Goal: Task Accomplishment & Management: Complete application form

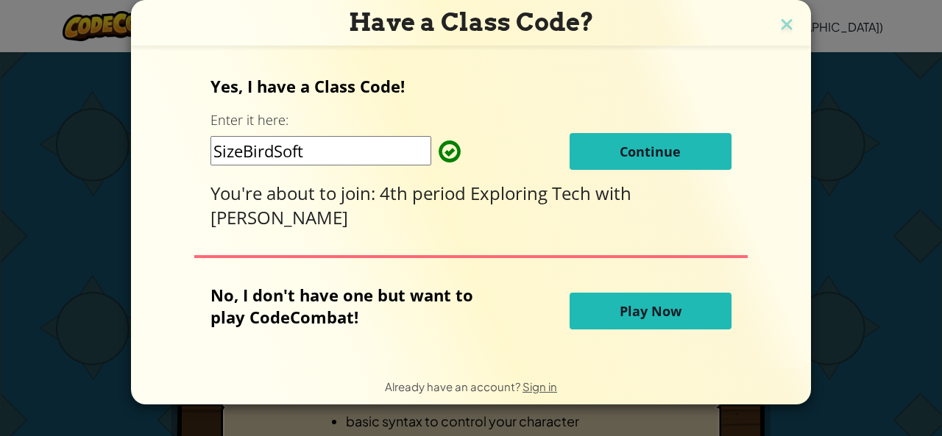
click at [328, 161] on input "SizeBirdSoft" at bounding box center [320, 150] width 221 height 29
click at [418, 104] on div "Yes, I have a Class Code! Enter it here: SizeBirdSoft Continue You're about to …" at bounding box center [470, 152] width 520 height 155
drag, startPoint x: 320, startPoint y: 152, endPoint x: 330, endPoint y: 158, distance: 11.2
click at [330, 158] on input "SizeBirdSoft" at bounding box center [320, 150] width 221 height 29
click at [599, 150] on button "Continue" at bounding box center [651, 151] width 162 height 37
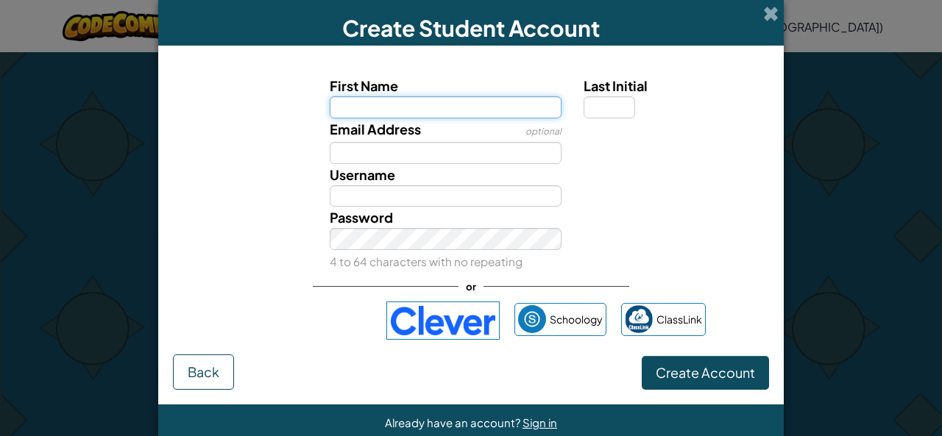
click at [485, 102] on input "First Name" at bounding box center [446, 107] width 233 height 22
type input "v"
type input "V"
type input "[PERSON_NAME]"
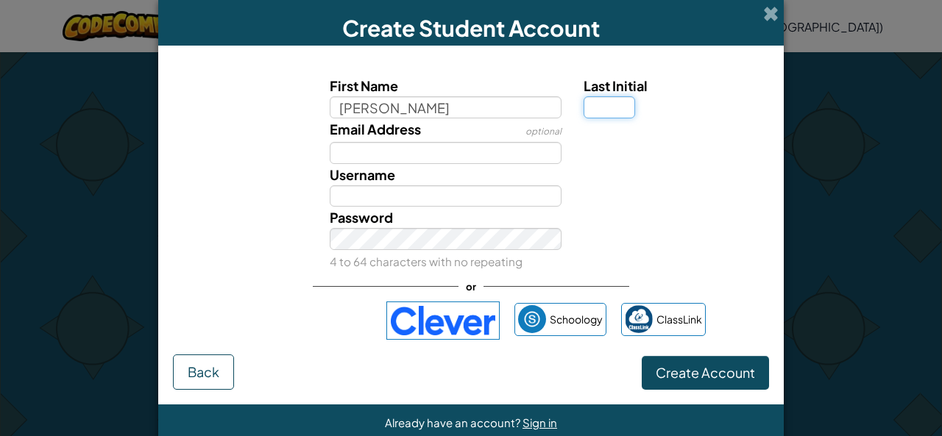
type input "Victor"
click at [627, 104] on input "Last Initial" at bounding box center [610, 107] width 52 height 22
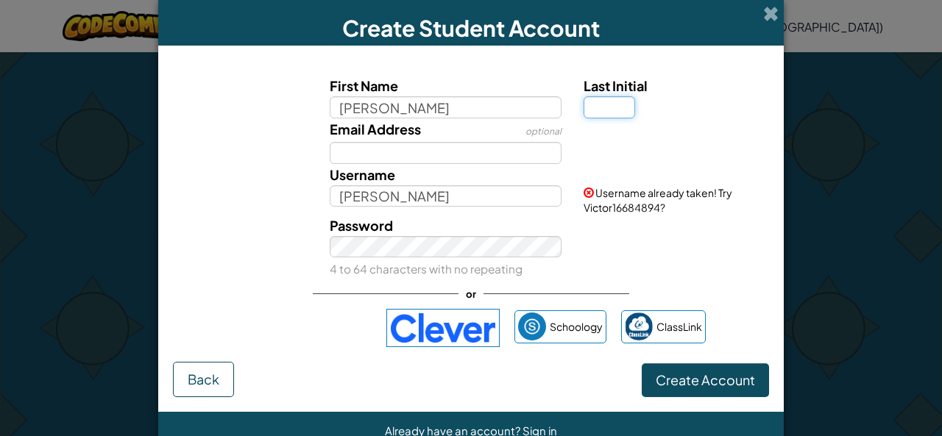
type input "V"
type input "R"
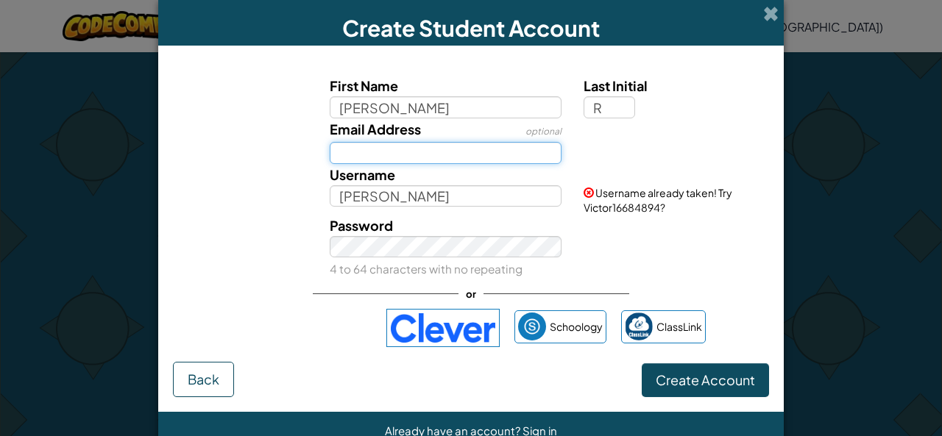
type input "VictorR"
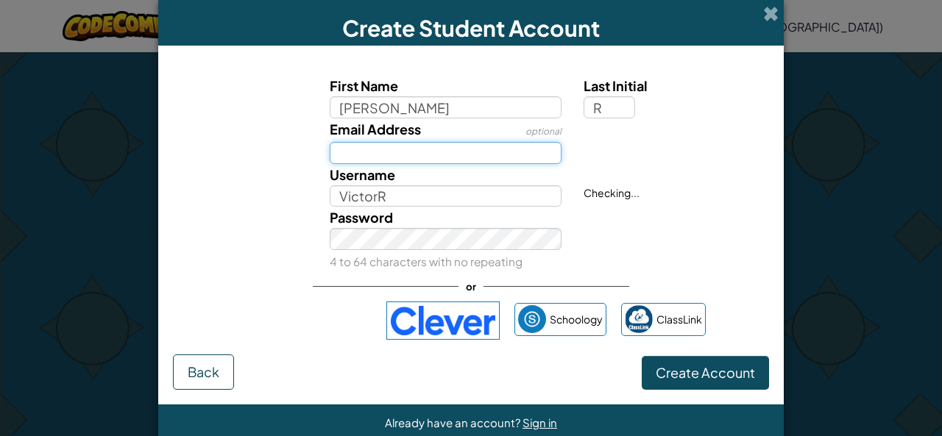
click at [481, 155] on input "Email Address" at bounding box center [446, 153] width 233 height 22
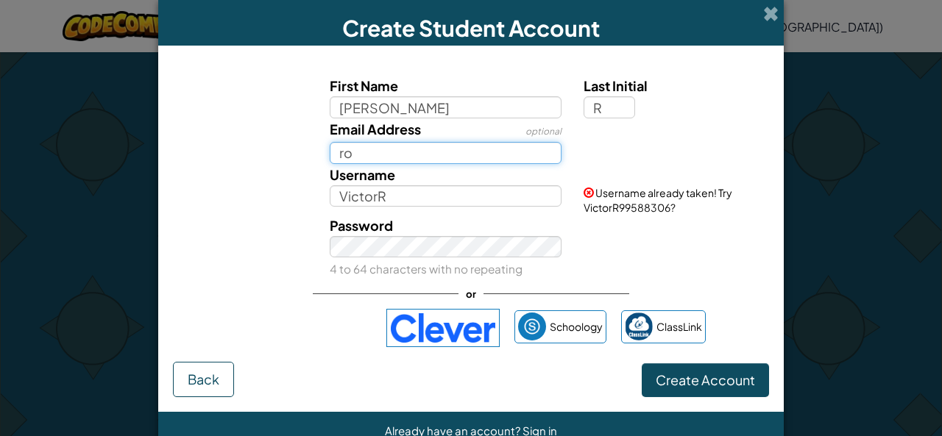
type input "Rosalvp@student.okaloosaschools.com"
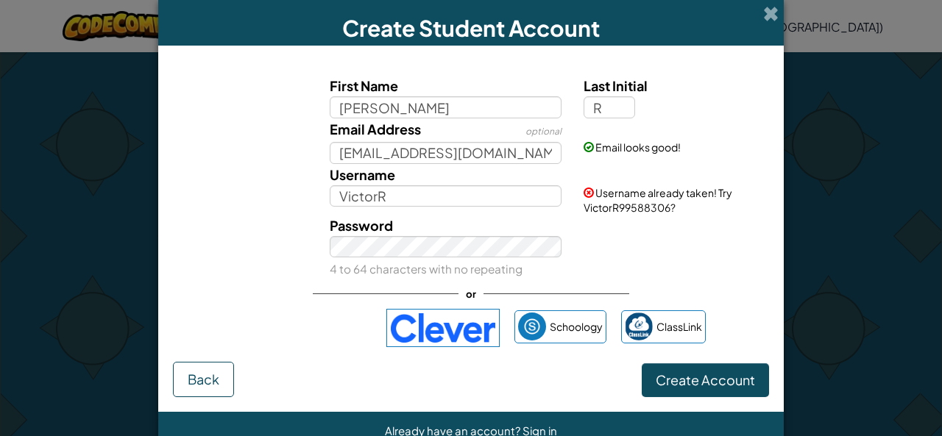
click at [437, 233] on div "Password 4 to 64 characters with no repeating" at bounding box center [446, 248] width 255 height 66
drag, startPoint x: 437, startPoint y: 234, endPoint x: 651, endPoint y: 207, distance: 215.2
click at [651, 207] on span "Username already taken! Try VictorR99588306?" at bounding box center [658, 200] width 149 height 28
click at [667, 247] on div "Password 4 to 64 characters with no repeating" at bounding box center [471, 248] width 611 height 66
drag, startPoint x: 451, startPoint y: 194, endPoint x: 412, endPoint y: 185, distance: 39.8
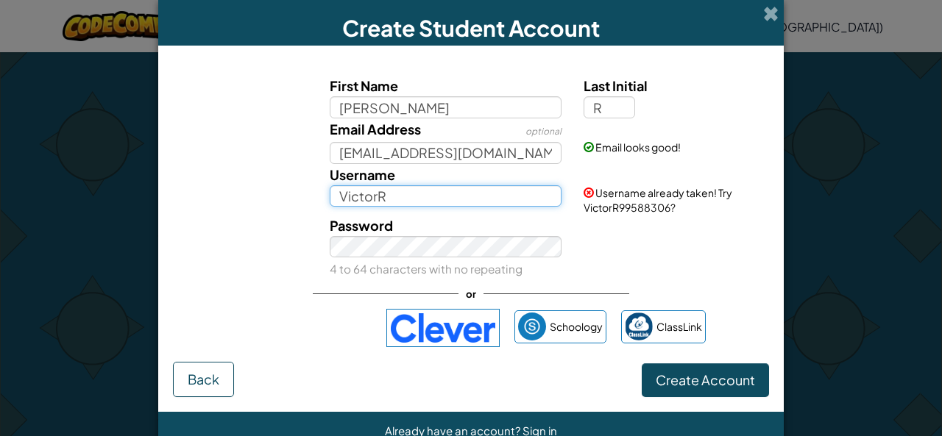
click at [412, 185] on input "VictorR" at bounding box center [446, 196] width 233 height 22
type input "V"
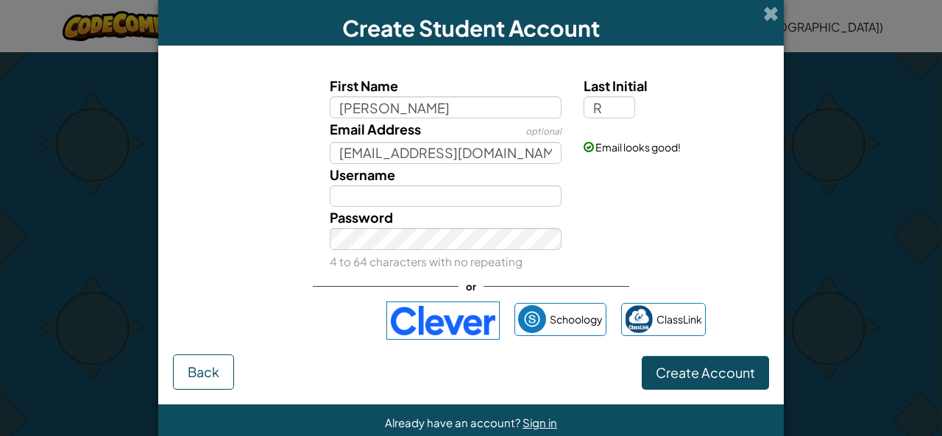
click at [208, 141] on div "Email Address optional Rosalvp@student.okaloosaschools.com Email looks good!" at bounding box center [471, 141] width 611 height 46
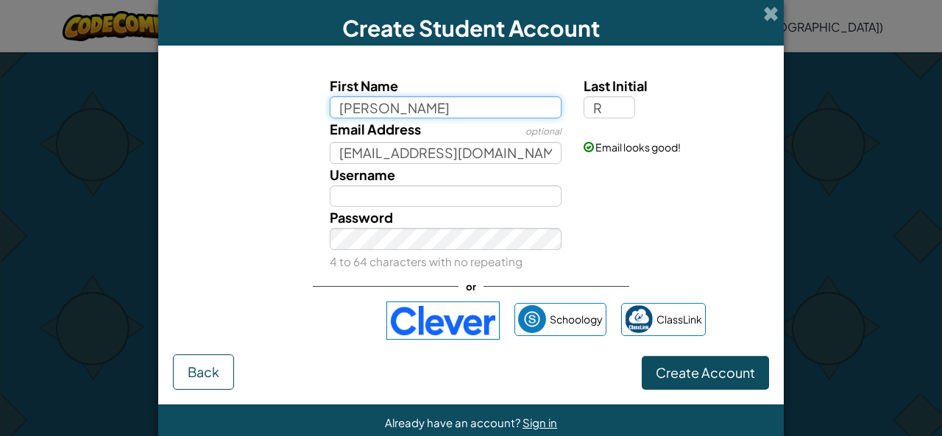
click at [439, 110] on input "Victor" at bounding box center [446, 107] width 233 height 22
type input "Victor"
click at [642, 356] on button "Create Account" at bounding box center [705, 373] width 127 height 34
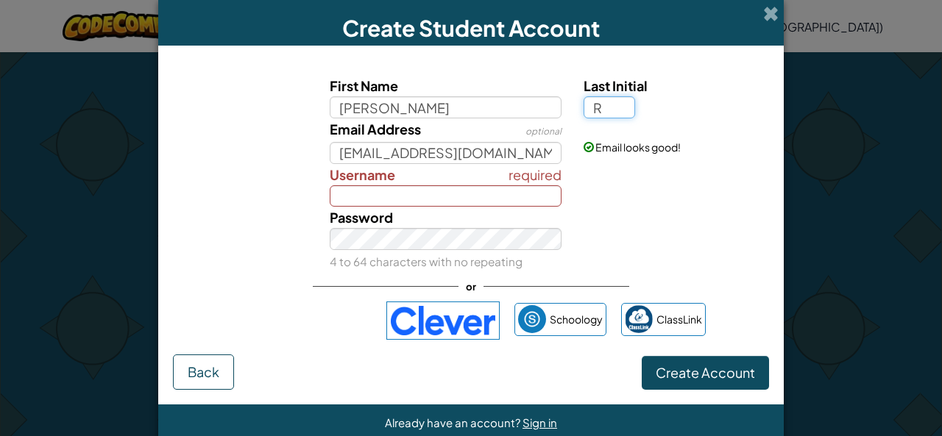
click at [617, 104] on input "R" at bounding box center [610, 107] width 52 height 22
type input "R"
click at [587, 202] on div "required Username" at bounding box center [471, 185] width 611 height 43
click at [529, 185] on input "Username" at bounding box center [446, 196] width 233 height 22
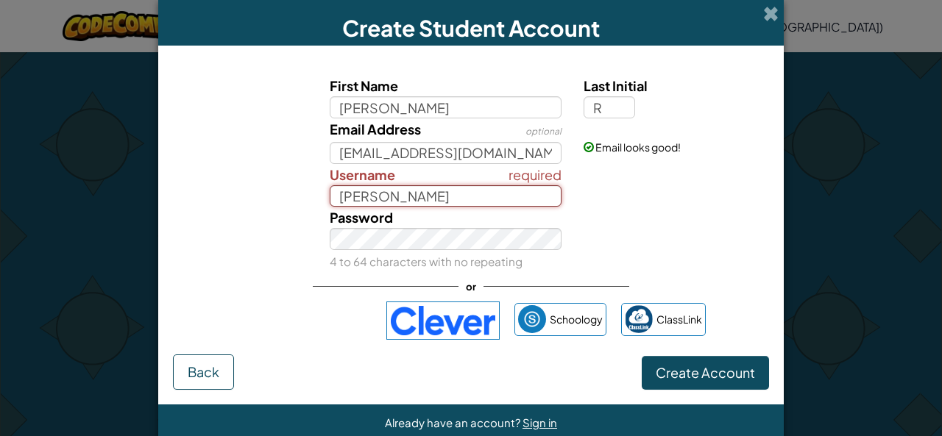
click at [432, 199] on input "Victor" at bounding box center [446, 196] width 233 height 22
type input "V"
type input "Rosalvp"
click at [283, 189] on div "required Username Rosalvp" at bounding box center [471, 185] width 611 height 43
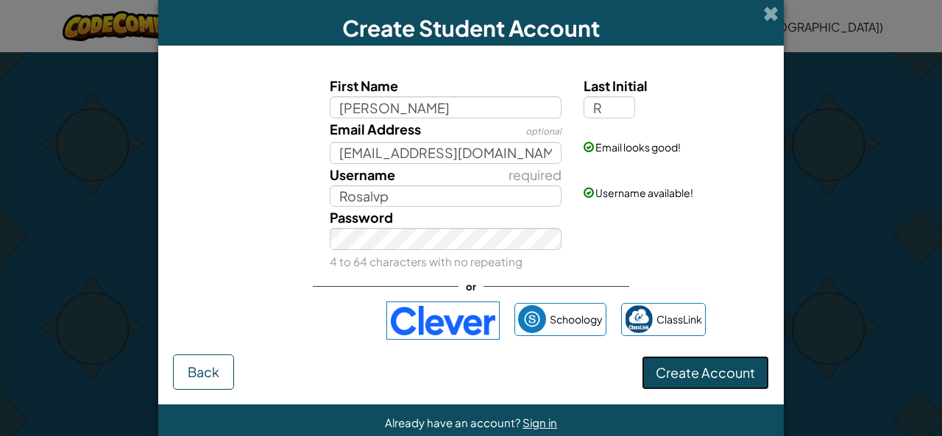
click at [688, 361] on button "Create Account" at bounding box center [705, 373] width 127 height 34
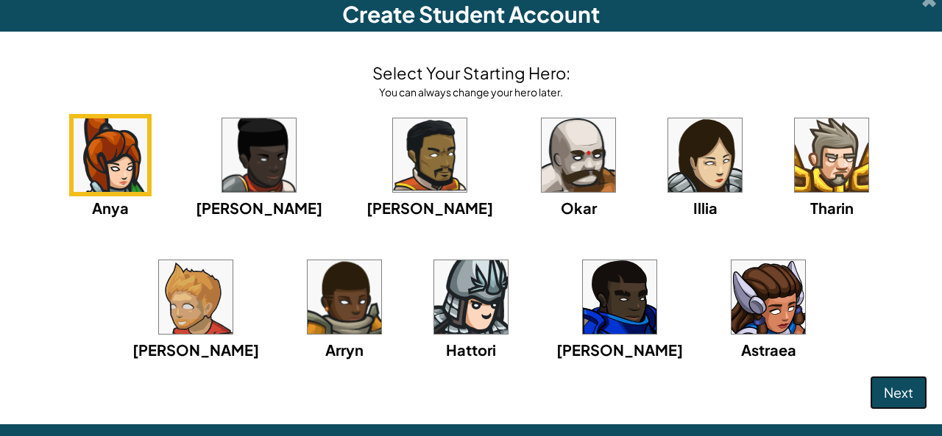
scroll to position [12, 0]
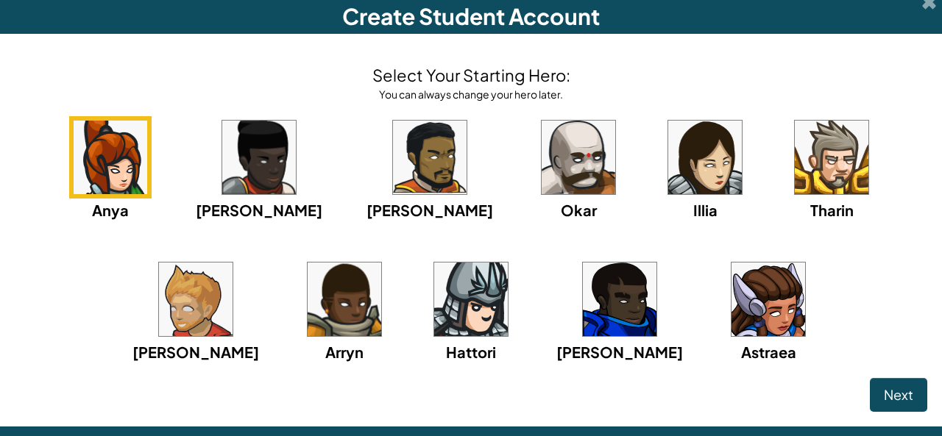
click at [233, 263] on img at bounding box center [196, 300] width 74 height 74
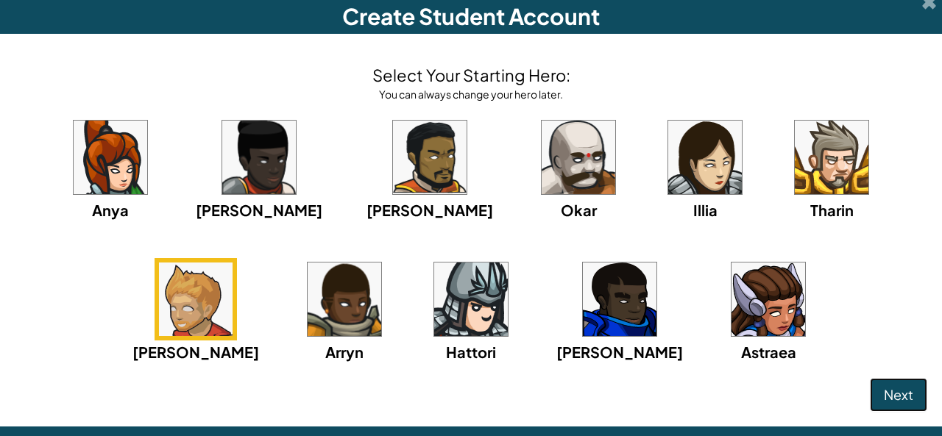
click at [884, 397] on span "Next" at bounding box center [898, 394] width 29 height 17
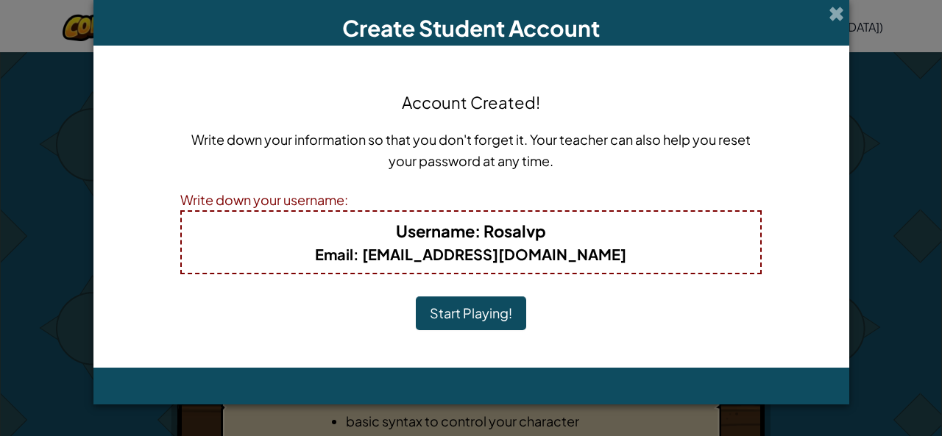
click at [503, 319] on button "Start Playing!" at bounding box center [471, 314] width 110 height 34
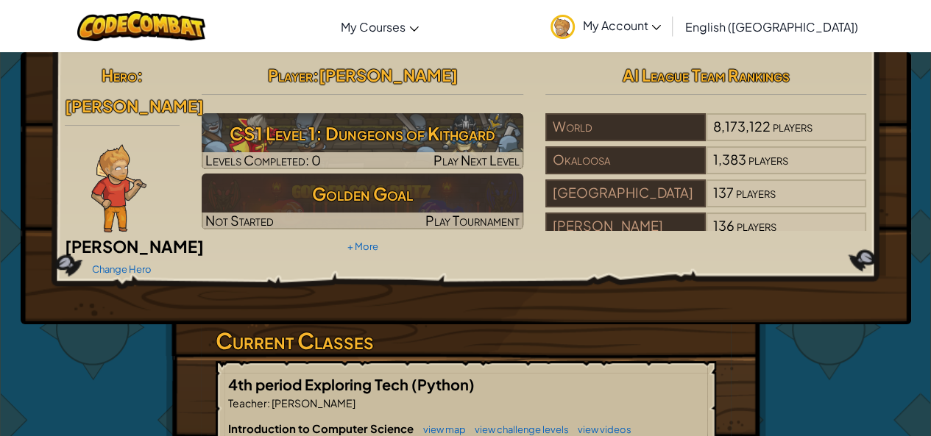
drag, startPoint x: 863, startPoint y: 154, endPoint x: 899, endPoint y: 164, distance: 38.2
drag, startPoint x: 899, startPoint y: 164, endPoint x: 897, endPoint y: 98, distance: 66.3
click at [897, 98] on div "Hero : [PERSON_NAME] Change Hero Player : [PERSON_NAME] CS1 Level 1: Dungeons o…" at bounding box center [466, 188] width 891 height 272
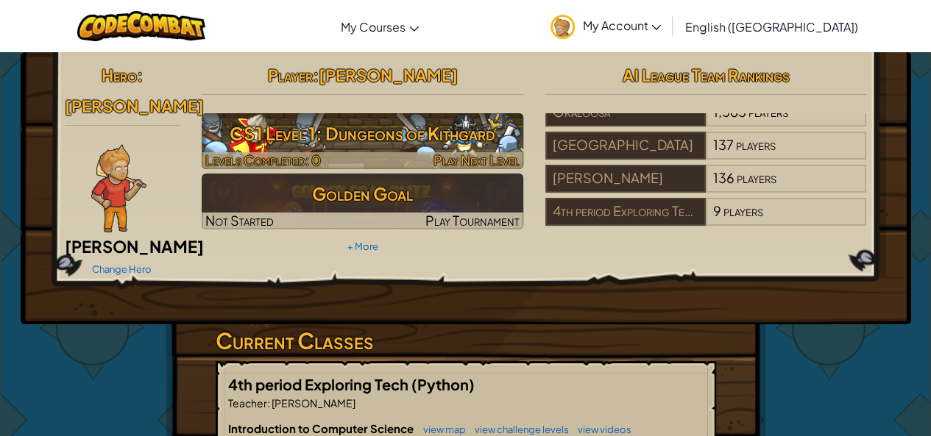
click at [377, 146] on h3 "CS1 Level 1: Dungeons of Kithgard" at bounding box center [363, 133] width 322 height 33
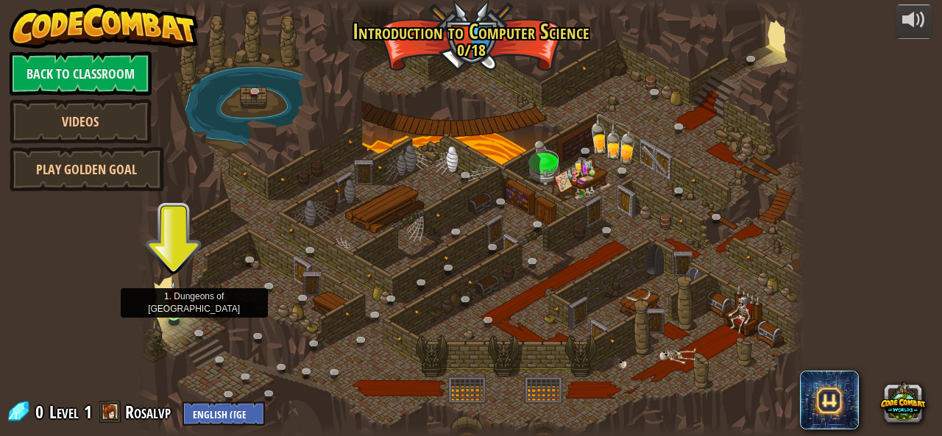
click at [173, 305] on img at bounding box center [173, 297] width 15 height 35
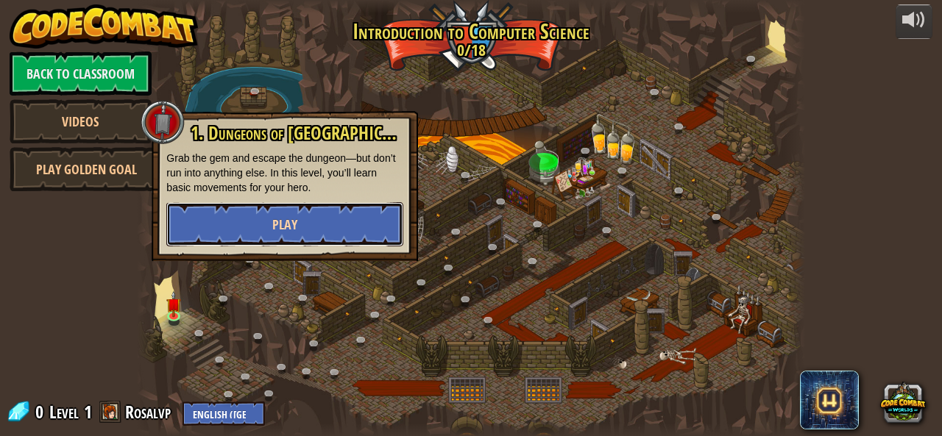
drag, startPoint x: 284, startPoint y: 208, endPoint x: 229, endPoint y: 217, distance: 55.9
click at [229, 217] on button "Play" at bounding box center [284, 224] width 237 height 44
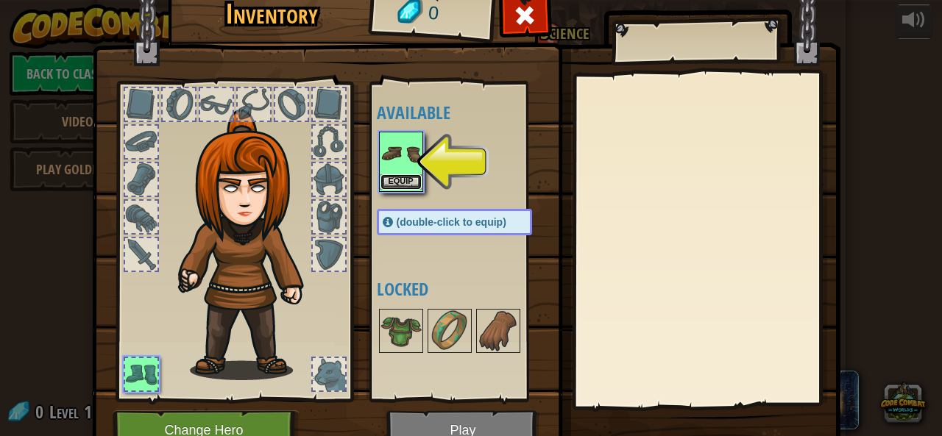
click at [386, 180] on button "Equip" at bounding box center [401, 181] width 41 height 15
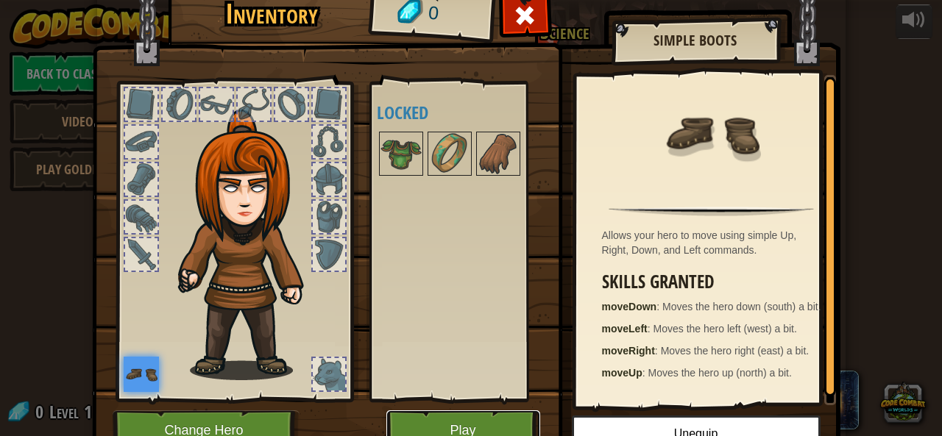
click at [490, 414] on button "Play" at bounding box center [463, 431] width 154 height 40
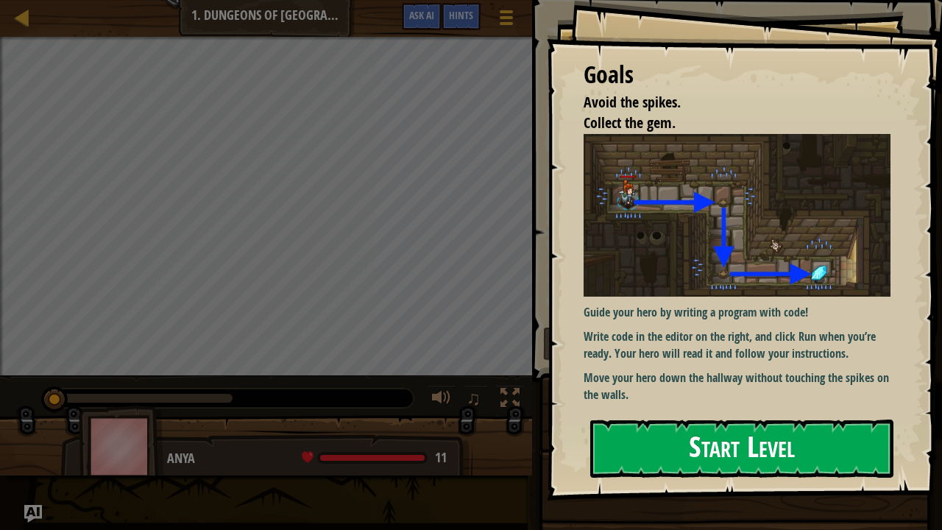
click at [614, 436] on button "Start Level" at bounding box center [741, 449] width 303 height 58
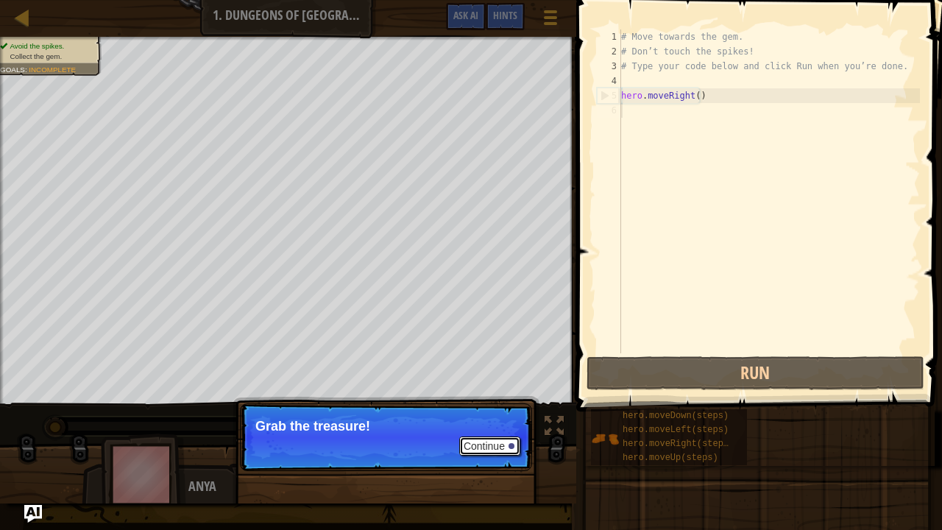
click at [508, 436] on button "Continue" at bounding box center [489, 445] width 61 height 19
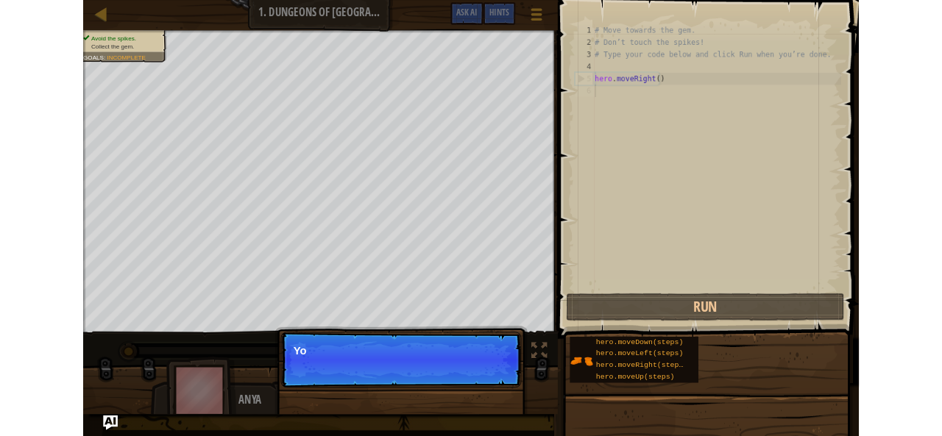
scroll to position [7, 0]
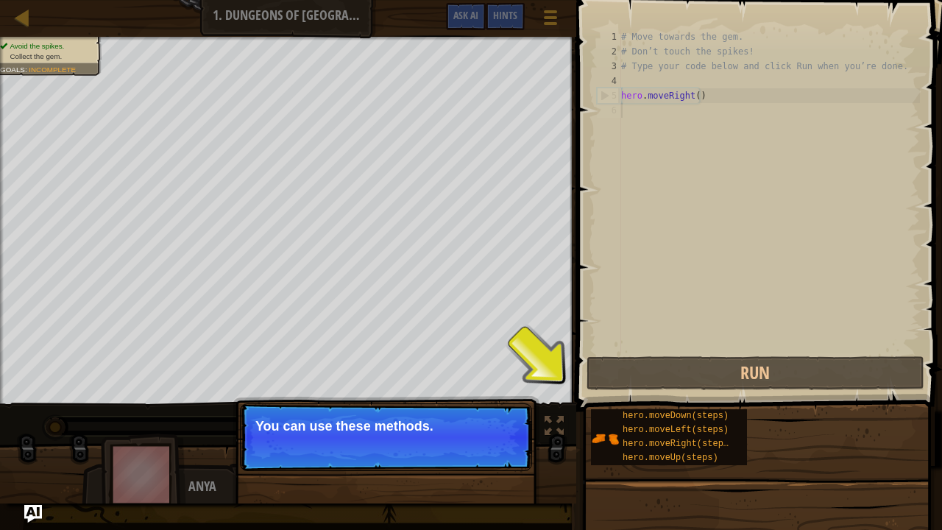
click at [508, 436] on button "Continue" at bounding box center [489, 445] width 61 height 19
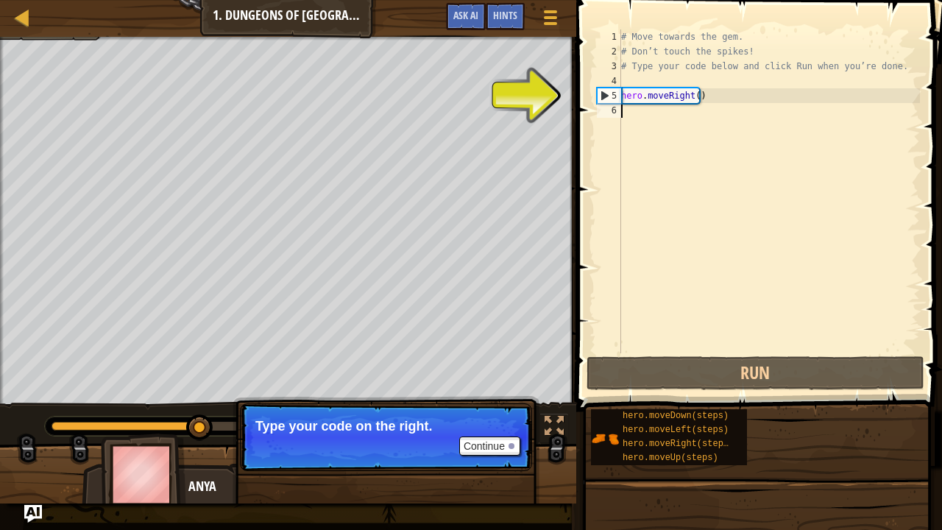
click at [637, 108] on div "# Move towards the gem. # Don’t touch the spikes! # Type your code below and cl…" at bounding box center [769, 205] width 302 height 353
click at [602, 96] on div "5" at bounding box center [610, 95] width 24 height 15
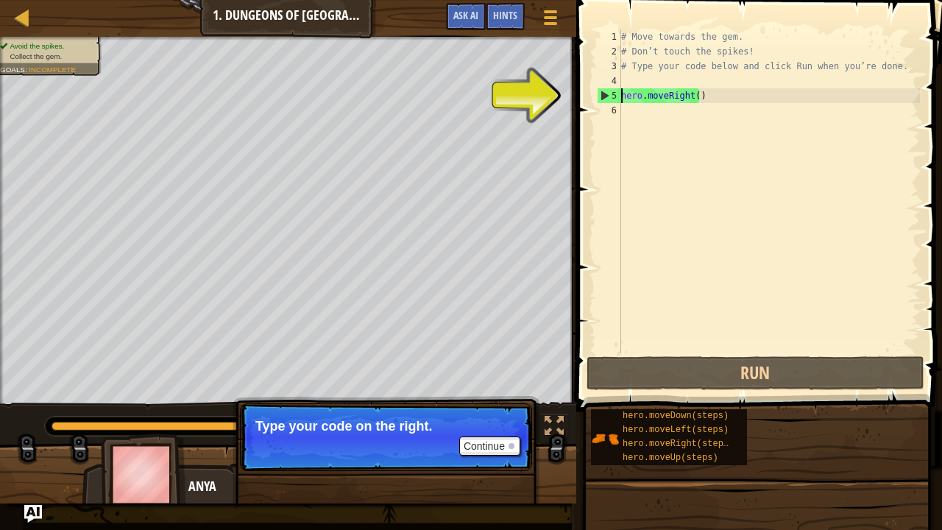
click at [683, 102] on div "# Move towards the gem. # Don’t touch the spikes! # Type your code below and cl…" at bounding box center [769, 205] width 302 height 353
click at [605, 99] on div "5" at bounding box center [610, 95] width 24 height 15
type textarea "hero.moveRight()"
click at [606, 114] on div "6" at bounding box center [609, 110] width 24 height 15
click at [487, 436] on button "Continue" at bounding box center [489, 445] width 61 height 19
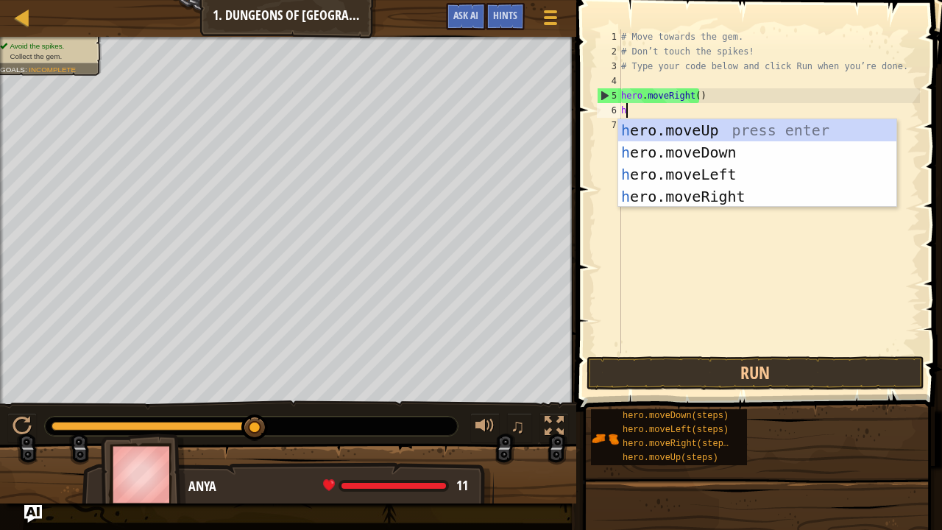
type textarea "he"
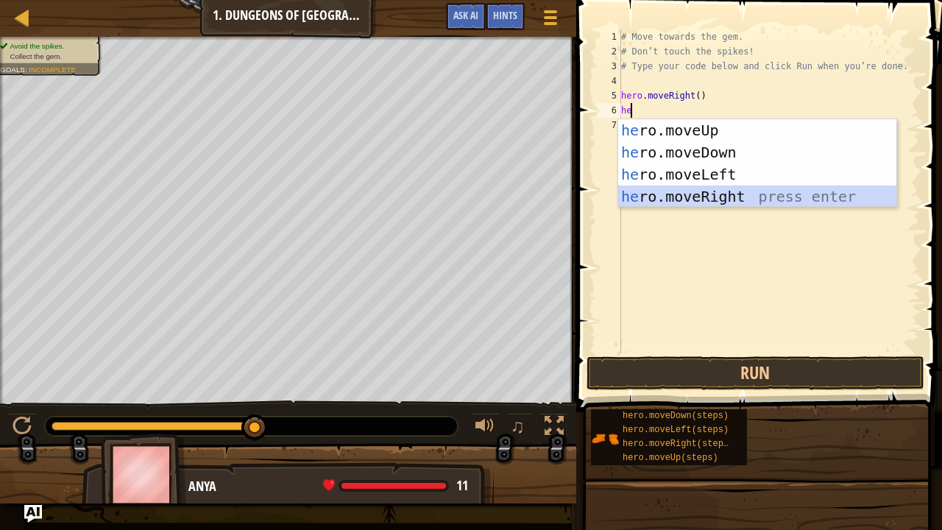
click at [698, 191] on div "he ro.moveUp press enter he ro.moveDown press enter he ro.moveLeft press enter …" at bounding box center [757, 185] width 279 height 132
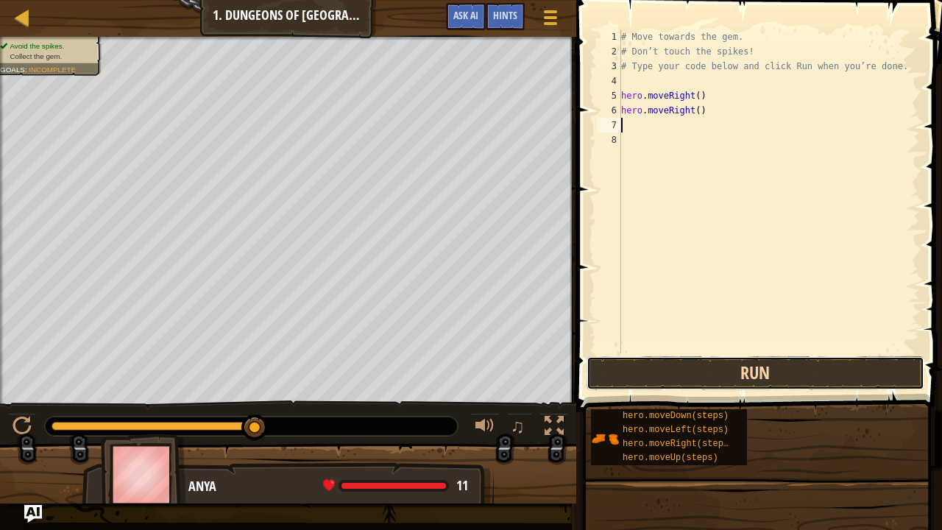
click at [731, 356] on button "Run" at bounding box center [756, 373] width 338 height 34
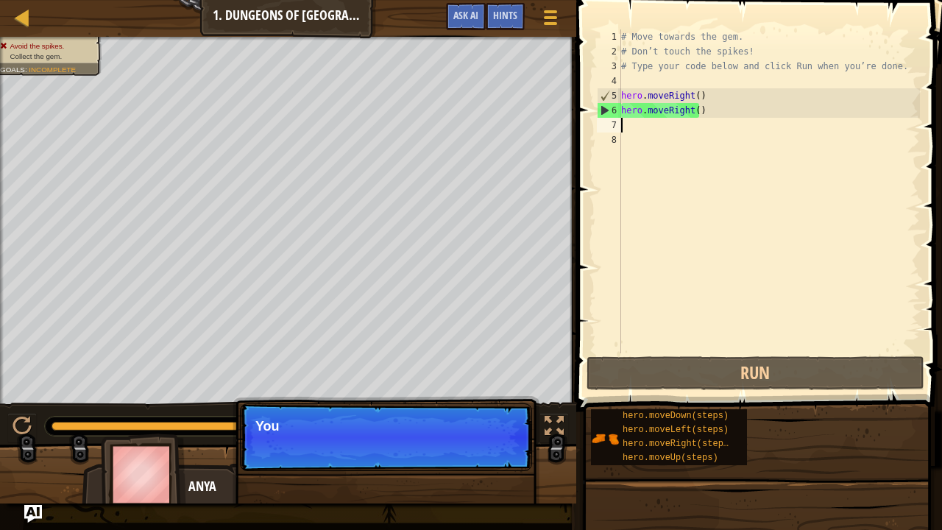
click at [686, 109] on div "# Move towards the gem. # Don’t touch the spikes! # Type your code below and cl…" at bounding box center [769, 205] width 302 height 353
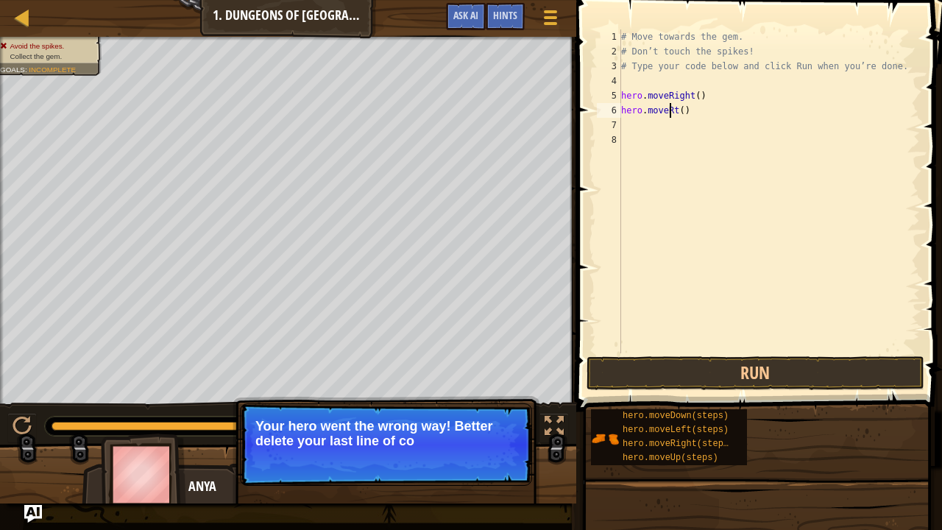
type textarea "hero.movet()"
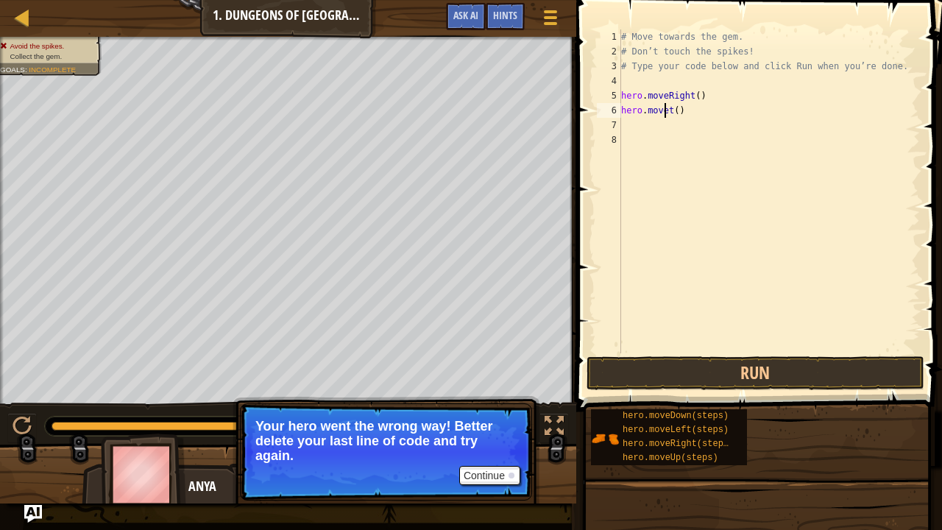
click at [666, 107] on div "# Move towards the gem. # Don’t touch the spikes! # Type your code below and cl…" at bounding box center [769, 205] width 302 height 353
click at [24, 15] on div at bounding box center [22, 17] width 18 height 18
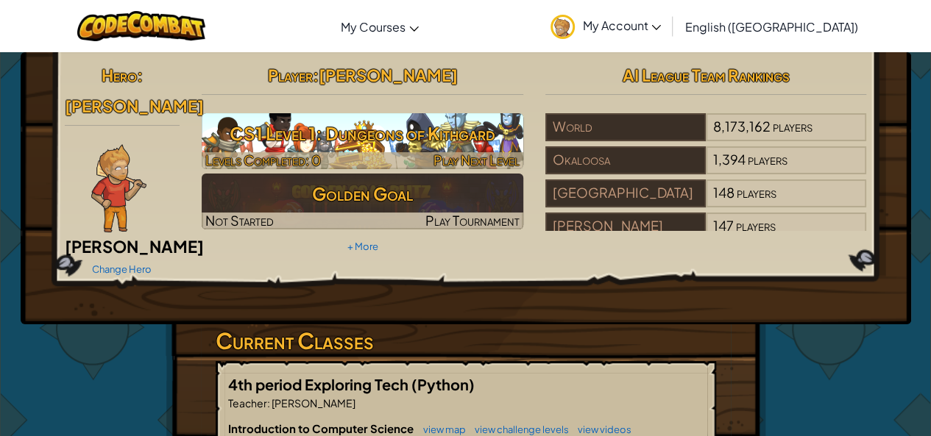
click at [439, 125] on h3 "CS1 Level 1: Dungeons of Kithgard" at bounding box center [363, 133] width 322 height 33
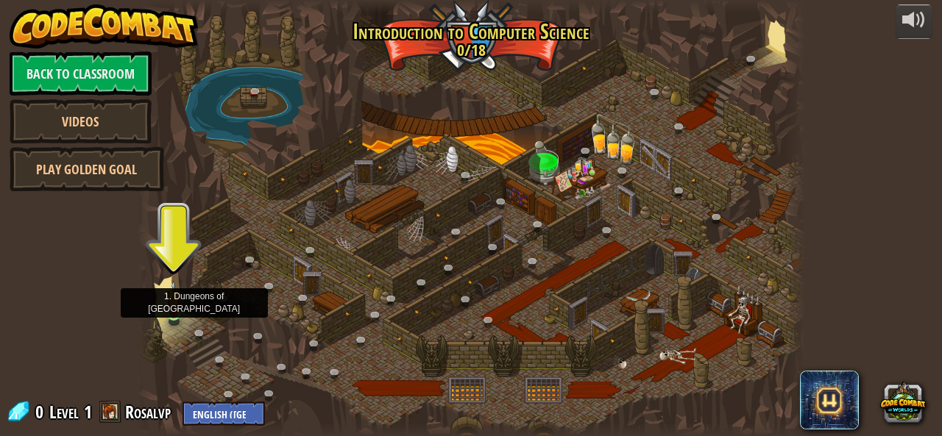
click at [169, 311] on img at bounding box center [173, 297] width 15 height 35
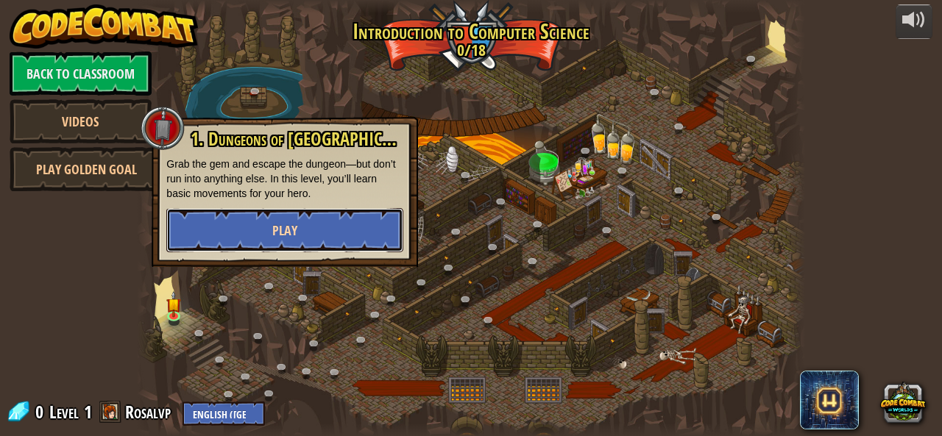
click at [296, 233] on span "Play" at bounding box center [284, 231] width 25 height 18
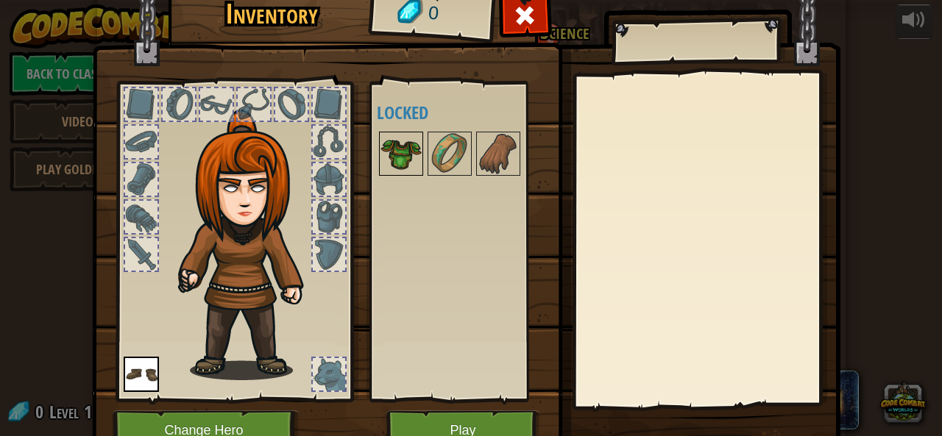
click at [403, 148] on img at bounding box center [401, 153] width 41 height 41
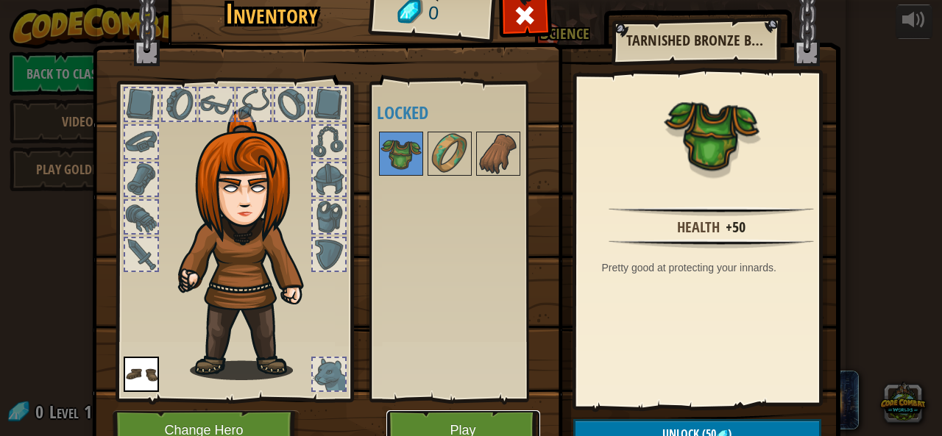
click at [458, 416] on button "Play" at bounding box center [463, 431] width 154 height 40
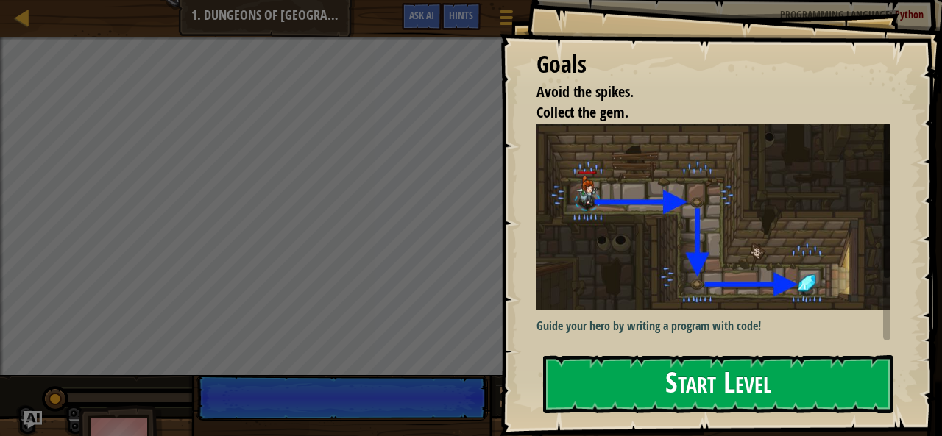
click at [709, 378] on button "Start Level" at bounding box center [718, 384] width 350 height 58
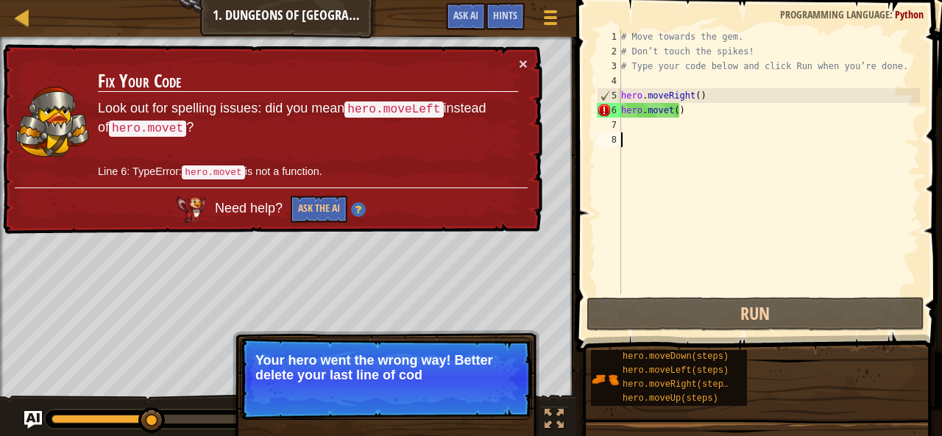
click at [670, 111] on div "# Move towards the gem. # Don’t touch the spikes! # Type your code below and cl…" at bounding box center [769, 176] width 302 height 294
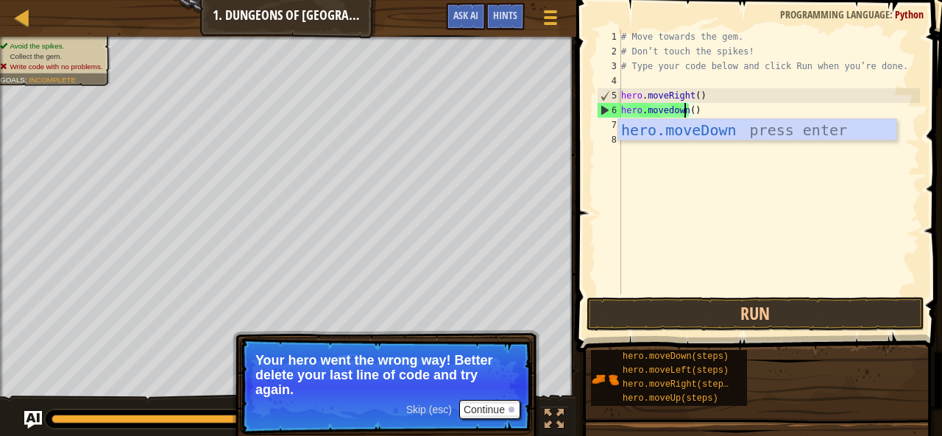
scroll to position [7, 4]
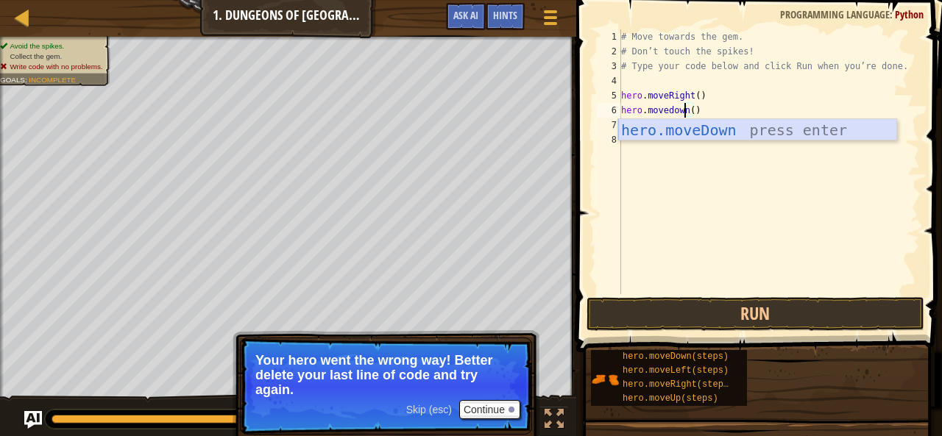
click at [684, 121] on div "hero.moveDown press enter" at bounding box center [757, 152] width 279 height 66
type textarea "hero.moveDown"
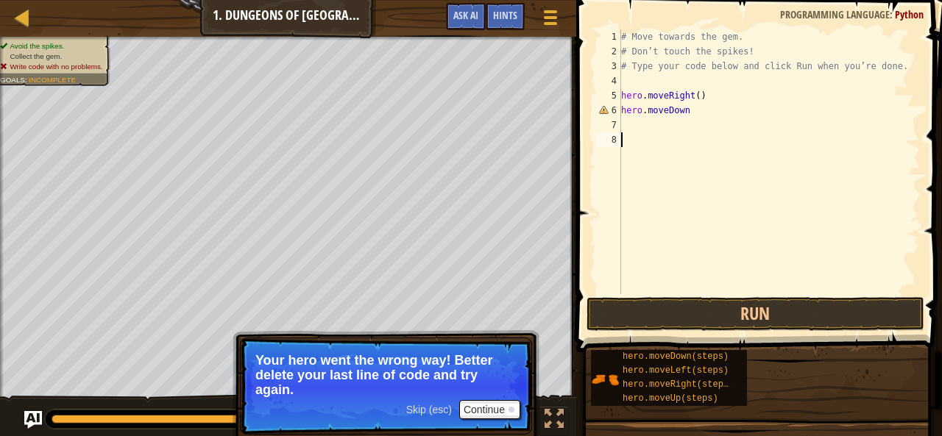
click at [673, 133] on div "# Move towards the gem. # Don’t touch the spikes! # Type your code below and cl…" at bounding box center [769, 176] width 302 height 294
click at [665, 121] on div "# Move towards the gem. # Don’t touch the spikes! # Type your code below and cl…" at bounding box center [769, 176] width 302 height 294
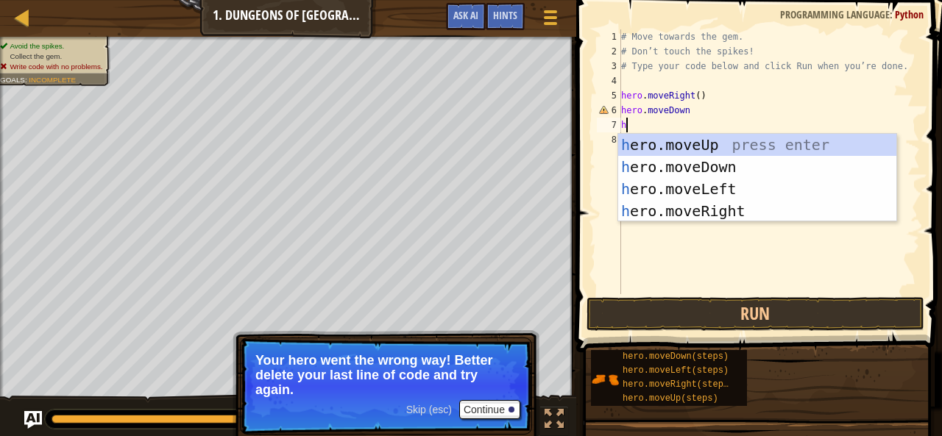
type textarea "he"
click at [724, 213] on div "he ro.moveUp press enter he ro.moveDown press enter he ro.moveLeft press enter …" at bounding box center [757, 200] width 279 height 132
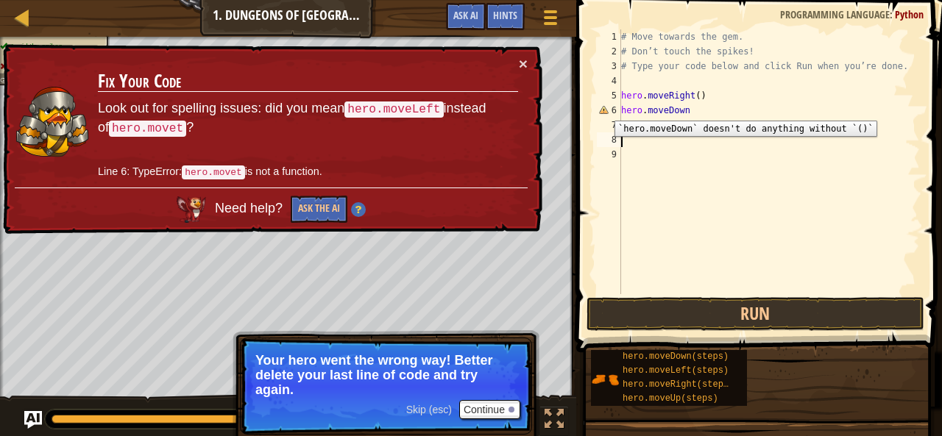
click at [604, 110] on div "6" at bounding box center [609, 110] width 24 height 15
click at [708, 104] on div "# Move towards the gem. # Don’t touch the spikes! # Type your code below and cl…" at bounding box center [769, 176] width 302 height 294
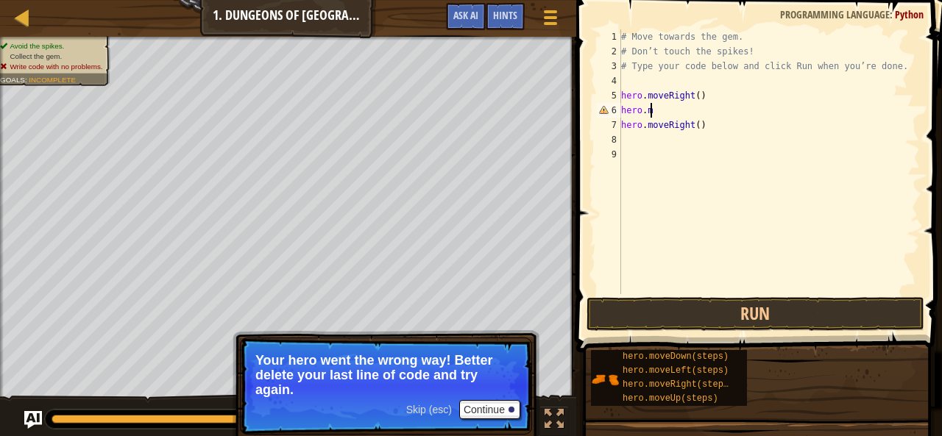
type textarea "h"
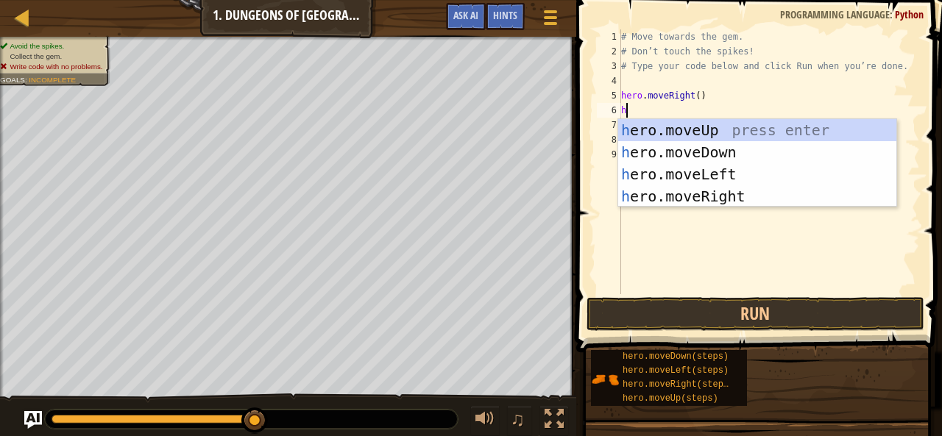
type textarea "he"
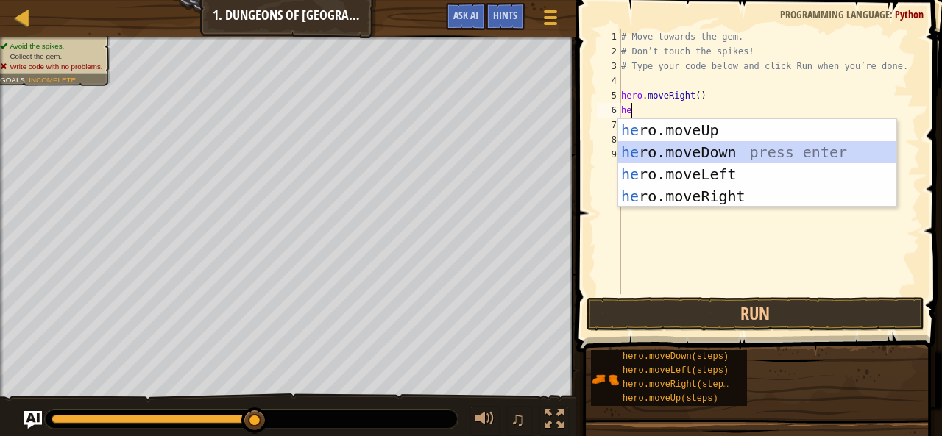
click at [704, 158] on div "he ro.moveUp press enter he ro.moveDown press enter he ro.moveLeft press enter …" at bounding box center [757, 185] width 279 height 132
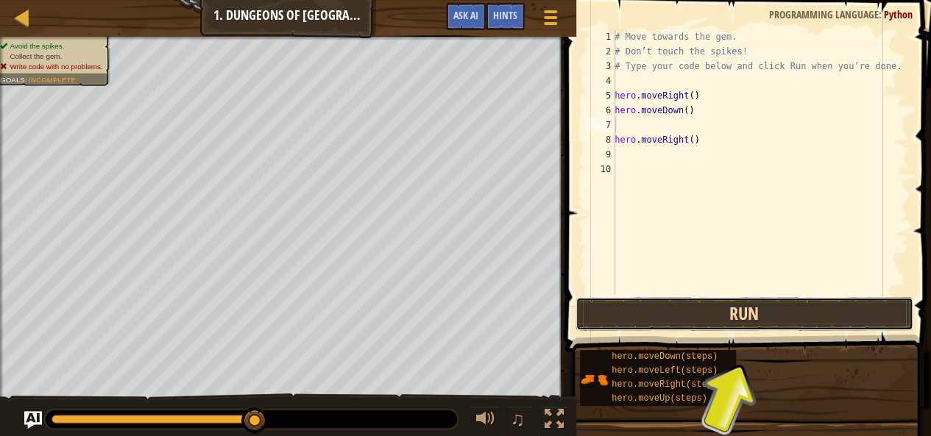
click at [746, 316] on button "Run" at bounding box center [745, 314] width 338 height 34
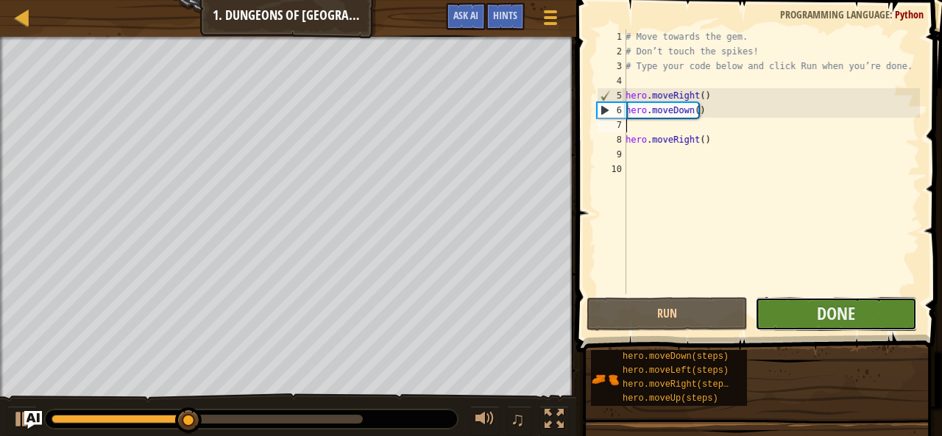
click at [796, 316] on button "Done" at bounding box center [835, 314] width 161 height 34
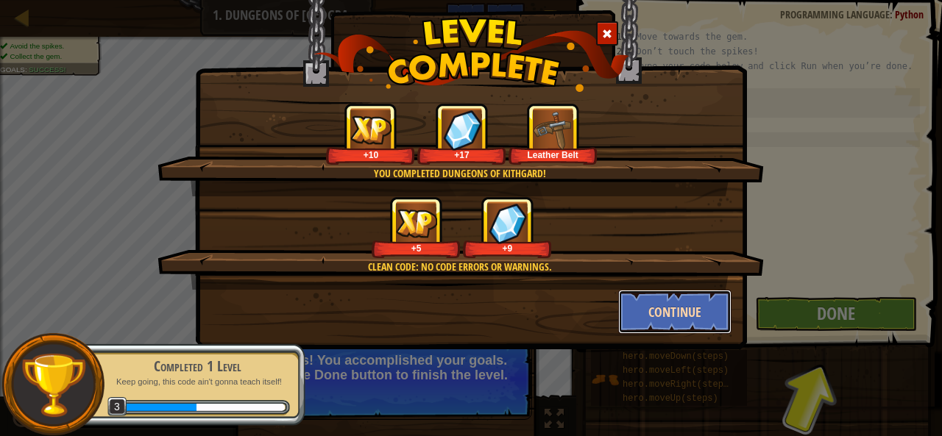
click at [691, 320] on button "Continue" at bounding box center [675, 312] width 114 height 44
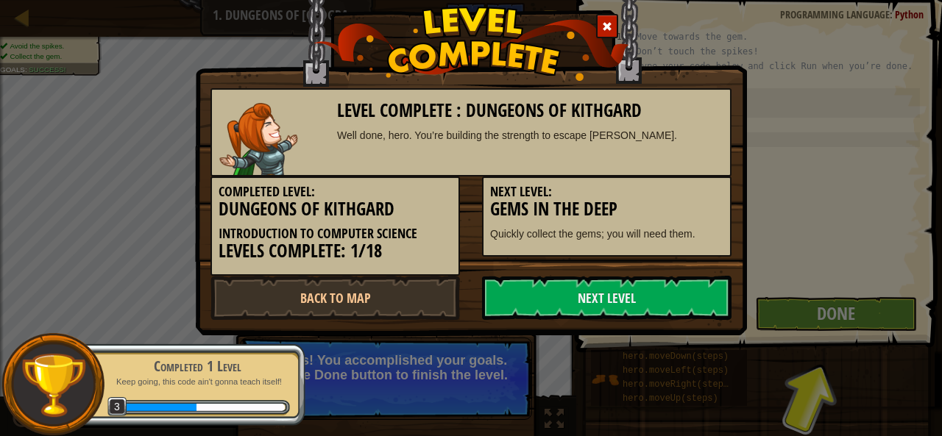
click at [694, 317] on link "Next Level" at bounding box center [607, 298] width 250 height 44
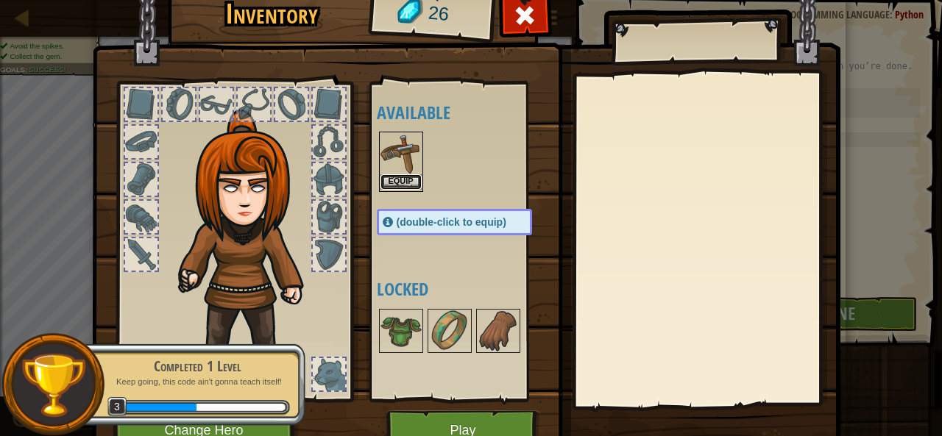
click at [389, 174] on button "Equip" at bounding box center [401, 181] width 41 height 15
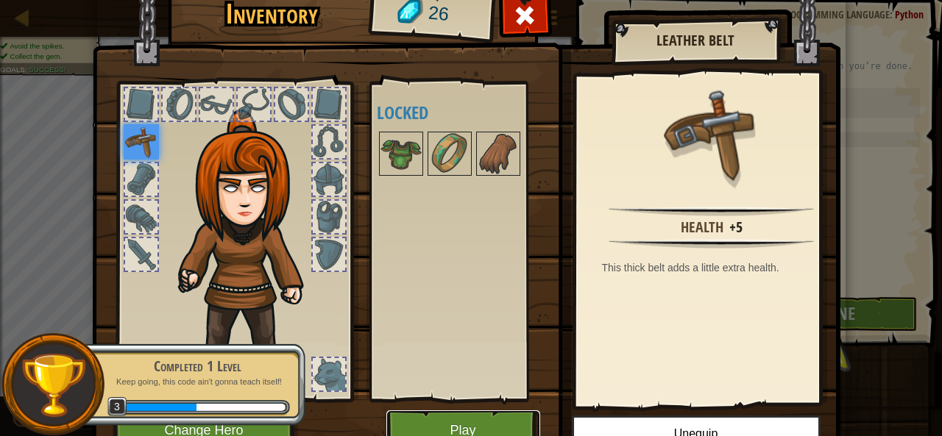
click at [513, 426] on button "Play" at bounding box center [463, 431] width 154 height 40
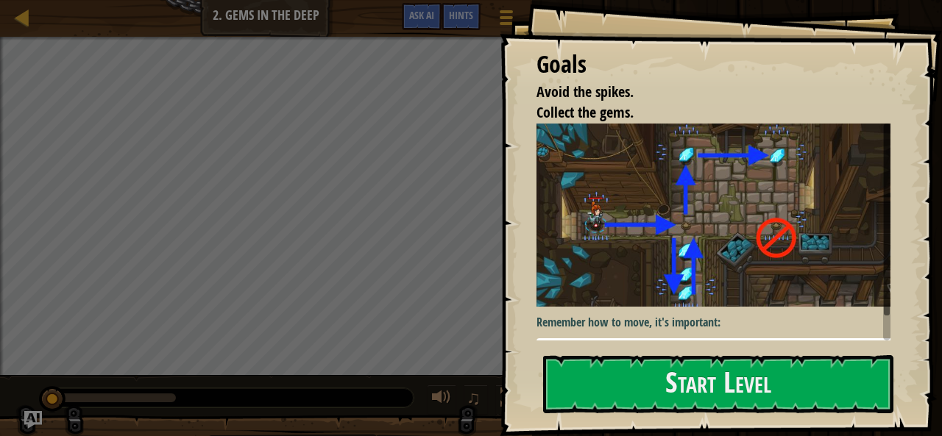
click at [681, 339] on pre "1 hero . moveRight ( ) הההההההההההההההההההההההההההההההההההההההההההההההההההההההה…" at bounding box center [719, 348] width 365 height 18
click at [679, 380] on button "Start Level" at bounding box center [718, 384] width 350 height 58
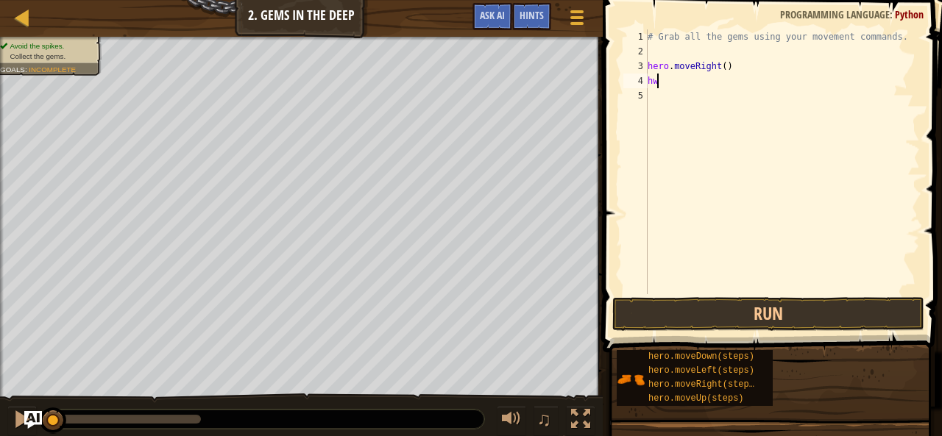
scroll to position [7, 0]
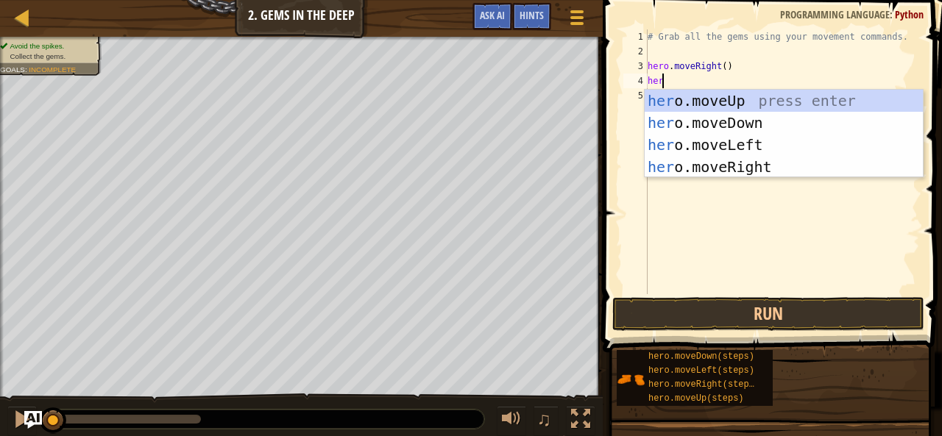
type textarea "hero"
click at [776, 164] on div "hero .moveUp press enter hero .moveDown press enter hero .moveLeft press enter …" at bounding box center [784, 156] width 279 height 132
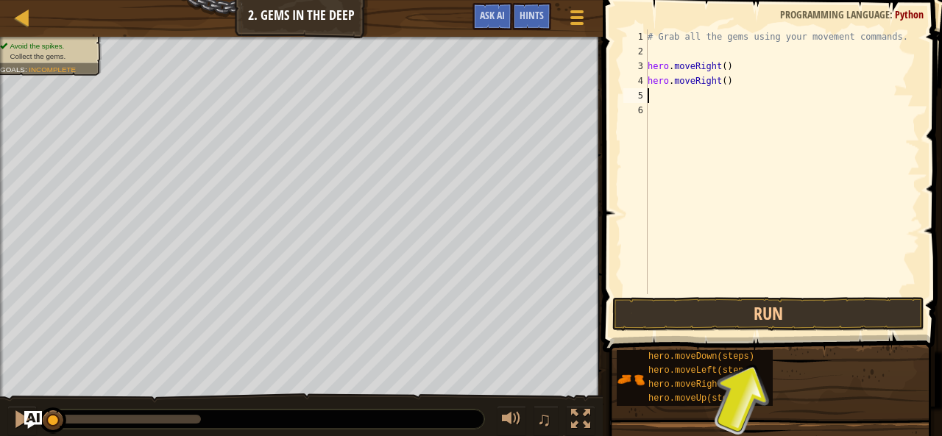
scroll to position [7, 0]
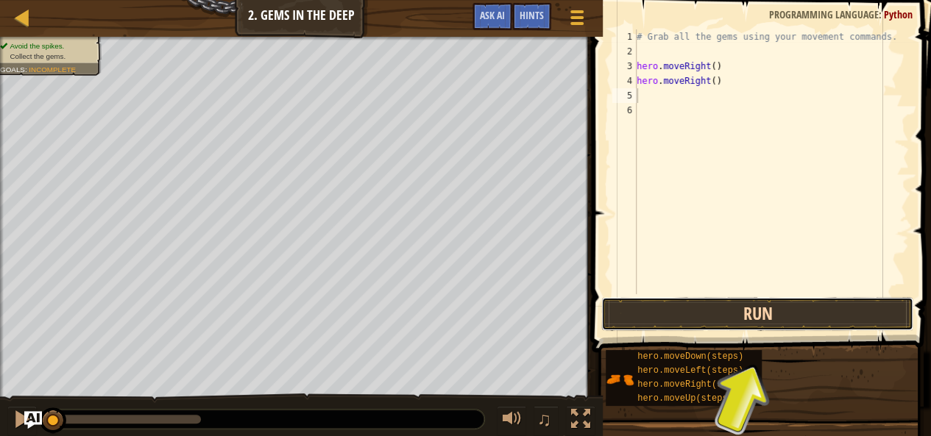
click at [744, 326] on button "Run" at bounding box center [757, 314] width 312 height 34
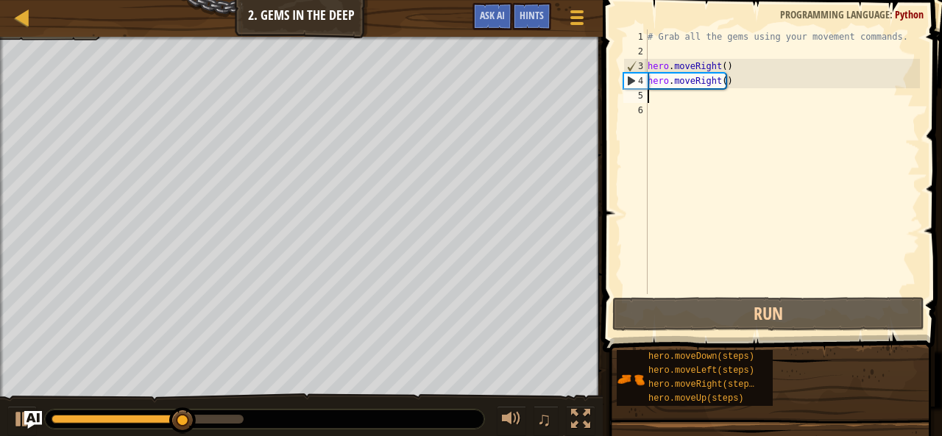
type textarea "h"
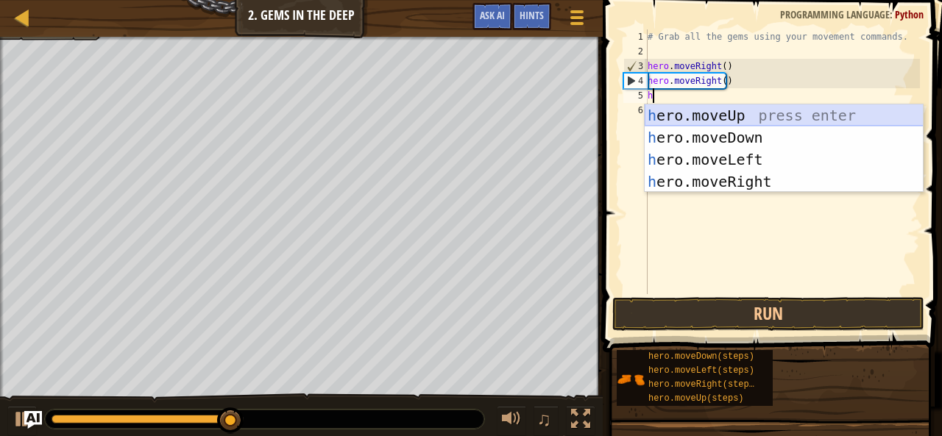
click at [727, 106] on div "h ero.moveUp press enter h ero.moveDown press enter h ero.moveLeft press enter …" at bounding box center [784, 171] width 279 height 132
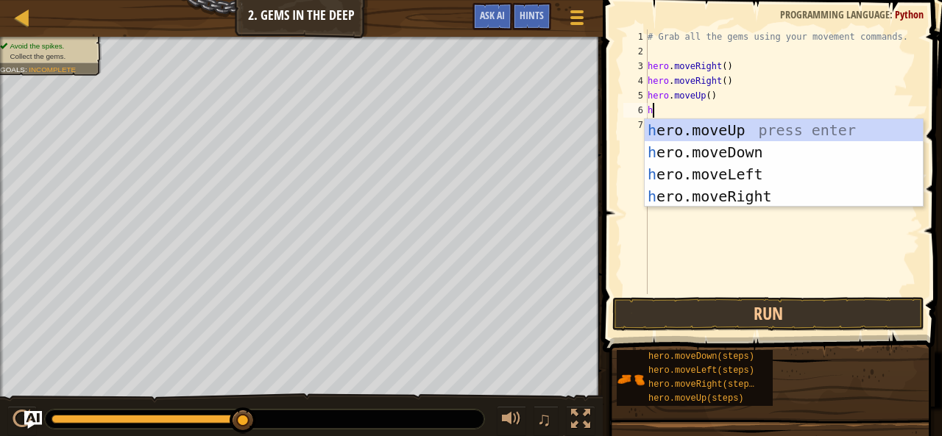
type textarea "he"
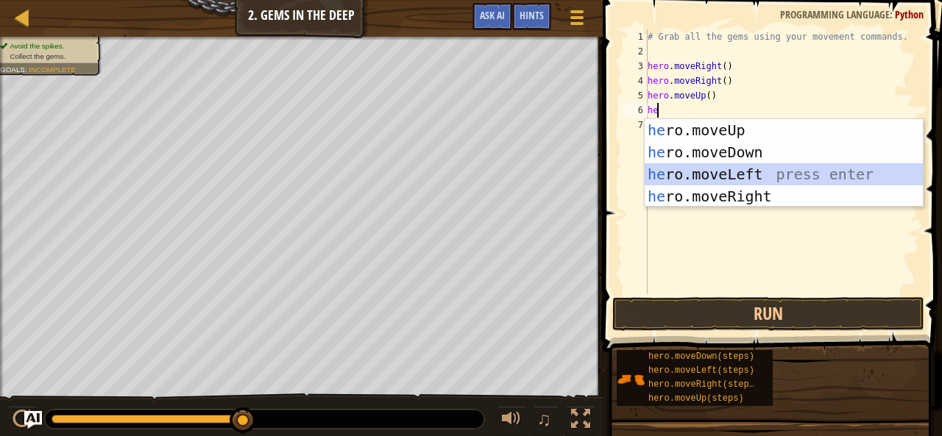
click at [746, 177] on div "he ro.moveUp press enter he ro.moveDown press enter he ro.moveLeft press enter …" at bounding box center [784, 185] width 279 height 132
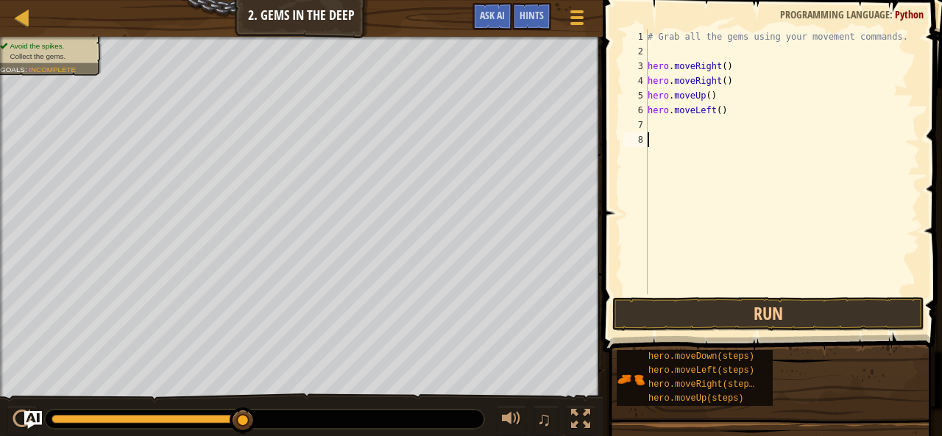
click at [746, 177] on div "# Grab all the gems using your movement commands. hero . moveRight ( ) hero . m…" at bounding box center [782, 176] width 275 height 294
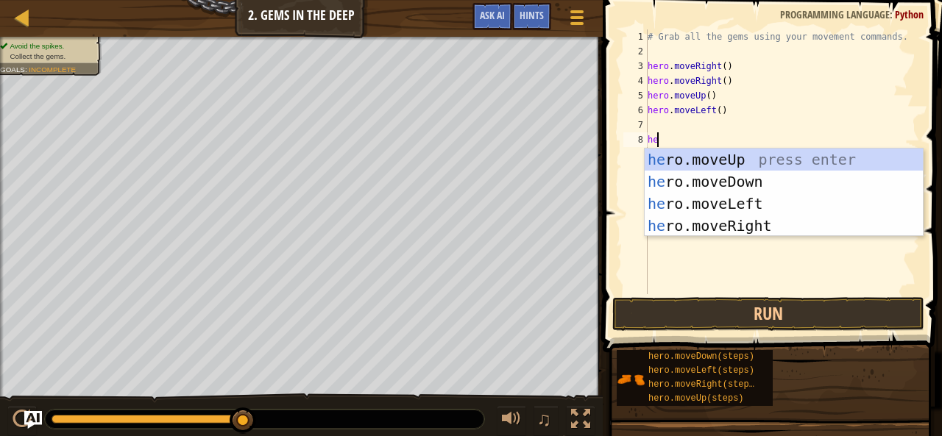
type textarea "her"
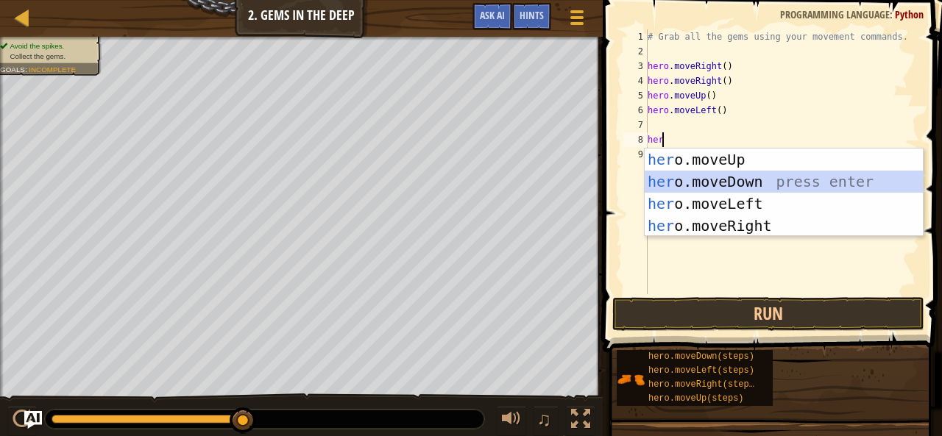
drag, startPoint x: 746, startPoint y: 177, endPoint x: 714, endPoint y: 185, distance: 32.5
click at [714, 185] on div "her o.moveUp press enter her o.moveDown press enter her o.moveLeft press enter …" at bounding box center [784, 215] width 279 height 132
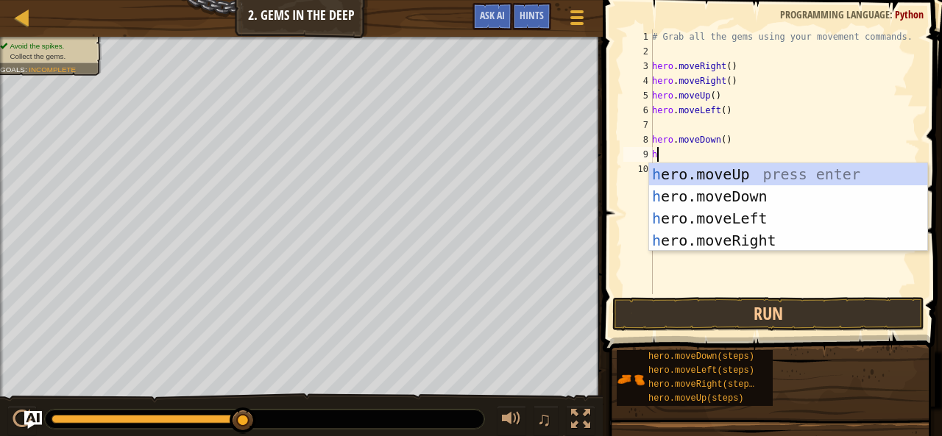
type textarea "he"
click at [710, 189] on div "he ro.moveUp press enter he ro.moveDown press enter he ro.moveLeft press enter …" at bounding box center [788, 229] width 279 height 132
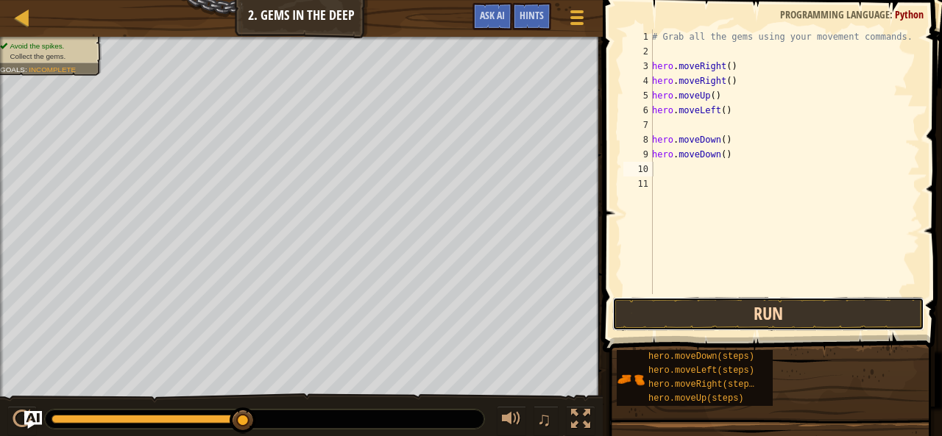
click at [743, 330] on button "Run" at bounding box center [768, 314] width 312 height 34
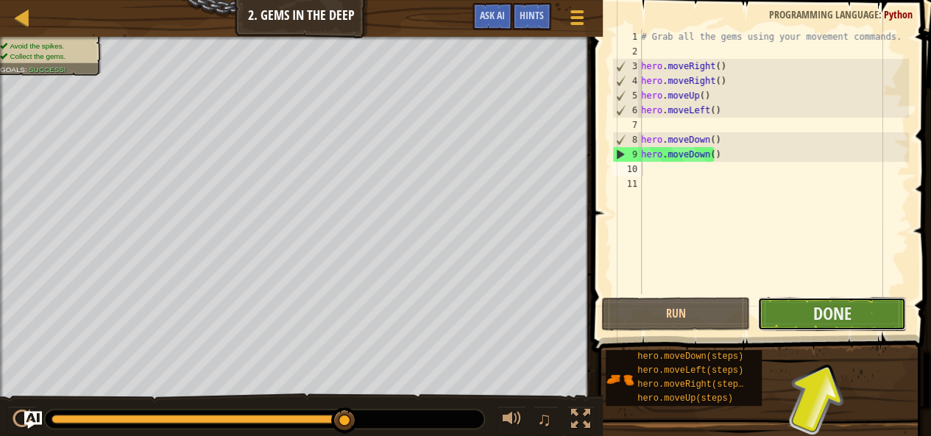
drag, startPoint x: 835, startPoint y: 313, endPoint x: 867, endPoint y: 317, distance: 32.7
click at [867, 317] on button "Done" at bounding box center [831, 314] width 149 height 34
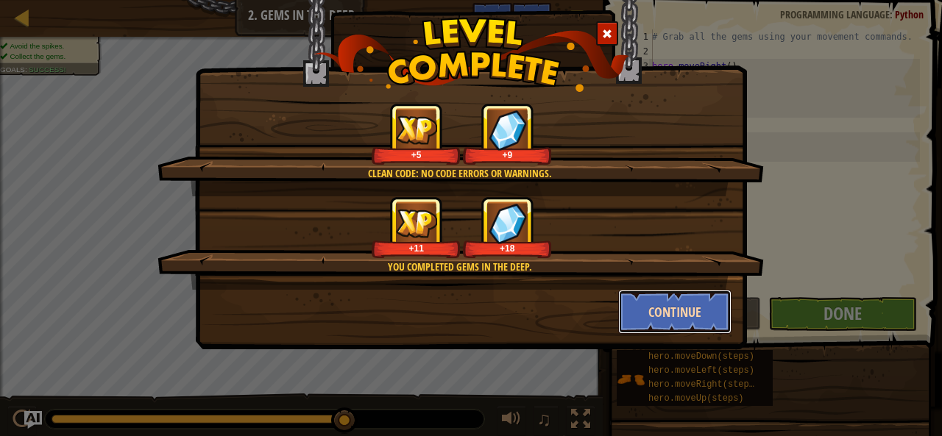
click at [695, 325] on button "Continue" at bounding box center [675, 312] width 114 height 44
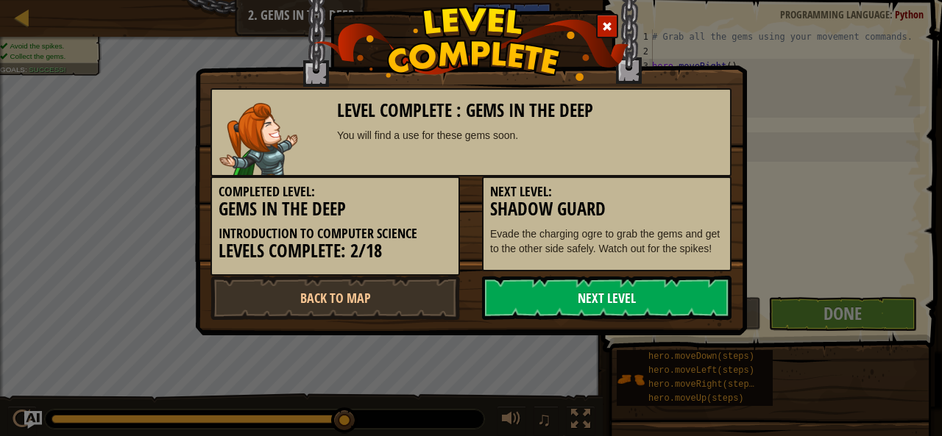
click at [695, 288] on link "Next Level" at bounding box center [607, 298] width 250 height 44
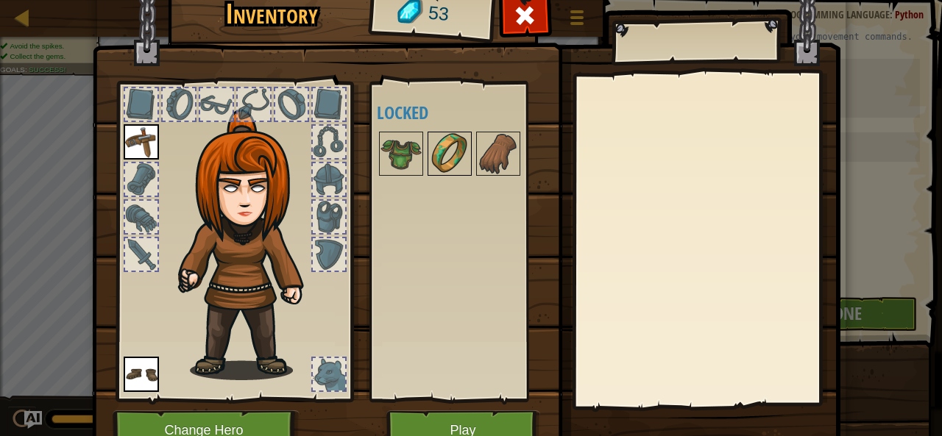
click at [431, 155] on img at bounding box center [449, 153] width 41 height 41
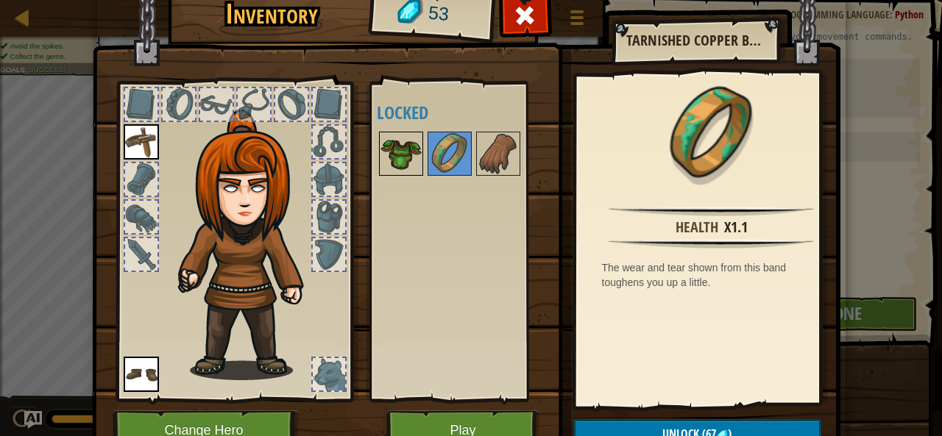
click at [385, 155] on img at bounding box center [401, 153] width 41 height 41
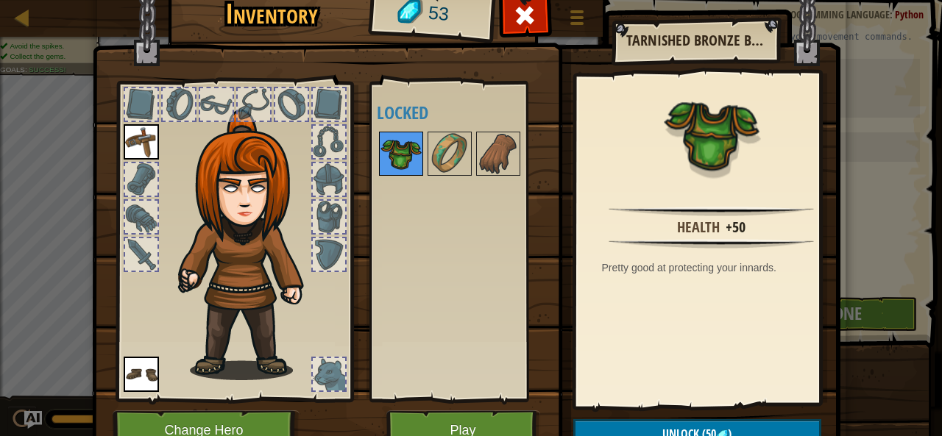
click at [403, 155] on img at bounding box center [401, 153] width 41 height 41
click at [662, 430] on span "Unlock" at bounding box center [680, 434] width 37 height 16
click at [659, 430] on button "Confirm" at bounding box center [697, 435] width 248 height 30
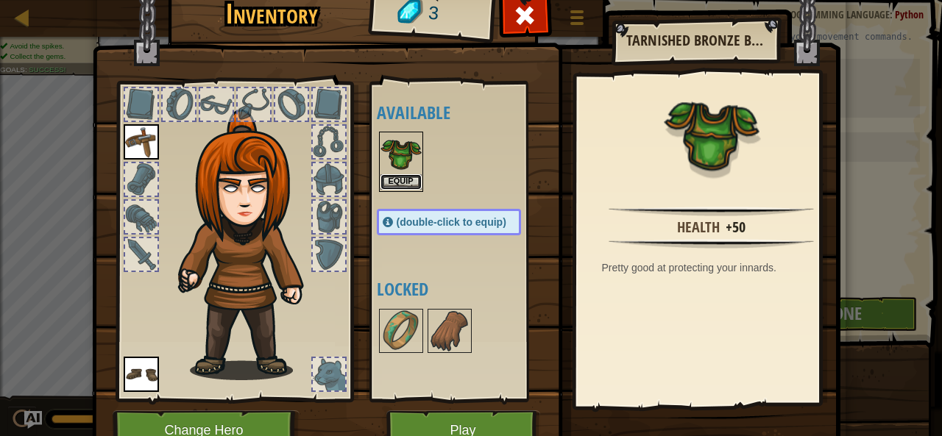
click at [400, 182] on button "Equip" at bounding box center [401, 181] width 41 height 15
click at [400, 182] on div "Available Equip Equip Equip (double-click to equip) Locked" at bounding box center [464, 241] width 174 height 307
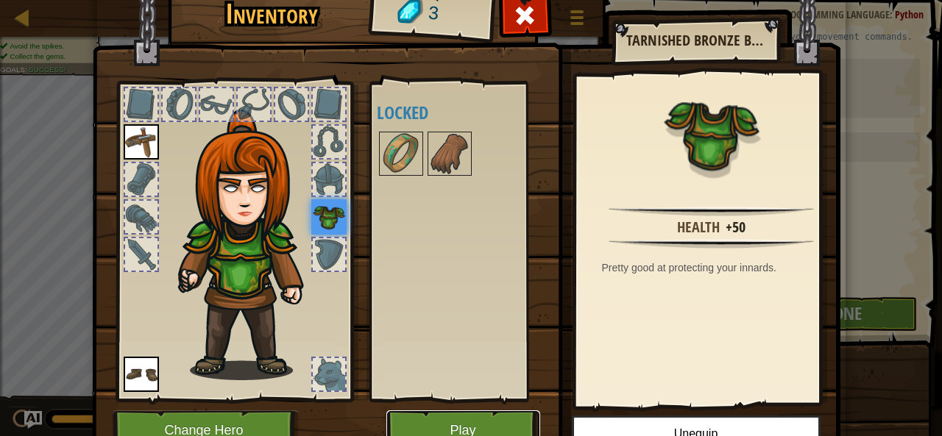
click at [456, 425] on button "Play" at bounding box center [463, 431] width 154 height 40
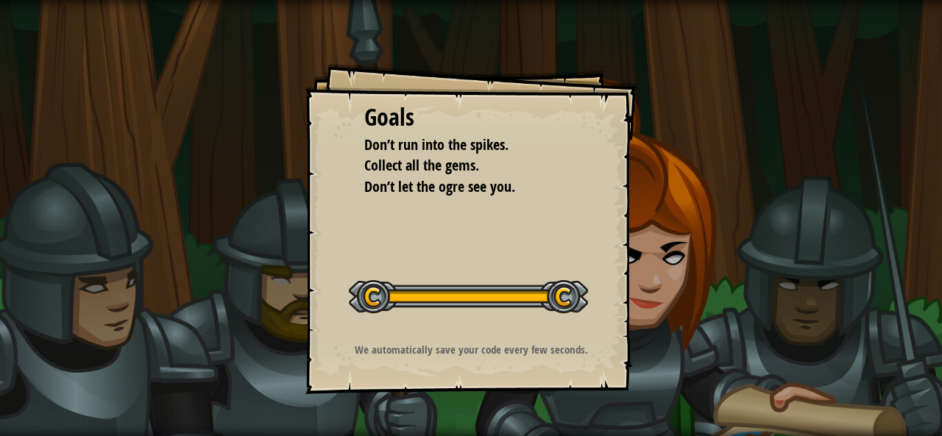
click at [456, 425] on div "Goals Don’t run into the spikes. Collect all the gems. Don’t let the ogre see y…" at bounding box center [471, 218] width 942 height 436
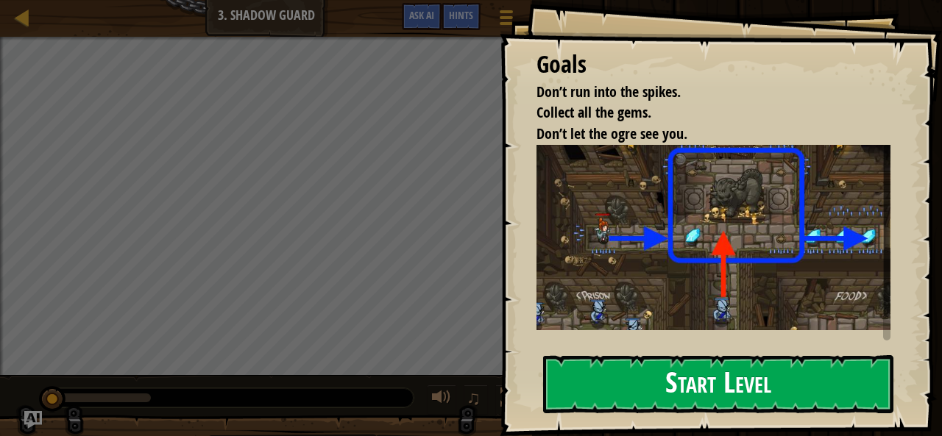
click at [718, 361] on button "Start Level" at bounding box center [718, 384] width 350 height 58
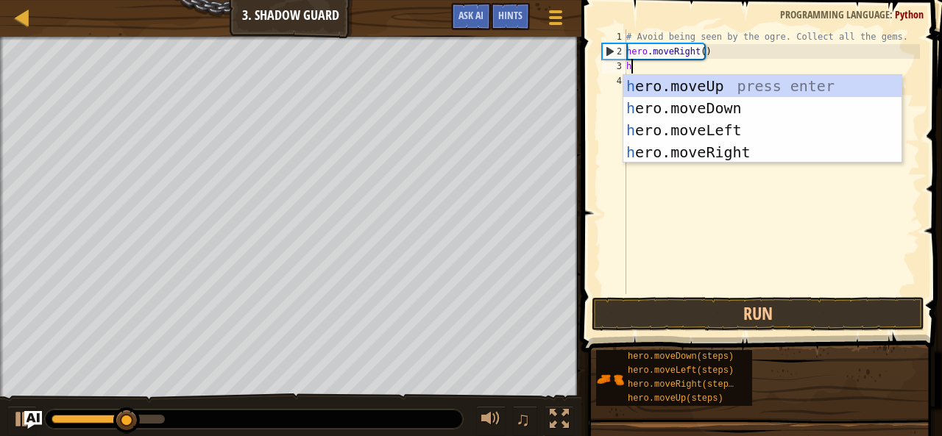
scroll to position [7, 0]
type textarea "her"
click at [707, 146] on div "her o.moveUp press enter her o.moveDown press enter her o.moveLeft press enter …" at bounding box center [762, 141] width 279 height 132
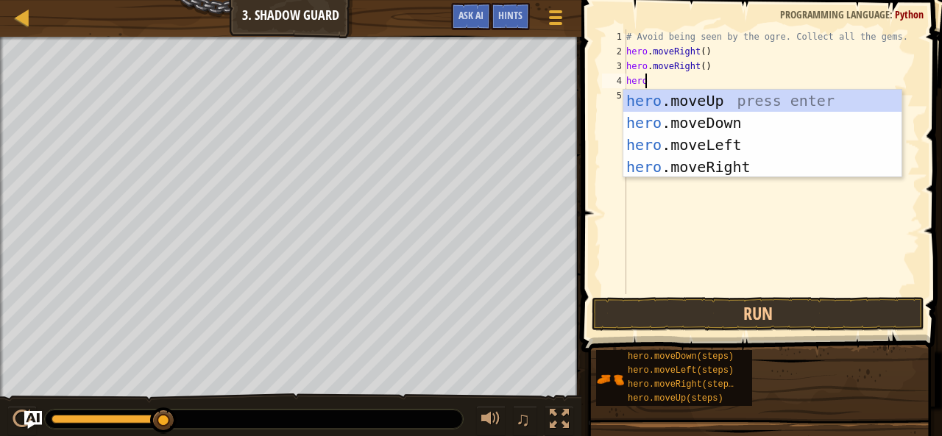
scroll to position [7, 1]
type textarea "heromo"
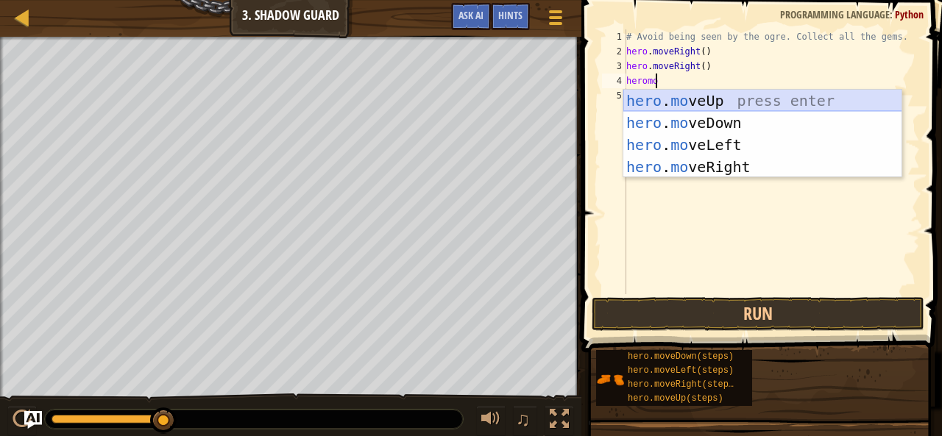
click at [704, 93] on div "hero . mo veUp press enter hero . mo veDown press enter hero . mo veLeft press …" at bounding box center [762, 156] width 279 height 132
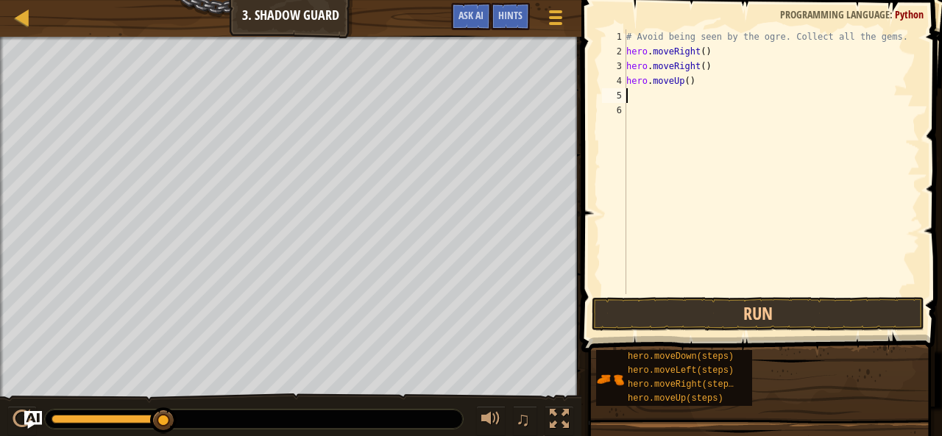
scroll to position [7, 0]
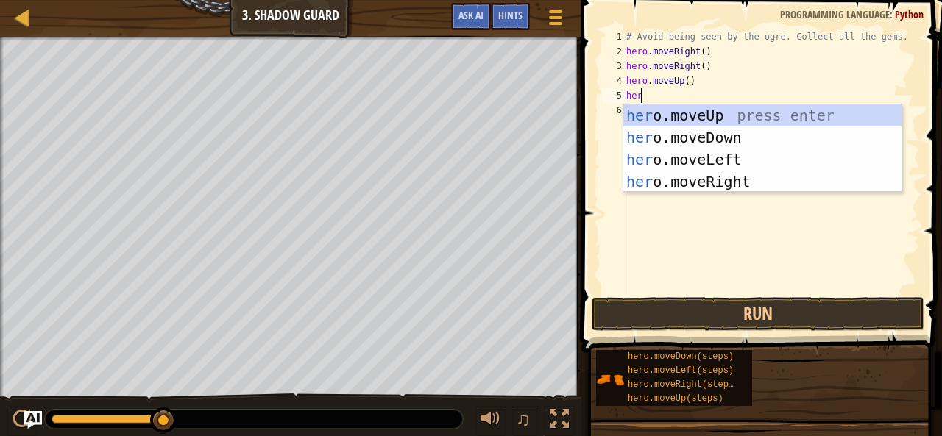
type textarea "hero"
click at [707, 152] on div "hero .moveUp press enter hero .moveDown press enter hero .moveLeft press enter …" at bounding box center [762, 171] width 279 height 132
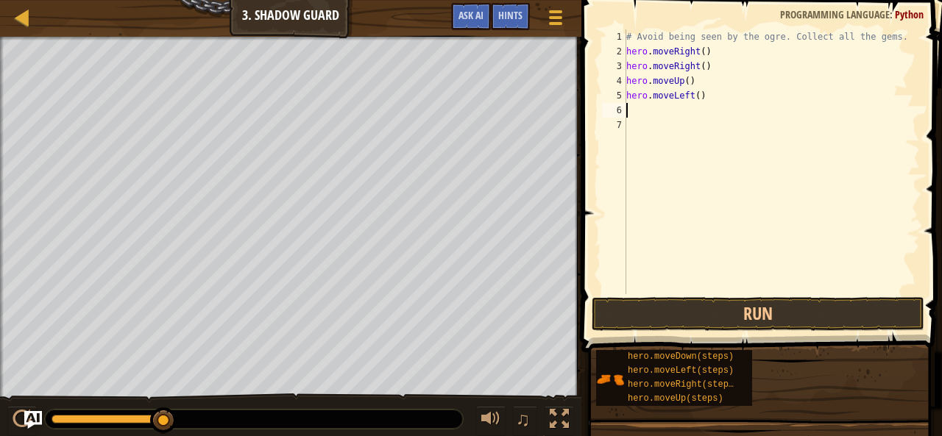
scroll to position [7, 0]
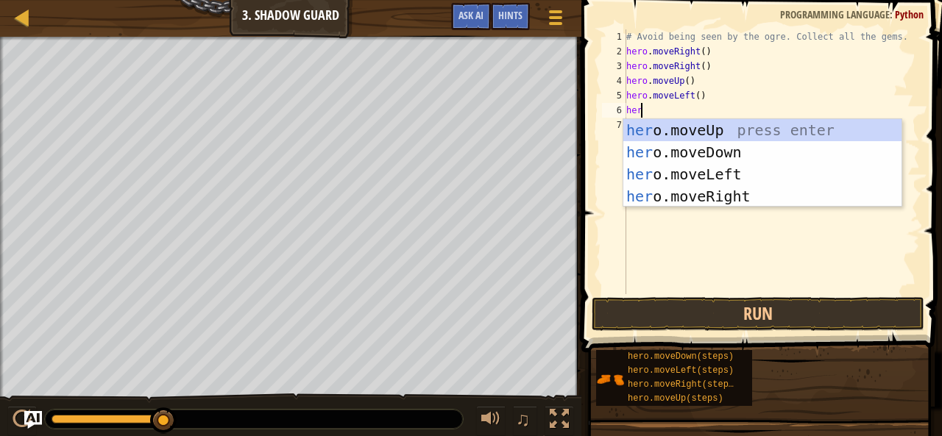
type textarea "hero"
click at [707, 147] on div "hero .moveUp press enter hero .moveDown press enter hero .moveLeft press enter …" at bounding box center [762, 185] width 279 height 132
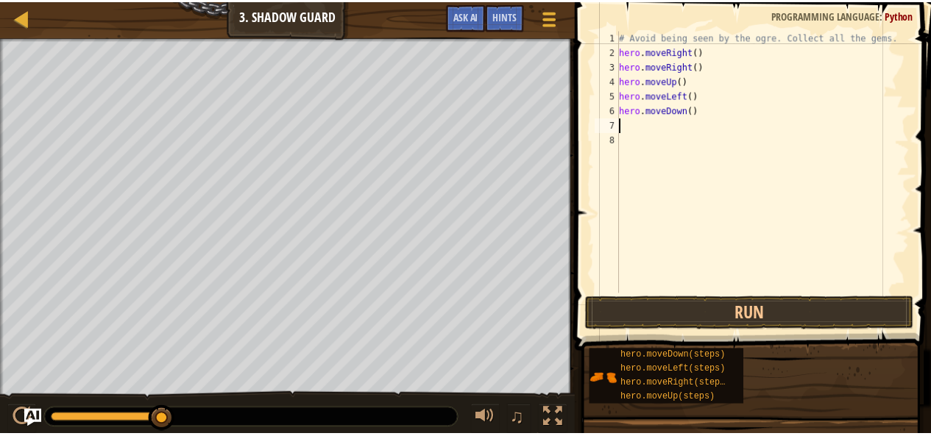
scroll to position [7, 0]
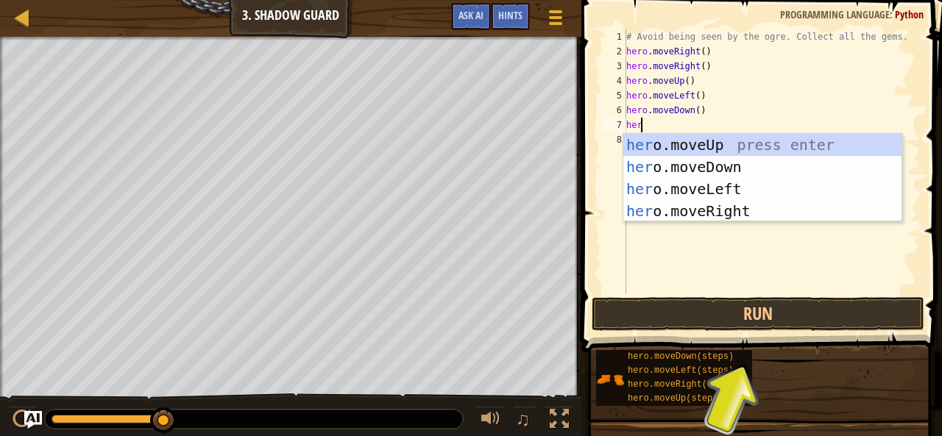
type textarea "hero"
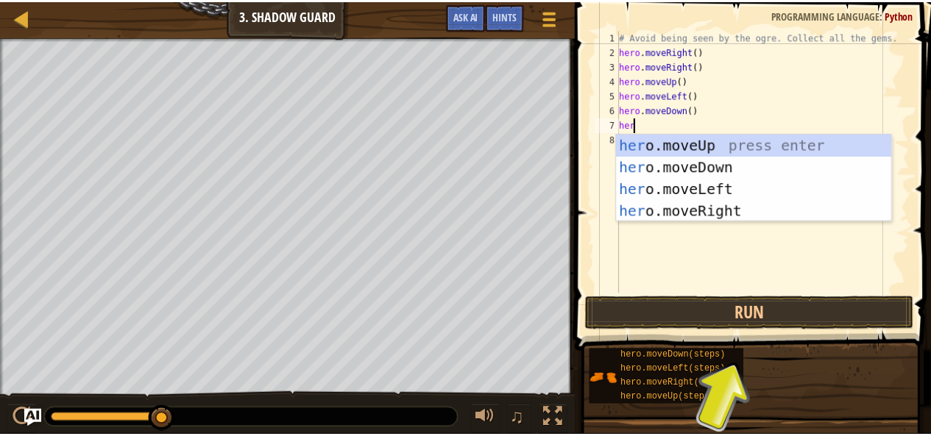
scroll to position [7, 1]
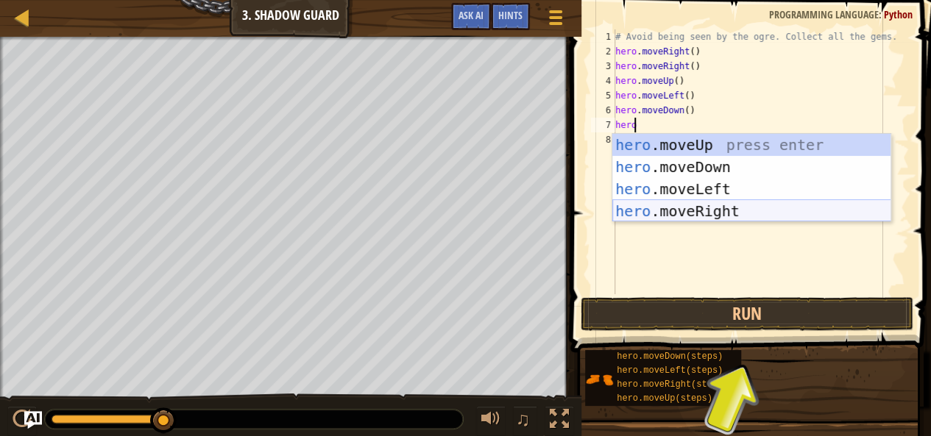
click at [724, 205] on div "hero .moveUp press enter hero .moveDown press enter hero .moveLeft press enter …" at bounding box center [751, 200] width 279 height 132
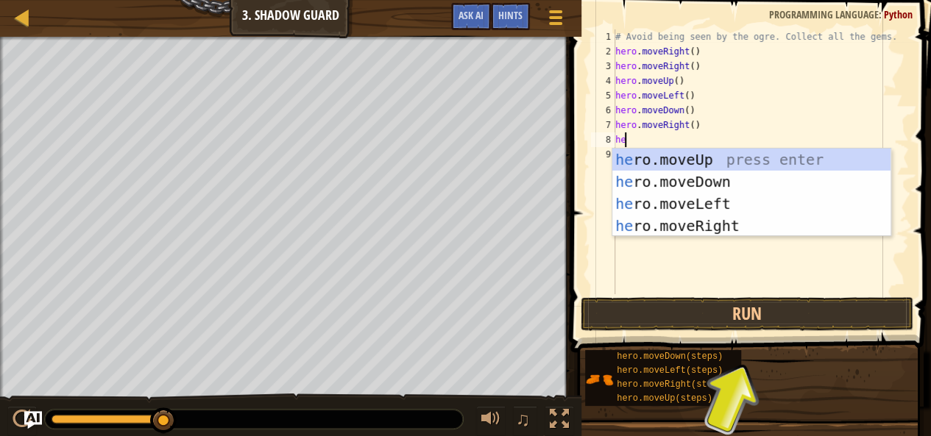
type textarea "hero"
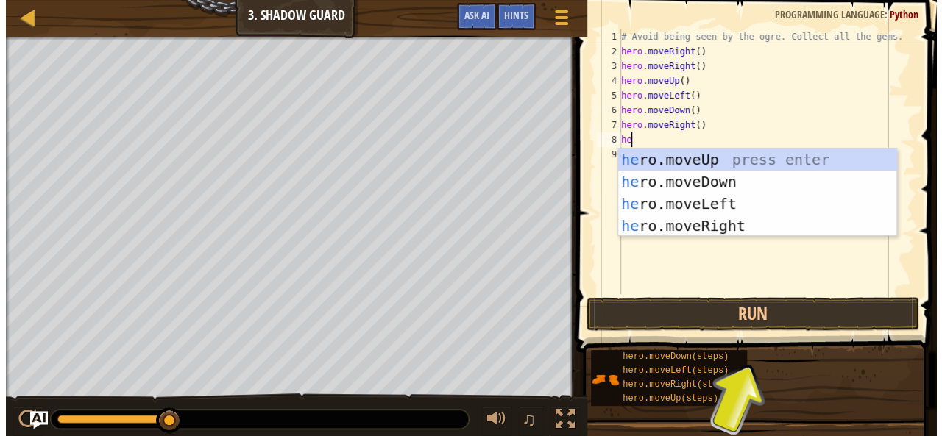
scroll to position [7, 1]
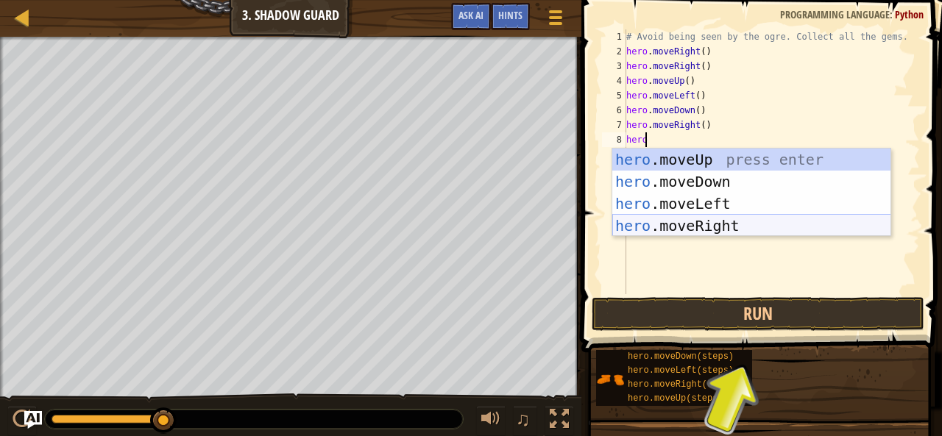
click at [726, 220] on div "hero .moveUp press enter hero .moveDown press enter hero .moveLeft press enter …" at bounding box center [751, 215] width 279 height 132
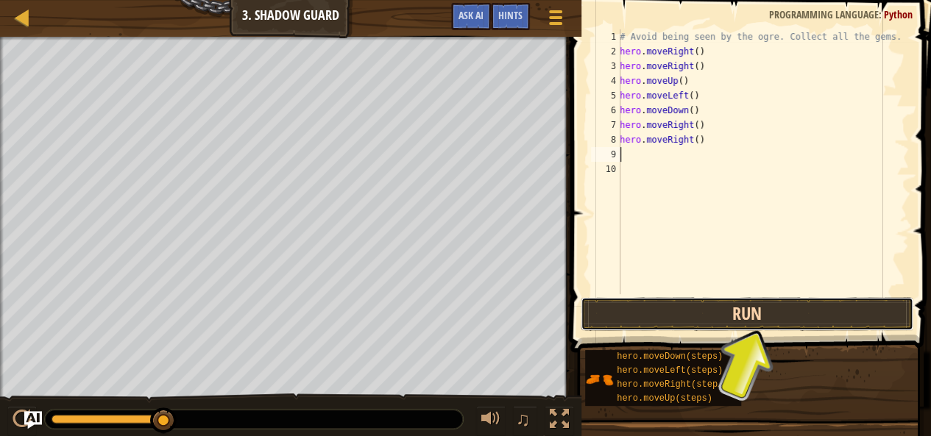
click at [746, 304] on button "Run" at bounding box center [747, 314] width 333 height 34
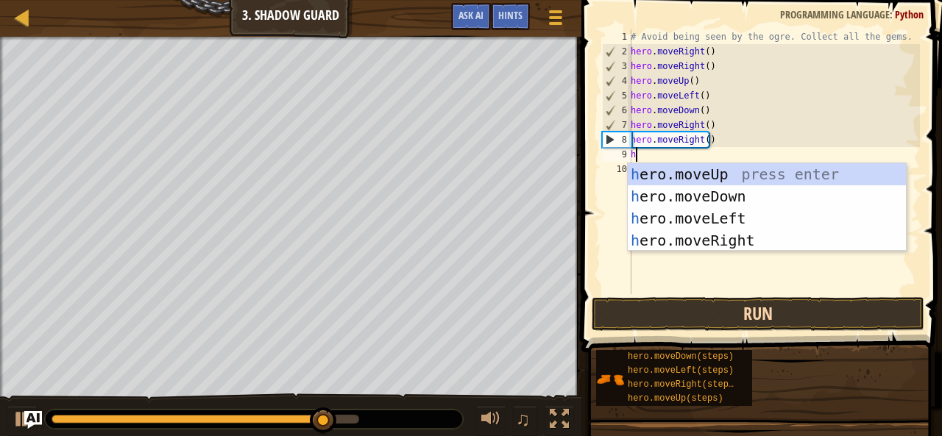
type textarea "he"
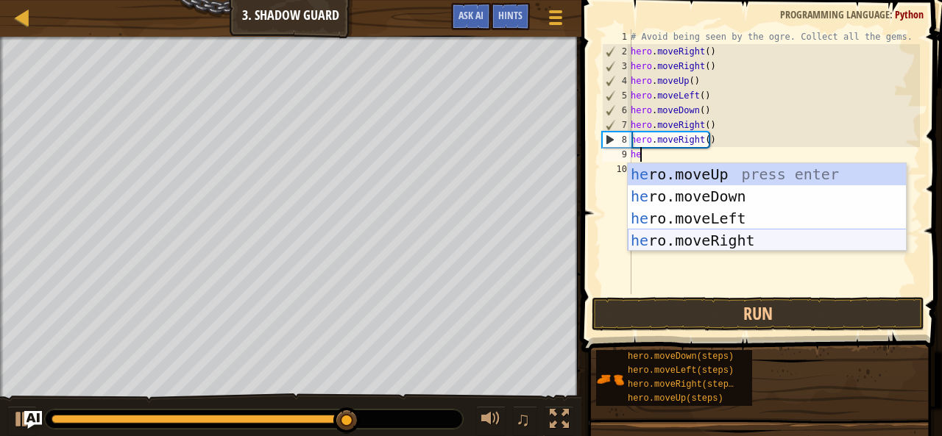
click at [683, 247] on div "he ro.moveUp press enter he ro.moveDown press enter he ro.moveLeft press enter …" at bounding box center [767, 229] width 279 height 132
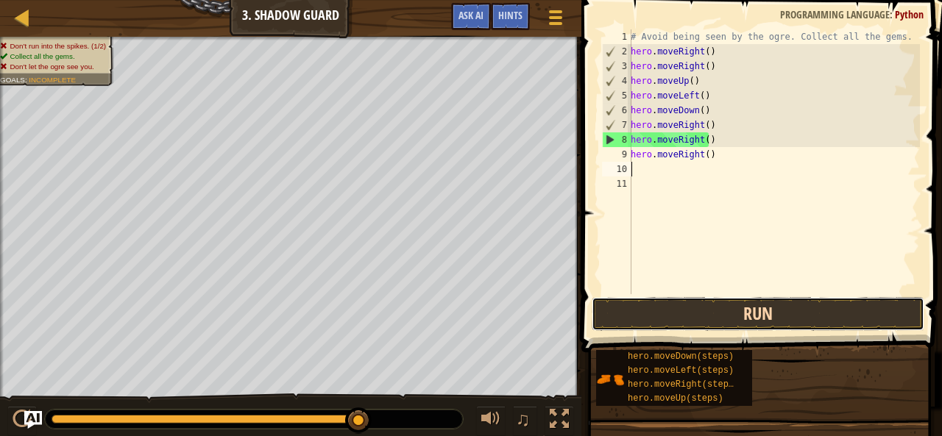
click at [712, 310] on button "Run" at bounding box center [758, 314] width 333 height 34
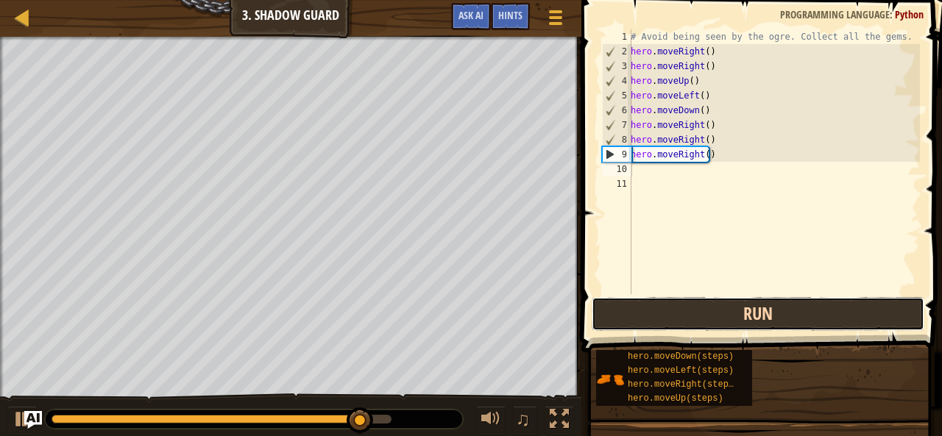
drag, startPoint x: 712, startPoint y: 310, endPoint x: 796, endPoint y: 308, distance: 83.9
click at [796, 308] on button "Run" at bounding box center [758, 314] width 333 height 34
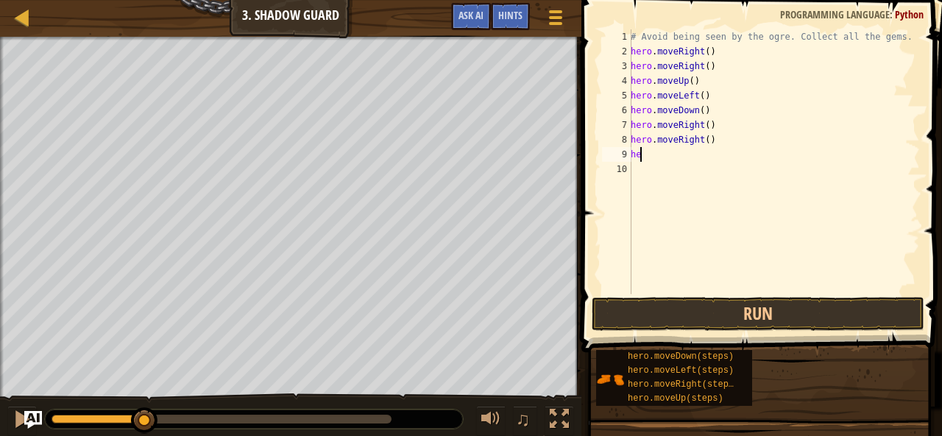
type textarea "h"
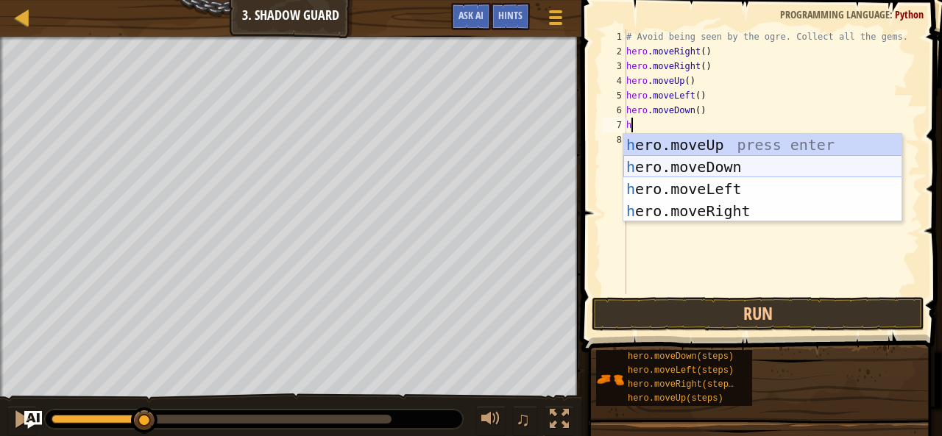
click at [714, 162] on div "h ero.moveUp press enter h ero.moveDown press enter h ero.moveLeft press enter …" at bounding box center [762, 200] width 279 height 132
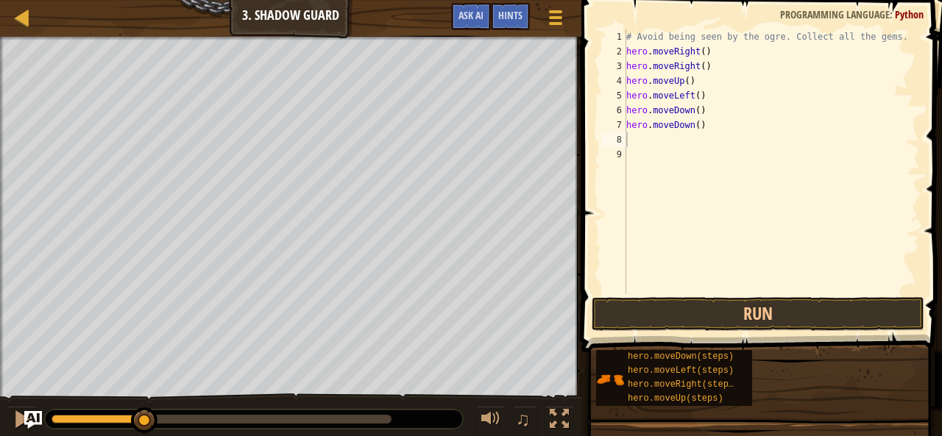
click at [763, 296] on span at bounding box center [763, 155] width 372 height 396
click at [777, 309] on button "Run" at bounding box center [758, 314] width 333 height 34
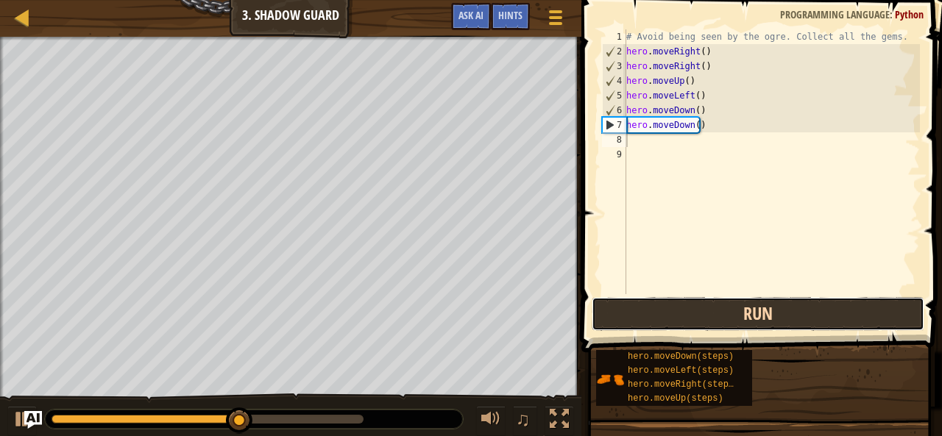
click at [777, 309] on button "Run" at bounding box center [758, 314] width 333 height 34
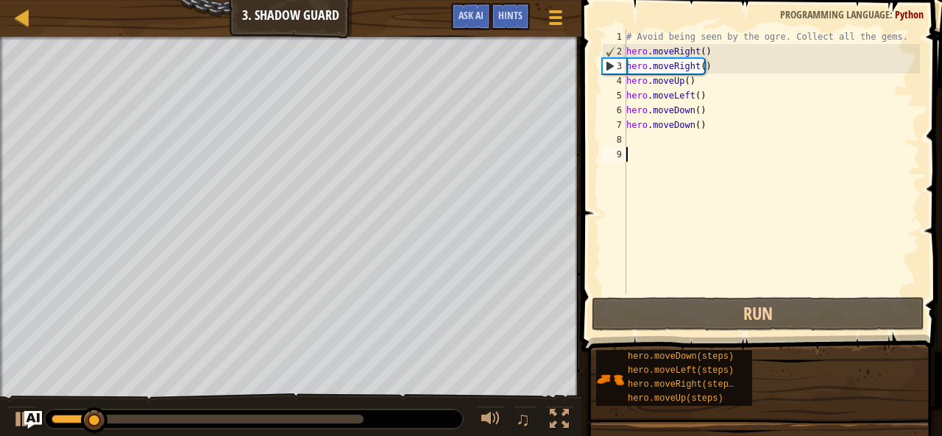
click at [773, 182] on div "# Avoid being seen by the ogre. Collect all the gems. hero . moveRight ( ) hero…" at bounding box center [771, 176] width 297 height 294
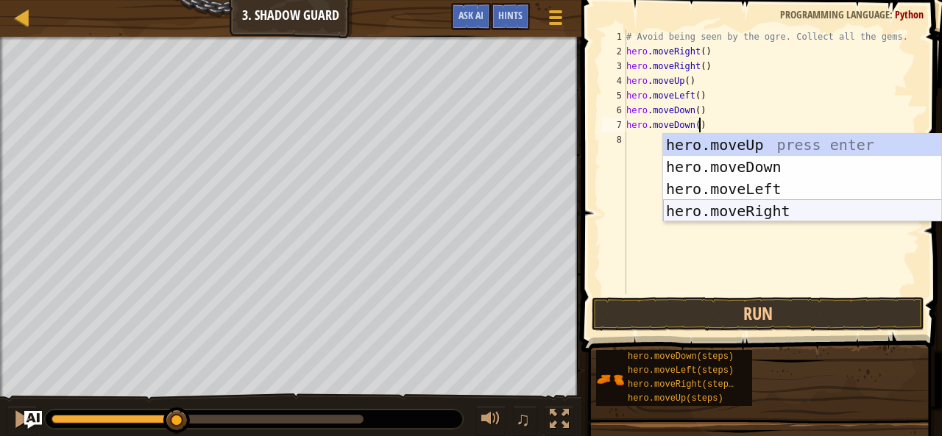
click at [770, 216] on div "hero.moveUp press enter hero.moveDown press enter hero.moveLeft press enter her…" at bounding box center [802, 200] width 279 height 132
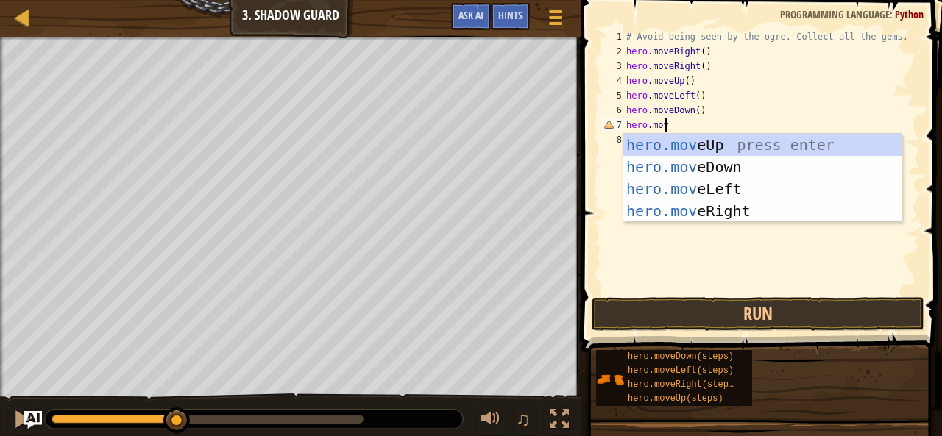
type textarea "hero.move"
click at [754, 216] on div "hero.move Up press enter hero.move Down press enter hero.move Left press enter …" at bounding box center [762, 200] width 279 height 132
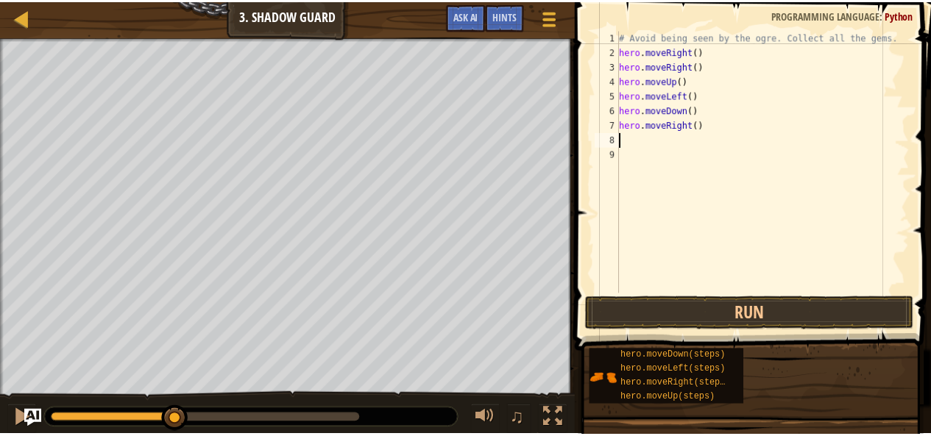
scroll to position [7, 0]
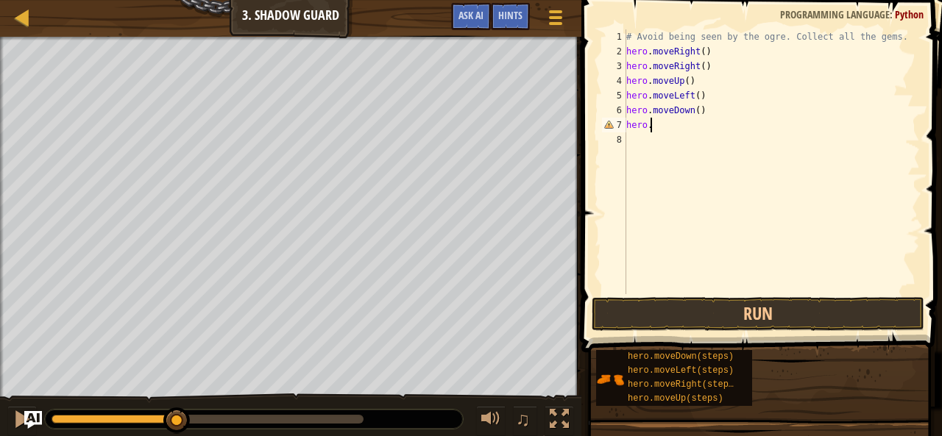
type textarea "h"
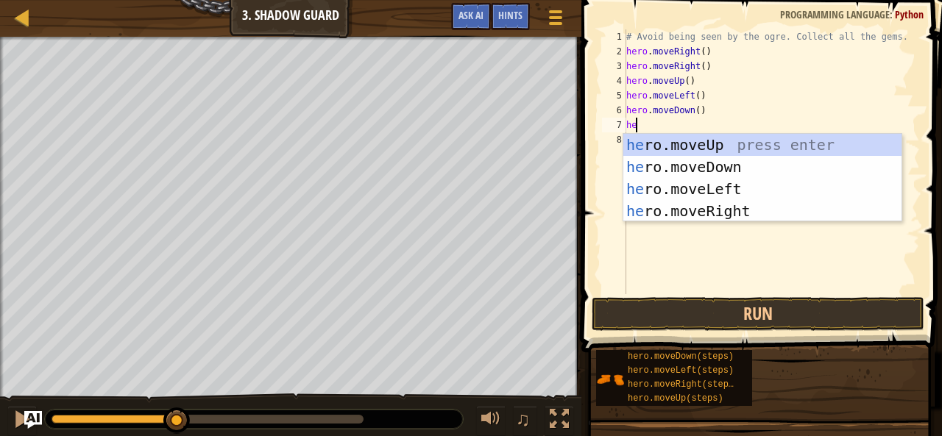
type textarea "her"
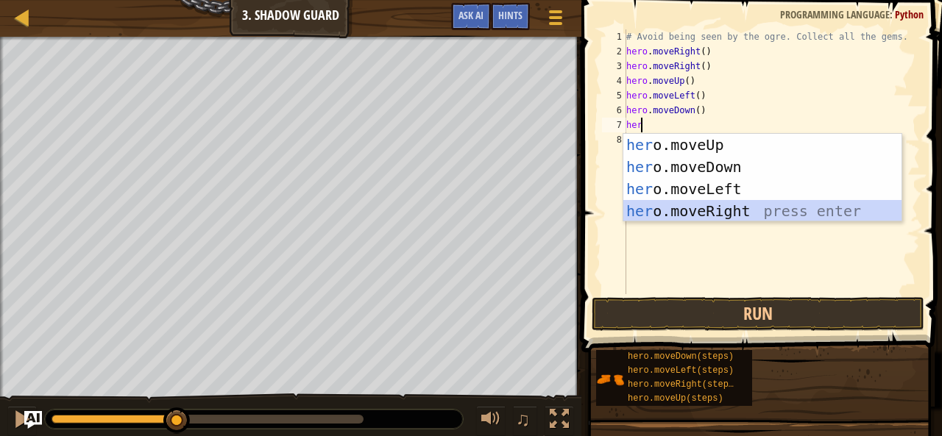
drag, startPoint x: 748, startPoint y: 214, endPoint x: 700, endPoint y: 210, distance: 48.0
click at [700, 210] on div "her o.moveUp press enter her o.moveDown press enter her o.moveLeft press enter …" at bounding box center [762, 200] width 279 height 132
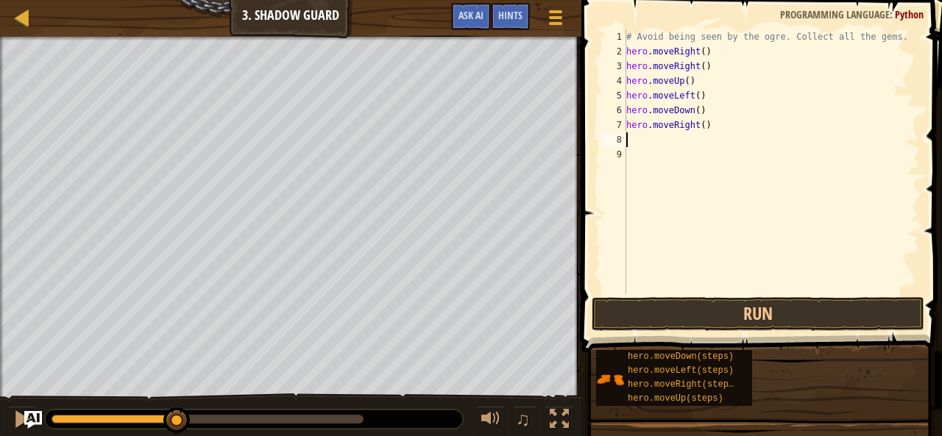
type textarea "he"
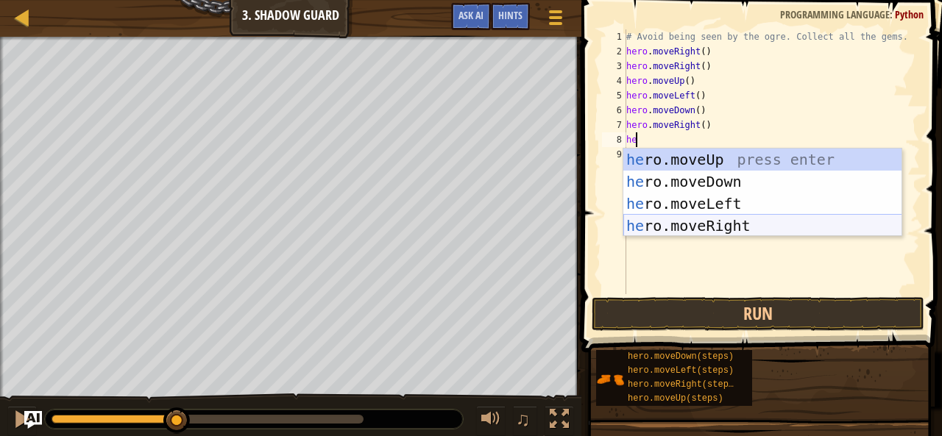
click at [710, 229] on div "he ro.moveUp press enter he ro.moveDown press enter he ro.moveLeft press enter …" at bounding box center [762, 215] width 279 height 132
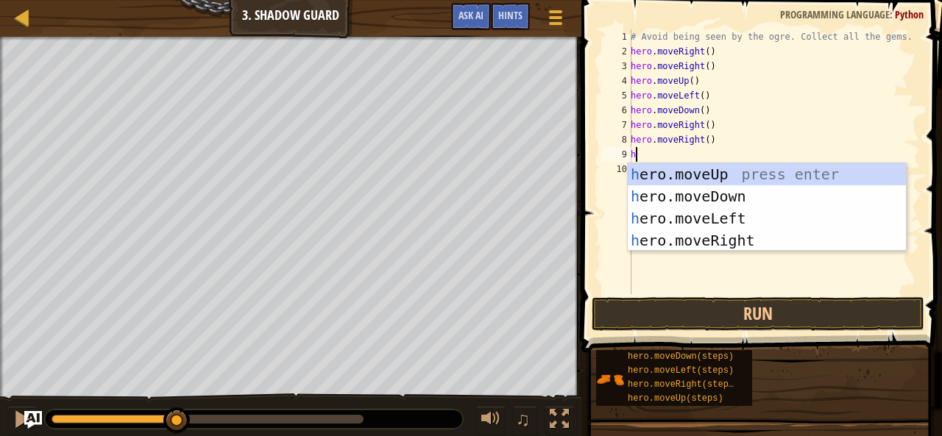
type textarea "he"
click at [717, 222] on div "he ro.moveUp press enter he ro.moveDown press enter he ro.moveLeft press enter …" at bounding box center [767, 229] width 279 height 132
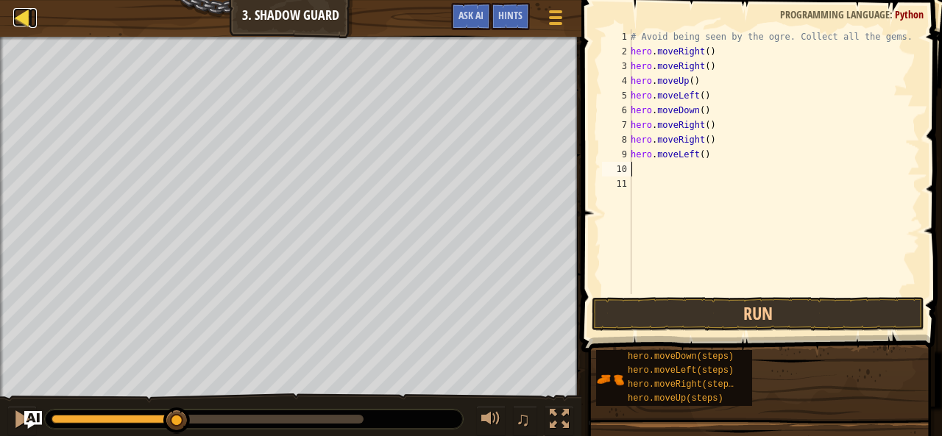
click at [17, 15] on div at bounding box center [22, 17] width 18 height 18
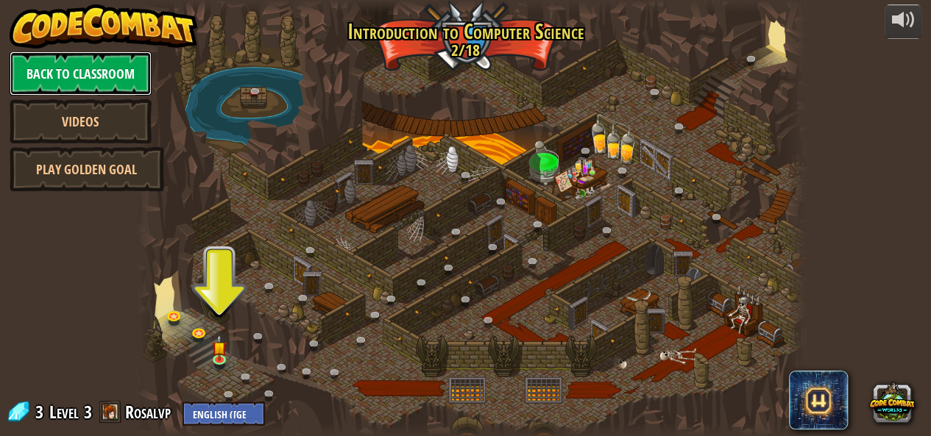
click at [57, 74] on link "Back to Classroom" at bounding box center [81, 74] width 142 height 44
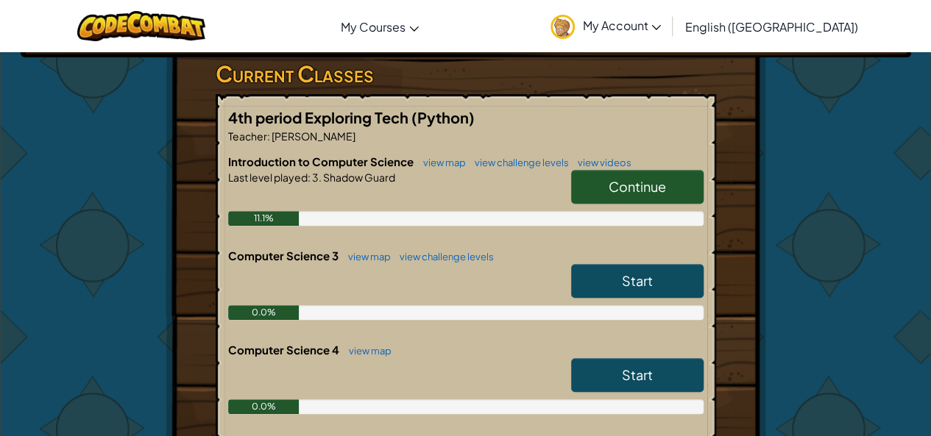
scroll to position [268, 0]
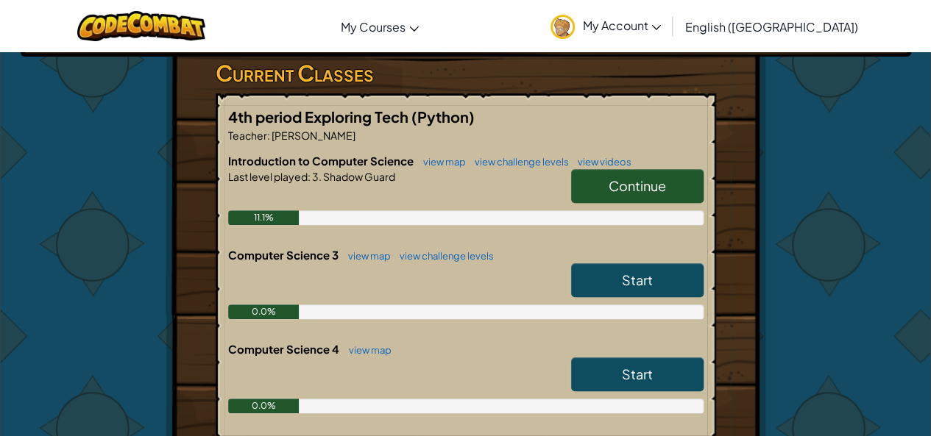
click at [612, 177] on span "Continue" at bounding box center [637, 185] width 57 height 17
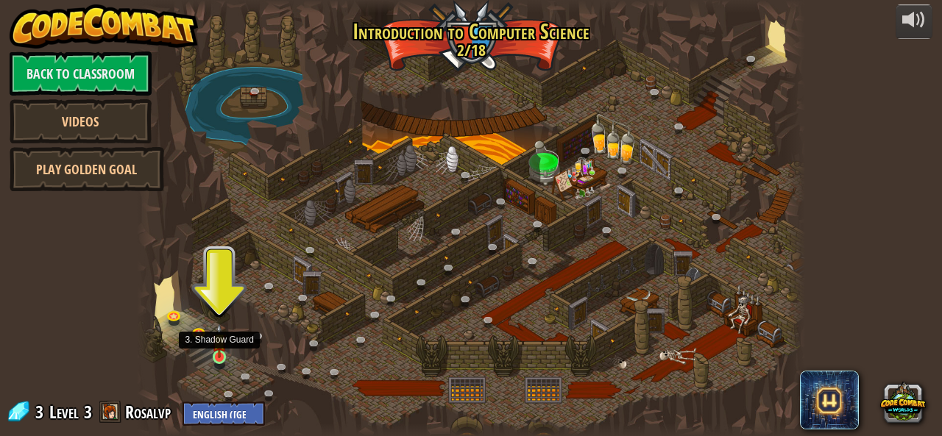
click at [222, 349] on img at bounding box center [219, 341] width 15 height 35
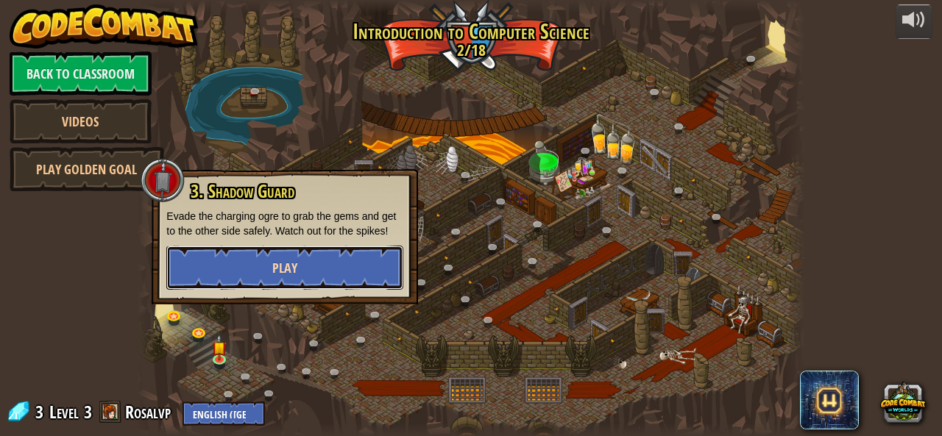
click at [286, 257] on button "Play" at bounding box center [284, 268] width 237 height 44
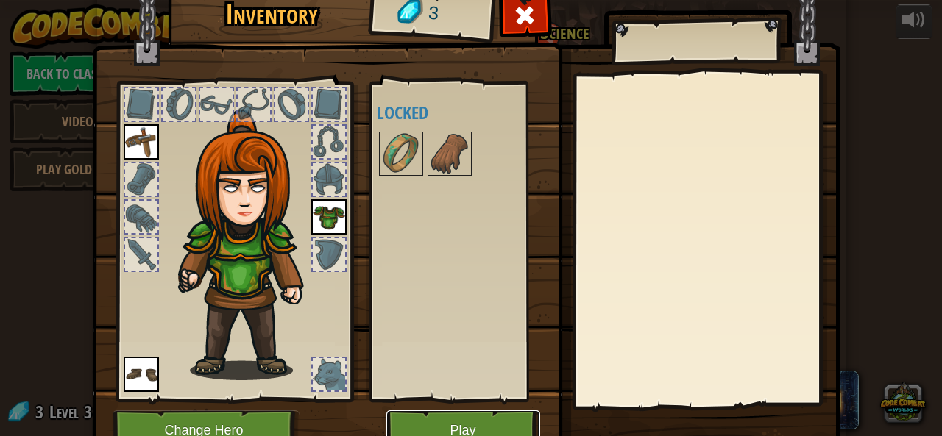
click at [456, 418] on button "Play" at bounding box center [463, 431] width 154 height 40
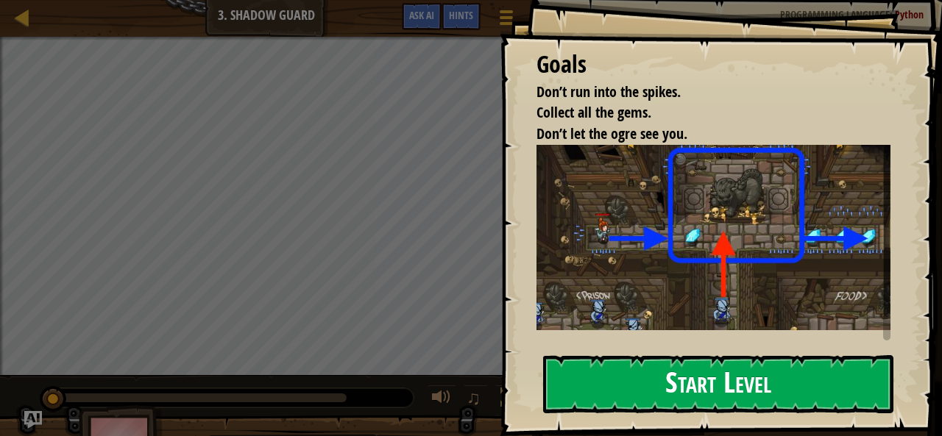
click at [634, 389] on button "Start Level" at bounding box center [718, 384] width 350 height 58
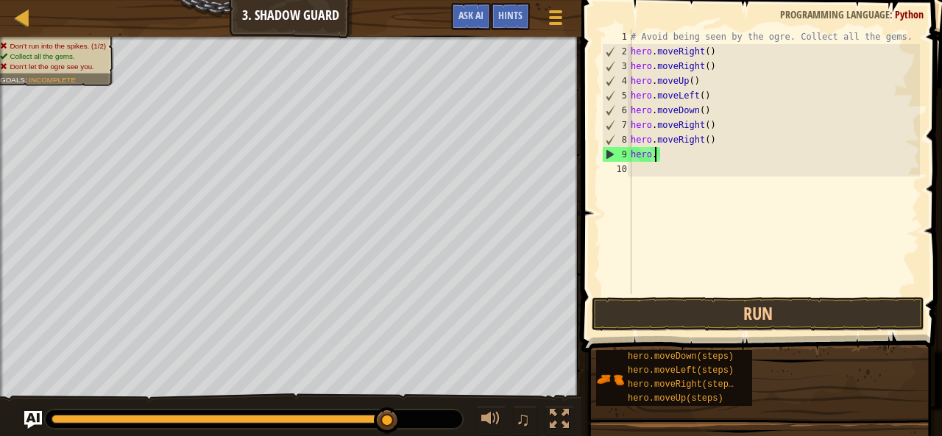
type textarea "h"
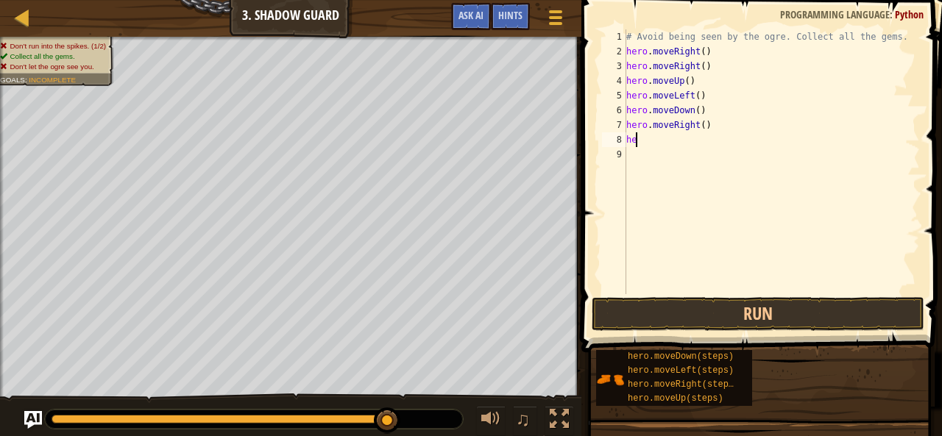
type textarea "h"
type textarea "hero.moveRight()"
click at [577, 4] on div "Map Introduction to Computer Science 3. Shadow Guard Game Menu Done Hints Ask AI" at bounding box center [290, 18] width 581 height 37
click at [543, 30] on button "Game Menu" at bounding box center [556, 20] width 39 height 36
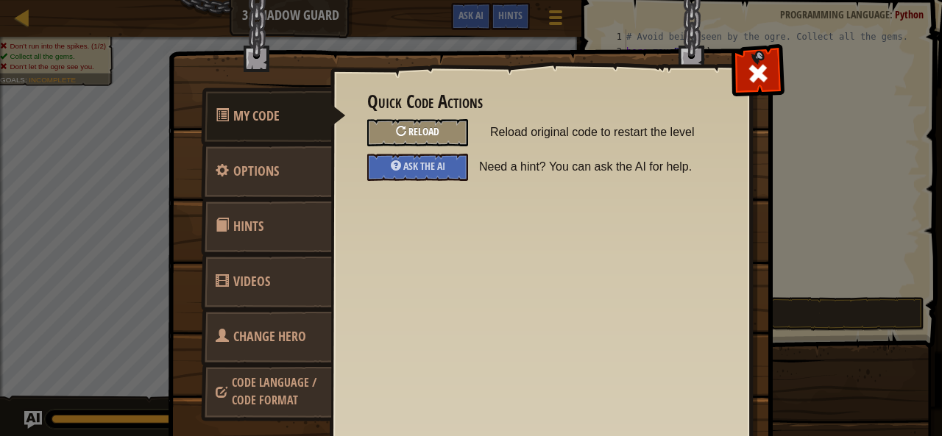
click at [400, 133] on div "Reload" at bounding box center [417, 132] width 101 height 27
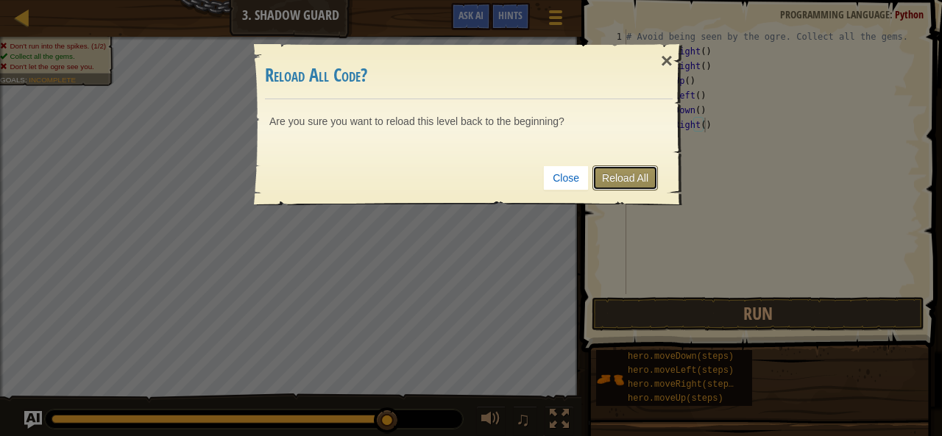
click at [611, 167] on link "Reload All" at bounding box center [625, 178] width 66 height 25
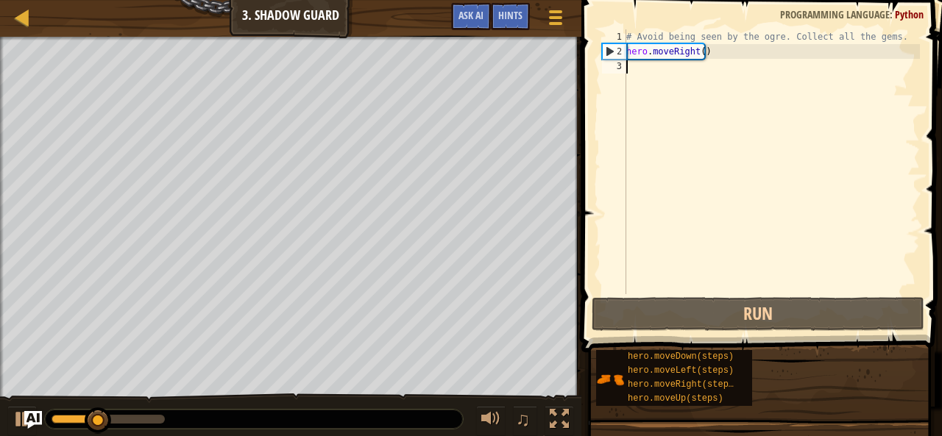
scroll to position [7, 0]
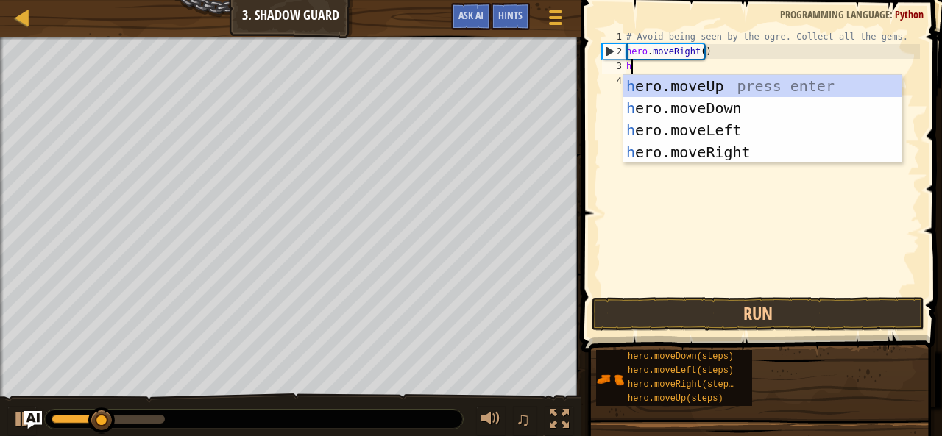
type textarea "he"
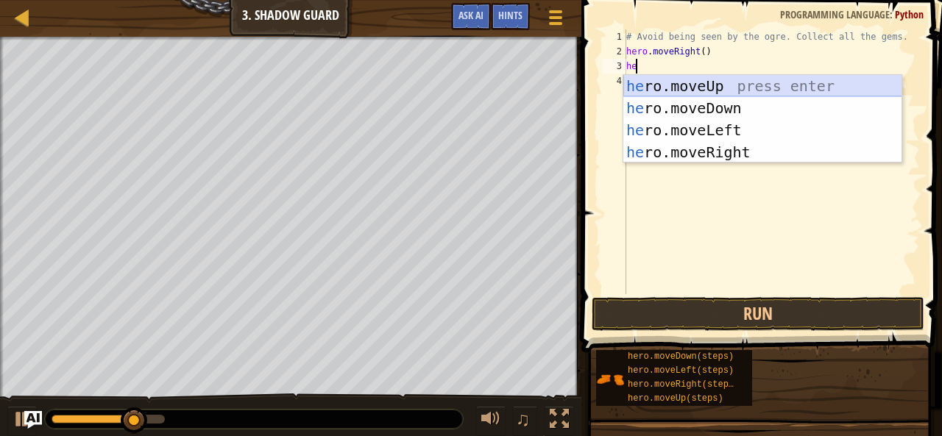
click at [729, 82] on div "he ro.moveUp press enter he ro.moveDown press enter he ro.moveLeft press enter …" at bounding box center [762, 141] width 279 height 132
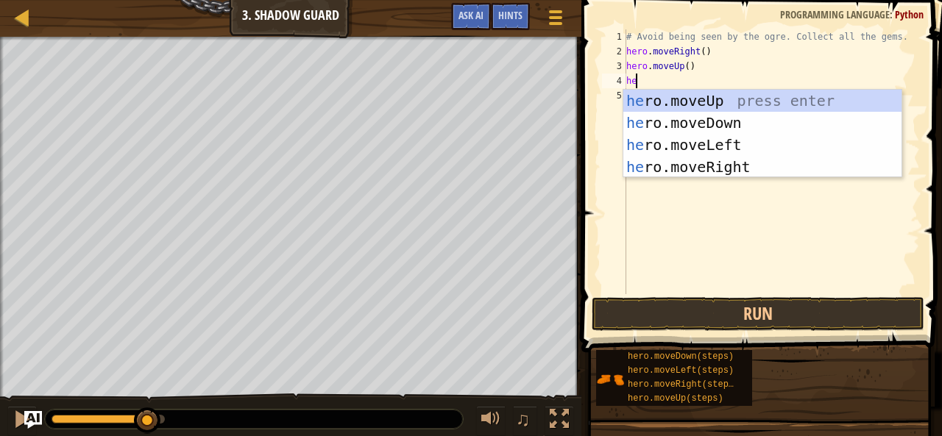
type textarea "her"
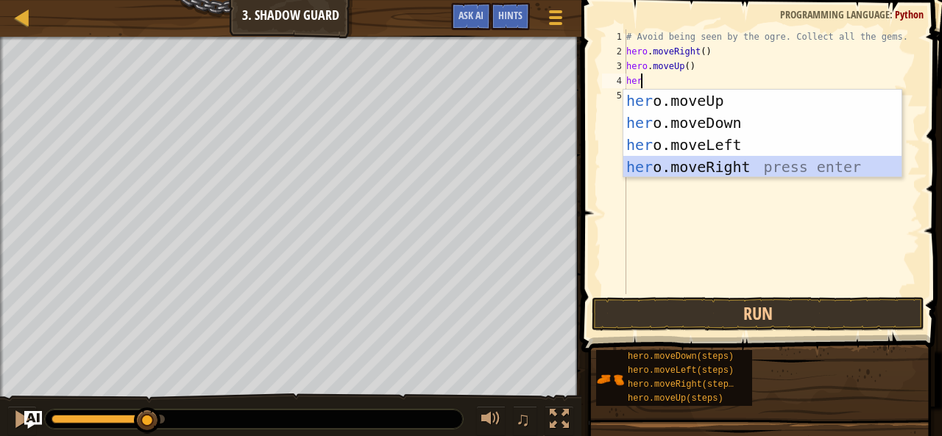
click at [713, 163] on div "her o.moveUp press enter her o.moveDown press enter her o.moveLeft press enter …" at bounding box center [762, 156] width 279 height 132
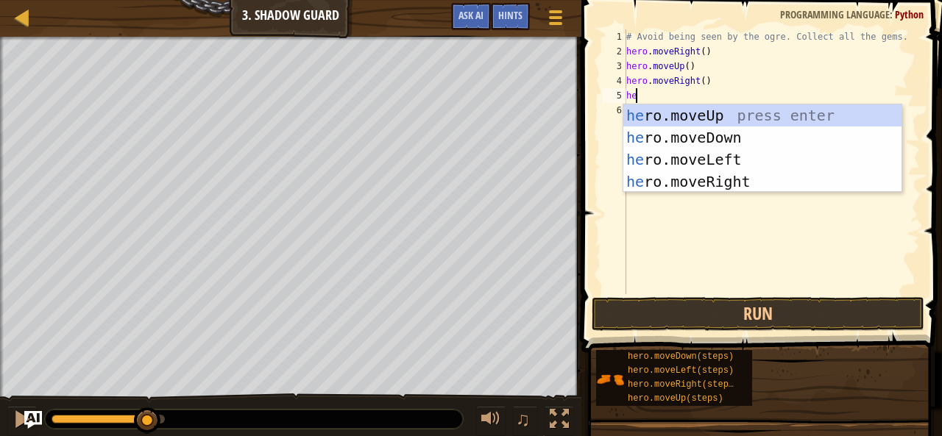
type textarea "her"
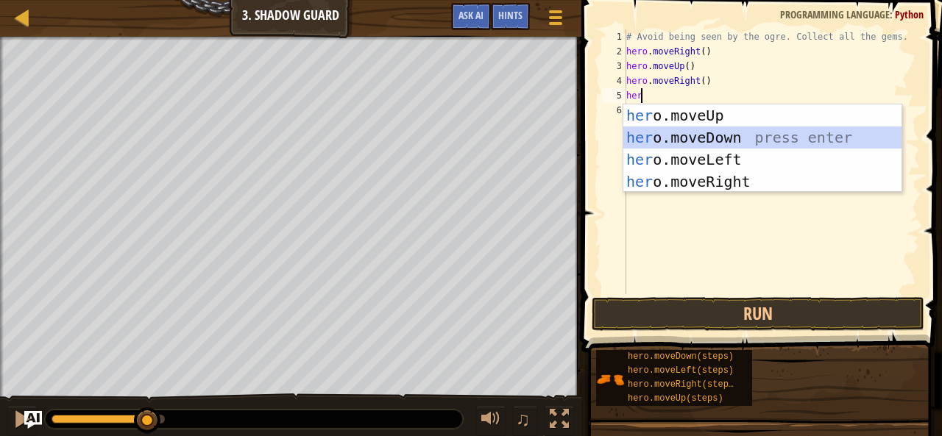
click at [711, 130] on div "her o.moveUp press enter her o.moveDown press enter her o.moveLeft press enter …" at bounding box center [762, 171] width 279 height 132
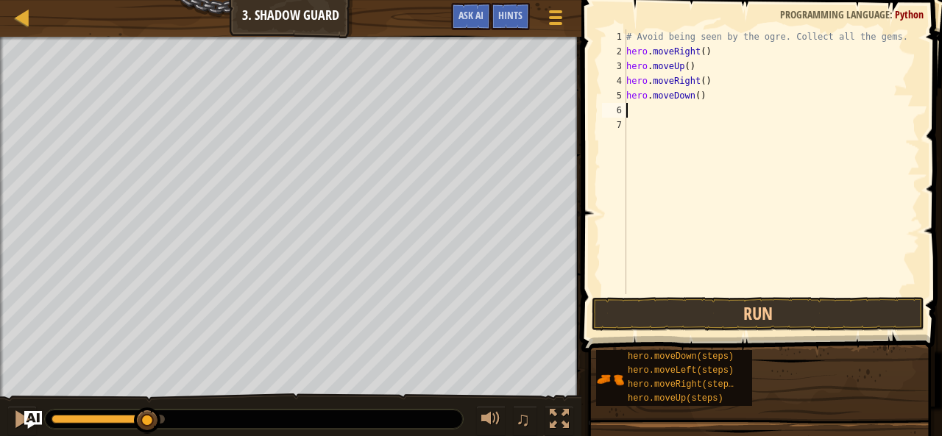
type textarea "her"
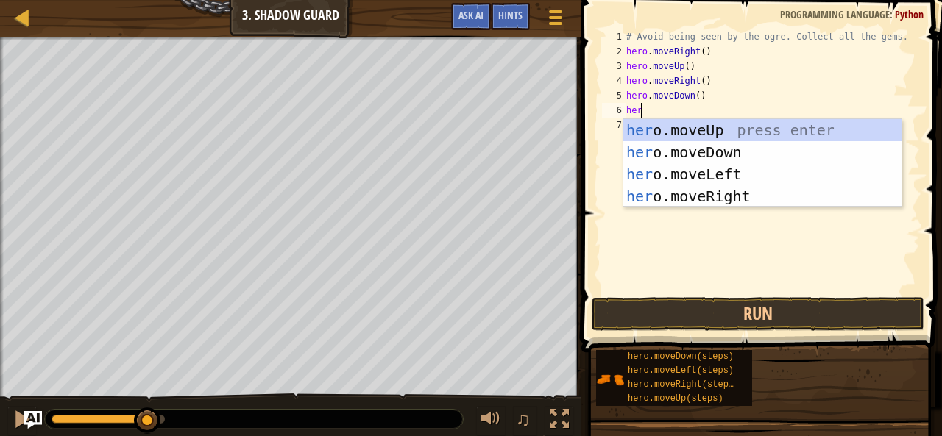
click at [729, 202] on div "her o.moveUp press enter her o.moveDown press enter her o.moveLeft press enter …" at bounding box center [762, 185] width 279 height 132
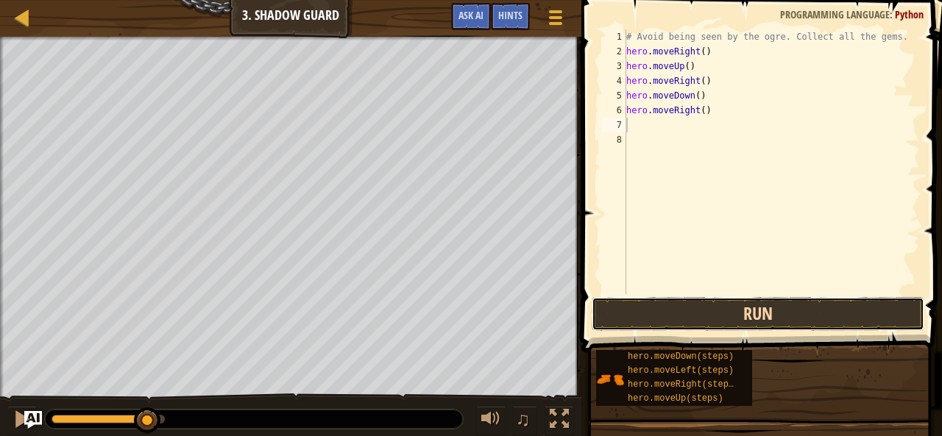
click at [756, 303] on button "Run" at bounding box center [758, 314] width 333 height 34
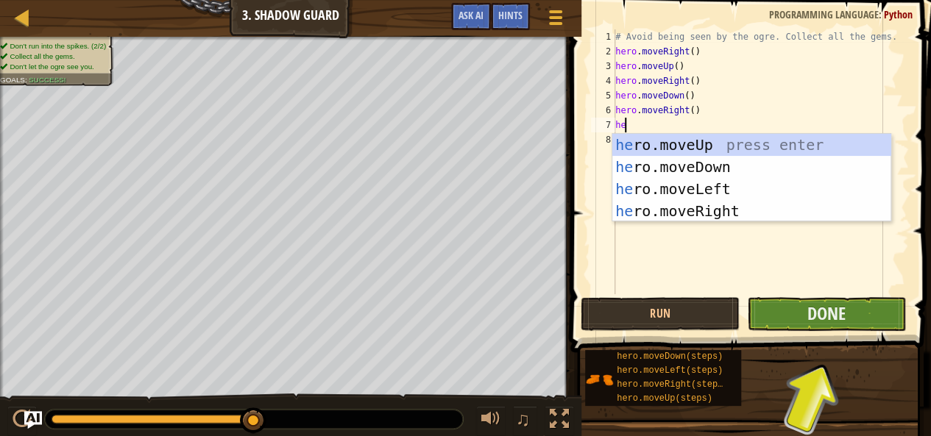
type textarea "h"
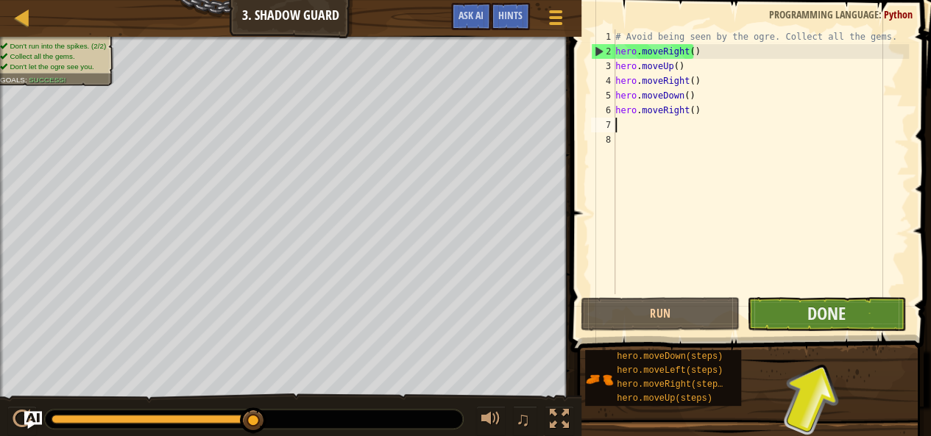
drag, startPoint x: 817, startPoint y: 314, endPoint x: 860, endPoint y: 314, distance: 42.7
click at [860, 314] on button "Done" at bounding box center [826, 314] width 159 height 34
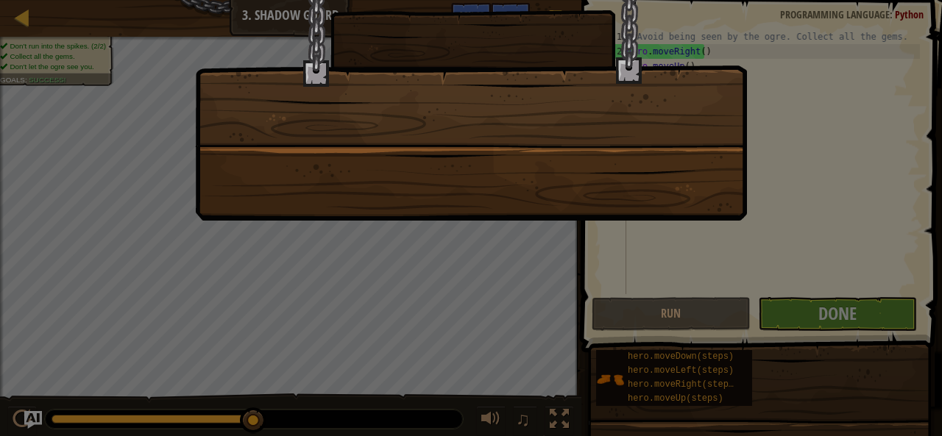
click at [810, 299] on div at bounding box center [471, 218] width 942 height 436
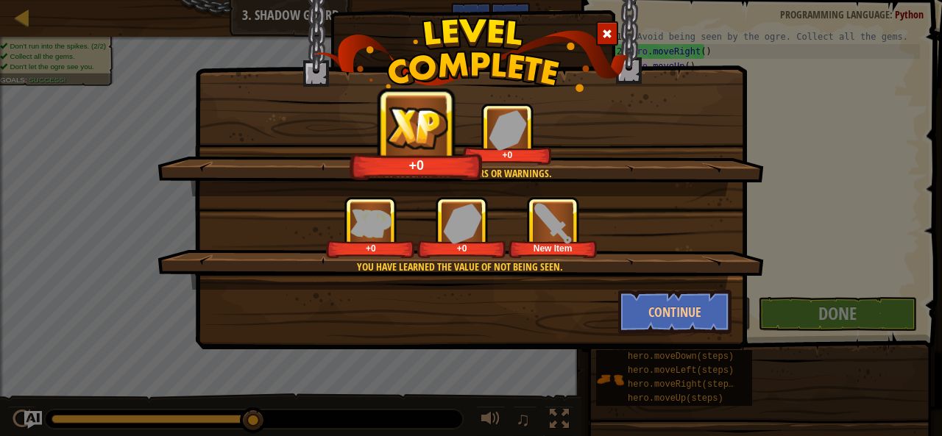
click at [668, 242] on div "+0 +0 New Item" at bounding box center [461, 228] width 571 height 62
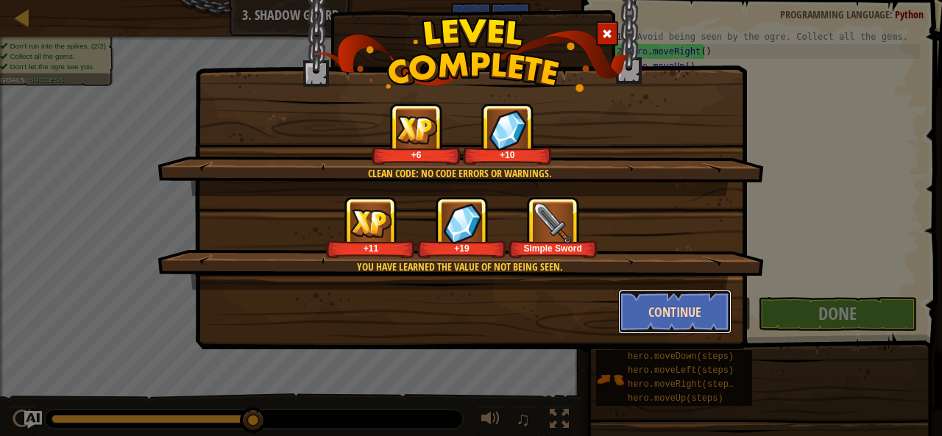
click at [683, 306] on button "Continue" at bounding box center [675, 312] width 114 height 44
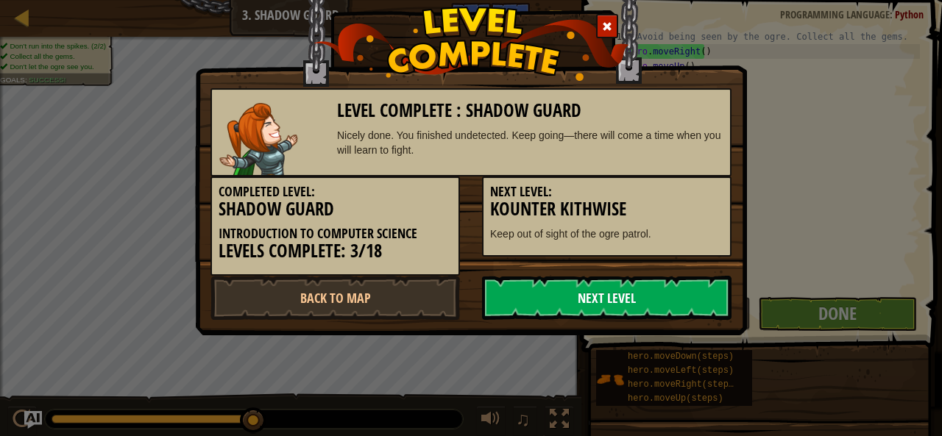
click at [681, 306] on link "Next Level" at bounding box center [607, 298] width 250 height 44
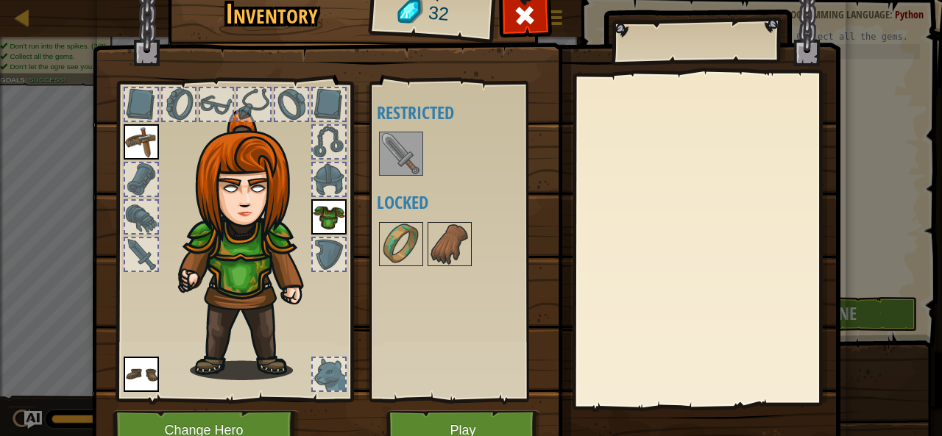
click at [400, 158] on img at bounding box center [401, 153] width 41 height 41
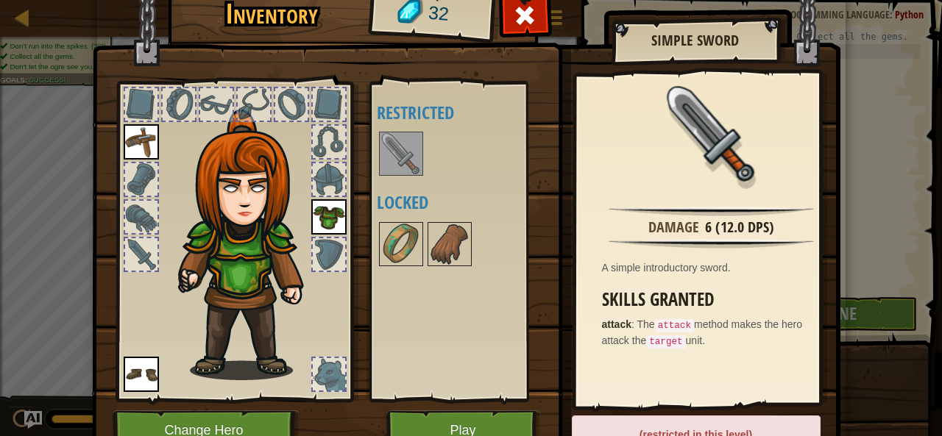
click at [394, 160] on img at bounding box center [401, 153] width 41 height 41
drag, startPoint x: 403, startPoint y: 149, endPoint x: 309, endPoint y: 148, distance: 94.2
click at [309, 148] on div "Inventory 32 Available Equip Equip Equip (double-click to equip) Restricted Loc…" at bounding box center [471, 225] width 749 height 486
click at [134, 251] on div at bounding box center [141, 254] width 32 height 32
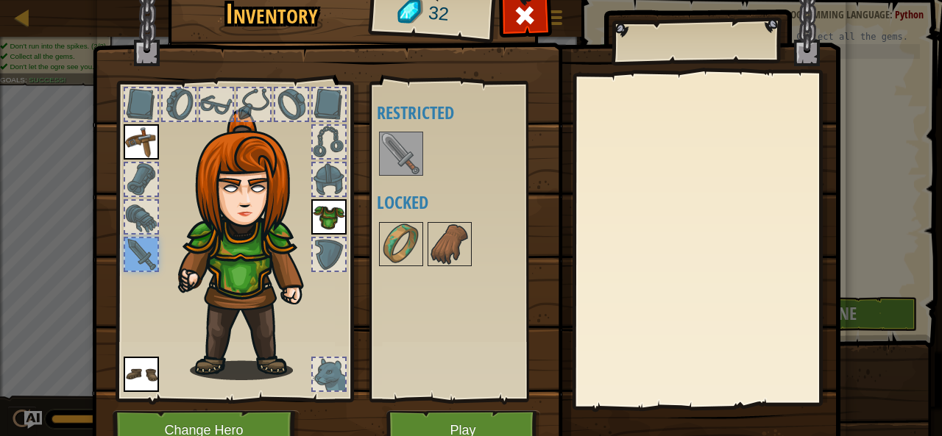
click at [392, 169] on img at bounding box center [401, 153] width 41 height 41
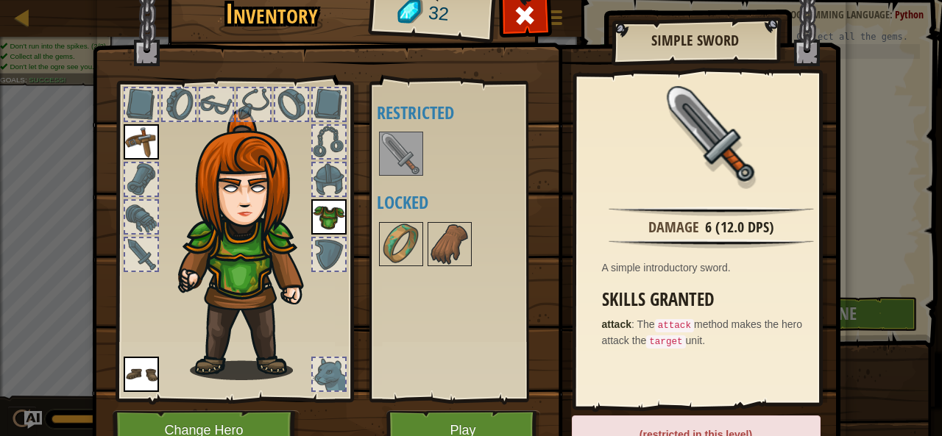
click at [392, 169] on img at bounding box center [401, 153] width 41 height 41
drag, startPoint x: 392, startPoint y: 169, endPoint x: 393, endPoint y: 148, distance: 20.7
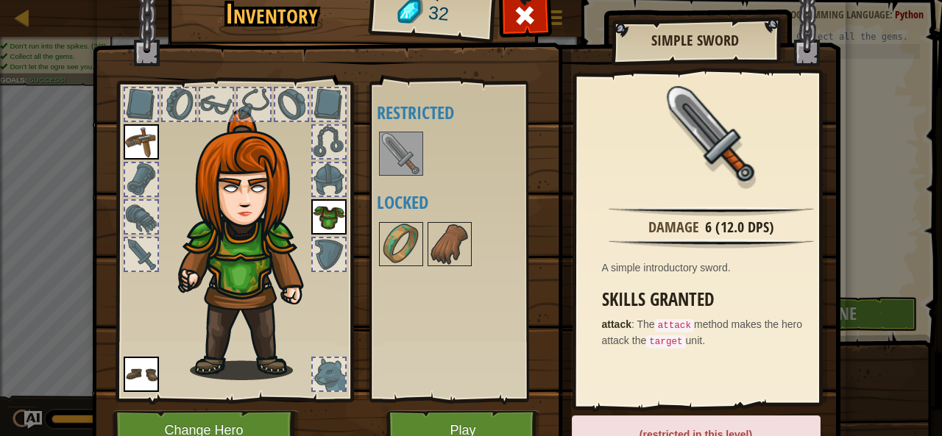
click at [393, 148] on img at bounding box center [401, 153] width 41 height 41
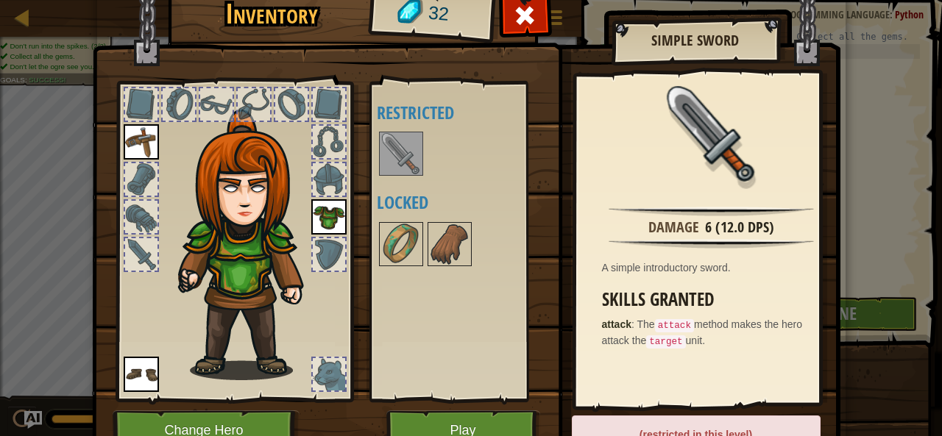
click at [393, 148] on img at bounding box center [401, 153] width 41 height 41
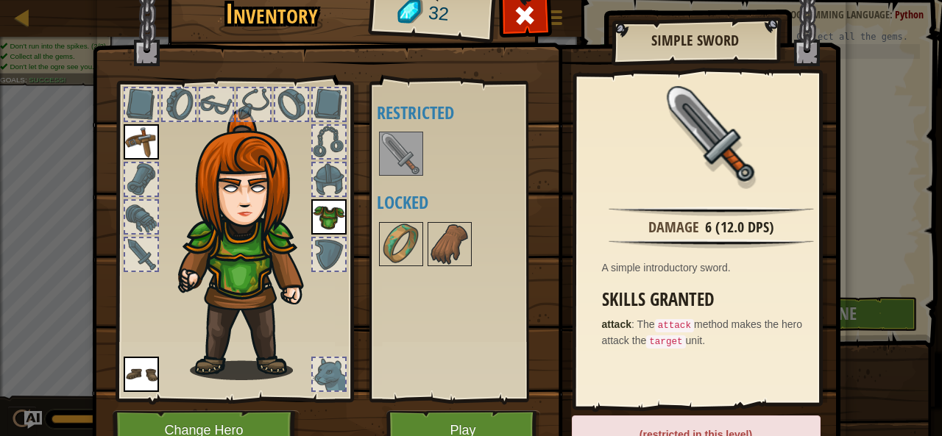
click at [393, 148] on img at bounding box center [401, 153] width 41 height 41
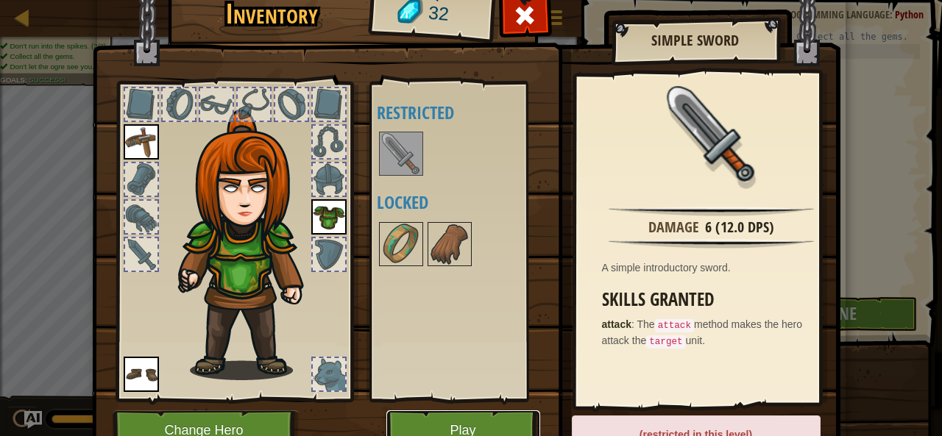
click at [475, 425] on button "Play" at bounding box center [463, 431] width 154 height 40
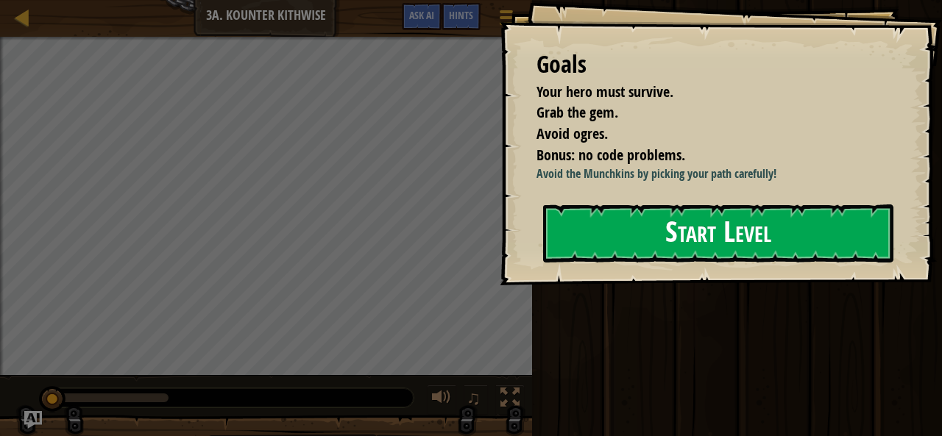
click at [636, 237] on button "Start Level" at bounding box center [718, 234] width 350 height 58
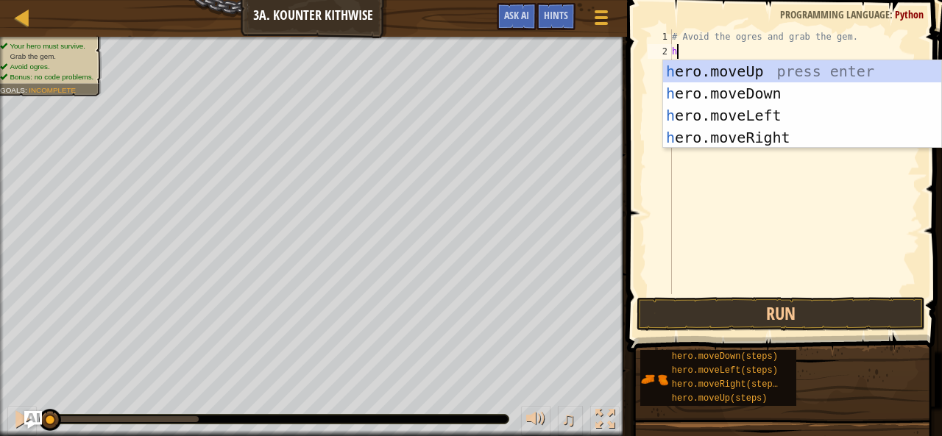
scroll to position [7, 0]
type textarea "he"
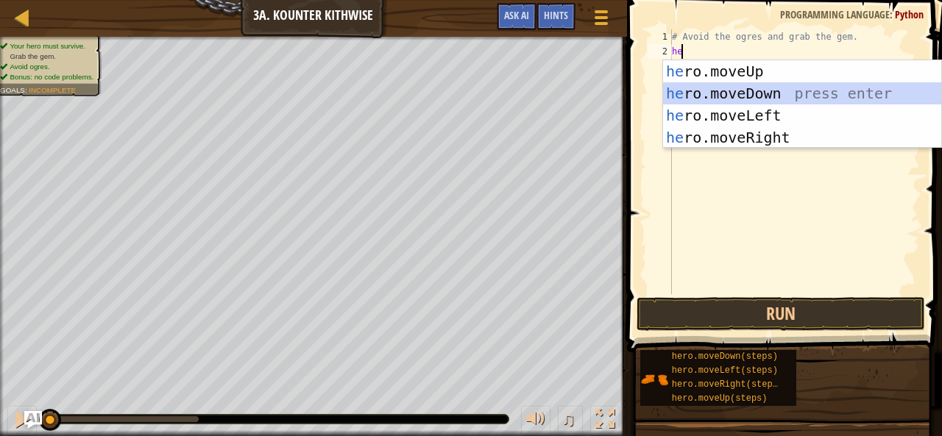
click at [743, 93] on div "he ro.moveUp press enter he ro.moveDown press enter he ro.moveLeft press enter …" at bounding box center [802, 126] width 279 height 132
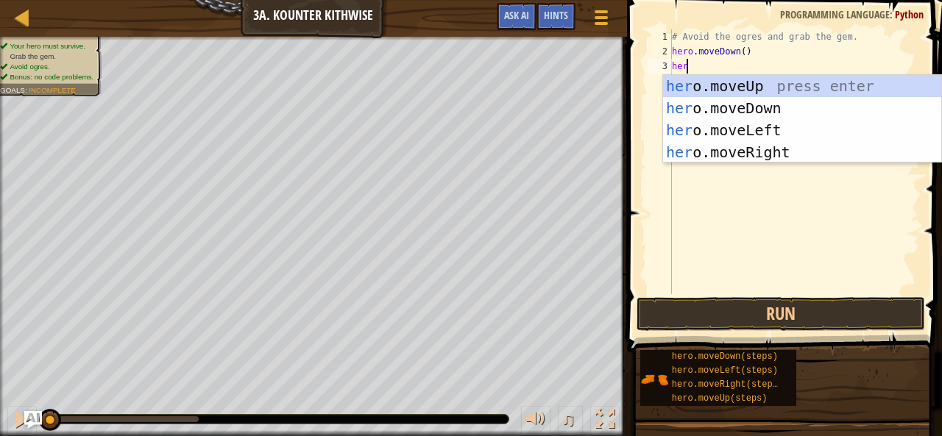
type textarea "hero"
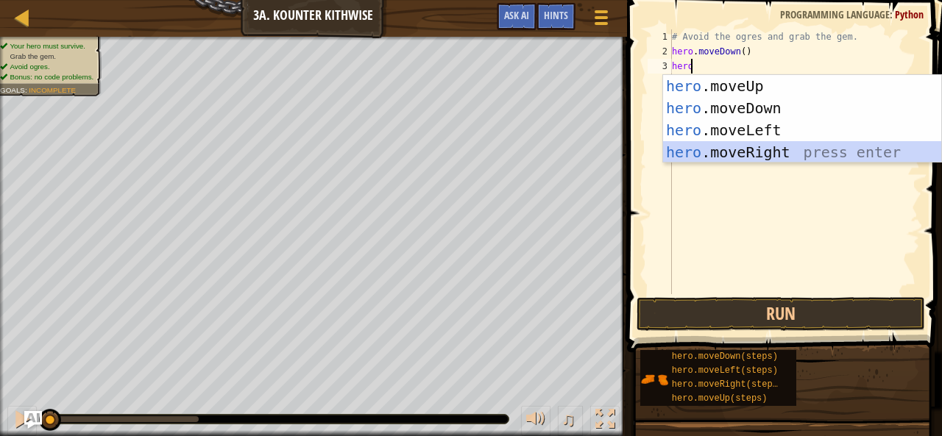
click at [777, 150] on div "hero .moveUp press enter hero .moveDown press enter hero .moveLeft press enter …" at bounding box center [802, 141] width 279 height 132
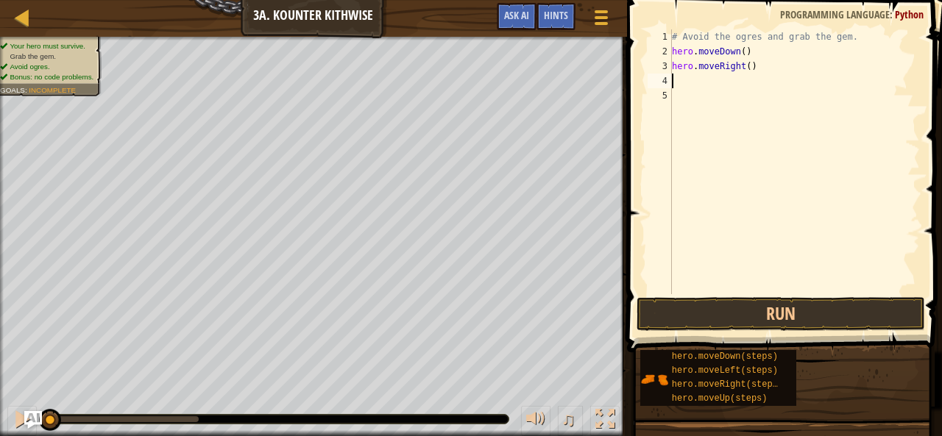
type textarea "h"
type textarea "he"
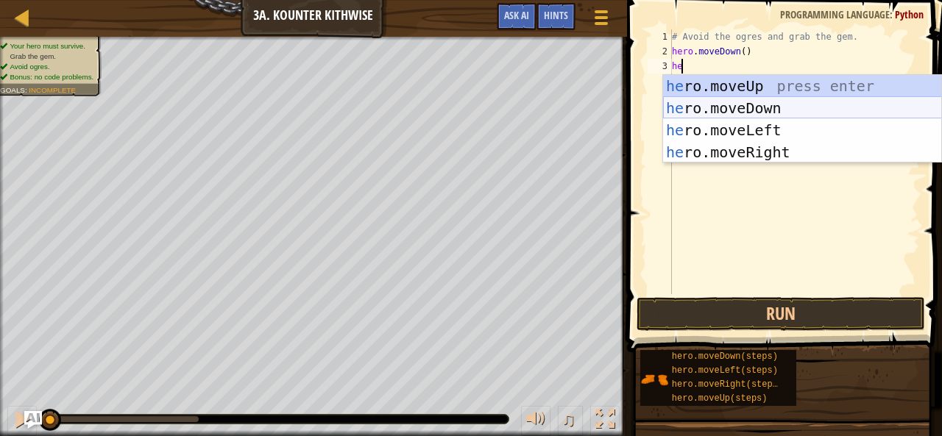
click at [768, 111] on div "he ro.moveUp press enter he ro.moveDown press enter he ro.moveLeft press enter …" at bounding box center [802, 141] width 279 height 132
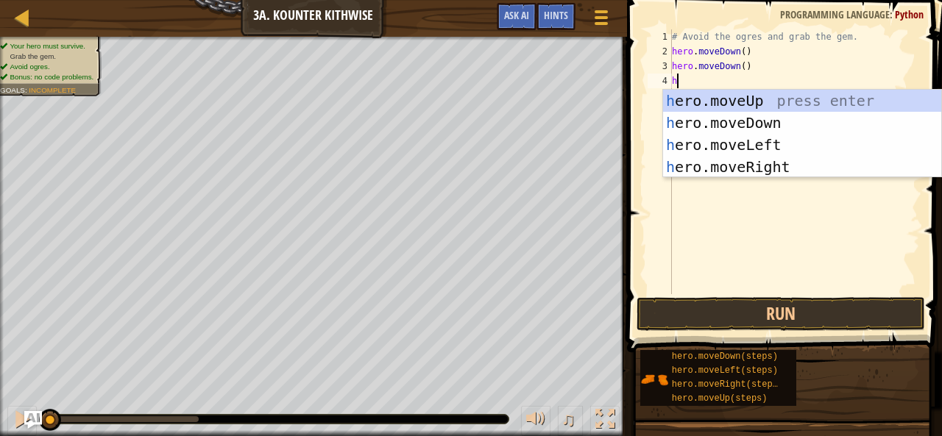
type textarea "her"
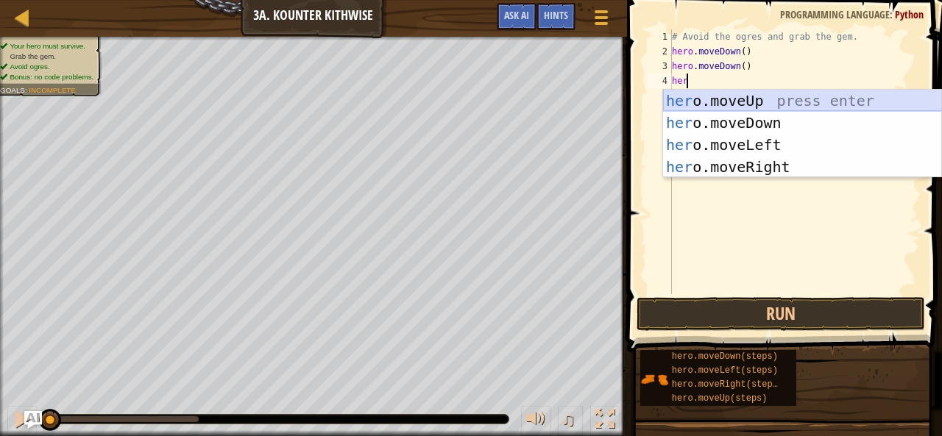
click at [742, 98] on div "her o.moveUp press enter her o.moveDown press enter her o.moveLeft press enter …" at bounding box center [802, 156] width 279 height 132
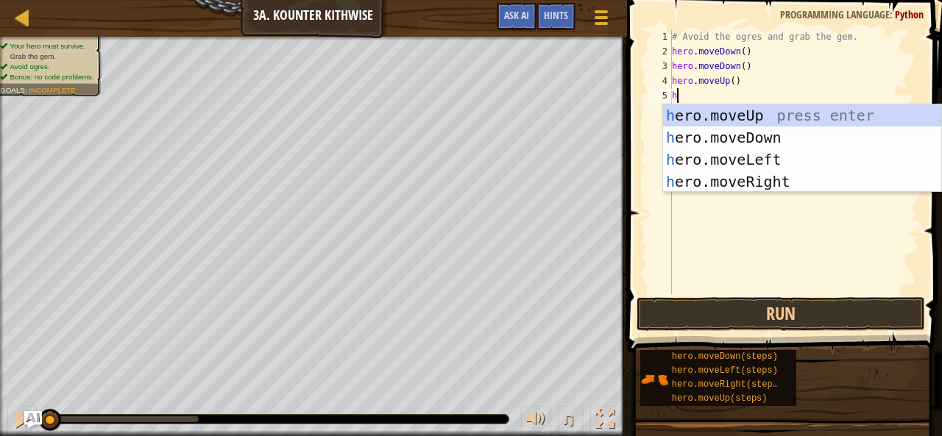
type textarea "her"
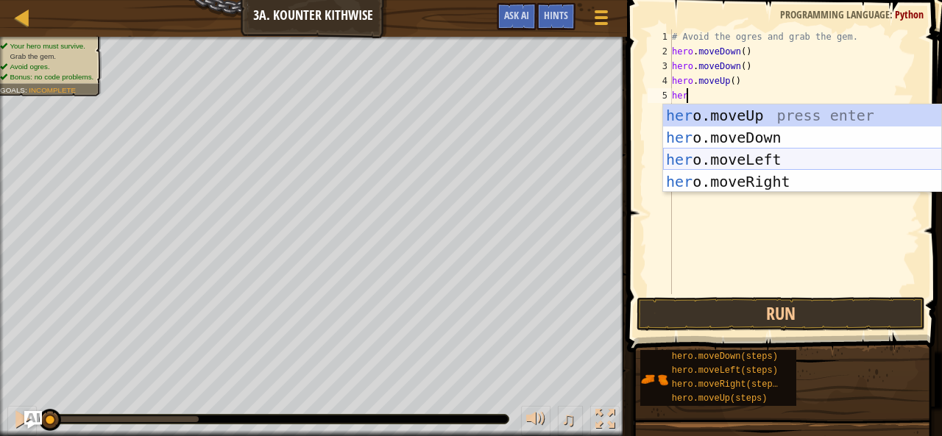
click at [740, 151] on div "her o.moveUp press enter her o.moveDown press enter her o.moveLeft press enter …" at bounding box center [802, 171] width 279 height 132
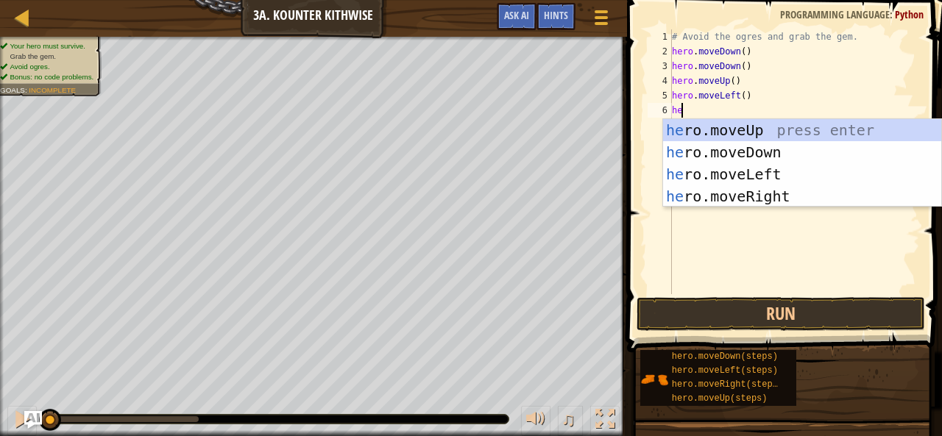
type textarea "her"
click at [762, 201] on div "her o.moveUp press enter her o.moveDown press enter her o.moveLeft press enter …" at bounding box center [802, 185] width 279 height 132
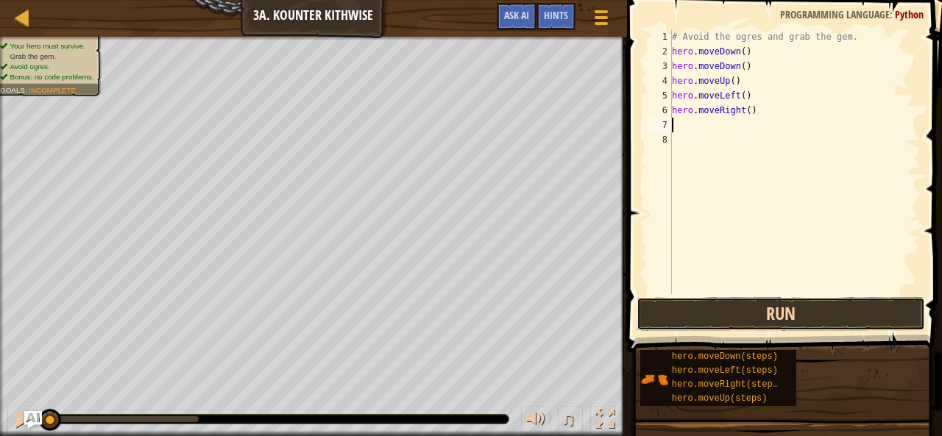
click at [786, 305] on button "Run" at bounding box center [781, 314] width 289 height 34
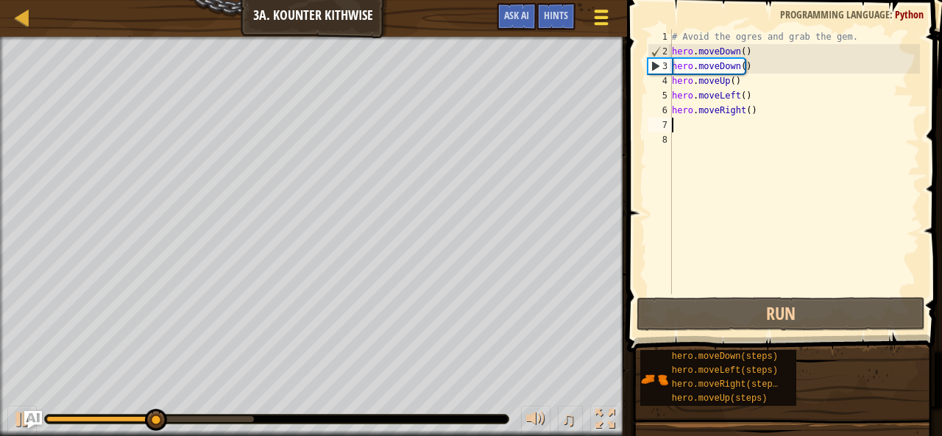
click at [608, 18] on div at bounding box center [601, 17] width 20 height 21
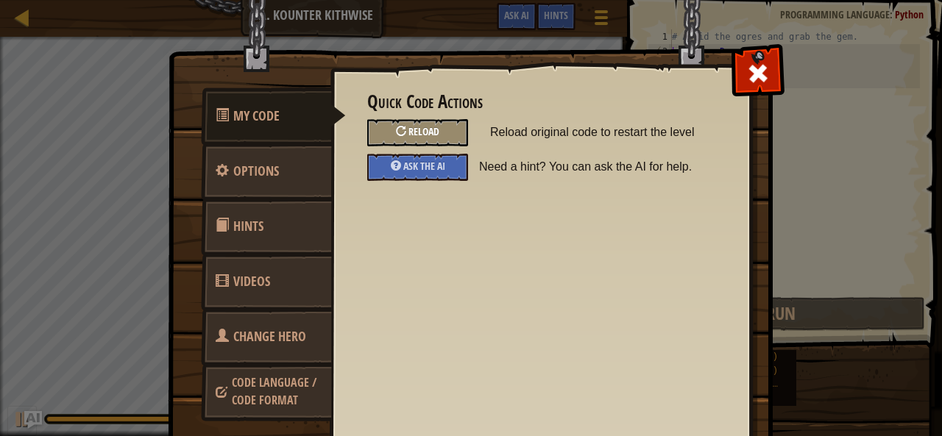
click at [436, 135] on div "Reload" at bounding box center [417, 132] width 101 height 27
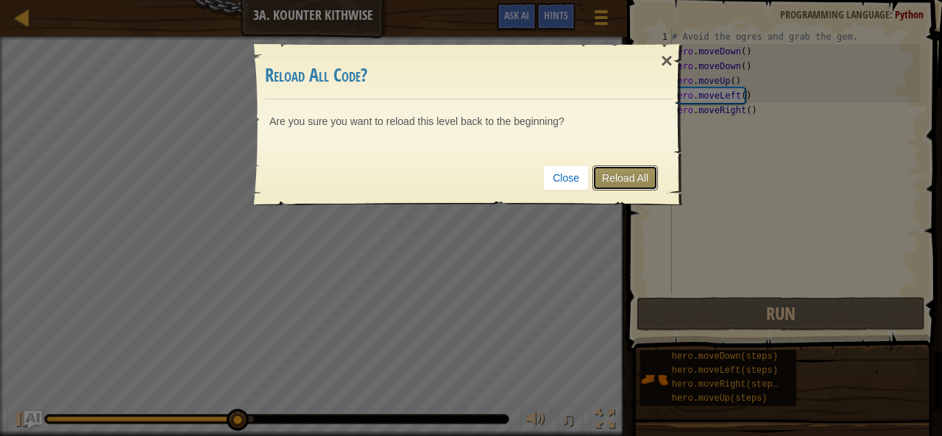
click at [620, 180] on link "Reload All" at bounding box center [625, 178] width 66 height 25
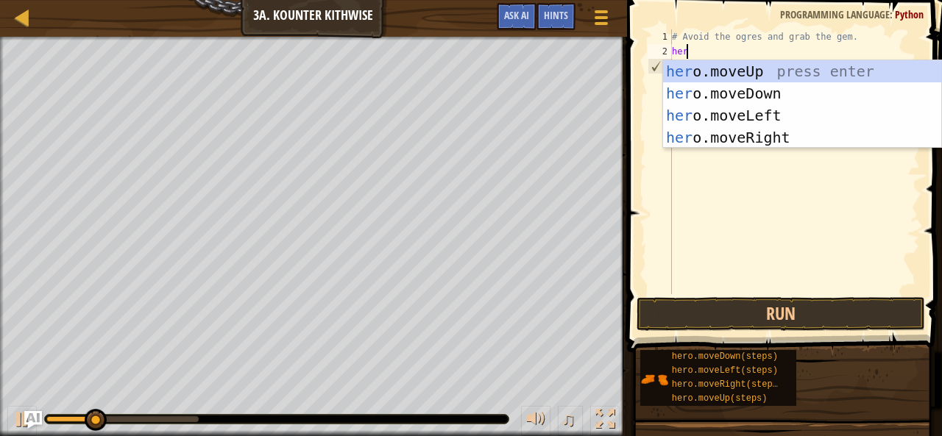
type textarea "hero"
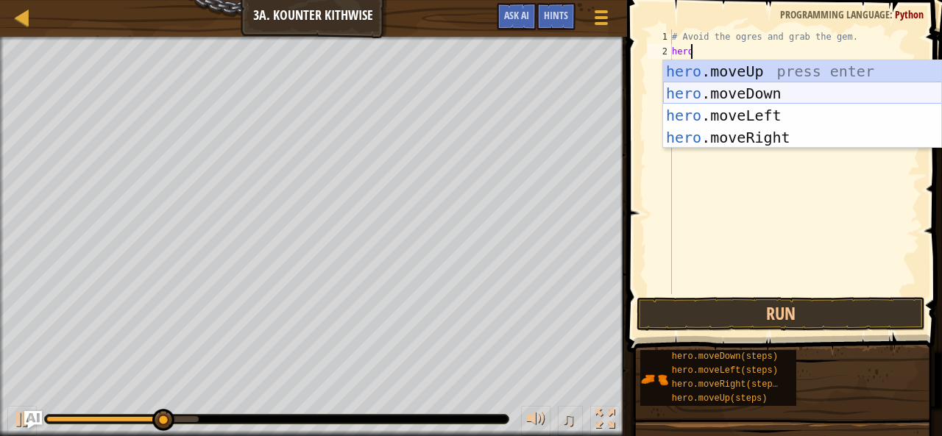
click at [747, 91] on div "hero .moveUp press enter hero .moveDown press enter hero .moveLeft press enter …" at bounding box center [802, 126] width 279 height 132
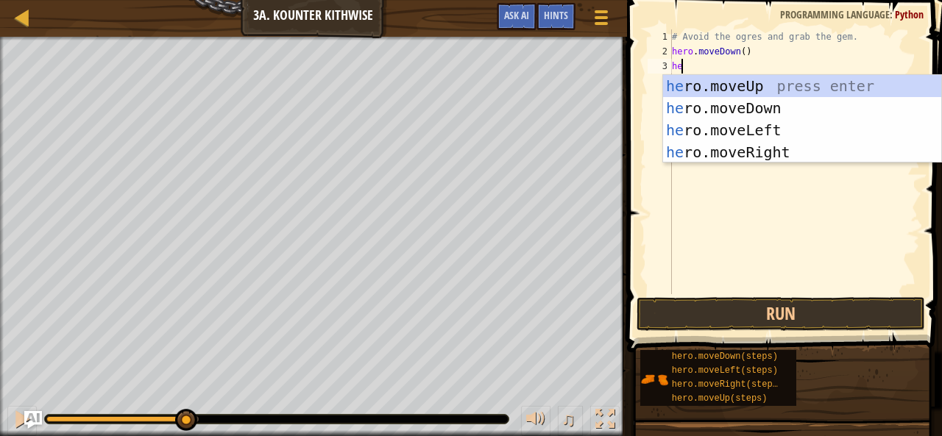
type textarea "hero"
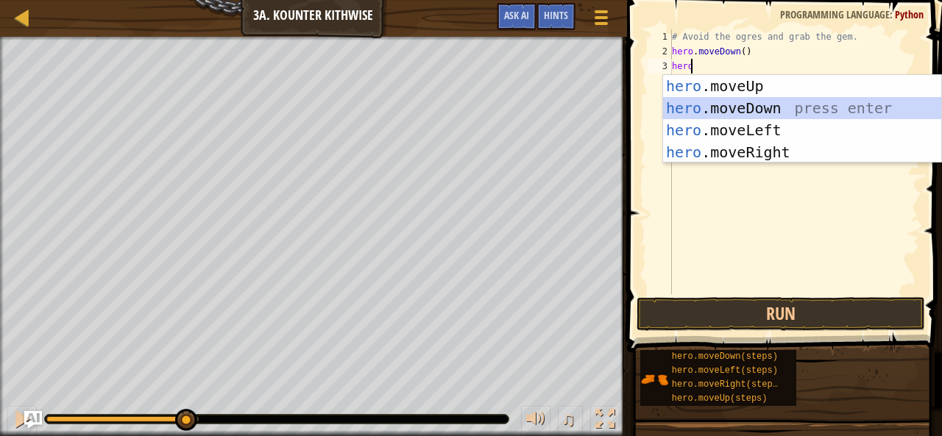
click at [742, 106] on div "hero .moveUp press enter hero .moveDown press enter hero .moveLeft press enter …" at bounding box center [802, 141] width 279 height 132
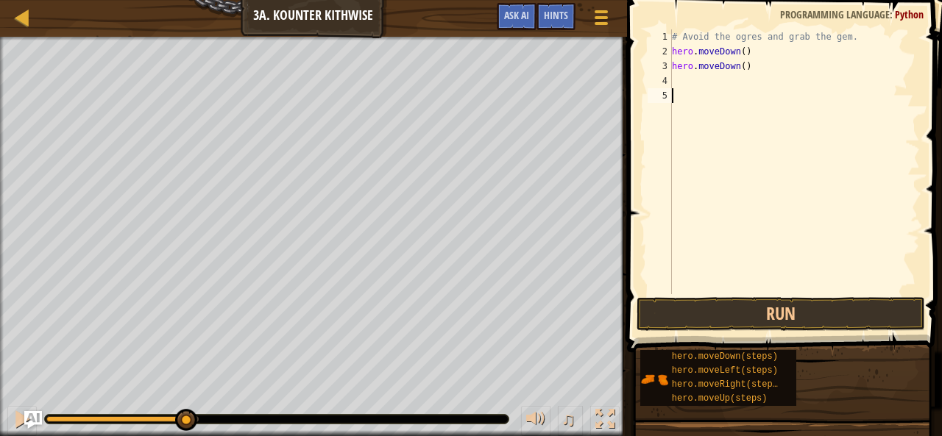
click at [742, 0] on body "Map Introduction to Computer Science 3a. Kounter Kithwise Game Menu Done Hints …" at bounding box center [471, 0] width 942 height 0
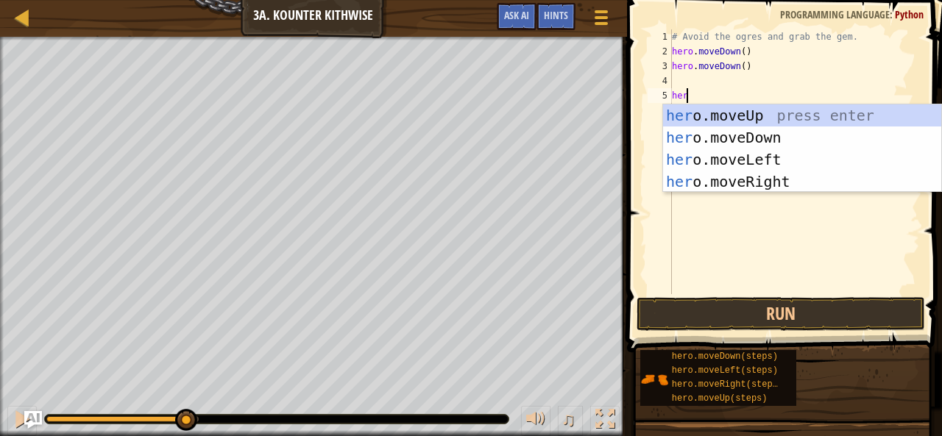
type textarea "hero"
click at [761, 182] on div "hero .moveUp press enter hero .moveDown press enter hero .moveLeft press enter …" at bounding box center [802, 171] width 279 height 132
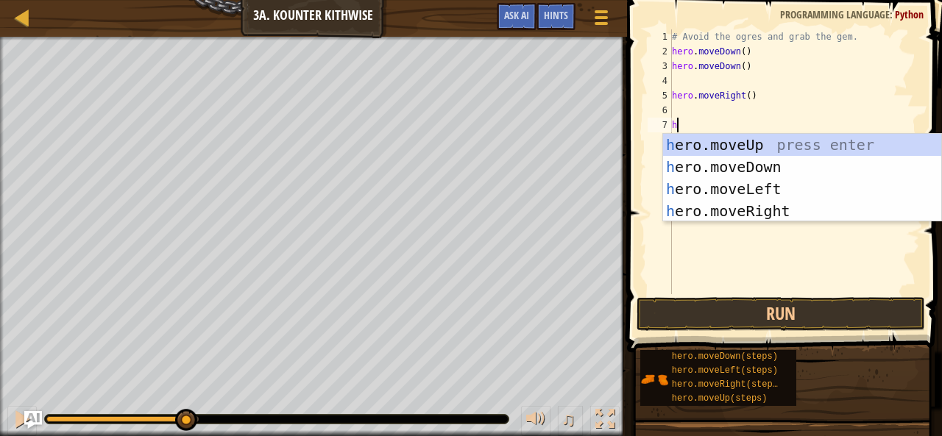
click at [761, 0] on body "Map Introduction to Computer Science 3a. Kounter Kithwise Game Menu Done Hints …" at bounding box center [471, 0] width 942 height 0
type textarea "hero"
click at [754, 141] on div "hero .moveUp press enter hero .moveDown press enter hero .moveLeft press enter …" at bounding box center [802, 200] width 279 height 132
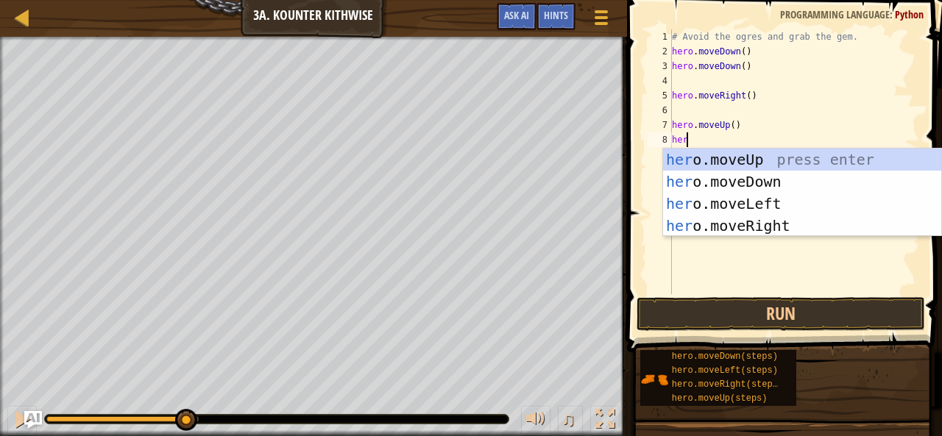
type textarea "hero"
click at [763, 226] on div "hero .moveUp press enter hero .moveDown press enter hero .moveLeft press enter …" at bounding box center [802, 215] width 279 height 132
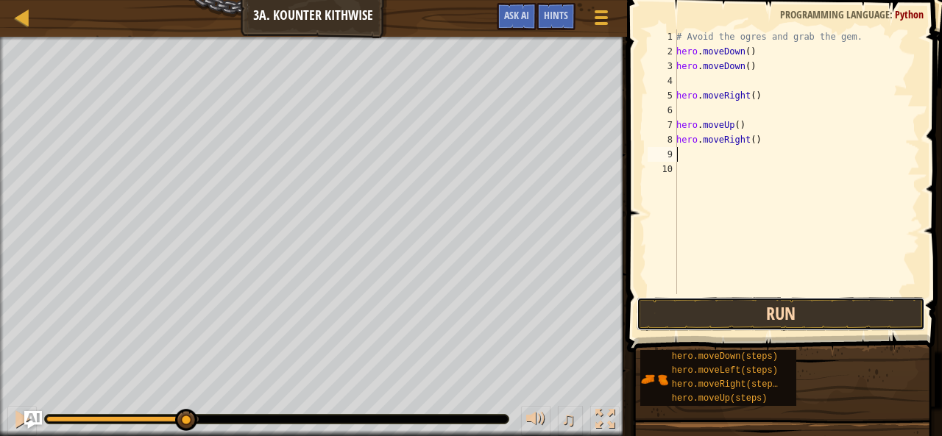
click at [776, 301] on button "Run" at bounding box center [781, 314] width 289 height 34
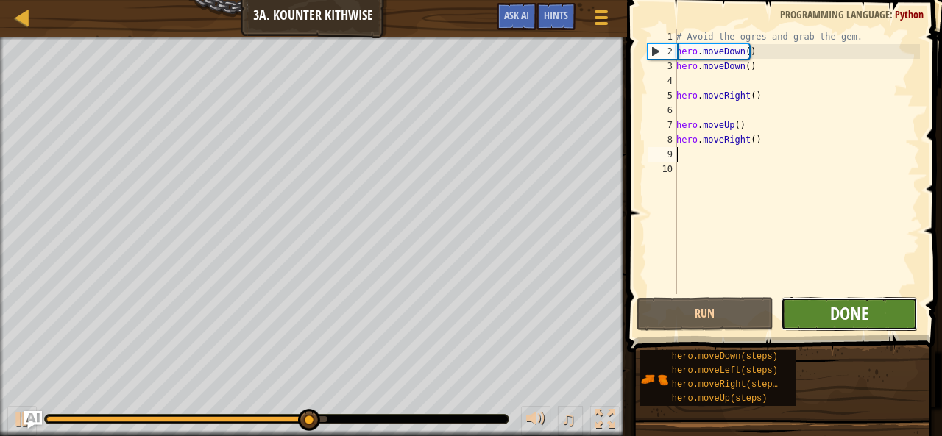
click at [845, 306] on span "Done" at bounding box center [849, 314] width 38 height 24
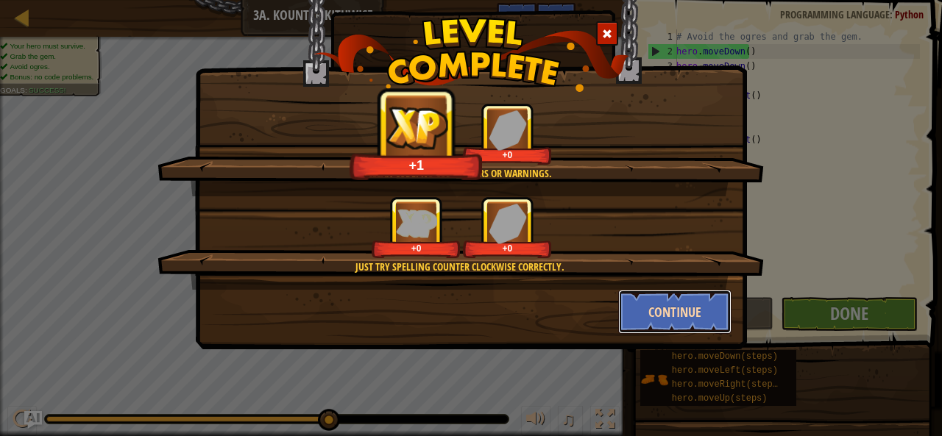
click at [665, 318] on button "Continue" at bounding box center [675, 312] width 114 height 44
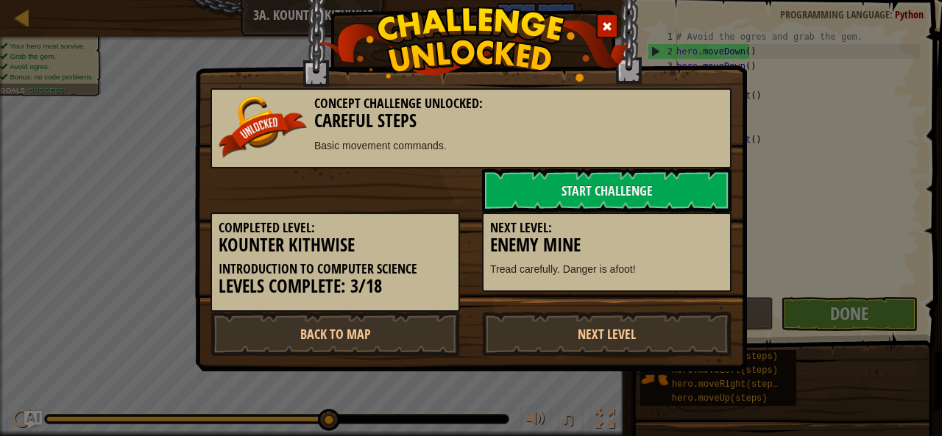
click at [665, 318] on link "Next Level" at bounding box center [607, 334] width 250 height 44
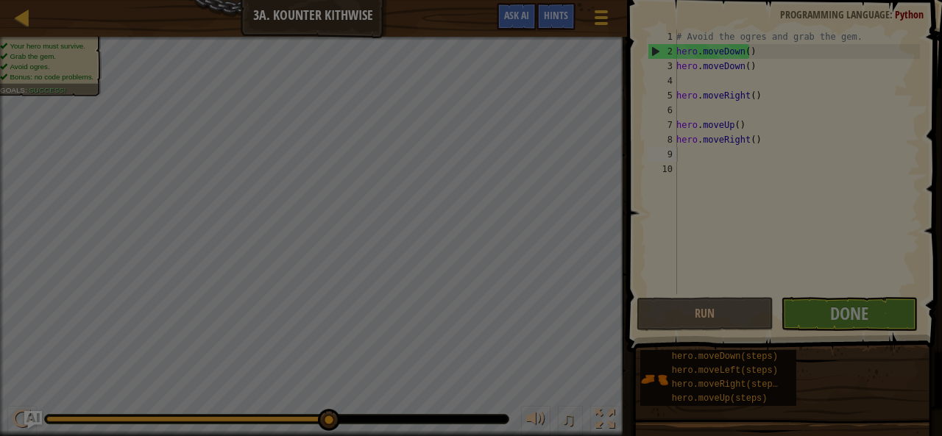
click at [664, 1] on body "Map Introduction to Computer Science 3a. Kounter Kithwise Game Menu Done Hints …" at bounding box center [471, 0] width 942 height 1
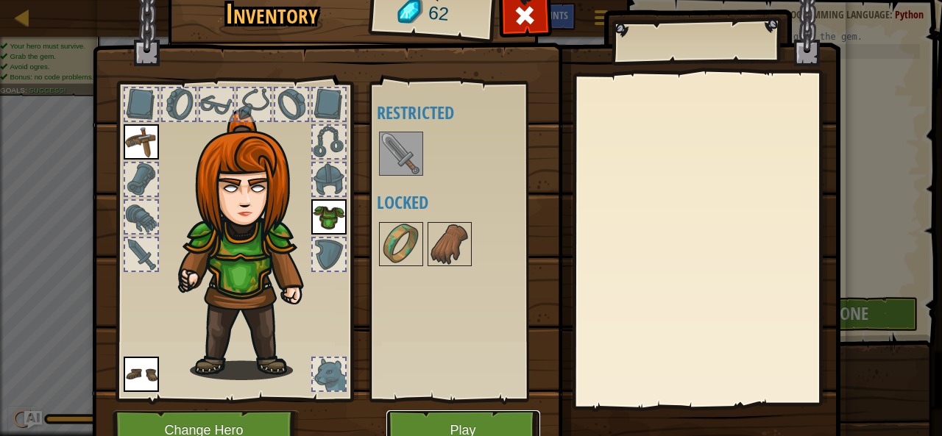
click at [452, 411] on button "Play" at bounding box center [463, 431] width 154 height 40
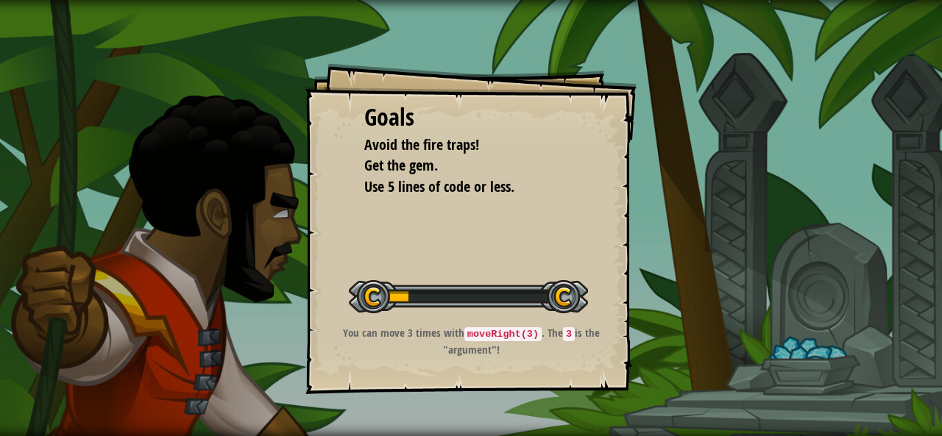
click at [452, 410] on div "Goals Avoid the fire traps! Get the gem. Use 5 lines of code or less. Start Lev…" at bounding box center [471, 218] width 942 height 436
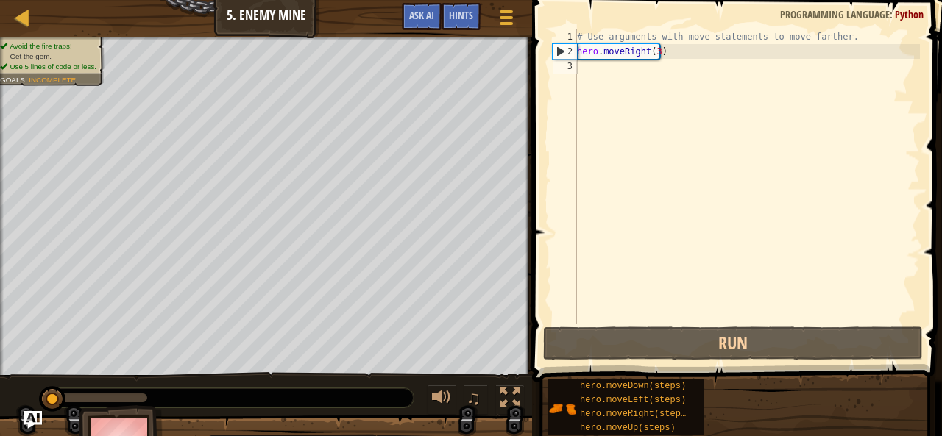
drag, startPoint x: 829, startPoint y: 370, endPoint x: 852, endPoint y: 379, distance: 24.5
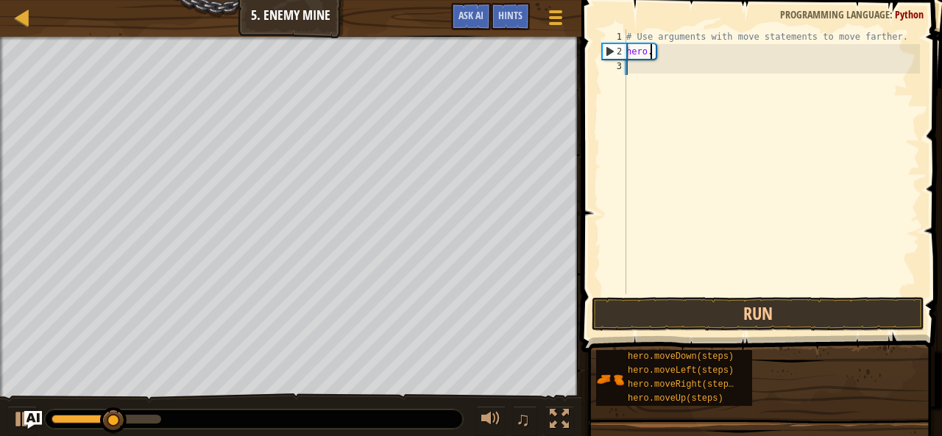
type textarea "h"
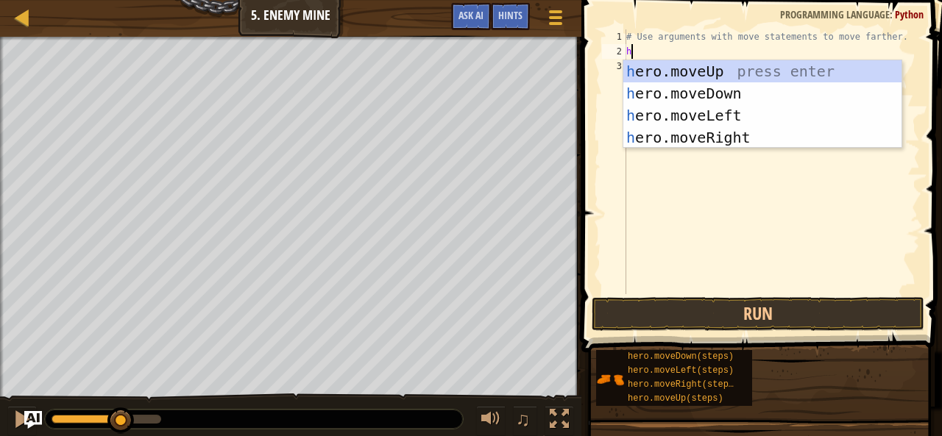
scroll to position [7, 0]
type textarea "he"
click at [717, 132] on div "he ro.moveUp press enter he ro.moveDown press enter he ro.moveLeft press enter …" at bounding box center [762, 126] width 279 height 132
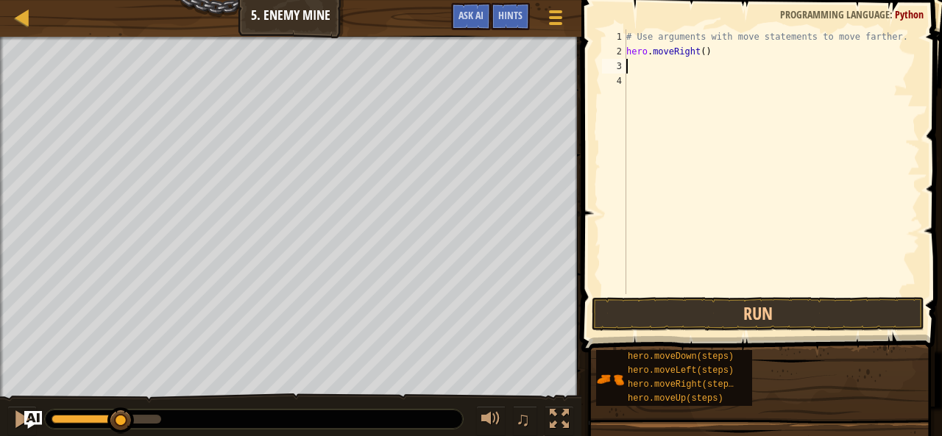
click at [696, 52] on div "# Use arguments with move statements to move farther. hero . moveRight ( )" at bounding box center [771, 176] width 297 height 294
click at [700, 54] on div "# Use arguments with move statements to move farther. hero . moveRight ( )" at bounding box center [771, 176] width 297 height 294
type textarea "hero.moveRight(3)"
click at [655, 75] on div "# Use arguments with move statements to move farther. hero . moveRight ( 3 )" at bounding box center [771, 176] width 297 height 294
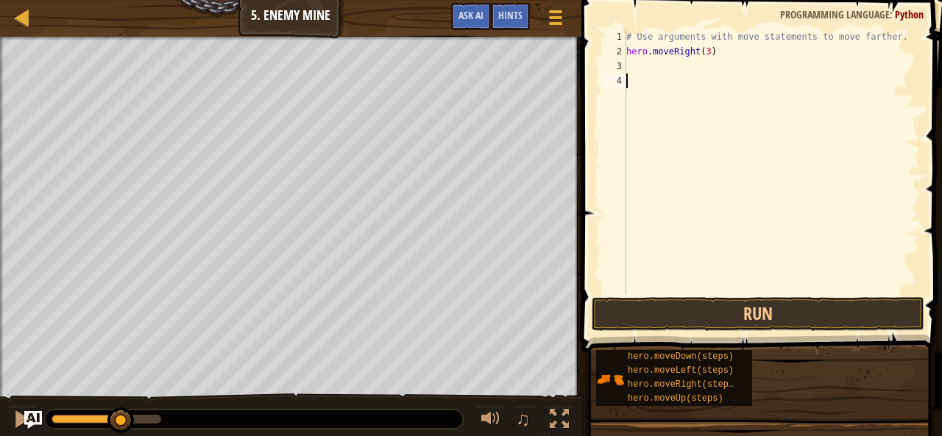
scroll to position [7, 0]
click at [642, 62] on div "# Use arguments with move statements to move farther. hero . moveRight ( 3 )" at bounding box center [771, 176] width 297 height 294
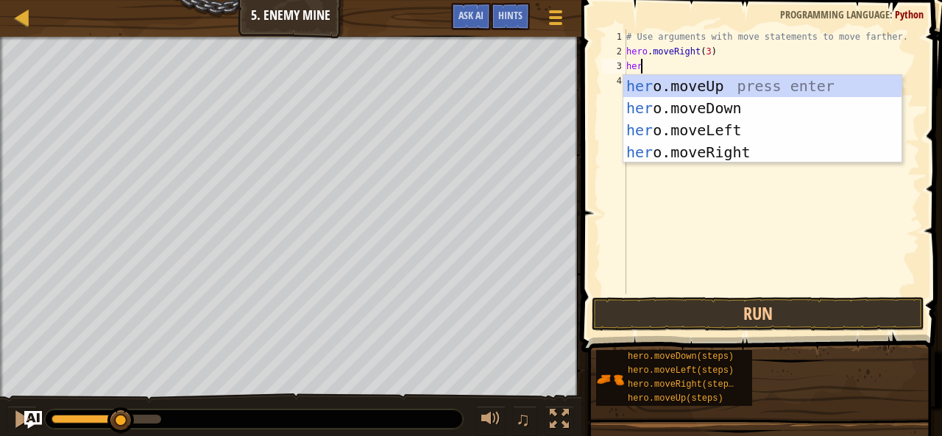
type textarea "hero"
click at [710, 82] on div "hero .moveUp press enter hero .moveDown press enter hero .moveLeft press enter …" at bounding box center [762, 141] width 279 height 132
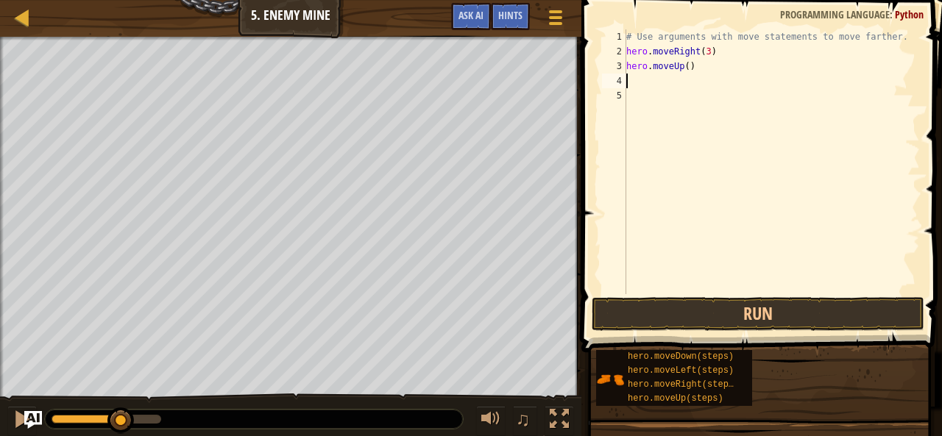
click at [710, 82] on div "# Use arguments with move statements to move farther. hero . moveRight ( 3 ) he…" at bounding box center [771, 176] width 297 height 294
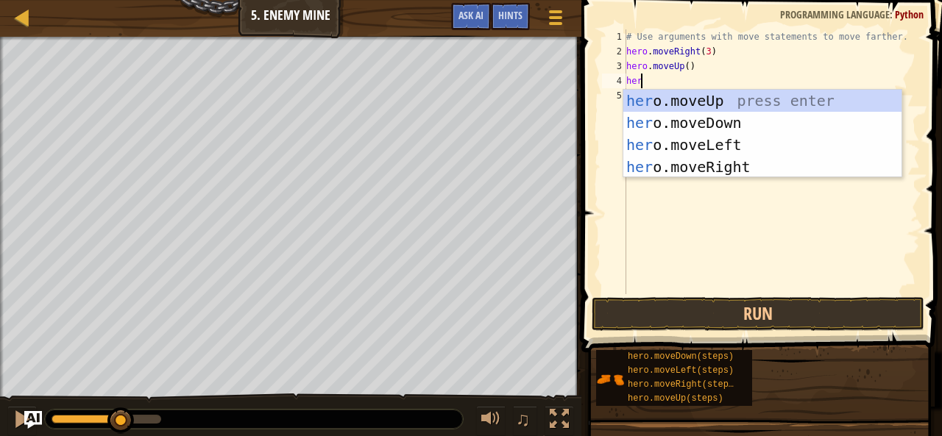
type textarea "hero"
click at [688, 160] on div "hero .moveUp press enter hero .moveDown press enter hero .moveLeft press enter …" at bounding box center [762, 156] width 279 height 132
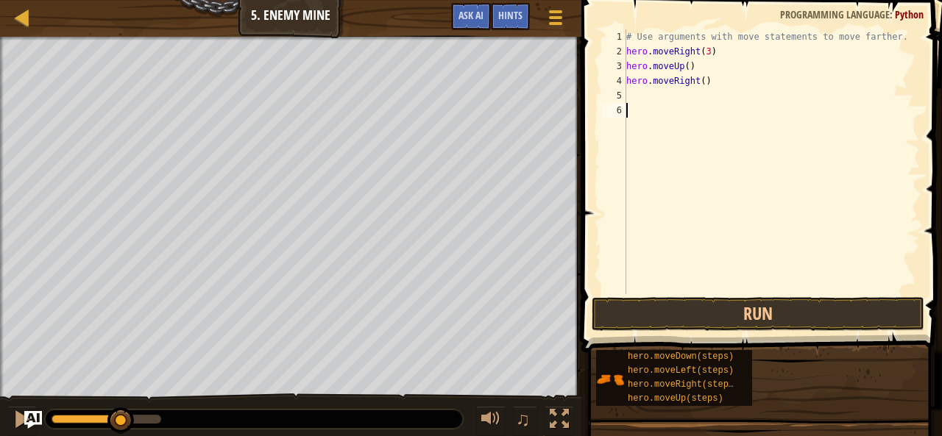
click at [688, 160] on div "# Use arguments with move statements to move farther. hero . moveRight ( 3 ) he…" at bounding box center [771, 176] width 297 height 294
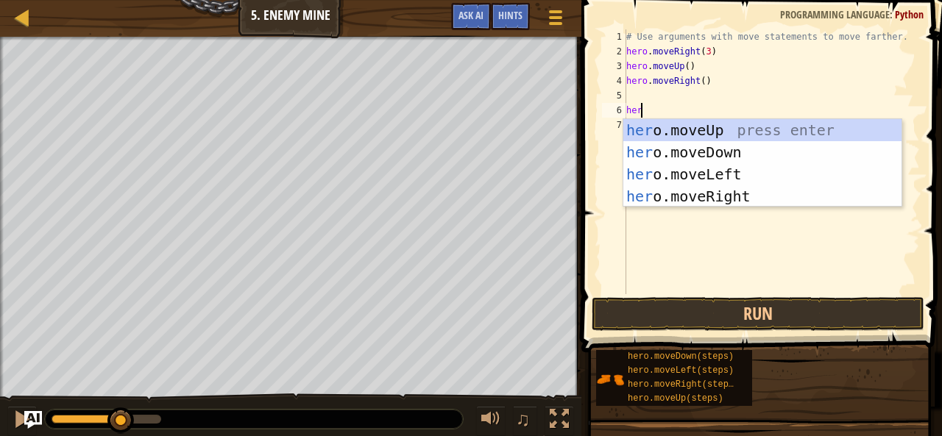
type textarea "hero"
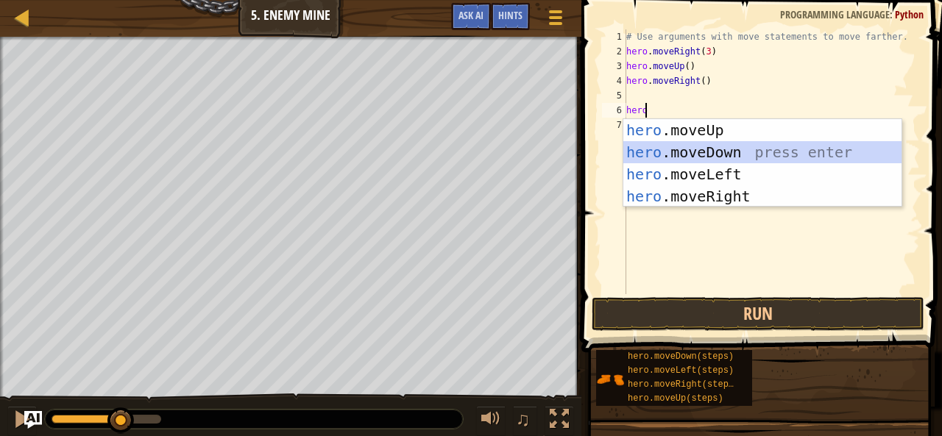
click at [702, 145] on div "hero .moveUp press enter hero .moveDown press enter hero .moveLeft press enter …" at bounding box center [762, 185] width 279 height 132
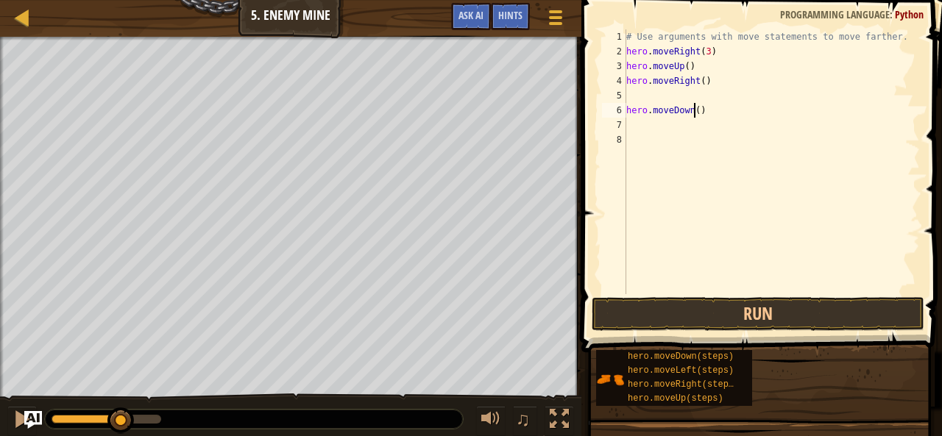
click at [695, 113] on div "# Use arguments with move statements to move farther. hero . moveRight ( 3 ) he…" at bounding box center [771, 176] width 297 height 294
type textarea "hero.moveDown(3)"
click at [684, 128] on div "# Use arguments with move statements to move farther. hero . moveRight ( 3 ) he…" at bounding box center [771, 176] width 297 height 294
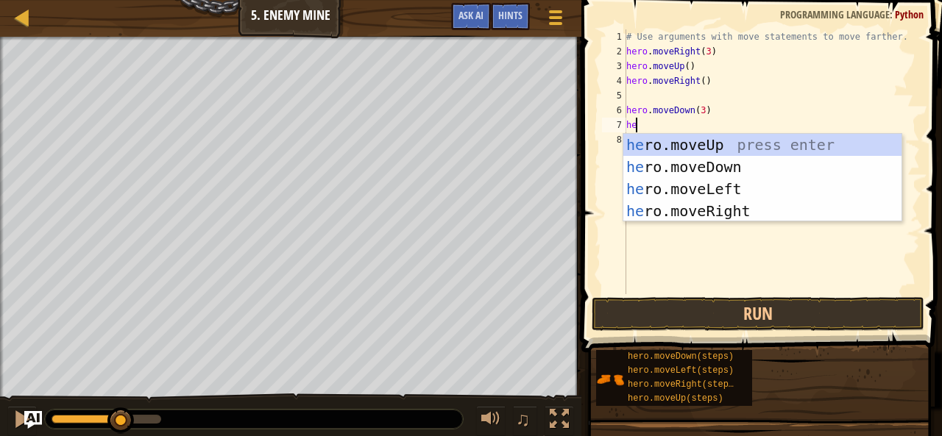
type textarea "hero"
click at [751, 208] on div "hero .moveUp press enter hero .moveDown press enter hero .moveLeft press enter …" at bounding box center [762, 200] width 279 height 132
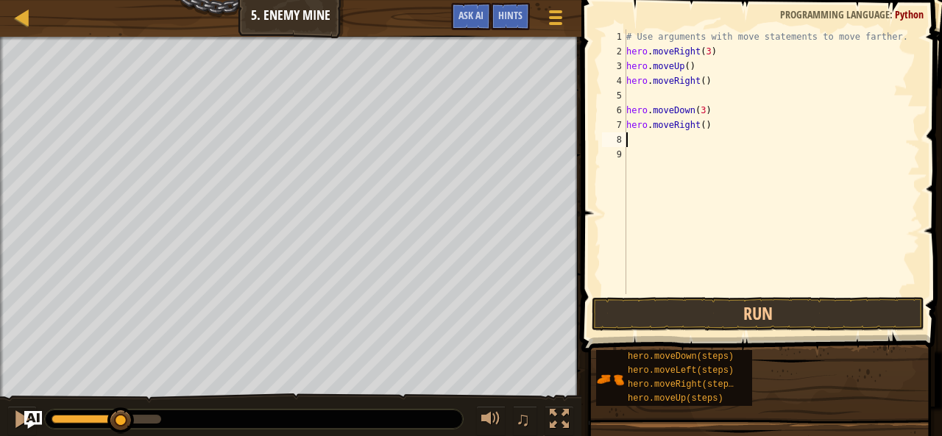
scroll to position [7, 0]
click at [696, 126] on div "# Use arguments with move statements to move farther. hero . moveRight ( 3 ) he…" at bounding box center [771, 176] width 297 height 294
type textarea "hero.moveRight()"
click at [701, 132] on div "# Use arguments with move statements to move farther. hero . moveRight ( 3 ) he…" at bounding box center [771, 176] width 297 height 294
click at [698, 124] on div "# Use arguments with move statements to move farther. hero . moveRight ( 3 ) he…" at bounding box center [771, 176] width 297 height 294
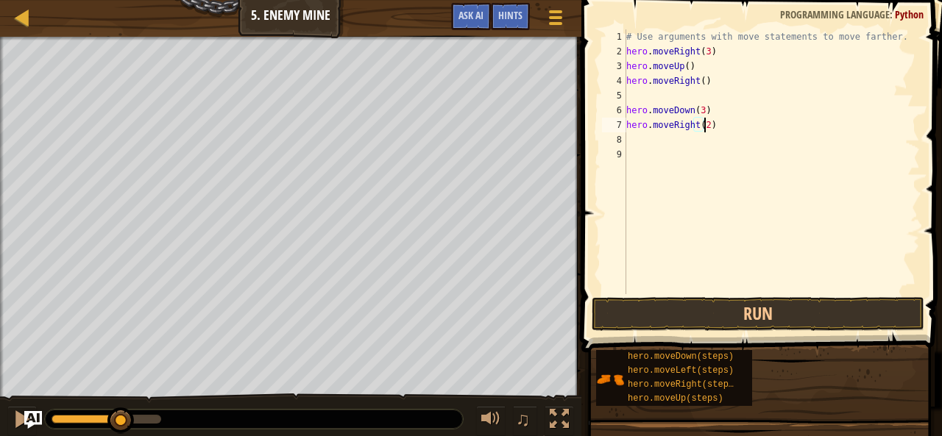
scroll to position [7, 6]
type textarea "hero.moveRight(2)"
click at [743, 317] on button "Run" at bounding box center [758, 314] width 333 height 34
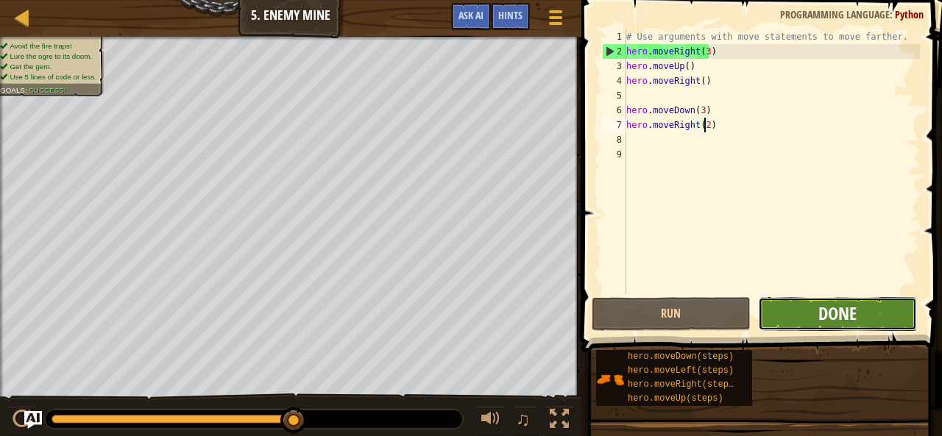
drag, startPoint x: 782, startPoint y: 325, endPoint x: 849, endPoint y: 317, distance: 67.4
click at [849, 317] on span "Done" at bounding box center [837, 314] width 38 height 24
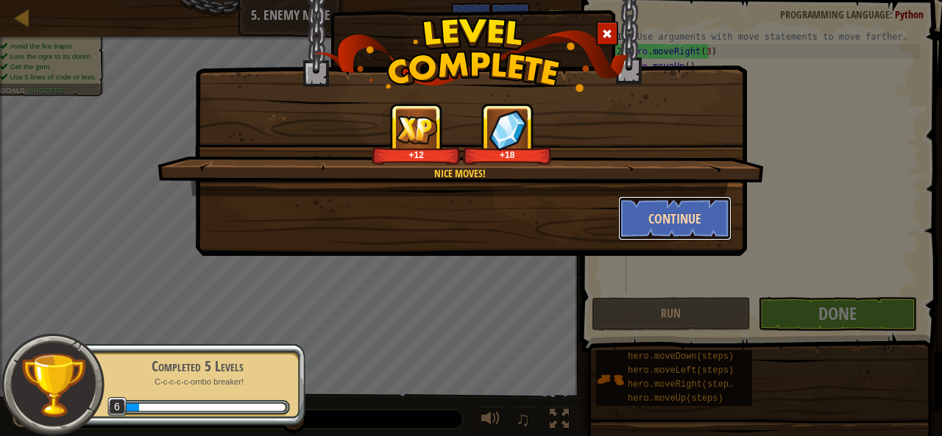
click at [663, 221] on button "Continue" at bounding box center [675, 219] width 114 height 44
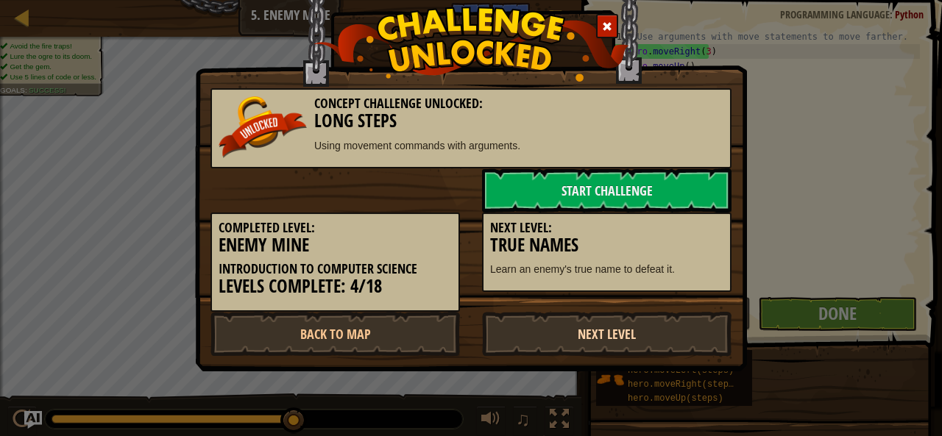
click at [647, 343] on link "Next Level" at bounding box center [607, 334] width 250 height 44
drag, startPoint x: 632, startPoint y: 335, endPoint x: 597, endPoint y: 339, distance: 35.6
click at [597, 339] on link "Next Level" at bounding box center [607, 334] width 250 height 44
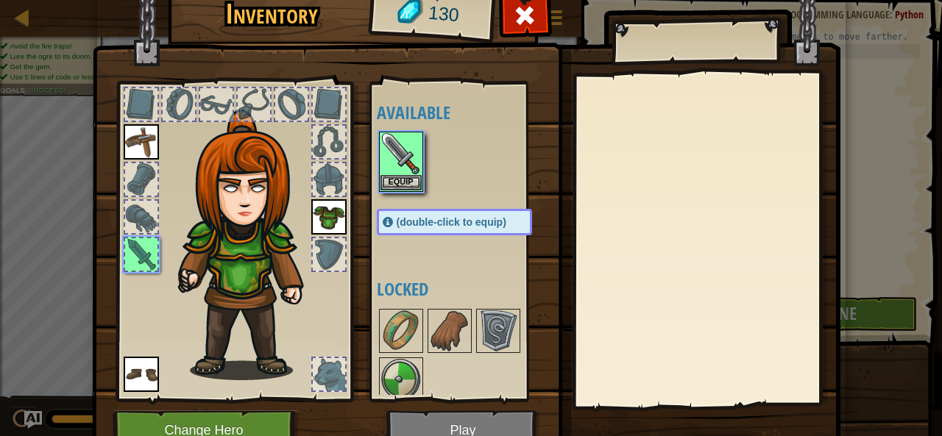
click at [597, 339] on div "Inventory 130 Available Equip Equip Equip Equip (double-click to equip) Locked …" at bounding box center [471, 225] width 749 height 486
click at [393, 182] on button "Equip" at bounding box center [401, 181] width 41 height 15
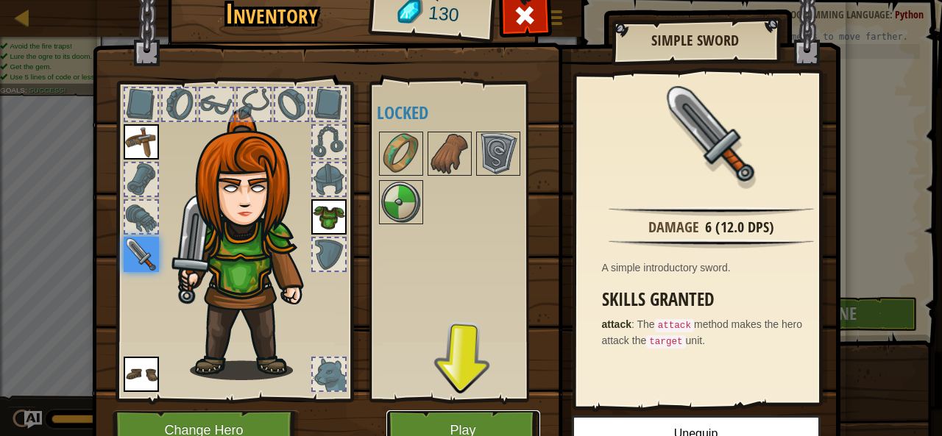
click at [511, 414] on button "Play" at bounding box center [463, 431] width 154 height 40
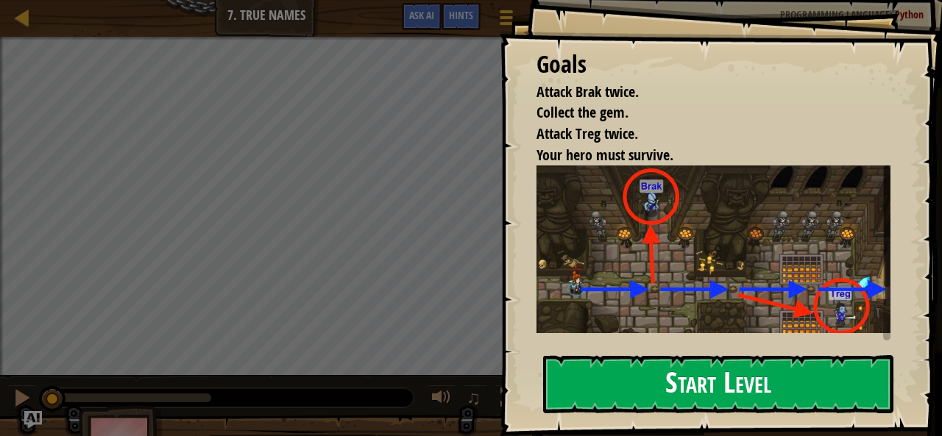
click at [674, 378] on button "Start Level" at bounding box center [718, 384] width 350 height 58
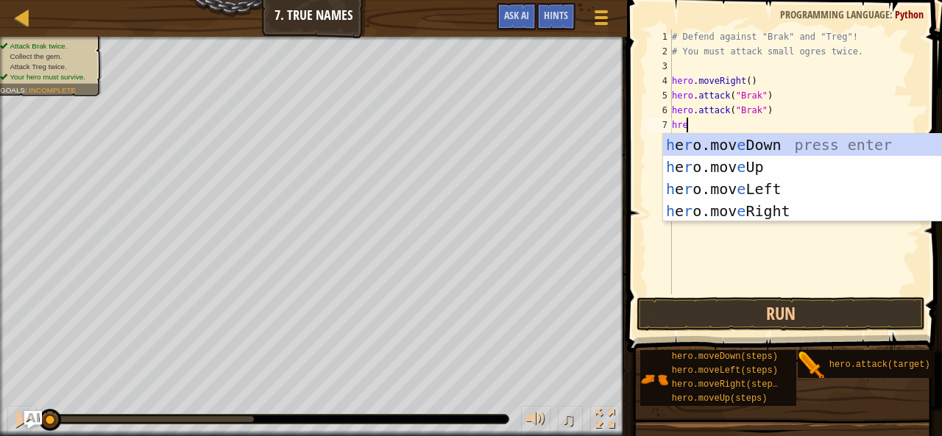
scroll to position [7, 0]
type textarea "h"
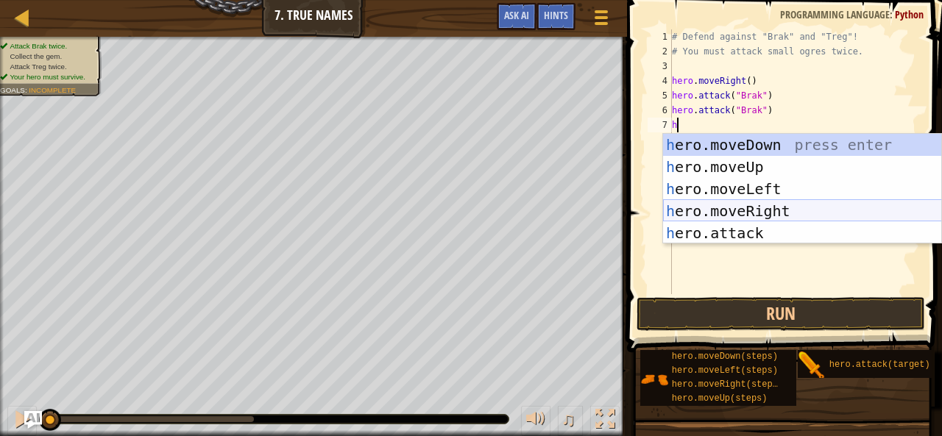
click at [724, 208] on div "h ero.moveDown press enter h ero.moveUp press enter h ero.moveLeft press enter …" at bounding box center [802, 211] width 279 height 155
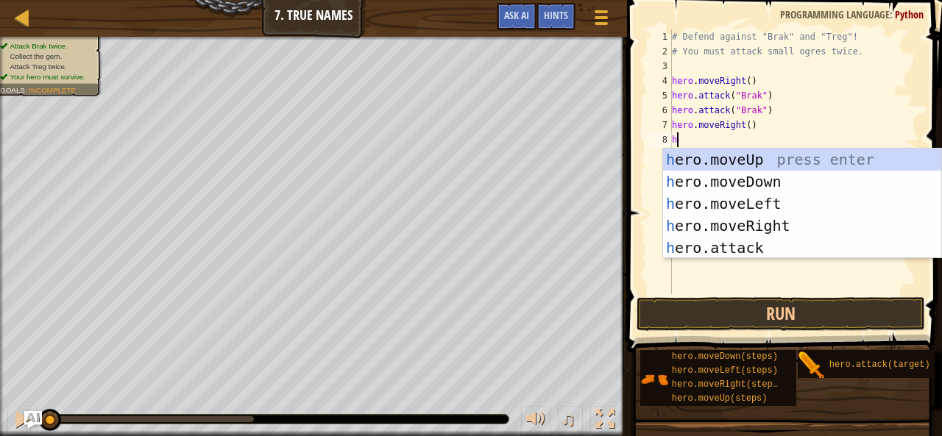
type textarea "hero"
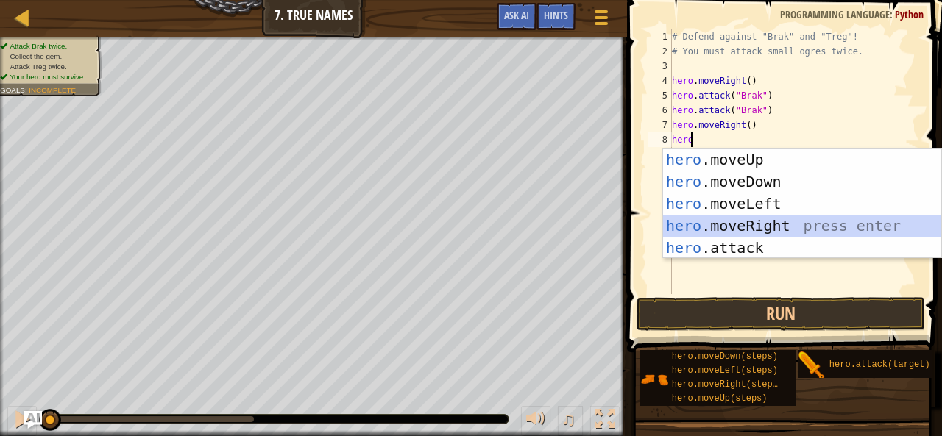
click at [727, 232] on div "hero .moveUp press enter hero .moveDown press enter hero .moveLeft press enter …" at bounding box center [802, 226] width 279 height 155
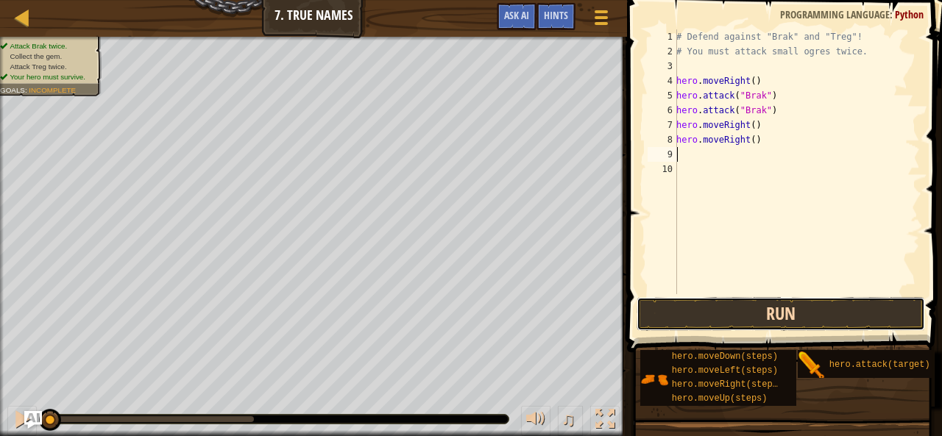
click at [764, 319] on button "Run" at bounding box center [781, 314] width 289 height 34
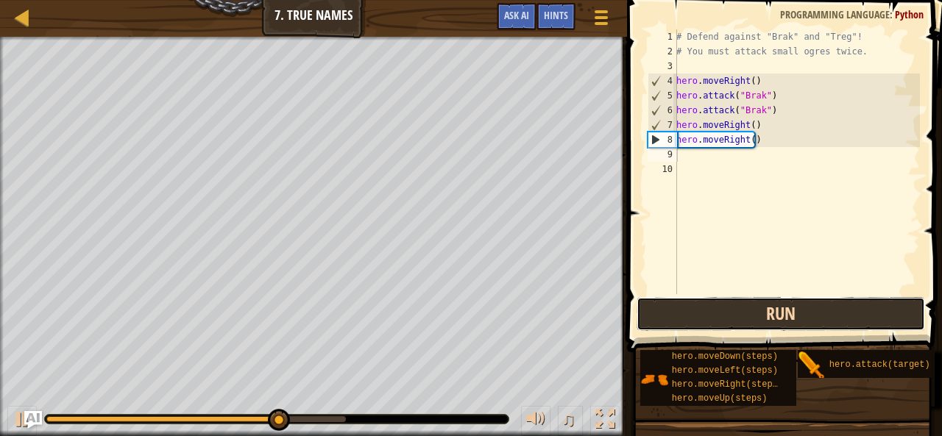
click at [764, 319] on button "Run" at bounding box center [781, 314] width 289 height 34
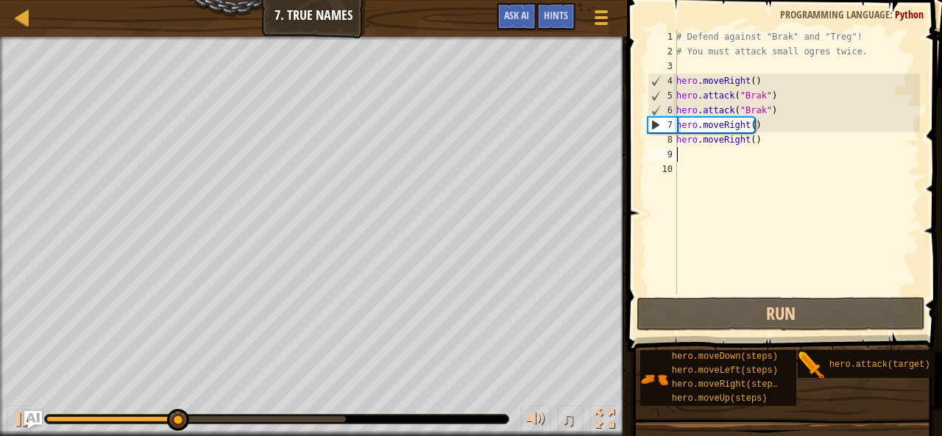
click at [711, 158] on div "# Defend against "Brak" and "Treg"! # You must attack small ogres twice. hero .…" at bounding box center [796, 176] width 247 height 294
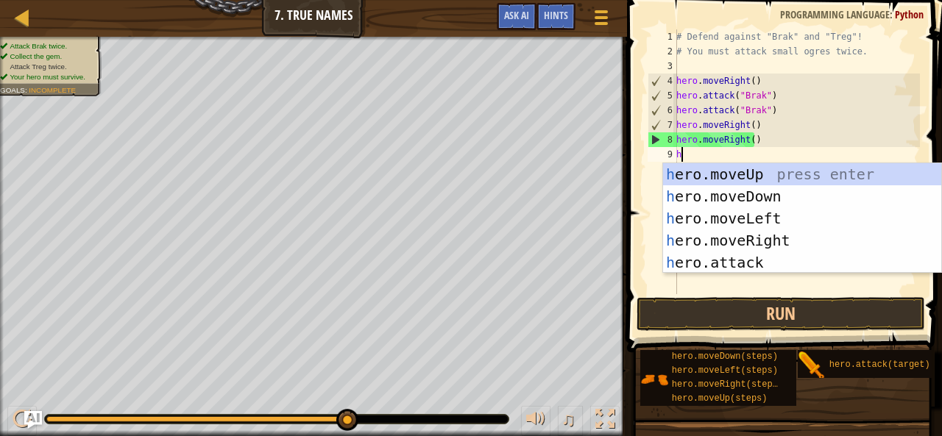
click at [745, 145] on div "# Defend against "Brak" and "Treg"! # You must attack small ogres twice. hero .…" at bounding box center [796, 176] width 247 height 294
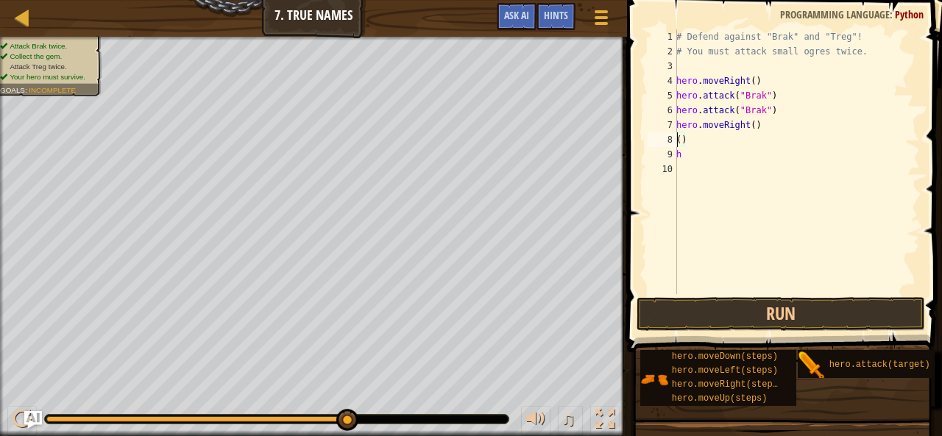
click at [745, 145] on div "# Defend against "Brak" and "Treg"! # You must attack small ogres twice. hero .…" at bounding box center [796, 176] width 247 height 294
type textarea "("
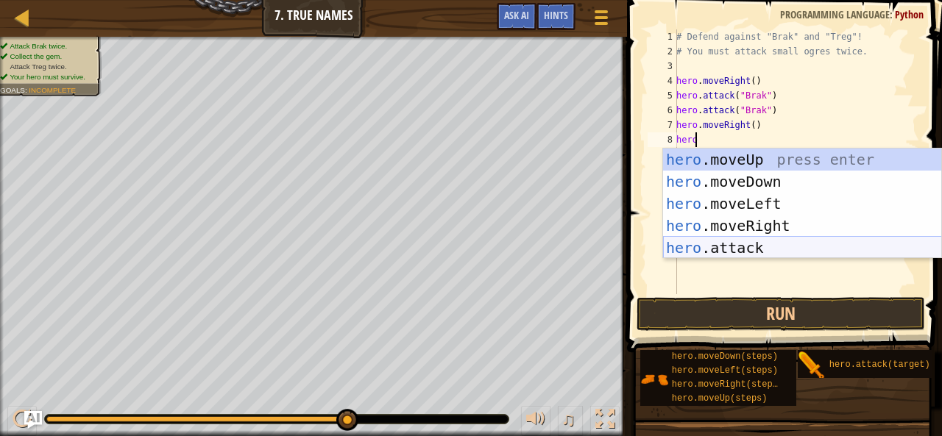
click at [742, 247] on div "hero .moveUp press enter hero .moveDown press enter hero .moveLeft press enter …" at bounding box center [802, 226] width 279 height 155
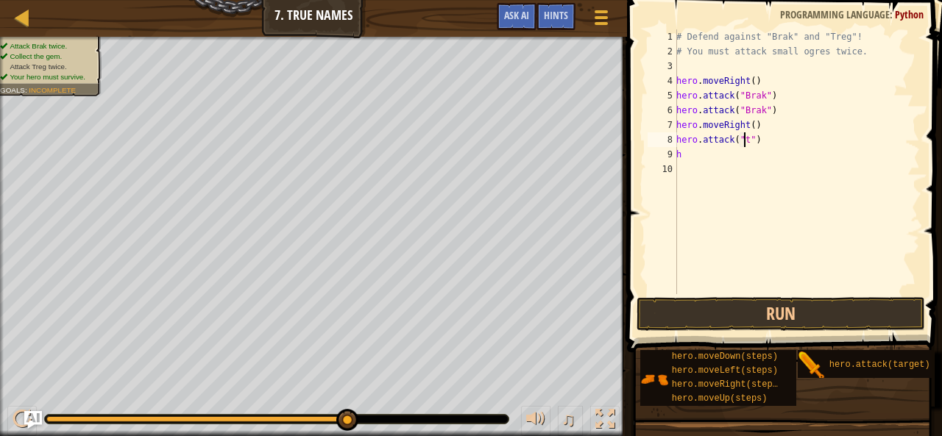
scroll to position [7, 6]
click at [699, 157] on div "# Defend against "Brak" and "Treg"! # You must attack small ogres twice. hero .…" at bounding box center [796, 176] width 247 height 294
type textarea "h"
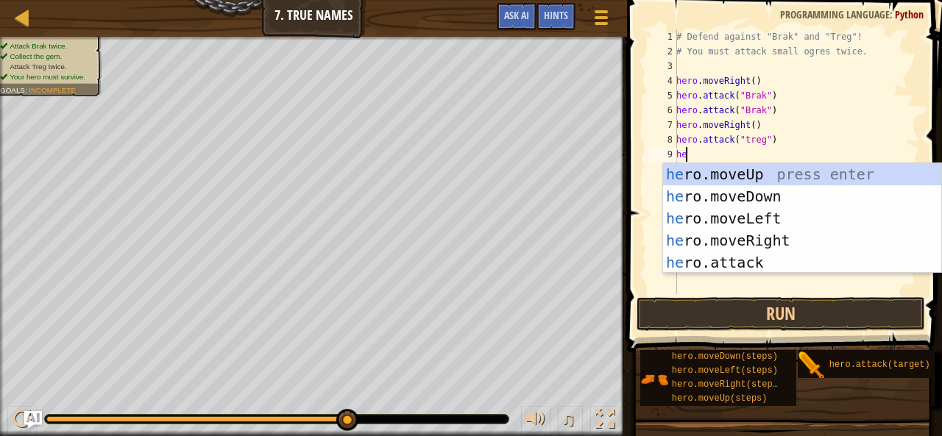
scroll to position [7, 0]
type textarea "hero"
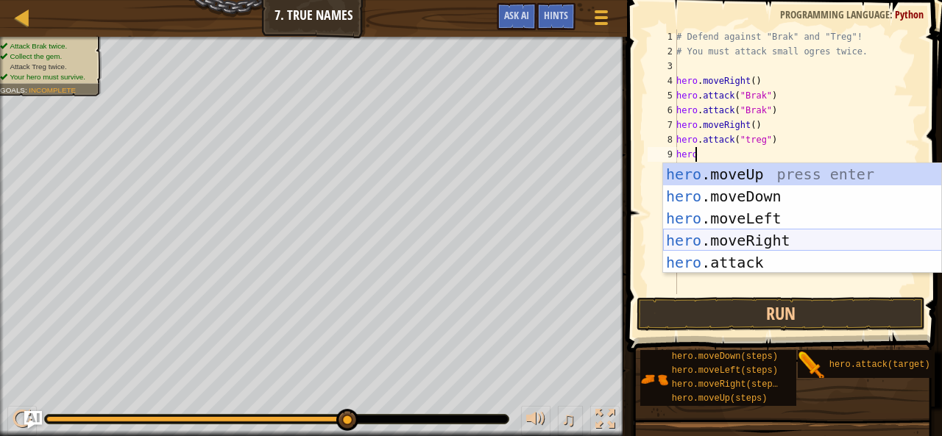
click at [751, 238] on div "hero .moveUp press enter hero .moveDown press enter hero .moveLeft press enter …" at bounding box center [802, 240] width 279 height 155
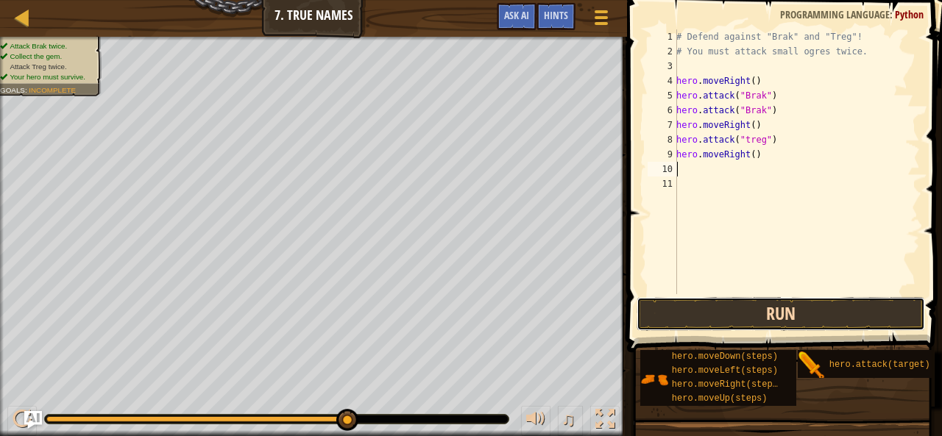
click at [785, 324] on button "Run" at bounding box center [781, 314] width 289 height 34
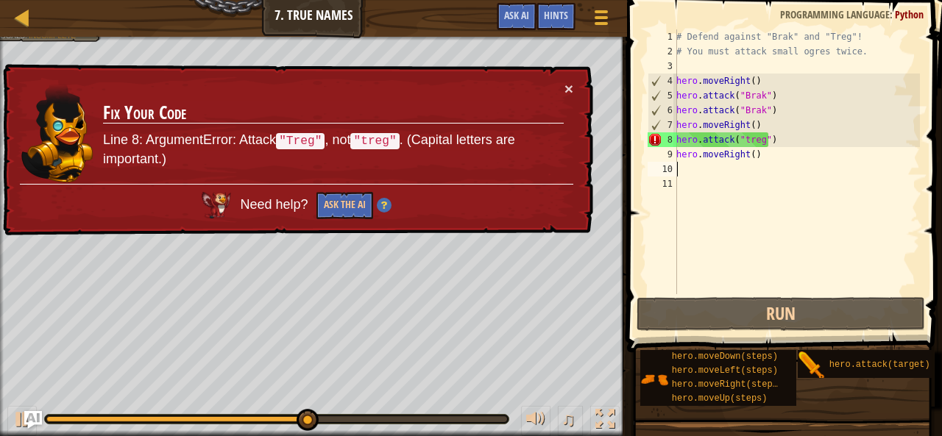
click at [773, 160] on div "# Defend against "Brak" and "Treg"! # You must attack small ogres twice. hero .…" at bounding box center [796, 176] width 247 height 294
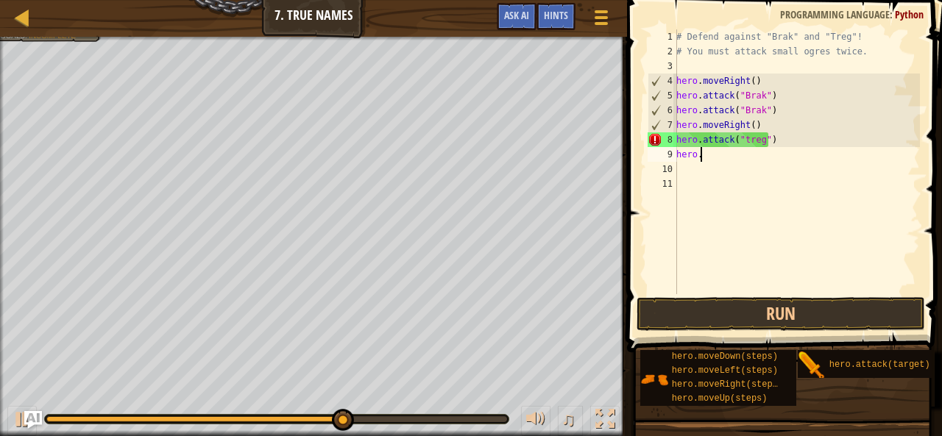
type textarea "h"
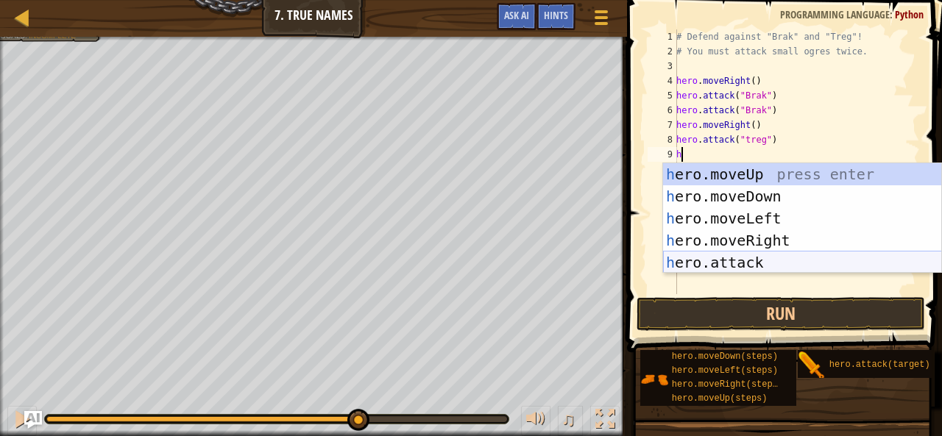
click at [757, 263] on div "h ero.moveUp press enter h ero.moveDown press enter h ero.moveLeft press enter …" at bounding box center [802, 240] width 279 height 155
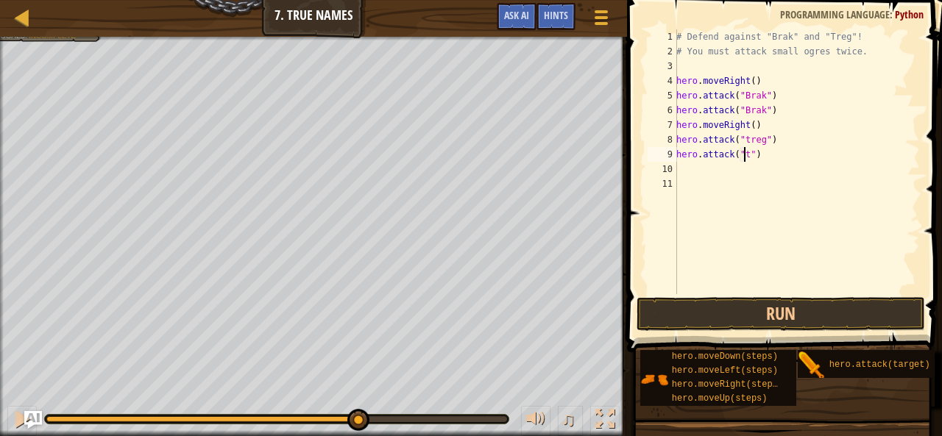
scroll to position [7, 6]
type textarea "hero.attack("treg")"
click at [768, 173] on div "# Defend against "Brak" and "Treg"! # You must attack small ogres twice. hero .…" at bounding box center [796, 176] width 247 height 294
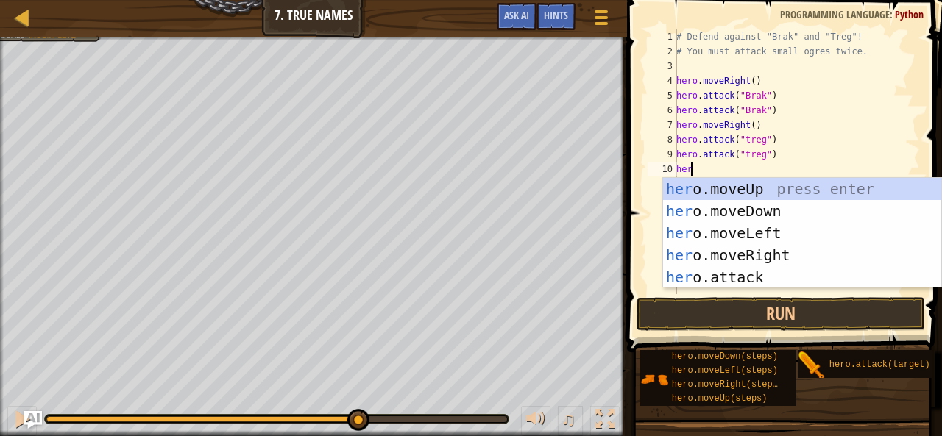
scroll to position [7, 0]
type textarea "hero"
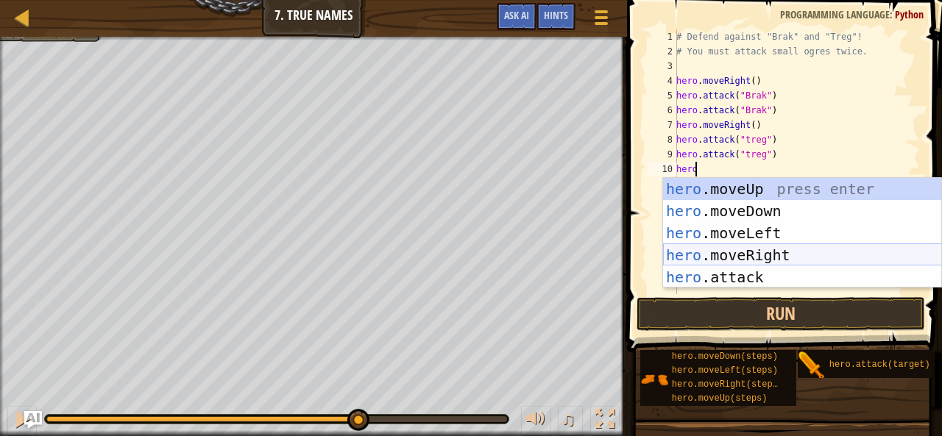
click at [770, 258] on div "hero .moveUp press enter hero .moveDown press enter hero .moveLeft press enter …" at bounding box center [802, 255] width 279 height 155
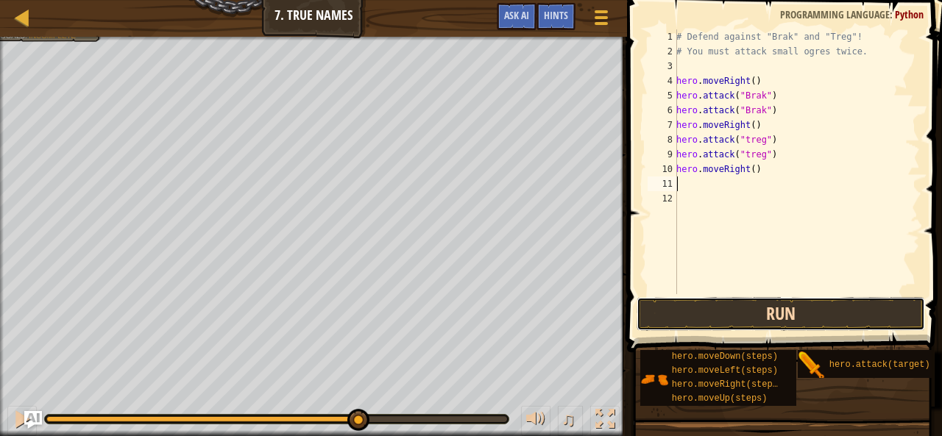
click at [782, 303] on button "Run" at bounding box center [781, 314] width 289 height 34
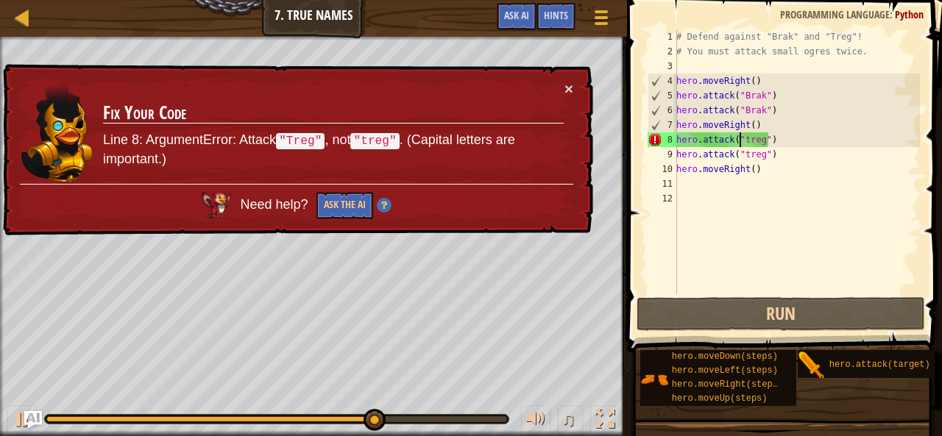
click at [740, 146] on div "# Defend against "Brak" and "Treg"! # You must attack small ogres twice. hero .…" at bounding box center [796, 176] width 247 height 294
click at [745, 135] on div "# Defend against "Brak" and "Treg"! # You must attack small ogres twice. hero .…" at bounding box center [796, 176] width 247 height 294
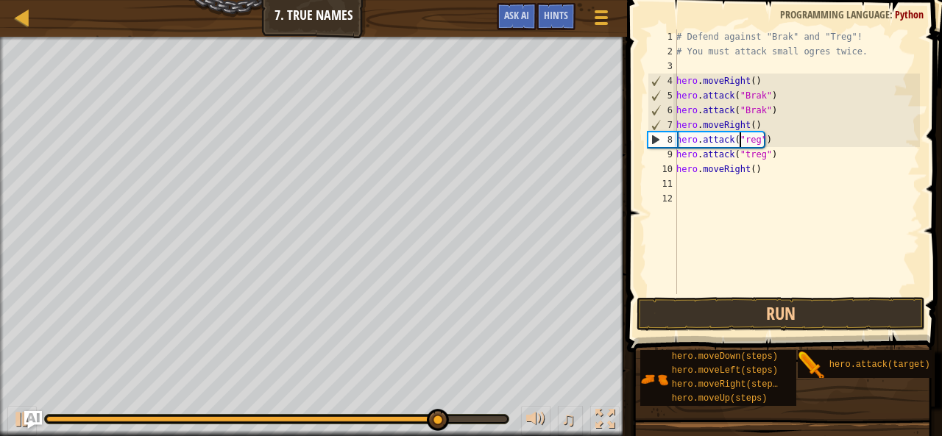
scroll to position [7, 5]
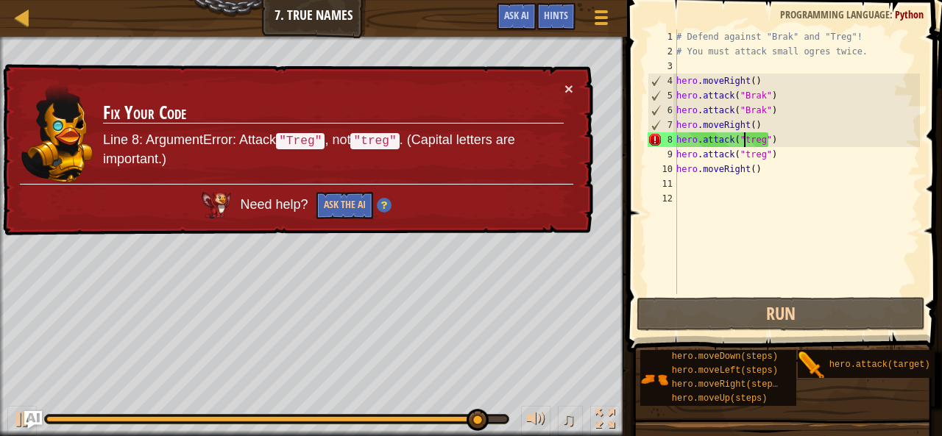
click at [744, 146] on div "# Defend against "Brak" and "Treg"! # You must attack small ogres twice. hero .…" at bounding box center [796, 176] width 247 height 294
click at [745, 152] on div "# Defend against "Brak" and "Treg"! # You must attack small ogres twice. hero .…" at bounding box center [796, 176] width 247 height 294
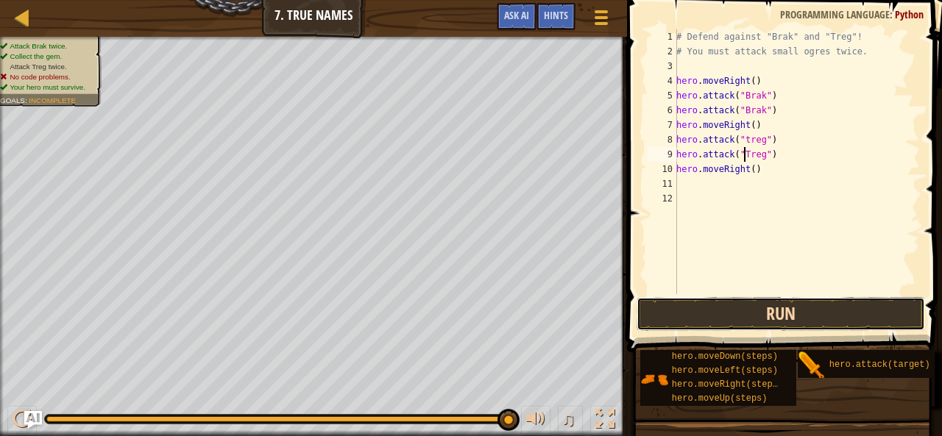
click at [746, 318] on button "Run" at bounding box center [781, 314] width 289 height 34
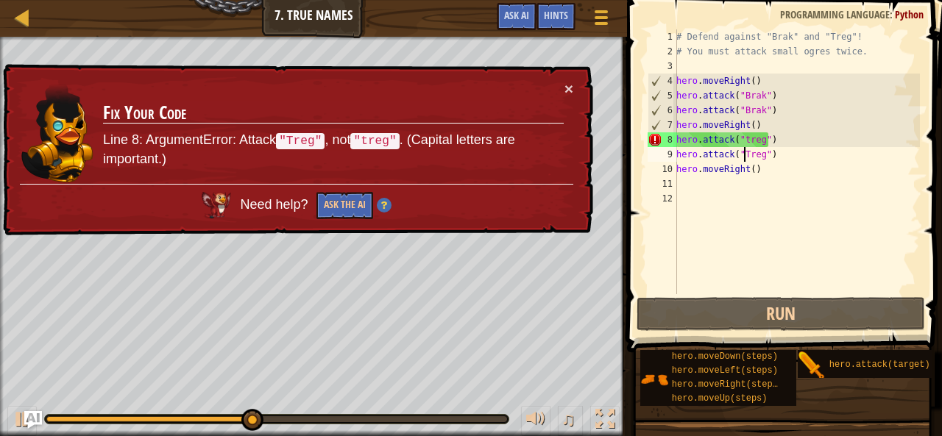
click at [741, 142] on div "# Defend against "Brak" and "Treg"! # You must attack small ogres twice. hero .…" at bounding box center [796, 176] width 247 height 294
click at [746, 138] on div "# Defend against "Brak" and "Treg"! # You must attack small ogres twice. hero .…" at bounding box center [796, 176] width 247 height 294
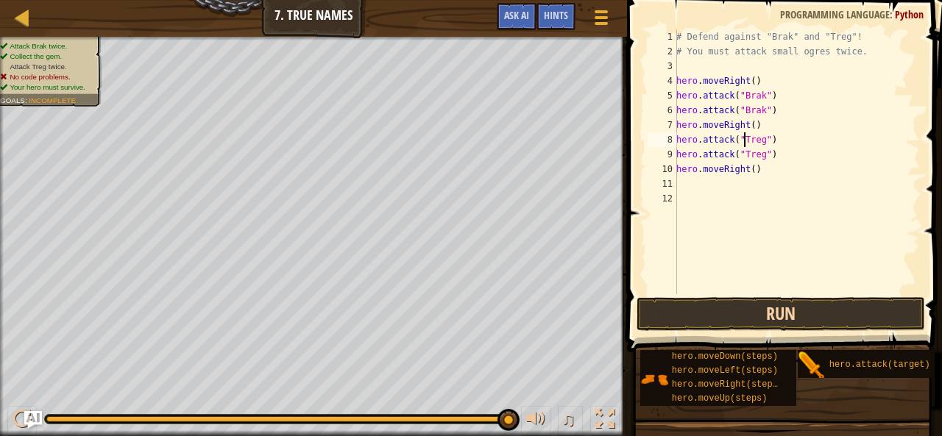
type textarea "hero.attack("Treg")"
click at [761, 307] on button "Run" at bounding box center [781, 314] width 289 height 34
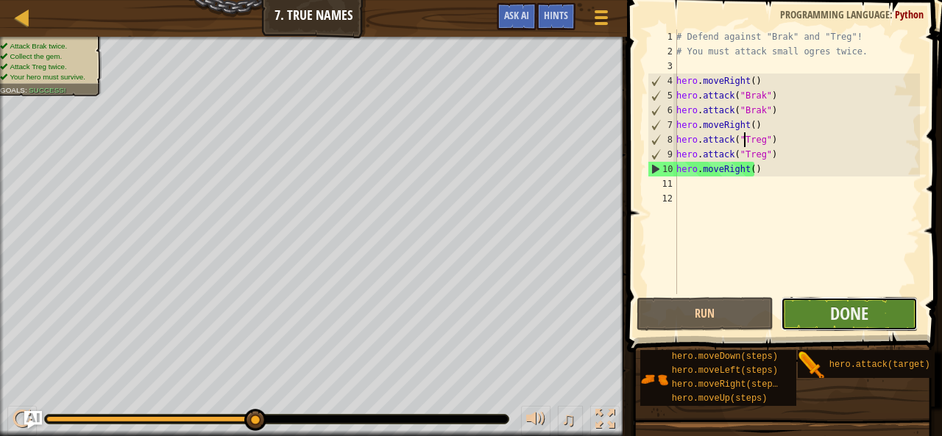
click at [831, 300] on button "Done" at bounding box center [849, 314] width 137 height 34
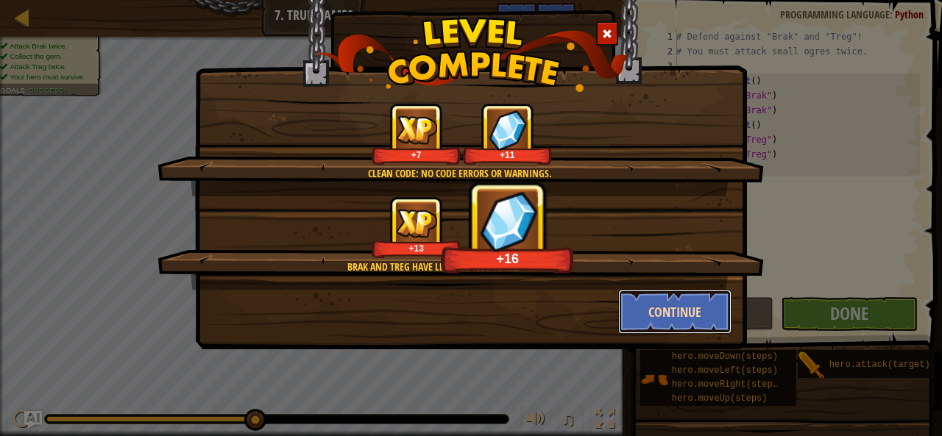
click at [692, 316] on button "Continue" at bounding box center [675, 312] width 114 height 44
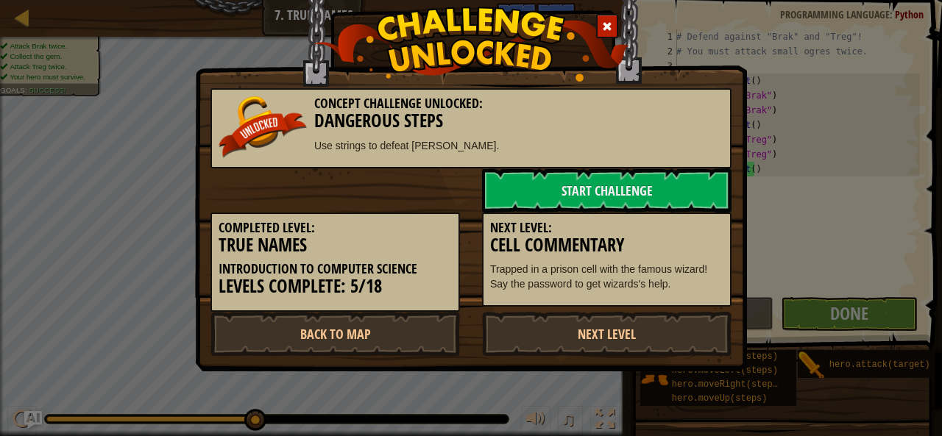
click at [692, 316] on link "Next Level" at bounding box center [607, 334] width 250 height 44
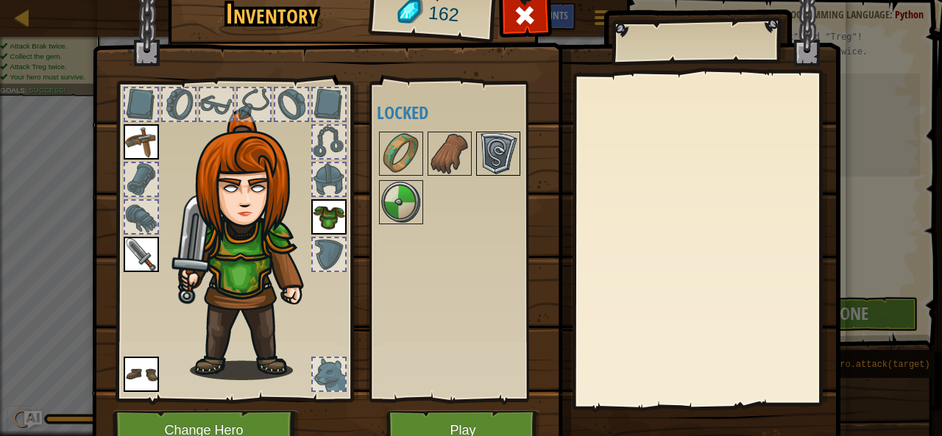
click at [480, 140] on img at bounding box center [498, 153] width 41 height 41
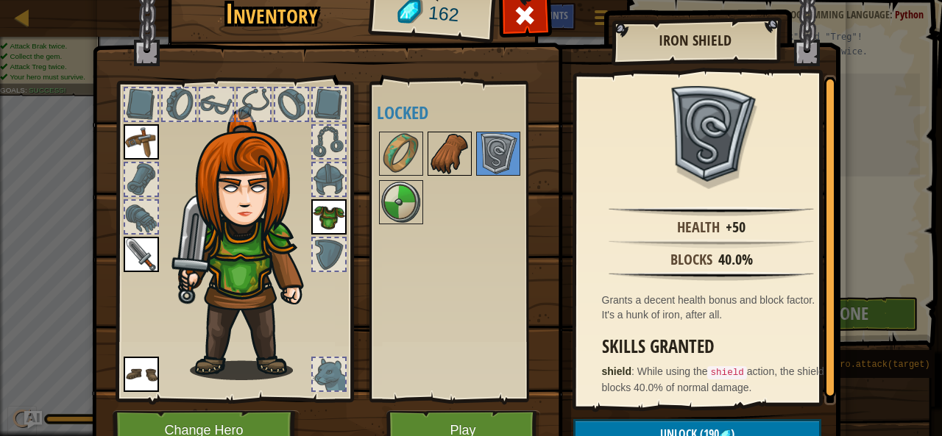
click at [445, 135] on img at bounding box center [449, 153] width 41 height 41
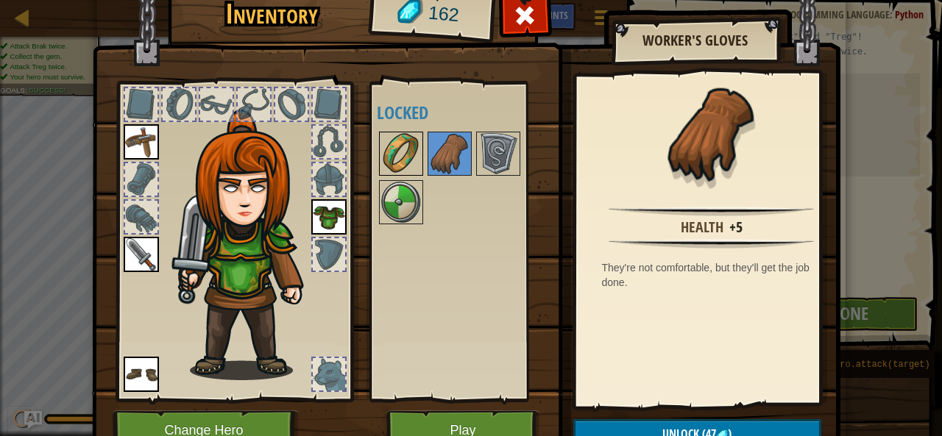
click at [397, 147] on img at bounding box center [401, 153] width 41 height 41
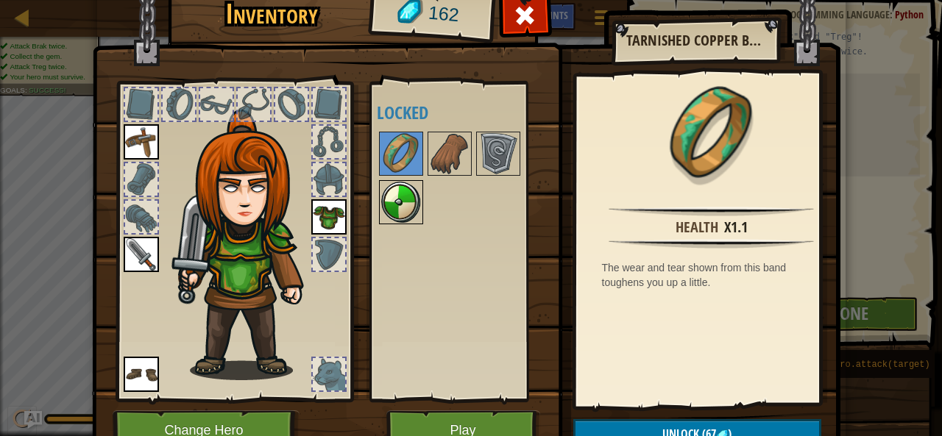
click at [403, 206] on img at bounding box center [401, 202] width 41 height 41
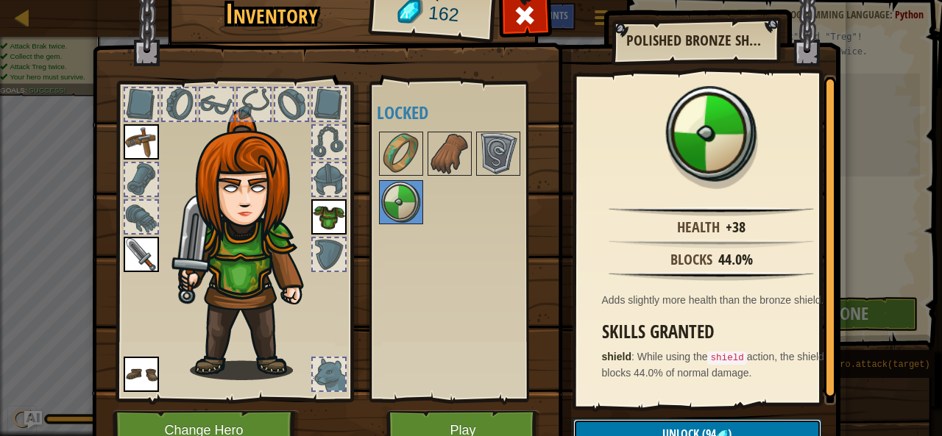
click at [699, 430] on span "(94" at bounding box center [707, 434] width 17 height 16
drag, startPoint x: 696, startPoint y: 430, endPoint x: 670, endPoint y: 428, distance: 26.6
click at [670, 428] on button "Confirm" at bounding box center [697, 435] width 248 height 30
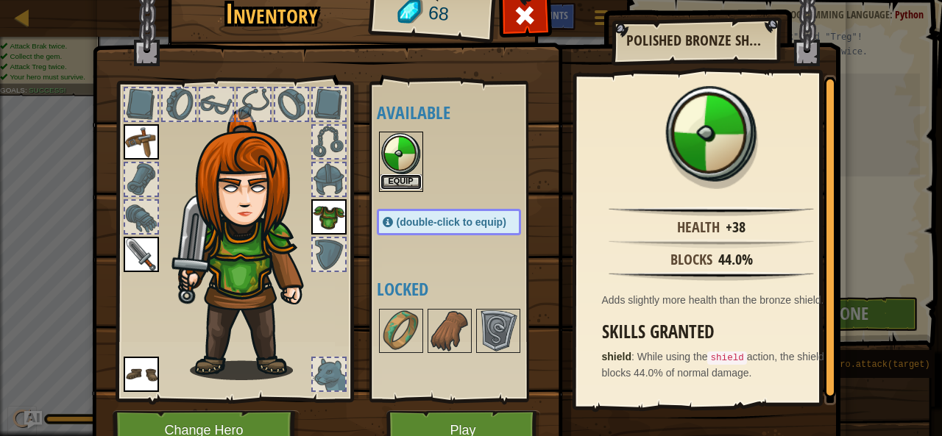
click at [408, 177] on button "Equip" at bounding box center [401, 181] width 41 height 15
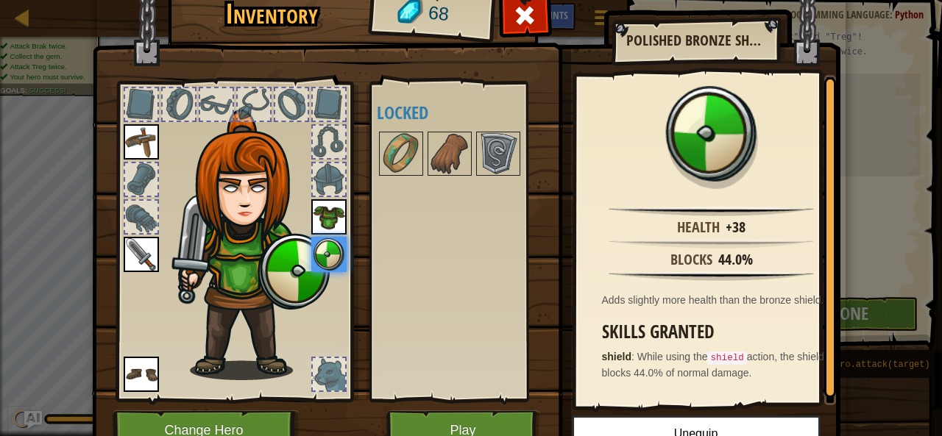
drag, startPoint x: 392, startPoint y: 170, endPoint x: 408, endPoint y: 177, distance: 17.5
click at [408, 177] on div at bounding box center [464, 154] width 174 height 49
click at [431, 160] on img at bounding box center [449, 153] width 41 height 41
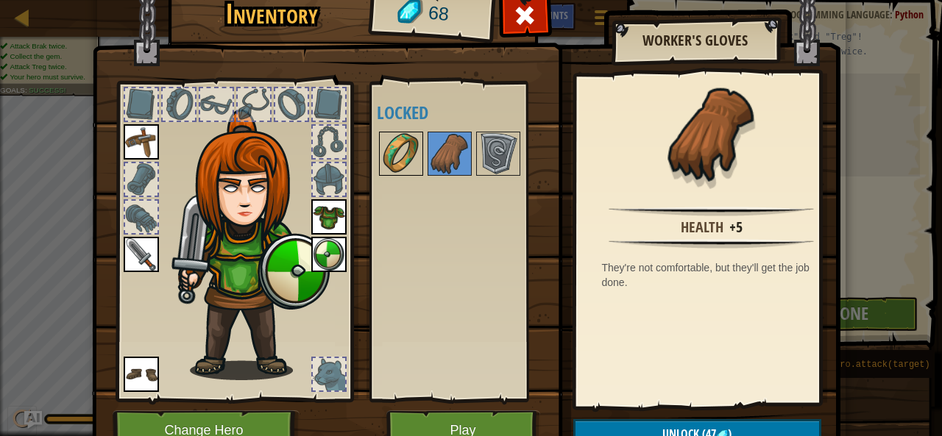
click at [405, 155] on img at bounding box center [401, 153] width 41 height 41
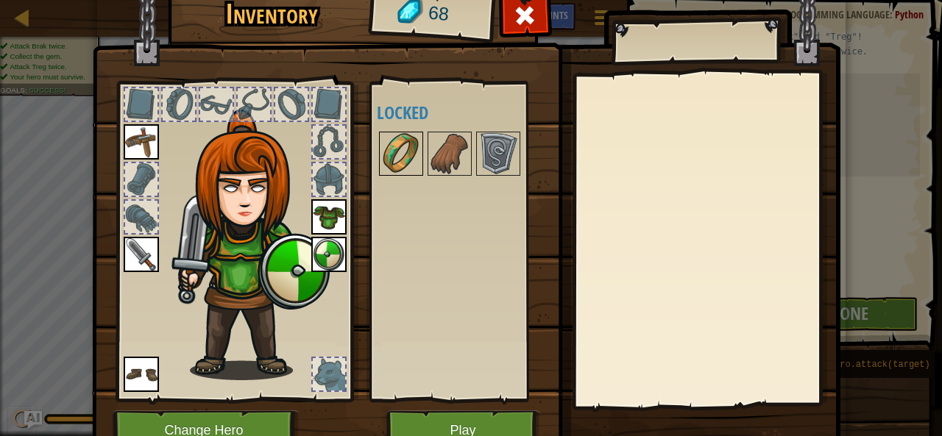
click at [381, 148] on img at bounding box center [401, 153] width 41 height 41
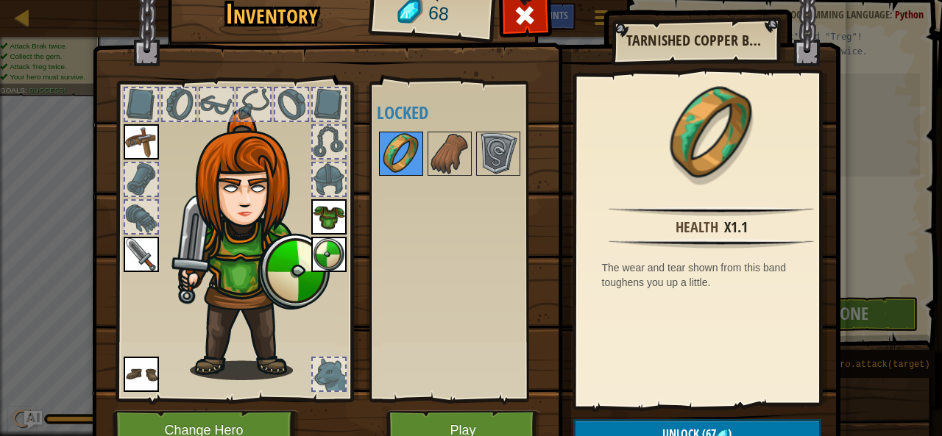
click at [381, 148] on img at bounding box center [401, 153] width 41 height 41
click at [730, 425] on button "Unlock (67 )" at bounding box center [697, 435] width 248 height 30
click at [730, 425] on button "Confirm" at bounding box center [697, 435] width 248 height 30
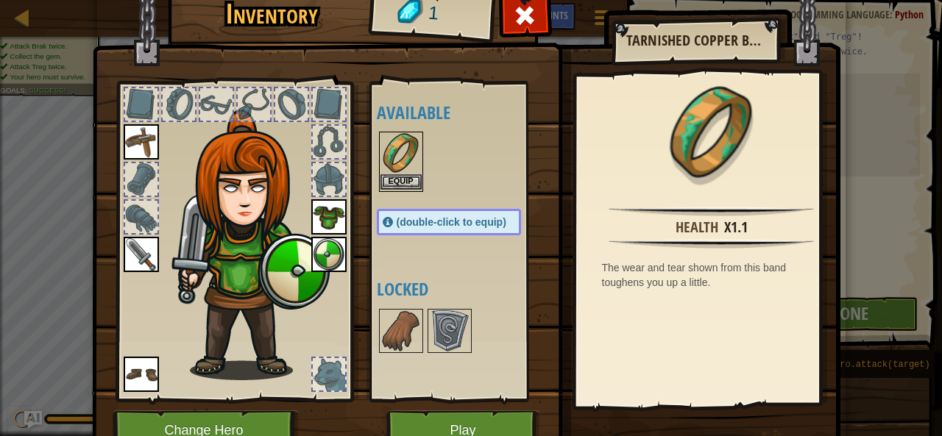
click at [397, 171] on img at bounding box center [401, 153] width 41 height 41
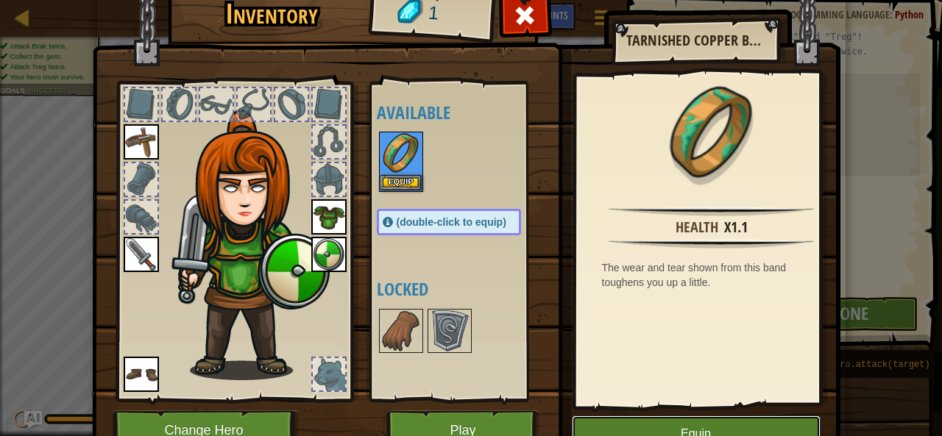
click at [690, 430] on button "Equip" at bounding box center [696, 434] width 249 height 37
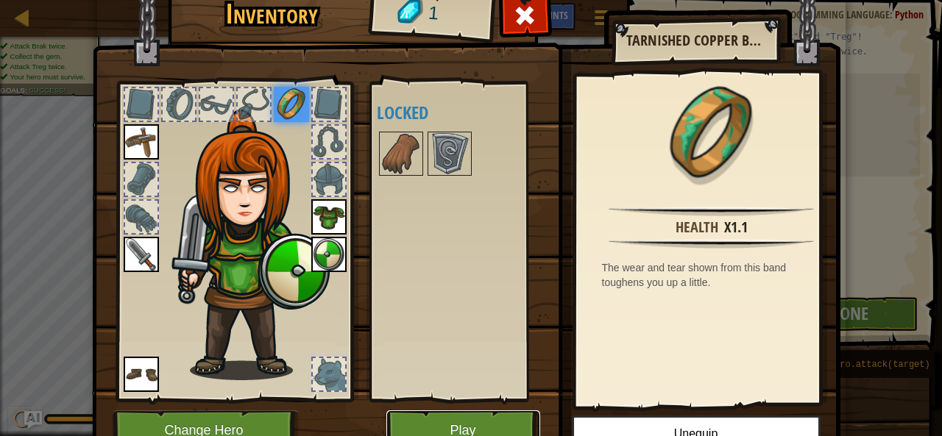
click at [514, 417] on button "Play" at bounding box center [463, 431] width 154 height 40
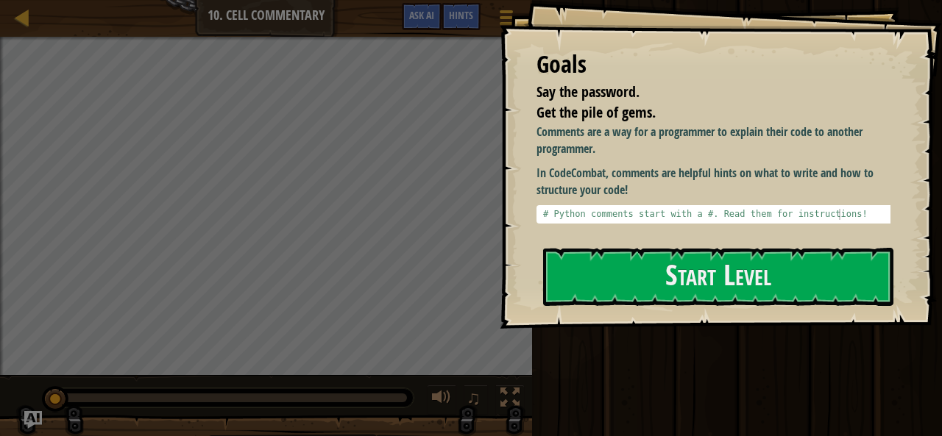
type textarea "# Python comments start with a #. Read them for instructions!"
click at [807, 213] on div "# Python comments start with a #. Read them for instructions!" at bounding box center [719, 225] width 358 height 33
click at [810, 272] on button "Start Level" at bounding box center [718, 277] width 350 height 58
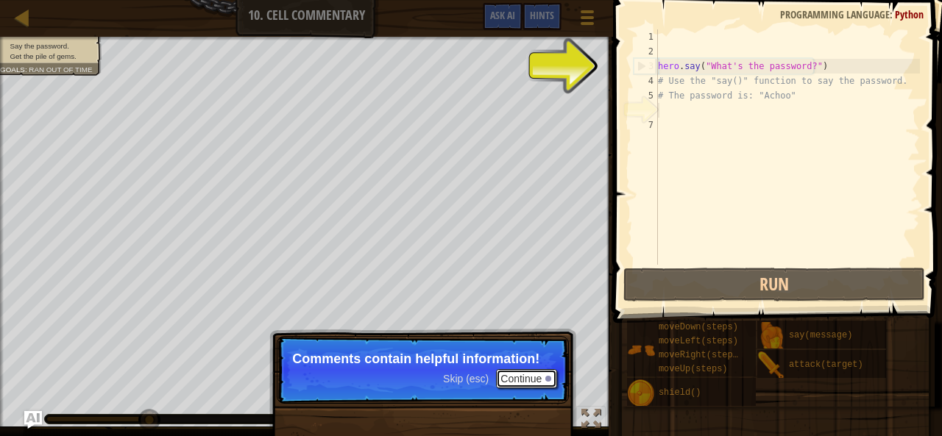
click at [537, 375] on button "Continue" at bounding box center [526, 378] width 61 height 19
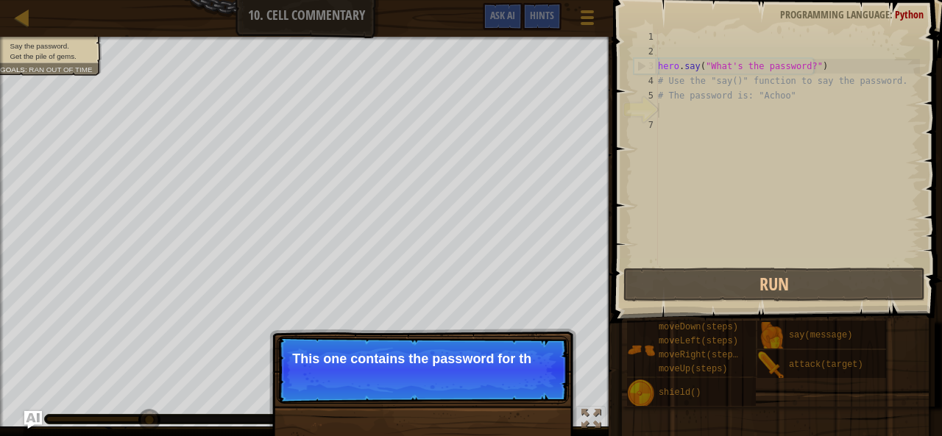
click at [537, 375] on p "Skip (esc) Continue This one contains the password for th" at bounding box center [423, 370] width 292 height 68
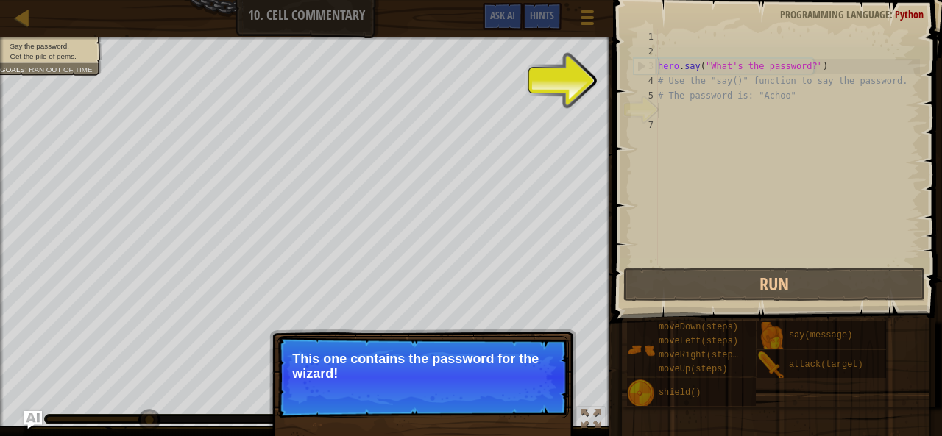
click at [537, 375] on p "This one contains the password for the wizard!" at bounding box center [422, 366] width 261 height 29
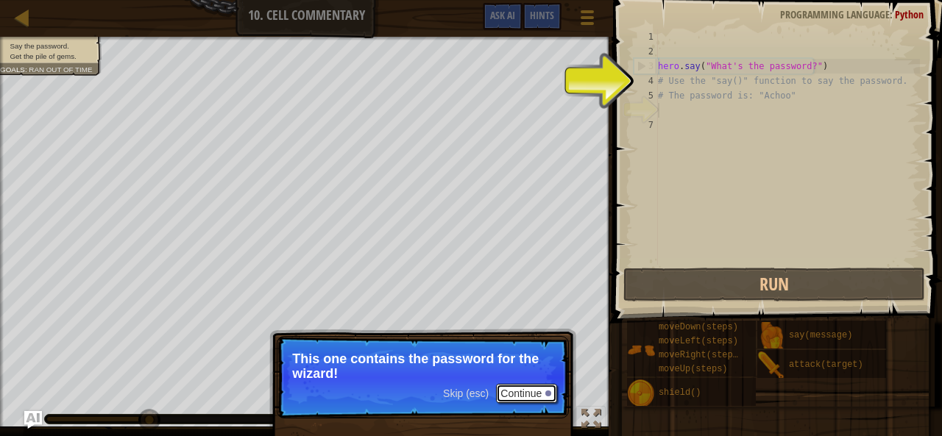
click at [539, 391] on button "Continue" at bounding box center [526, 393] width 61 height 19
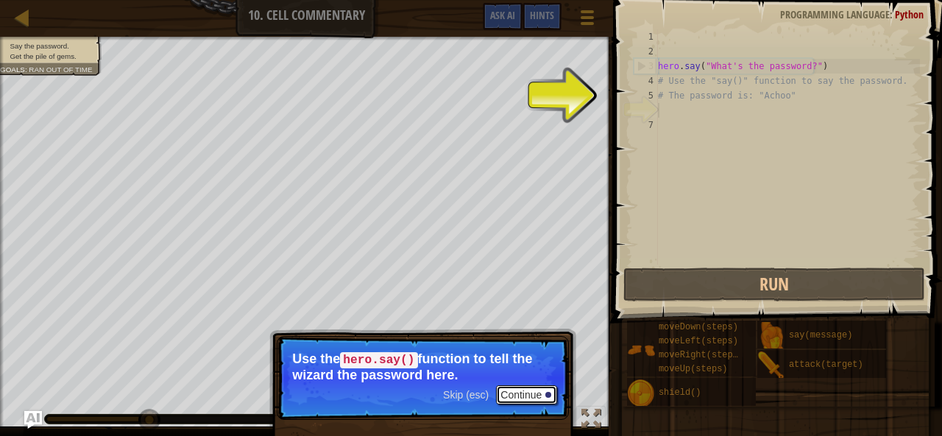
click at [539, 391] on button "Continue" at bounding box center [526, 395] width 61 height 19
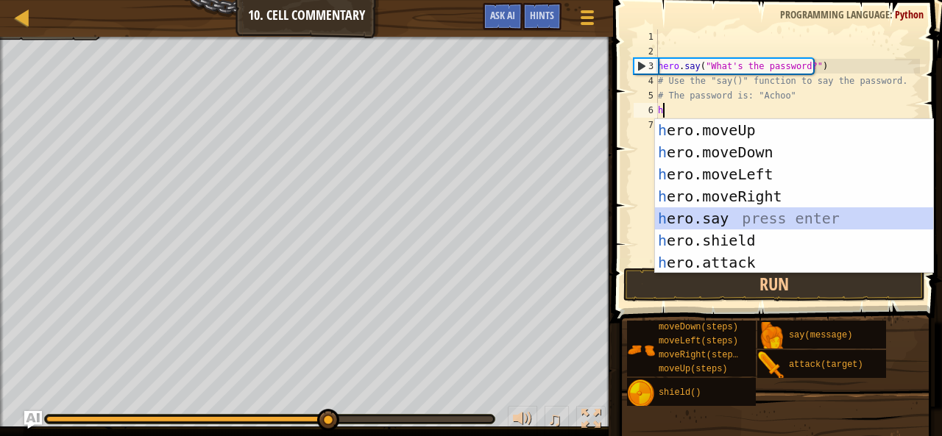
click at [740, 226] on div "h ero.moveUp press enter h ero.moveDown press enter h ero.moveLeft press enter …" at bounding box center [794, 218] width 279 height 199
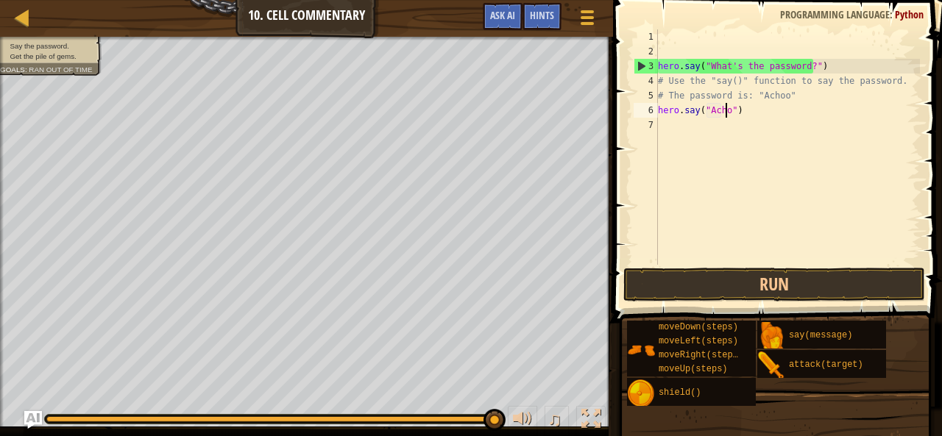
scroll to position [7, 6]
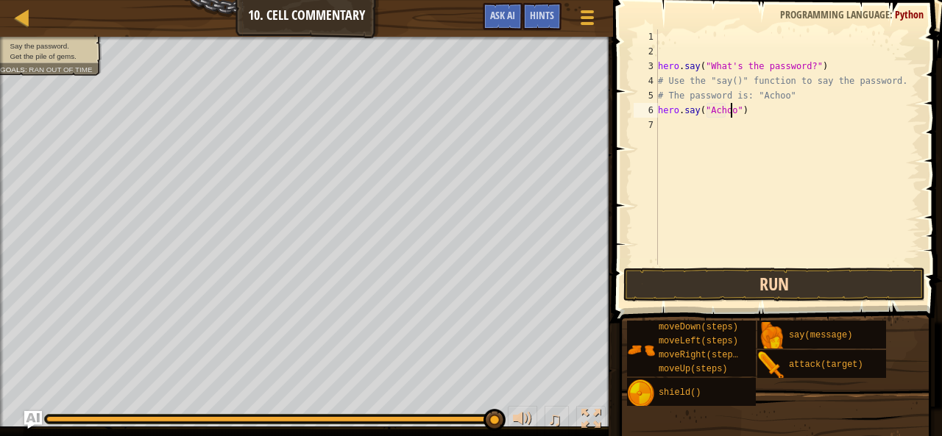
type textarea "hero.say("Achoo")"
click at [782, 283] on button "Run" at bounding box center [774, 285] width 302 height 34
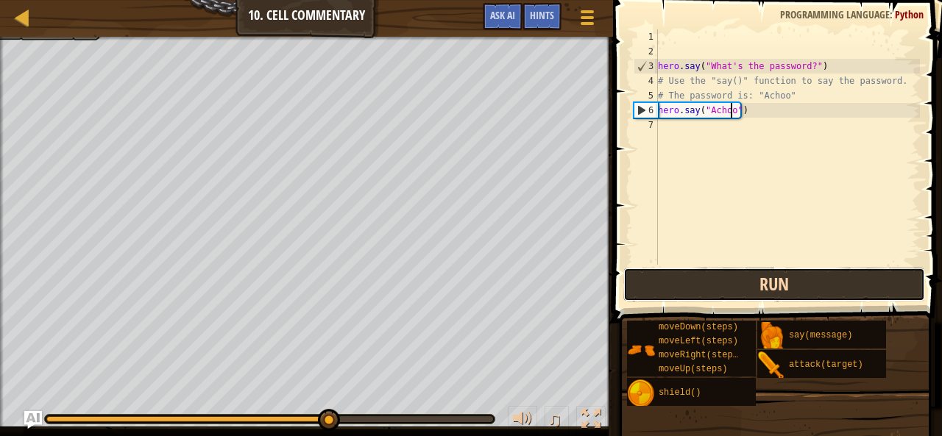
click at [782, 284] on button "Run" at bounding box center [774, 285] width 302 height 34
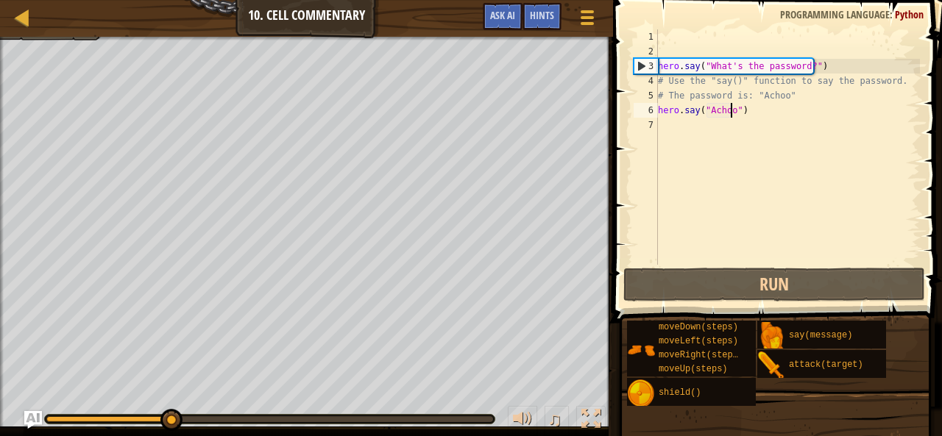
click at [691, 151] on div "hero . say ( "What's the password?" ) # Use the "say()" function to say the pas…" at bounding box center [787, 161] width 265 height 265
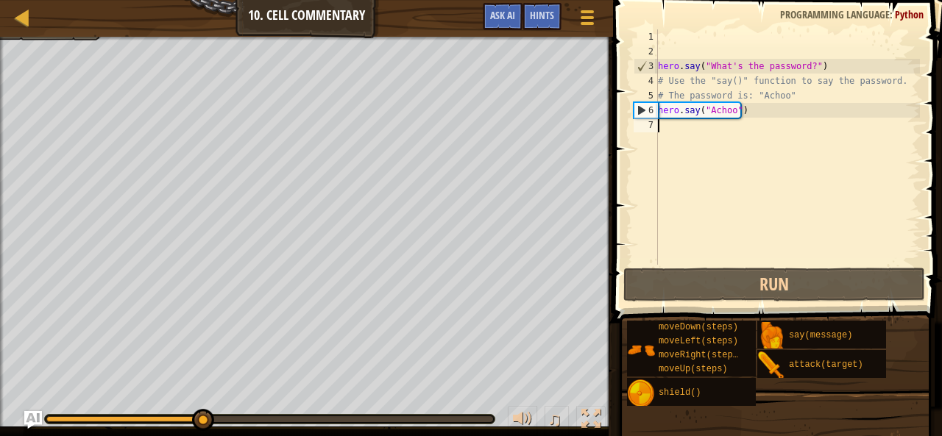
scroll to position [7, 0]
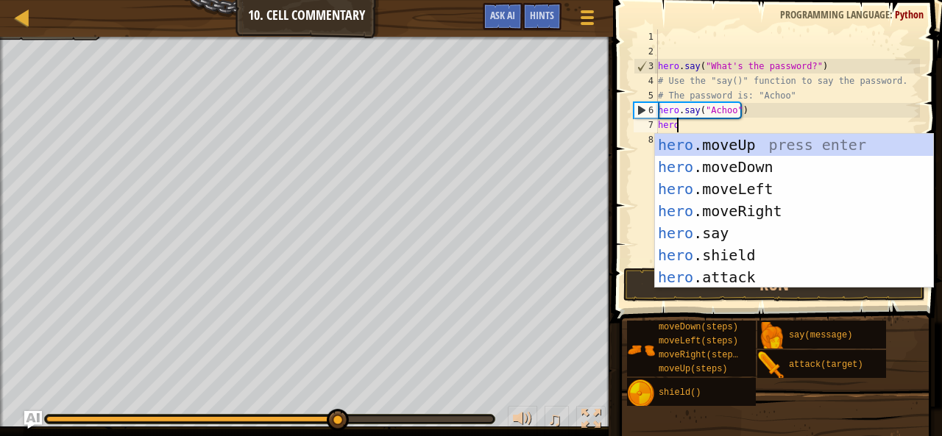
type textarea "hero"
click at [691, 151] on div "hero .moveUp press enter hero .moveDown press enter hero .moveLeft press enter …" at bounding box center [794, 233] width 279 height 199
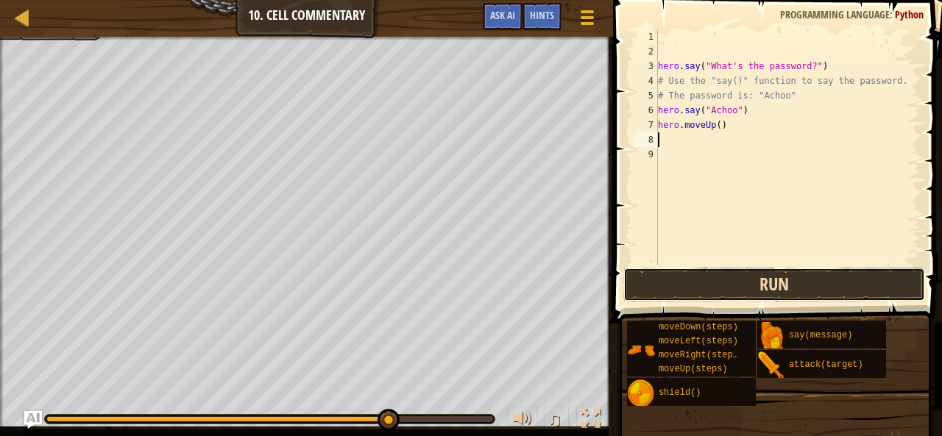
click at [735, 282] on button "Run" at bounding box center [774, 285] width 302 height 34
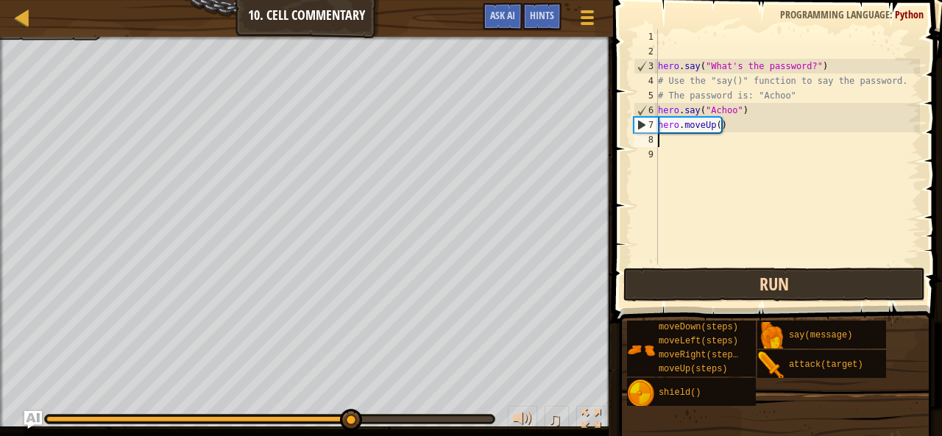
drag, startPoint x: 735, startPoint y: 282, endPoint x: 765, endPoint y: 288, distance: 31.5
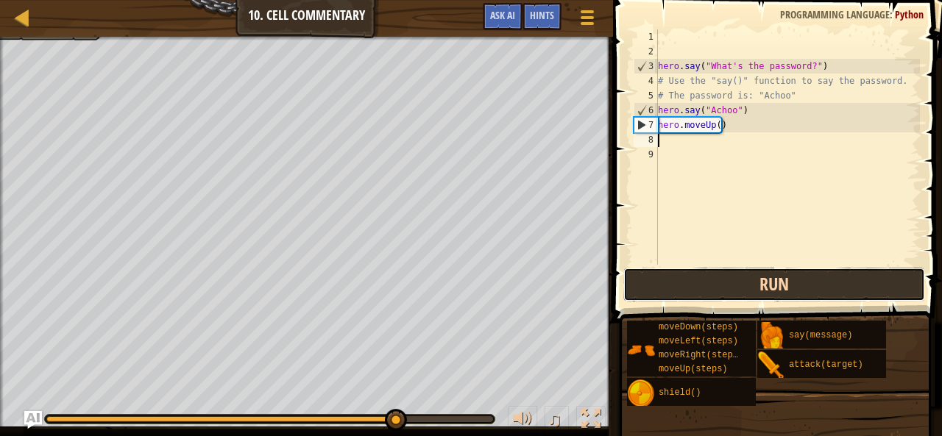
click at [765, 288] on button "Run" at bounding box center [774, 285] width 302 height 34
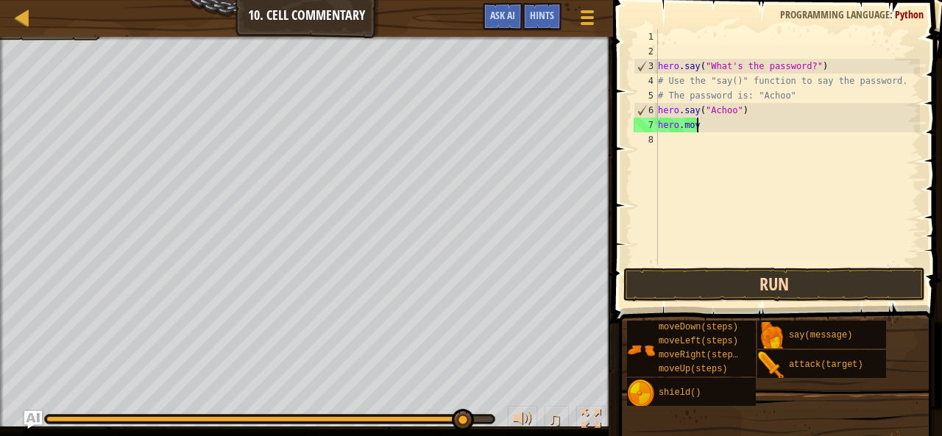
type textarea "h"
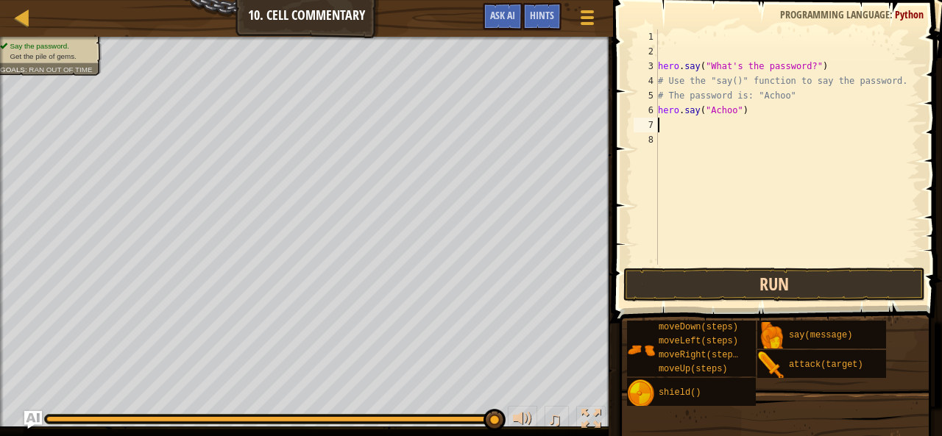
type textarea "h"
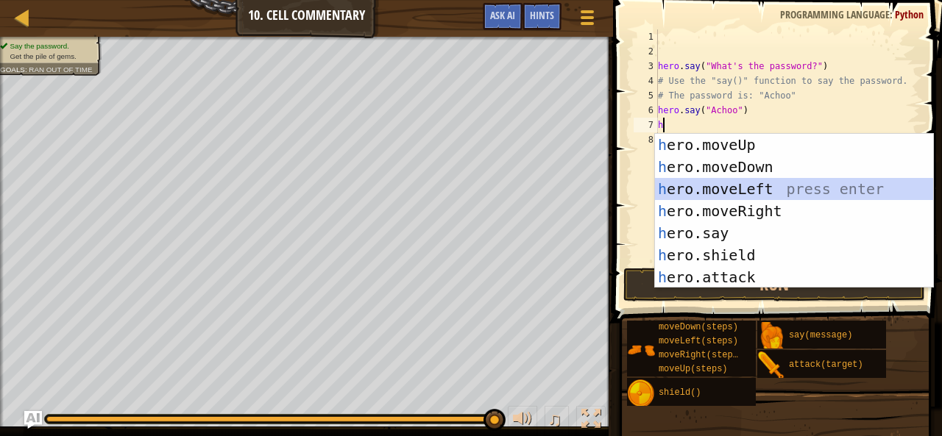
click at [749, 193] on div "h ero.moveUp press enter h ero.moveDown press enter h ero.moveLeft press enter …" at bounding box center [794, 233] width 279 height 199
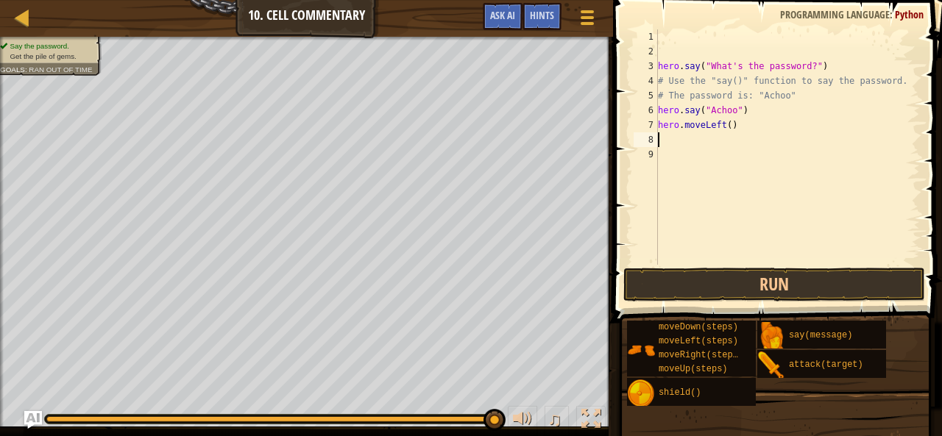
type textarea "he"
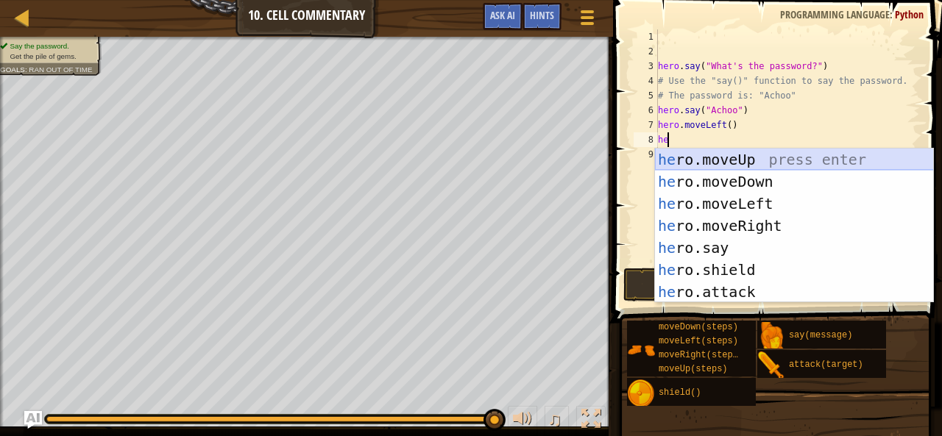
click at [741, 152] on div "he ro.moveUp press enter he ro.moveDown press enter he ro.moveLeft press enter …" at bounding box center [794, 248] width 279 height 199
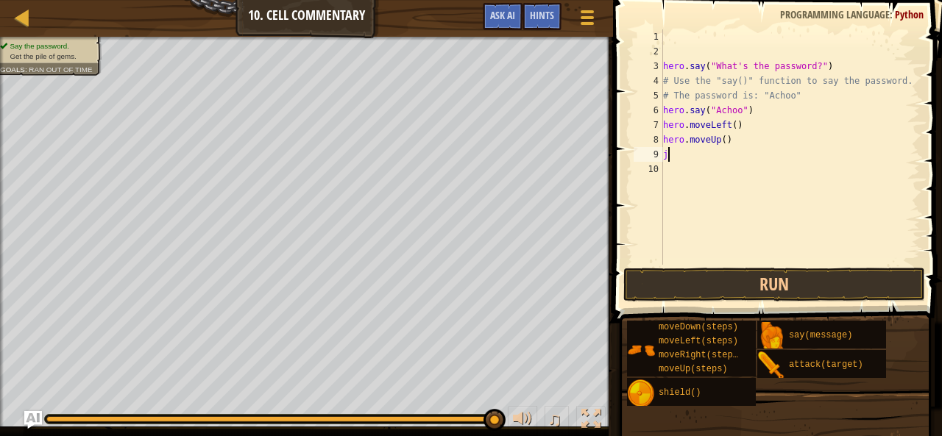
type textarea "j"
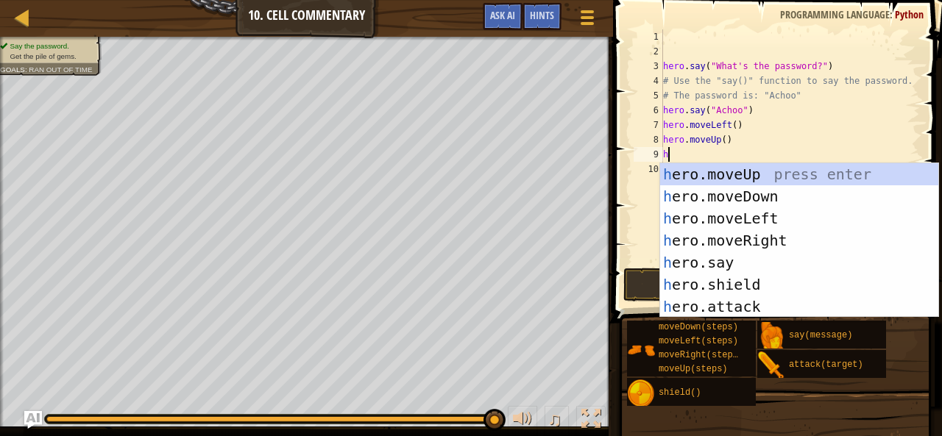
type textarea "he"
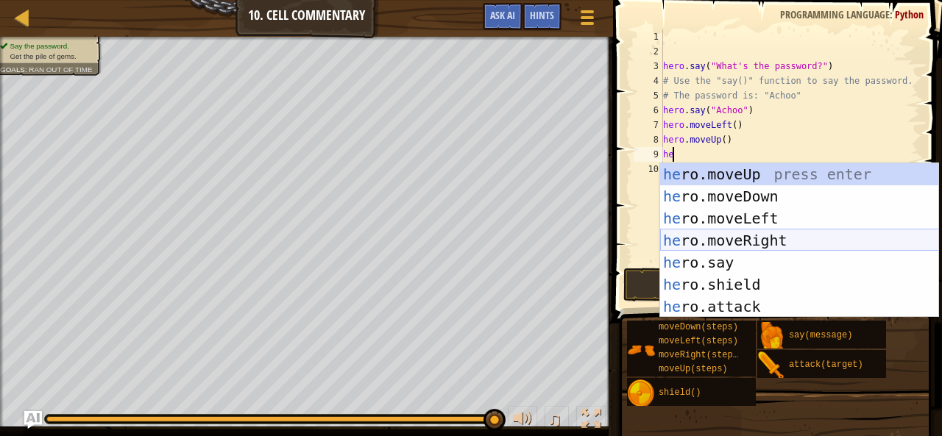
click at [737, 245] on div "he ro.moveUp press enter he ro.moveDown press enter he ro.moveLeft press enter …" at bounding box center [799, 262] width 279 height 199
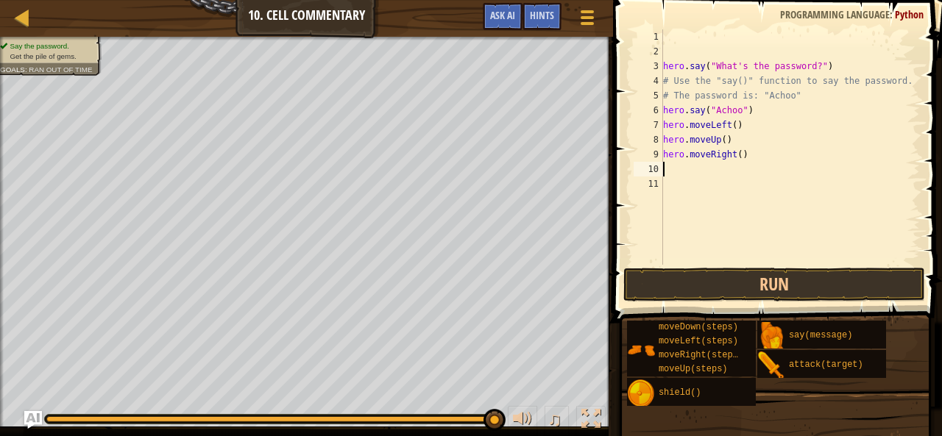
type textarea "he"
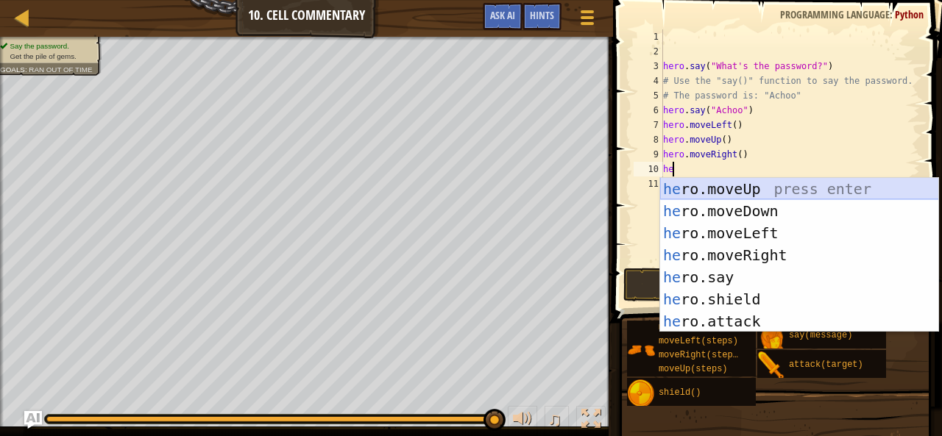
click at [743, 191] on div "he ro.moveUp press enter he ro.moveDown press enter he ro.moveLeft press enter …" at bounding box center [799, 277] width 279 height 199
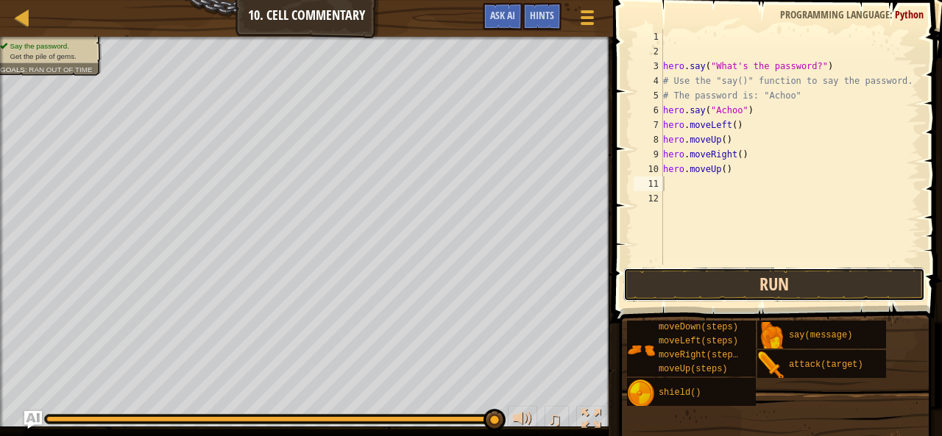
click at [801, 300] on button "Run" at bounding box center [774, 285] width 302 height 34
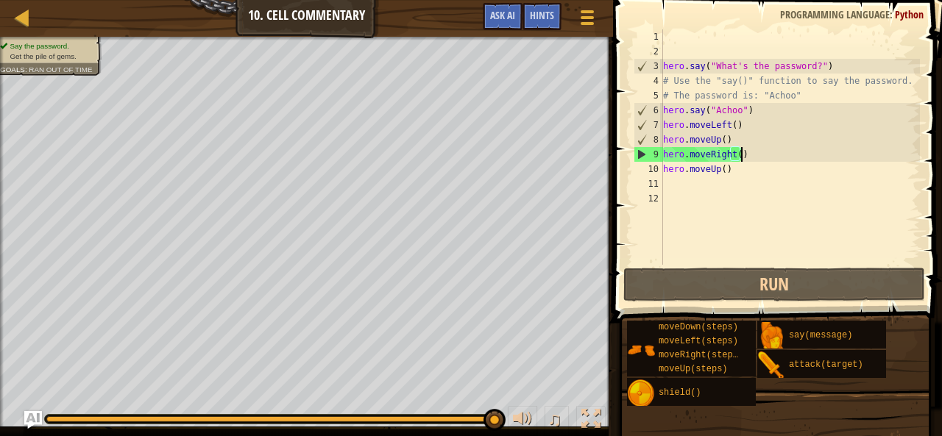
type textarea "hero.moveUp()"
drag, startPoint x: 739, startPoint y: 160, endPoint x: 714, endPoint y: 171, distance: 27.4
drag, startPoint x: 714, startPoint y: 171, endPoint x: 671, endPoint y: 188, distance: 46.9
click at [671, 188] on div "hero . say ( "What's the password?" ) # Use the "say()" function to say the pas…" at bounding box center [790, 161] width 261 height 265
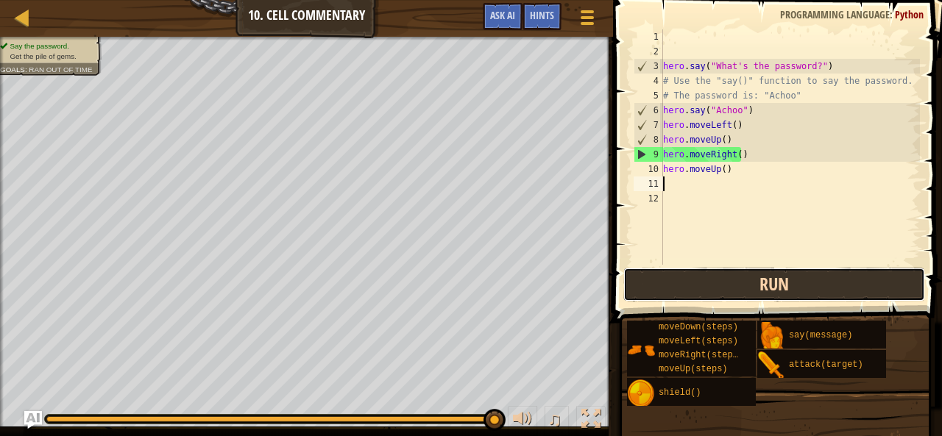
click at [781, 283] on button "Run" at bounding box center [774, 285] width 302 height 34
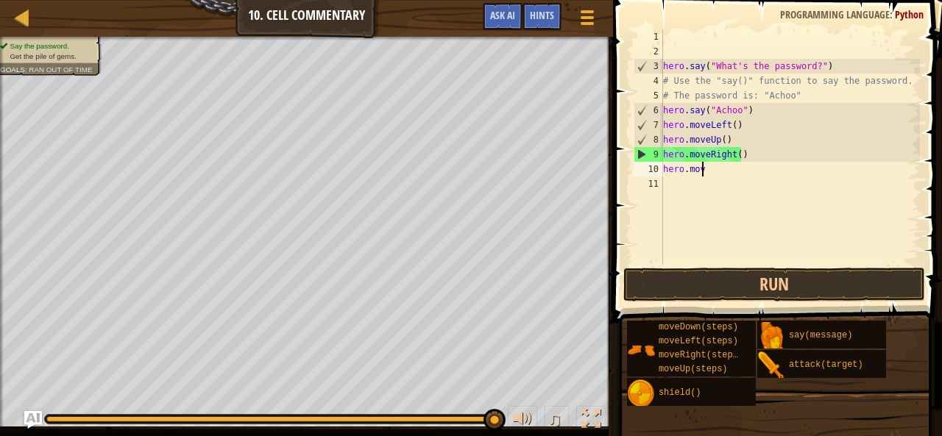
type textarea "h"
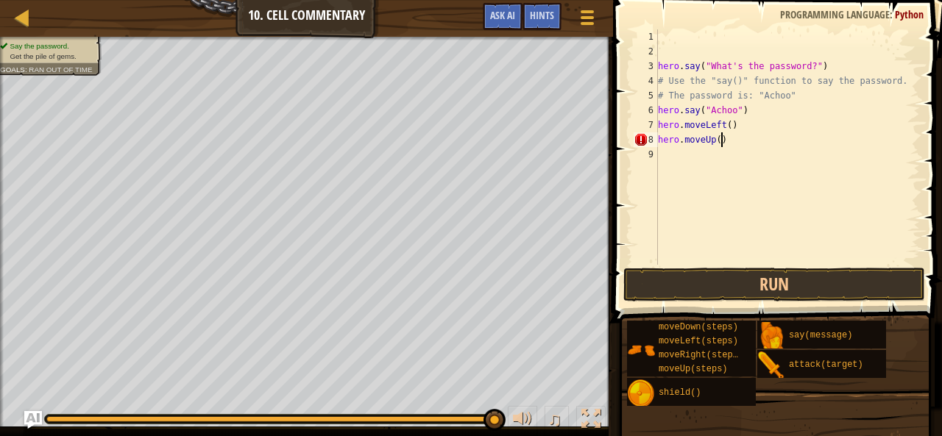
scroll to position [7, 4]
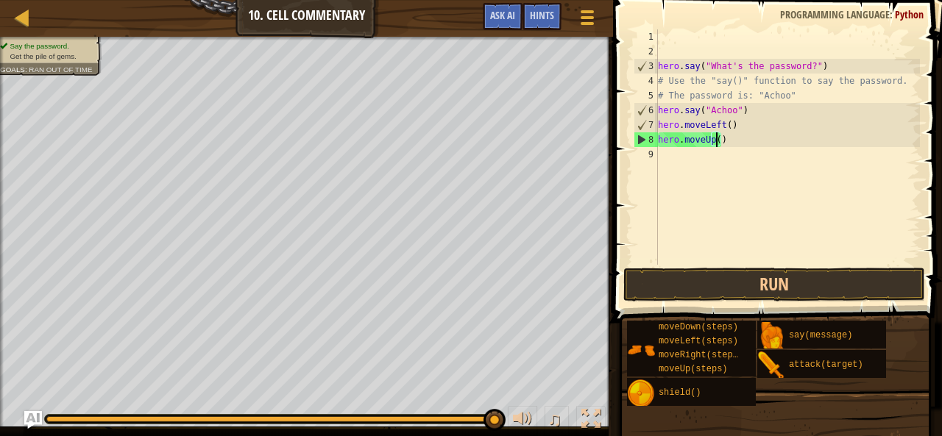
click at [718, 141] on div "hero . say ( "What's the password?" ) # Use the "say()" function to say the pas…" at bounding box center [787, 161] width 265 height 265
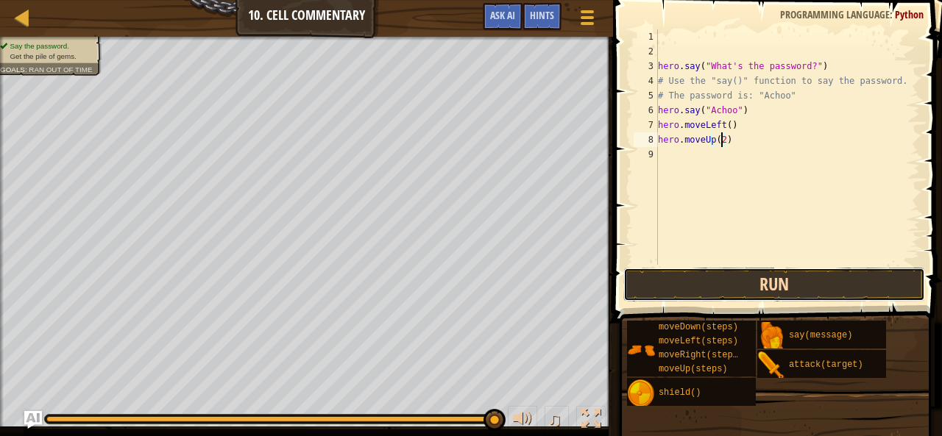
click at [745, 287] on button "Run" at bounding box center [774, 285] width 302 height 34
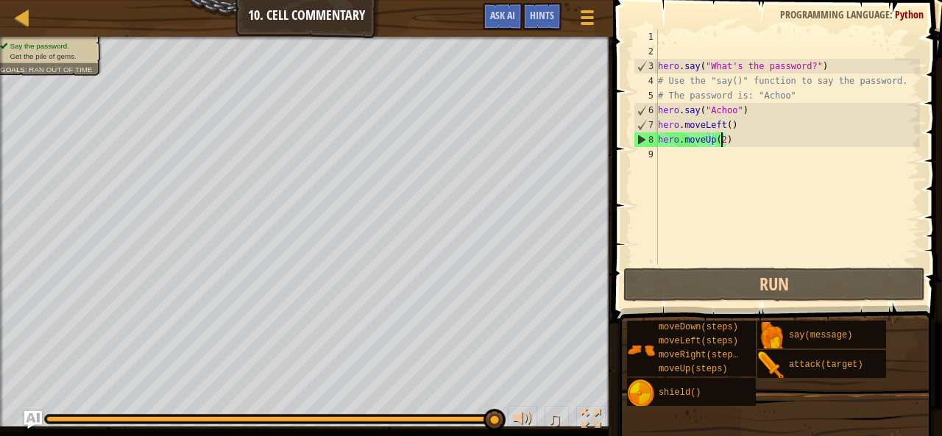
click at [751, 122] on div "hero . say ( "What's the password?" ) # Use the "say()" function to say the pas…" at bounding box center [787, 161] width 265 height 265
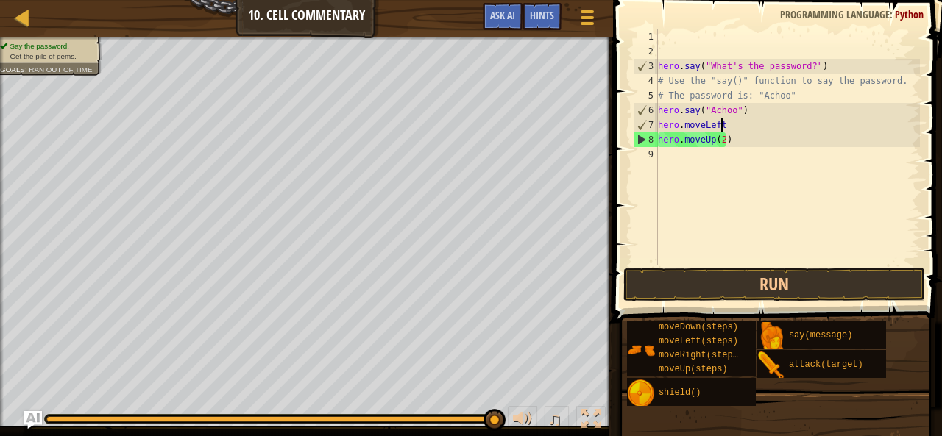
scroll to position [7, 1]
type textarea "h"
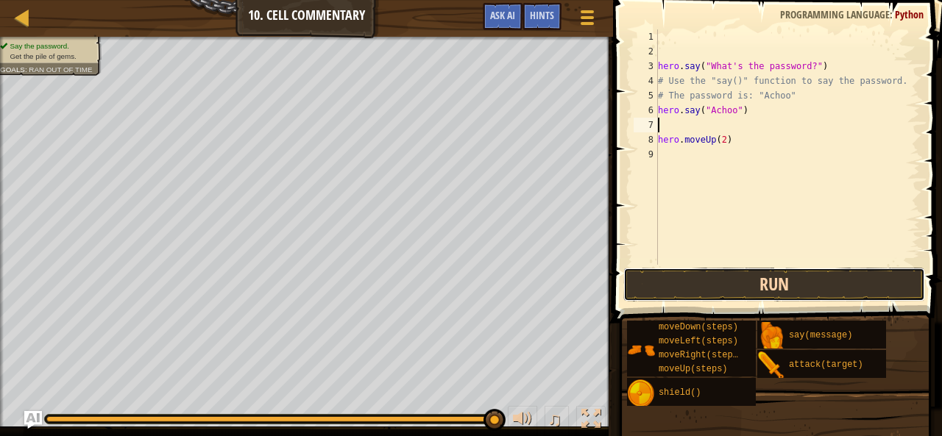
click at [762, 294] on button "Run" at bounding box center [774, 285] width 302 height 34
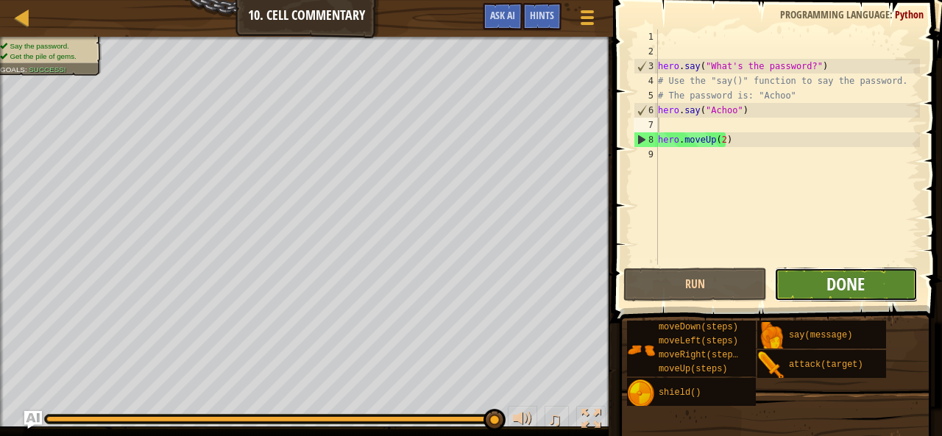
click at [832, 280] on span "Done" at bounding box center [846, 284] width 38 height 24
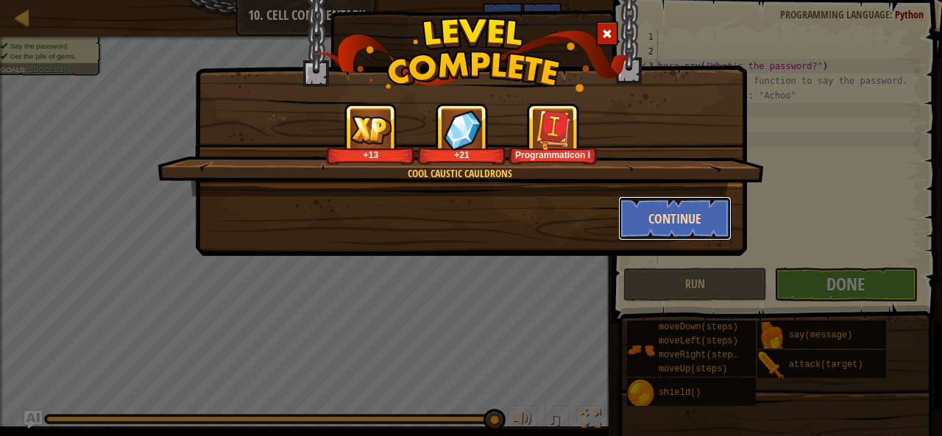
click at [704, 232] on button "Continue" at bounding box center [675, 219] width 114 height 44
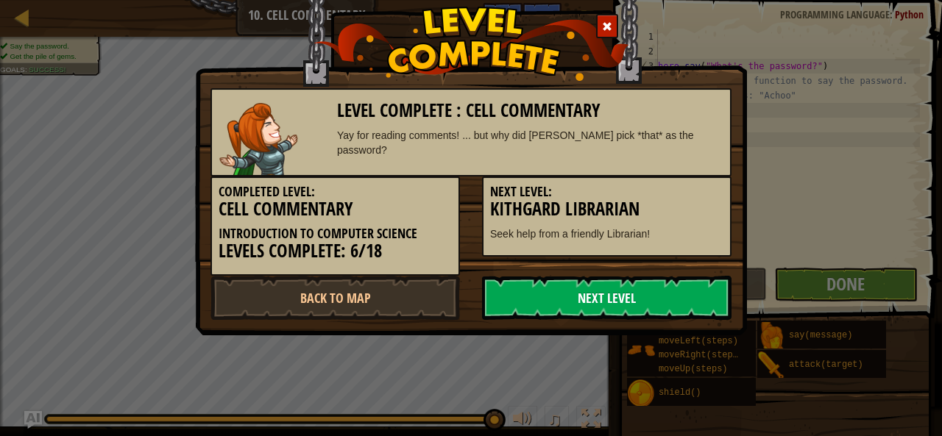
click at [693, 282] on link "Next Level" at bounding box center [607, 298] width 250 height 44
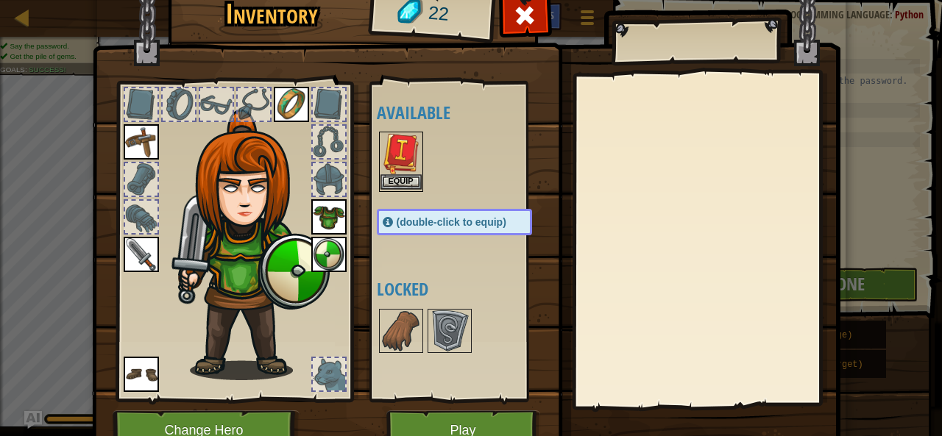
click at [413, 171] on img at bounding box center [401, 153] width 41 height 41
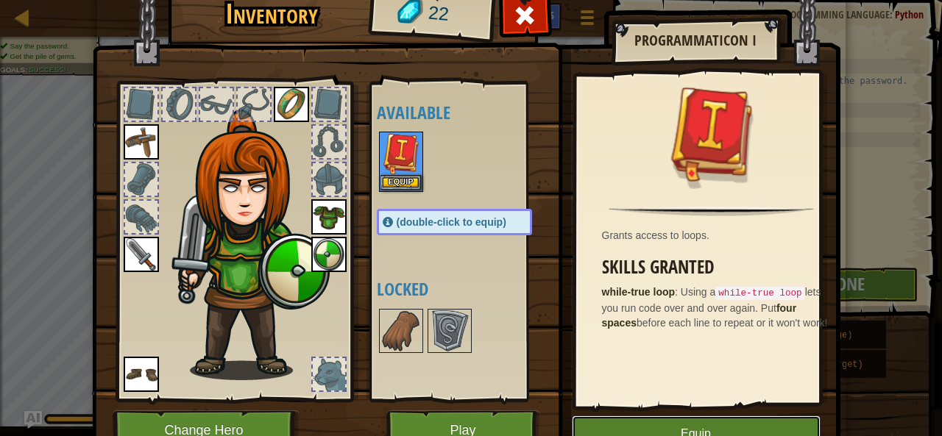
click at [777, 419] on button "Equip" at bounding box center [696, 434] width 249 height 37
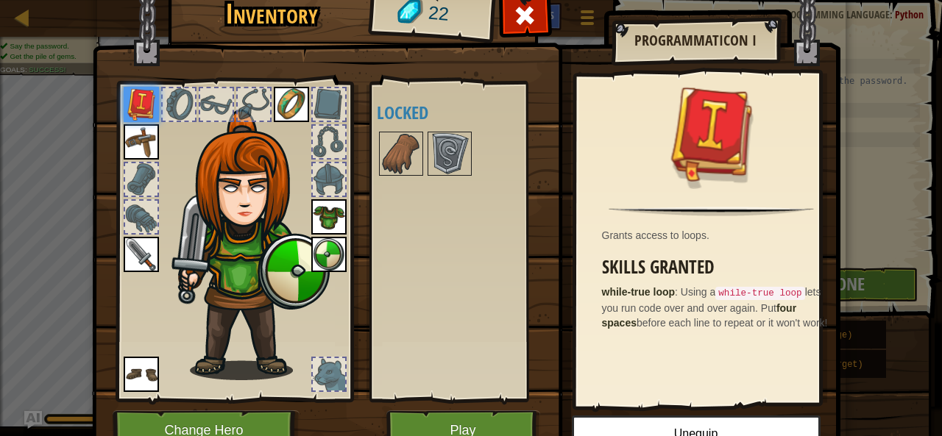
click at [601, 133] on div at bounding box center [712, 142] width 256 height 120
click at [499, 432] on button "Play" at bounding box center [463, 431] width 154 height 40
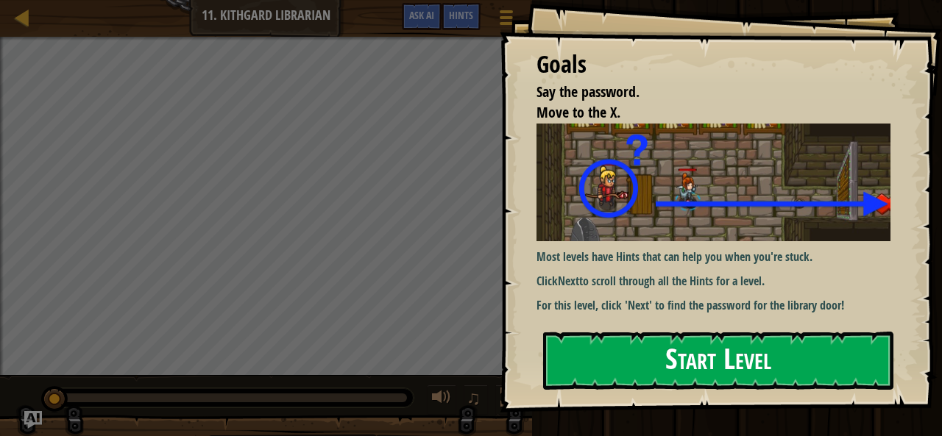
click at [578, 367] on button "Start Level" at bounding box center [718, 361] width 350 height 58
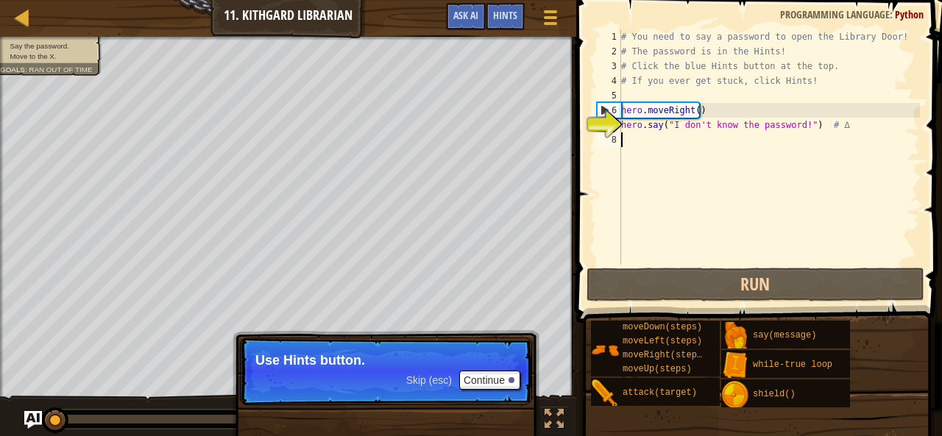
click at [640, 142] on div "# You need to say a password to open the Library Door! # The password is in the…" at bounding box center [769, 161] width 302 height 265
click at [490, 381] on button "Continue" at bounding box center [489, 380] width 61 height 19
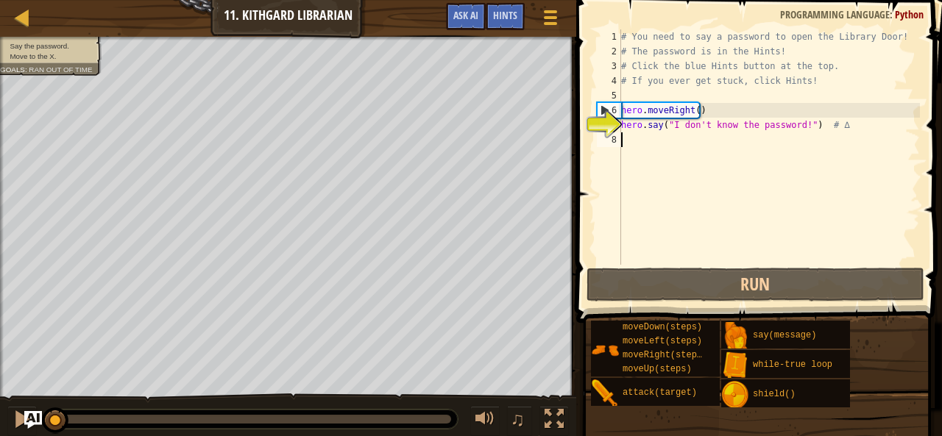
click at [612, 123] on div "7" at bounding box center [609, 125] width 24 height 15
type textarea "hero.say("I don't know the password!") # ∆"
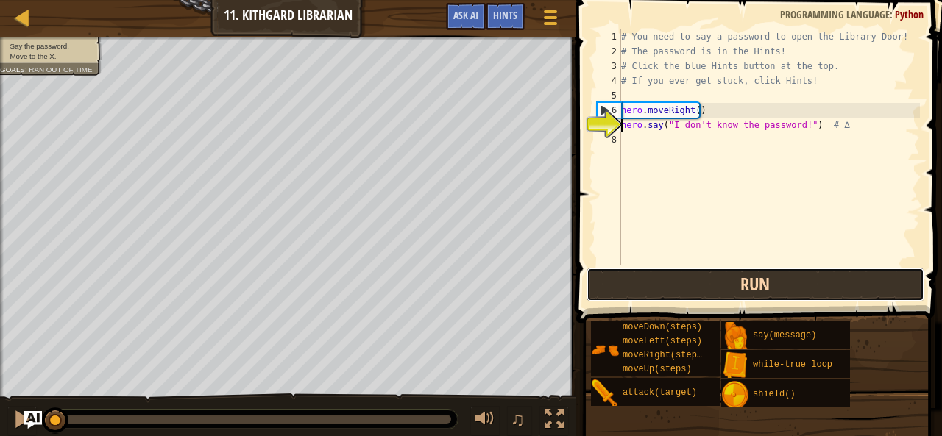
click at [765, 275] on button "Run" at bounding box center [756, 285] width 338 height 34
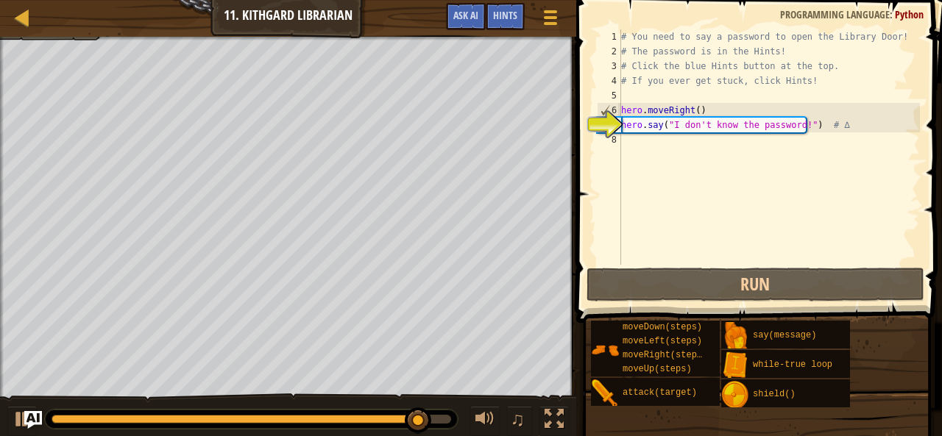
click at [745, 146] on div "# You need to say a password to open the Library Door! # The password is in the…" at bounding box center [769, 161] width 302 height 265
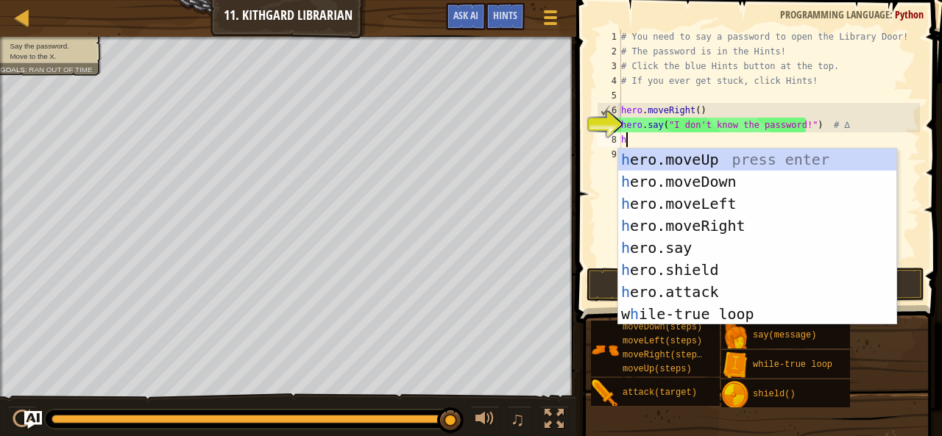
scroll to position [7, 0]
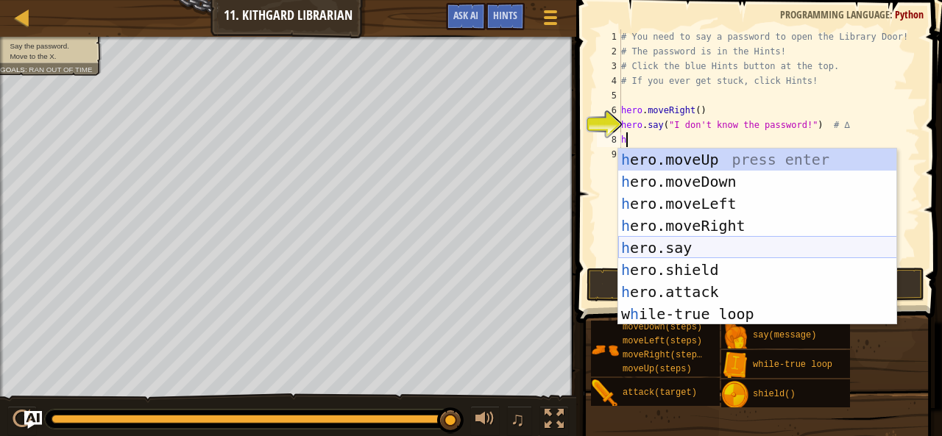
click at [701, 255] on div "h ero.moveUp press enter h ero.moveDown press enter h ero.moveLeft press enter …" at bounding box center [757, 259] width 279 height 221
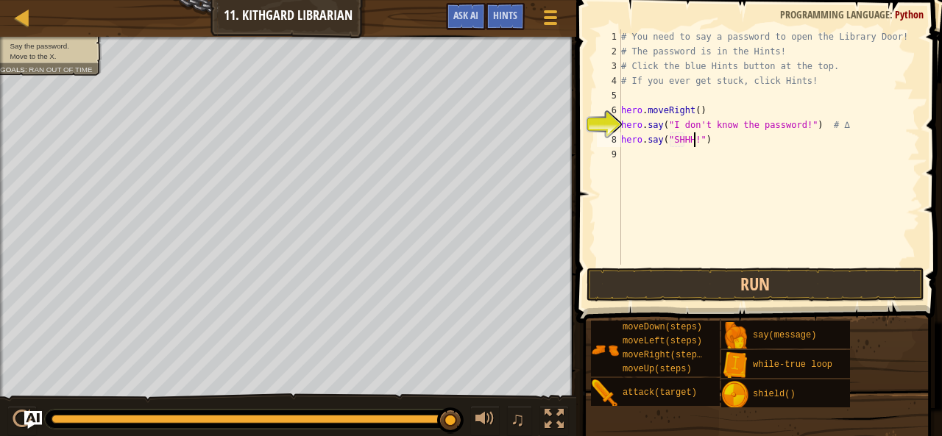
scroll to position [7, 6]
click at [708, 295] on button "Run" at bounding box center [756, 285] width 338 height 34
click at [726, 279] on button "Run" at bounding box center [756, 285] width 338 height 34
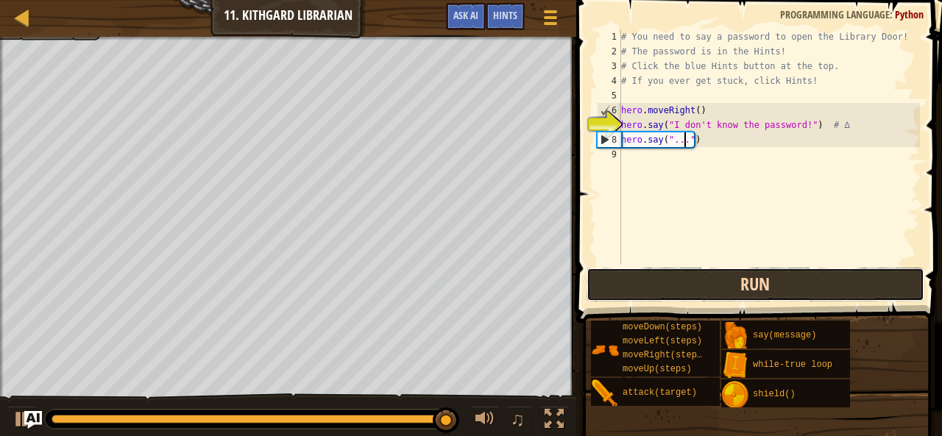
click at [726, 279] on button "Run" at bounding box center [756, 285] width 338 height 34
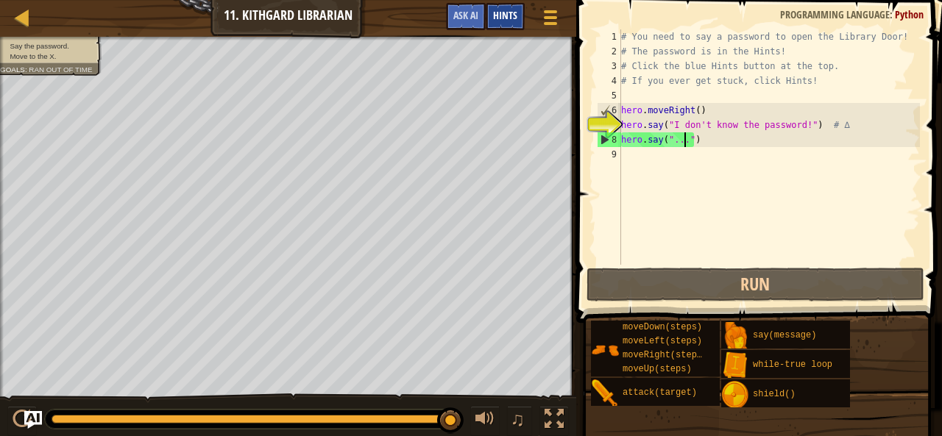
click at [520, 9] on div "Hints" at bounding box center [505, 16] width 39 height 27
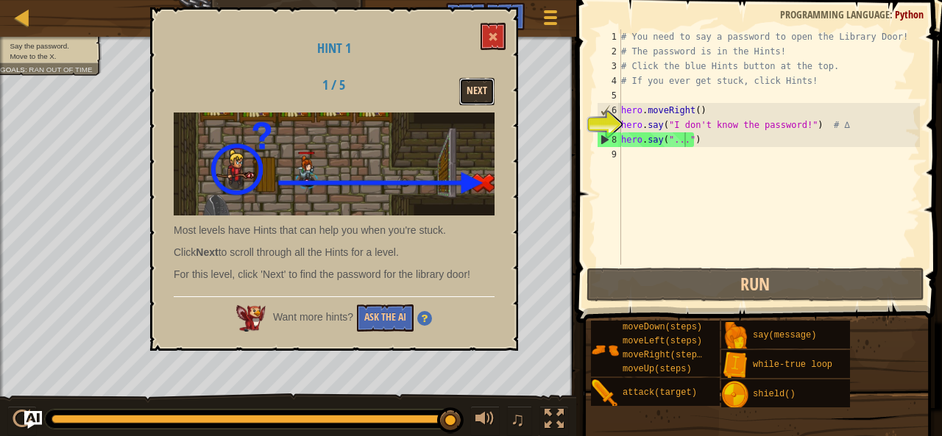
click at [485, 86] on button "Next" at bounding box center [476, 91] width 35 height 27
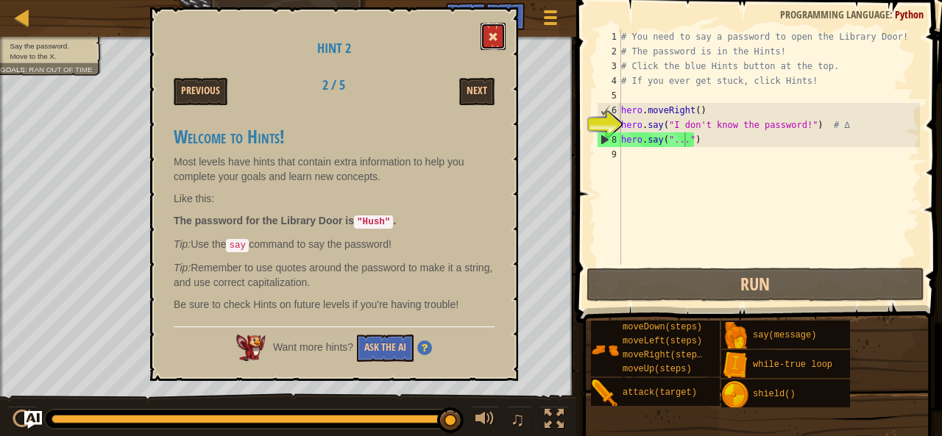
click at [493, 30] on button at bounding box center [493, 36] width 25 height 27
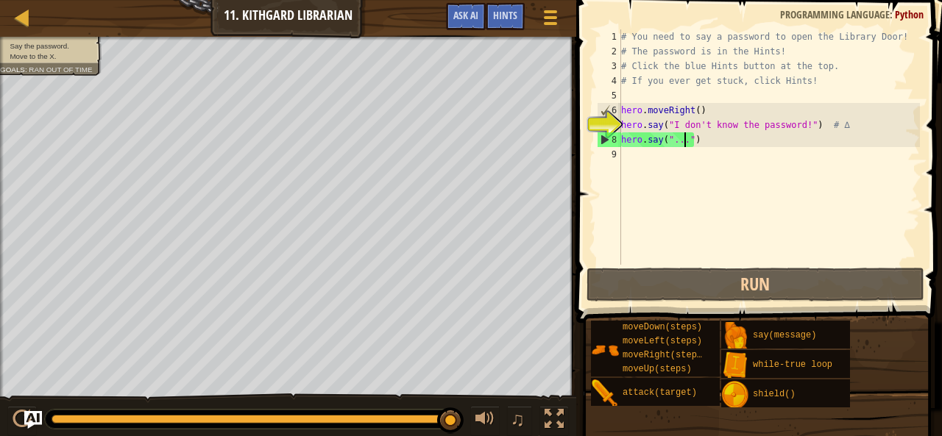
click at [684, 142] on div "# You need to say a password to open the Library Door! # The password is in the…" at bounding box center [769, 161] width 302 height 265
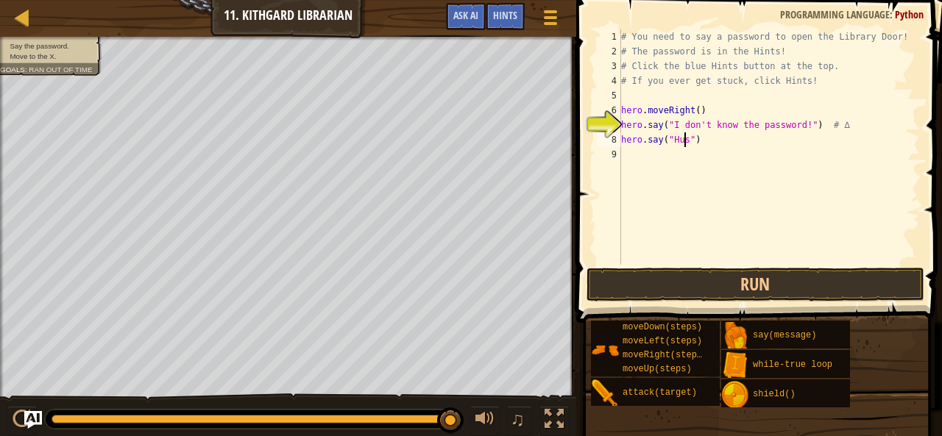
scroll to position [7, 6]
type textarea "hero.say("Hush")"
click at [669, 158] on div "# You need to say a password to open the Library Door! # The password is in the…" at bounding box center [769, 161] width 302 height 265
type textarea "H"
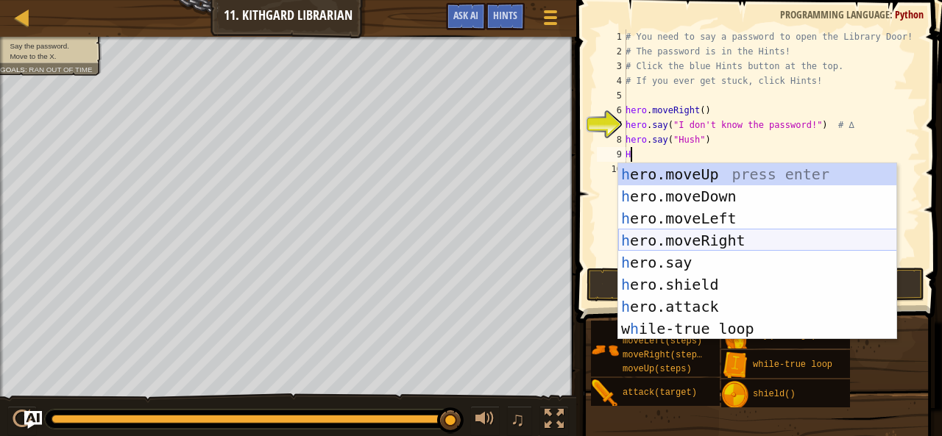
click at [712, 242] on div "h ero.moveUp press enter h ero.moveDown press enter h ero.moveLeft press enter …" at bounding box center [757, 273] width 279 height 221
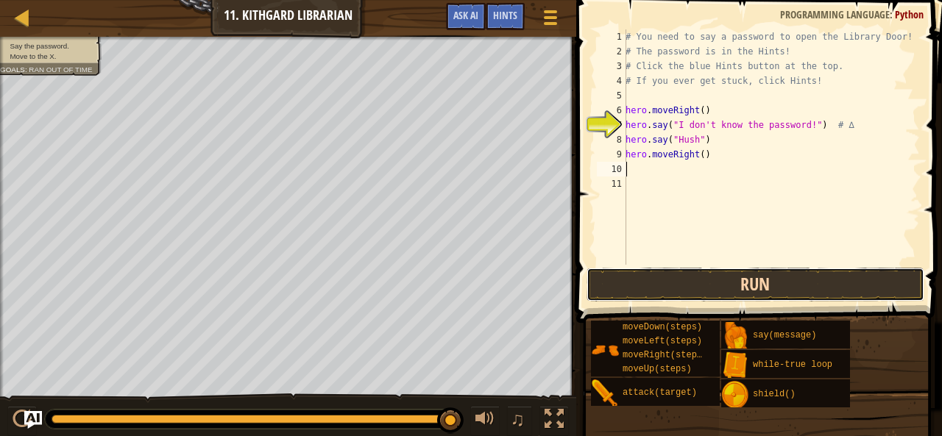
click at [730, 299] on button "Run" at bounding box center [756, 285] width 338 height 34
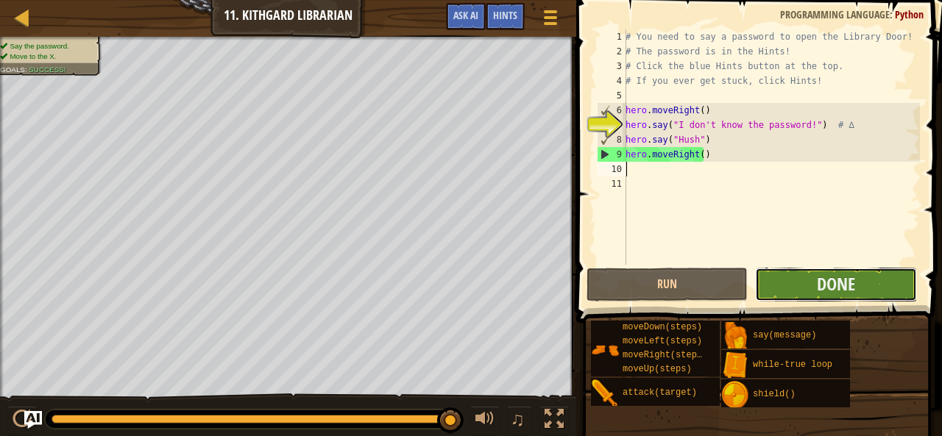
click at [806, 276] on button "Done" at bounding box center [835, 285] width 161 height 34
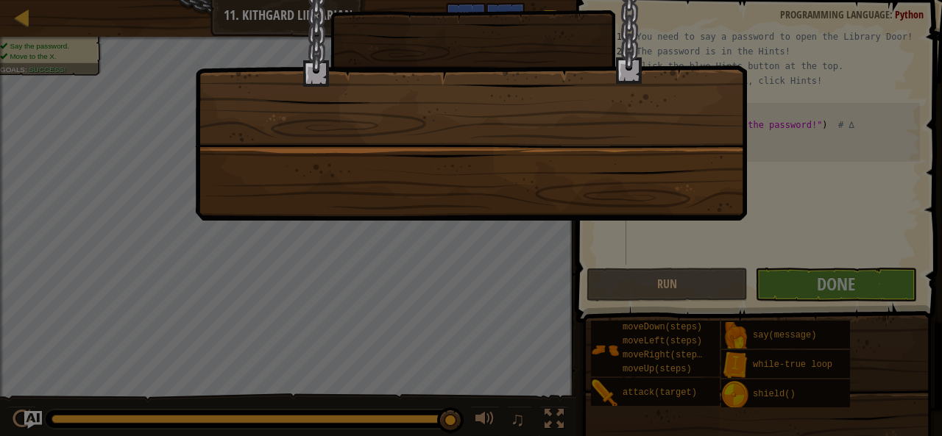
click at [618, 250] on div at bounding box center [471, 218] width 942 height 436
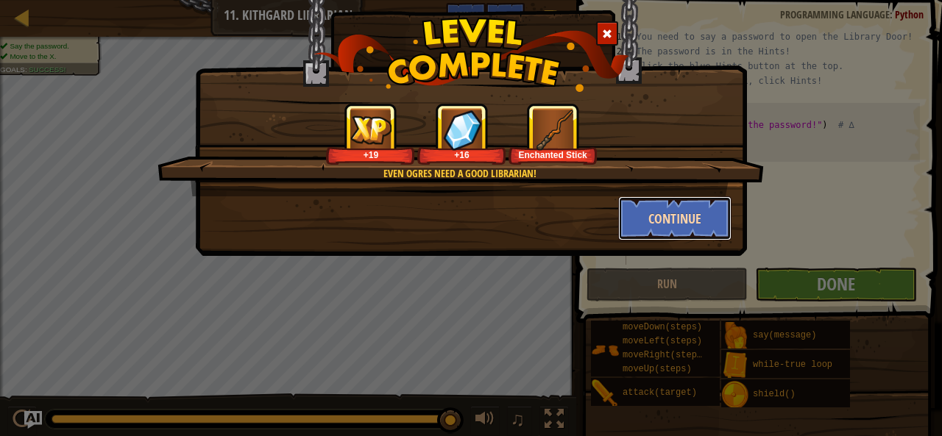
click at [674, 223] on button "Continue" at bounding box center [675, 219] width 114 height 44
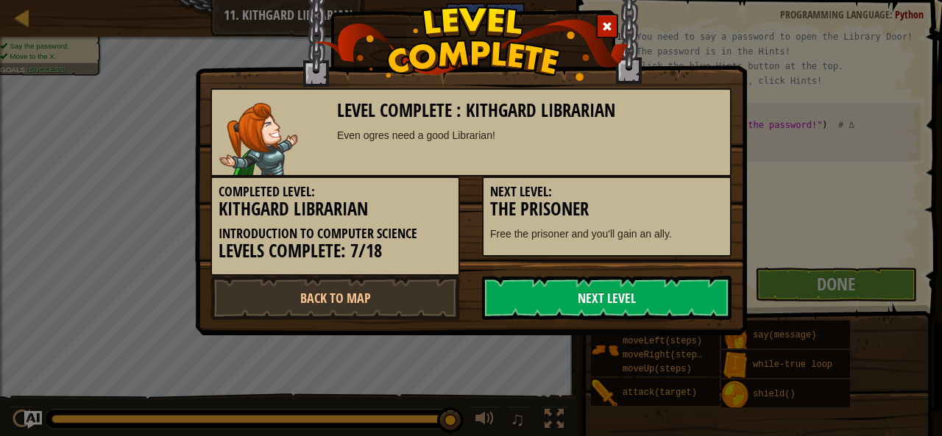
click at [621, 310] on link "Next Level" at bounding box center [607, 298] width 250 height 44
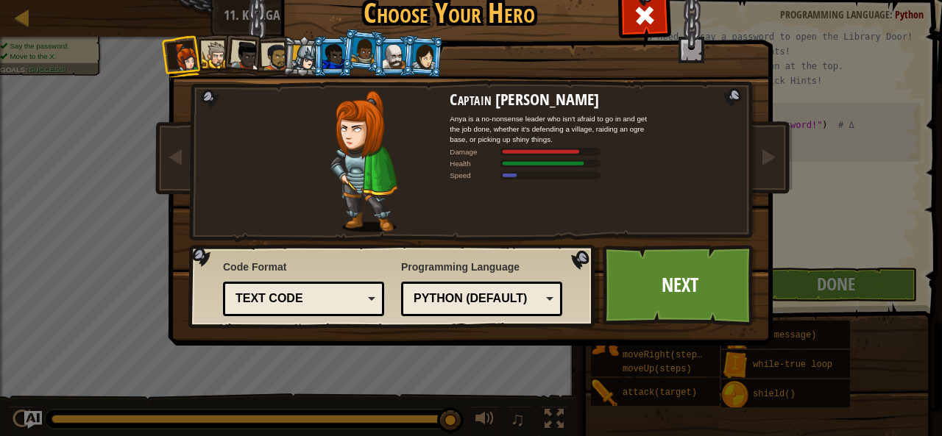
click at [205, 61] on div at bounding box center [215, 55] width 27 height 27
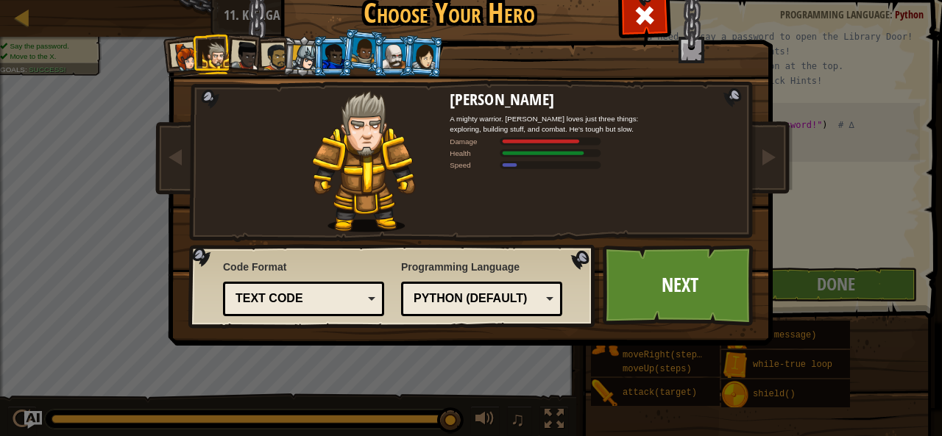
click at [238, 54] on div at bounding box center [245, 55] width 29 height 29
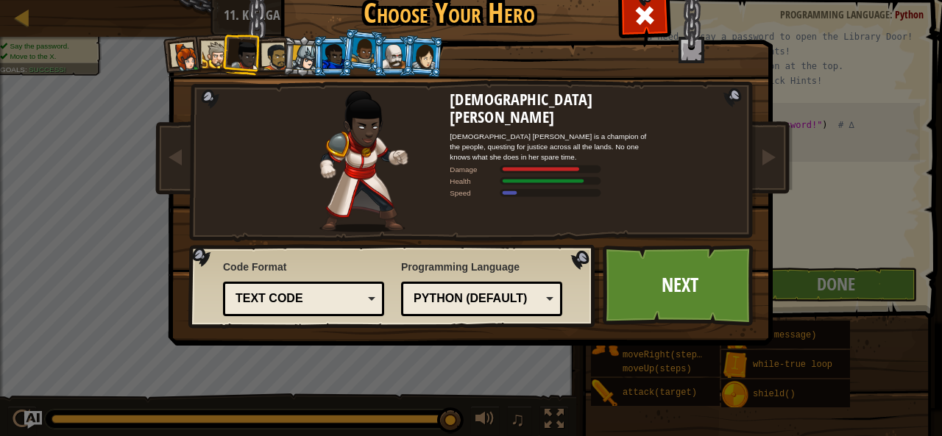
click at [262, 49] on div at bounding box center [275, 56] width 27 height 27
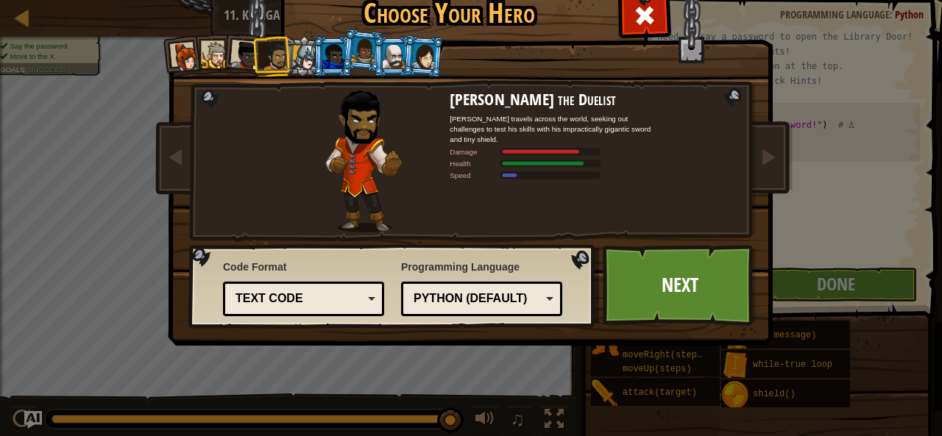
click at [280, 63] on div at bounding box center [275, 56] width 27 height 27
click at [284, 63] on li at bounding box center [272, 56] width 40 height 41
click at [299, 66] on div at bounding box center [304, 57] width 25 height 25
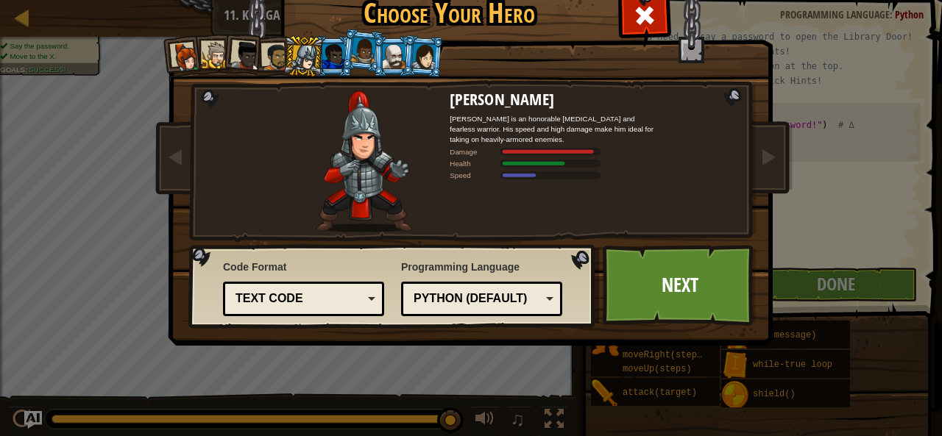
click at [346, 66] on li at bounding box center [363, 50] width 43 height 44
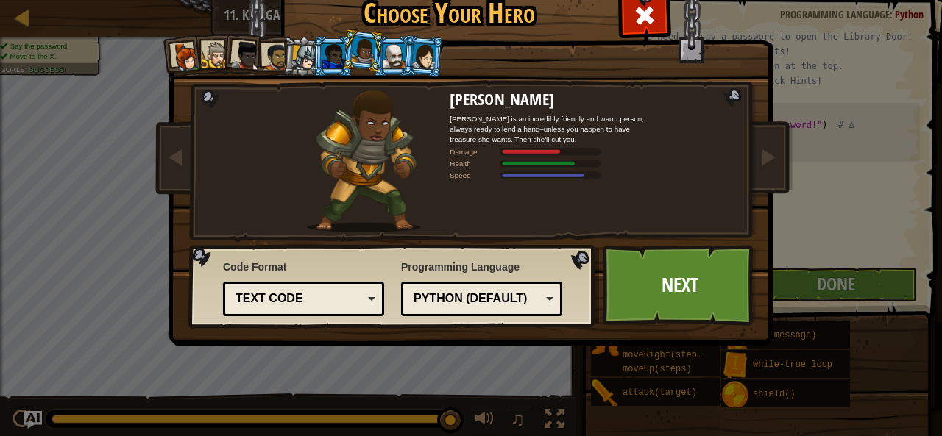
click at [328, 68] on li at bounding box center [333, 56] width 40 height 40
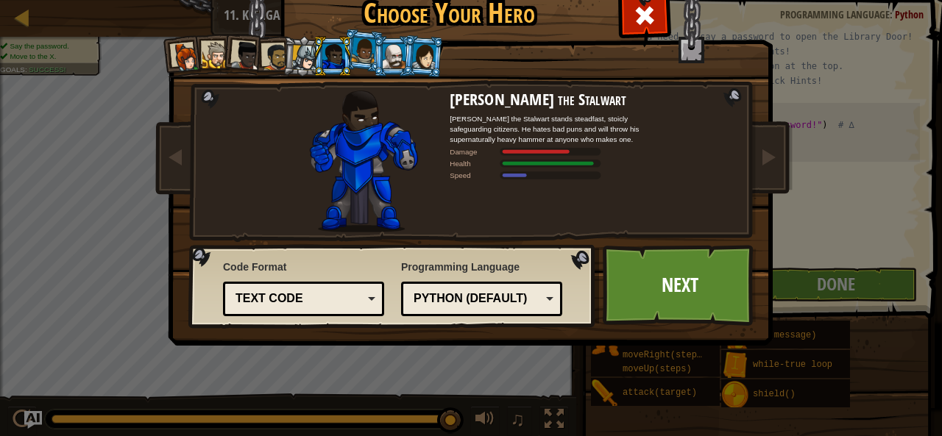
click at [358, 67] on li at bounding box center [363, 50] width 43 height 44
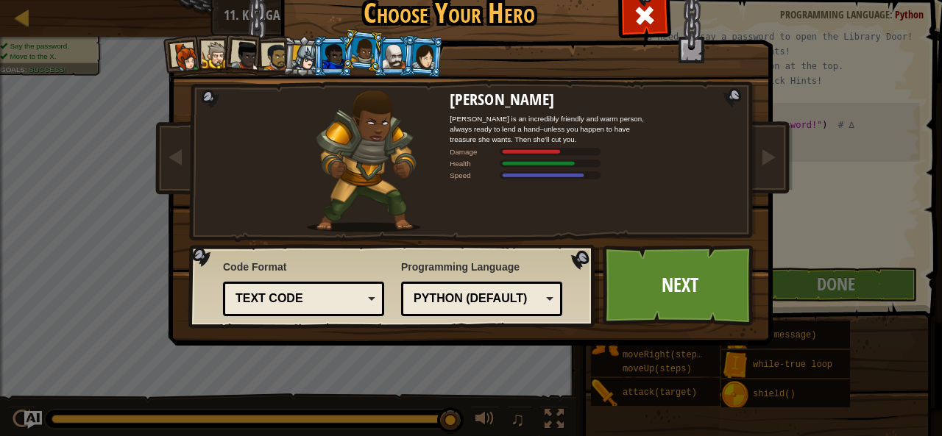
click at [386, 66] on div at bounding box center [394, 56] width 23 height 24
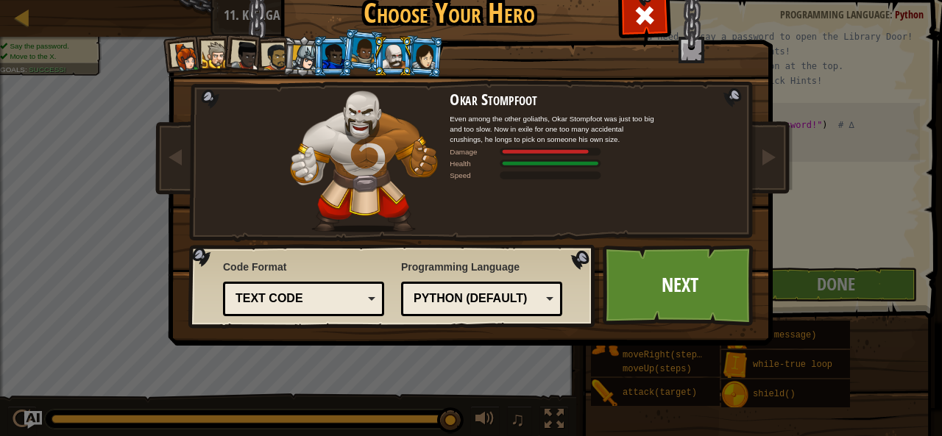
click at [423, 66] on div at bounding box center [423, 55] width 24 height 25
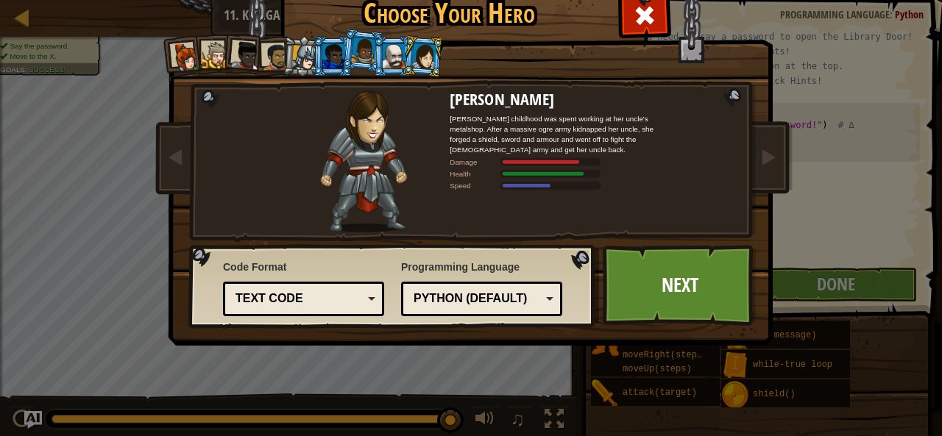
click at [357, 54] on div at bounding box center [363, 51] width 25 height 26
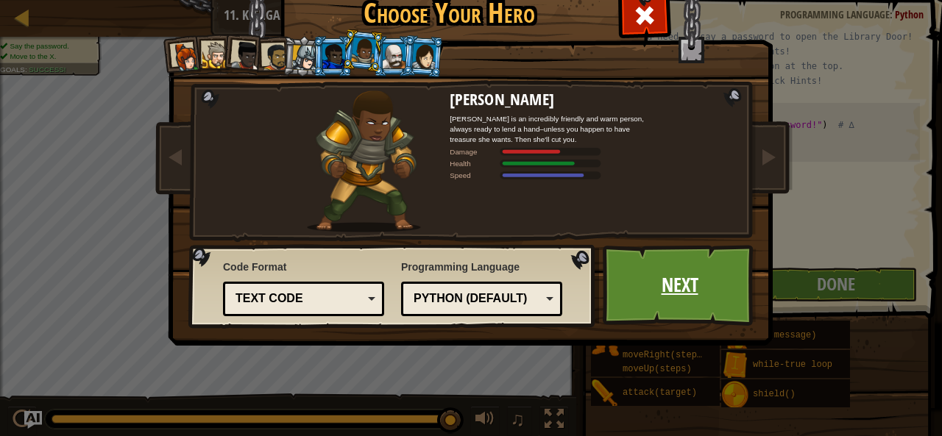
click at [646, 293] on link "Next" at bounding box center [680, 285] width 154 height 81
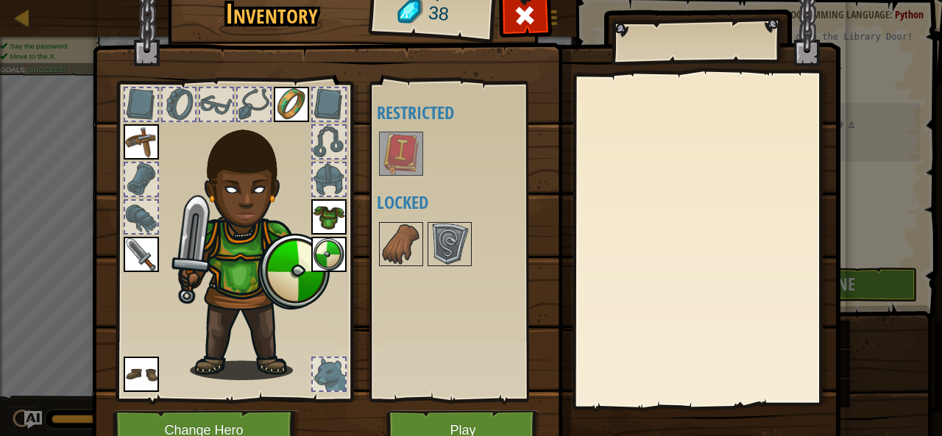
click at [390, 169] on img at bounding box center [401, 153] width 41 height 41
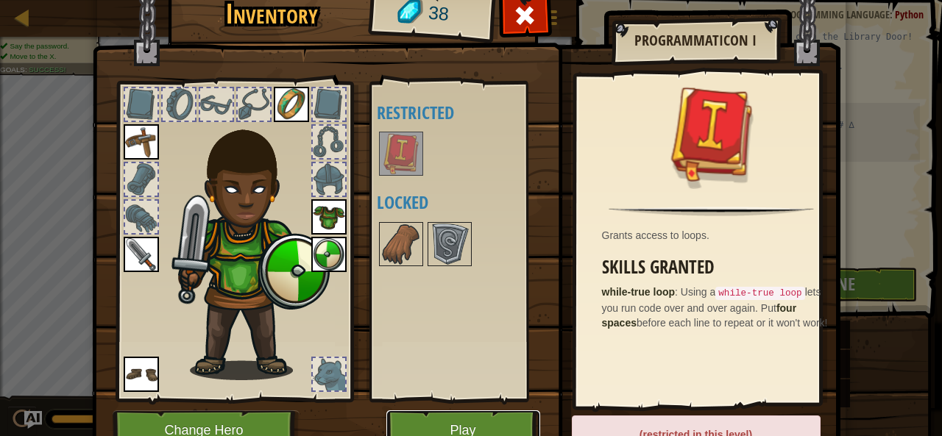
click at [438, 425] on button "Play" at bounding box center [463, 431] width 154 height 40
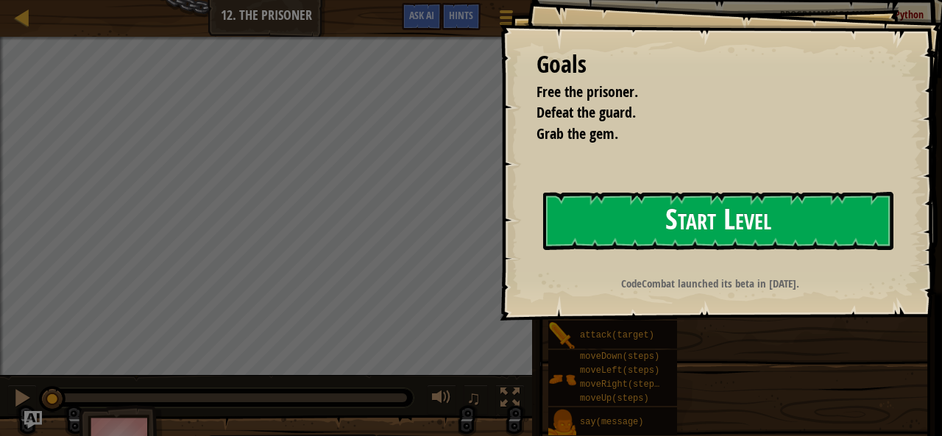
click at [717, 227] on button "Start Level" at bounding box center [718, 221] width 350 height 58
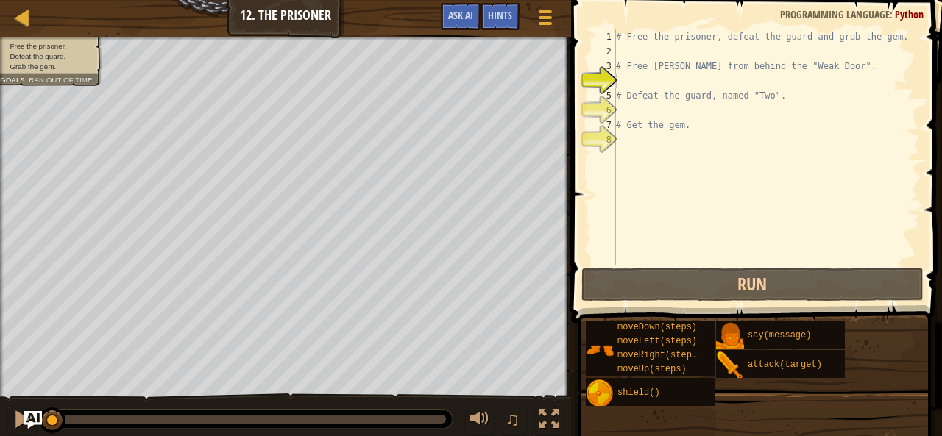
click at [666, 96] on div "# Free the prisoner, defeat the guard and grab the gem. # Free [PERSON_NAME] fr…" at bounding box center [766, 161] width 307 height 265
type textarea "# Defeat the guard, named "Two"."
click at [692, 136] on div "# Free the prisoner, defeat the guard and grab the gem. # Free [PERSON_NAME] fr…" at bounding box center [766, 161] width 307 height 265
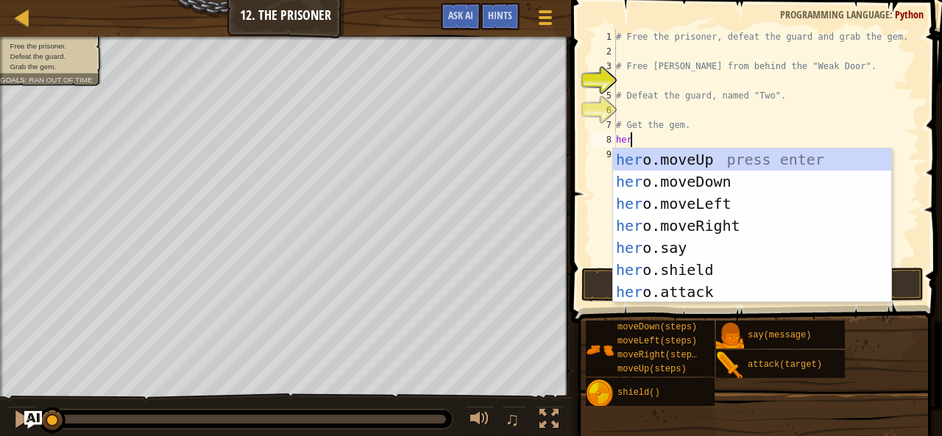
scroll to position [7, 0]
type textarea "h"
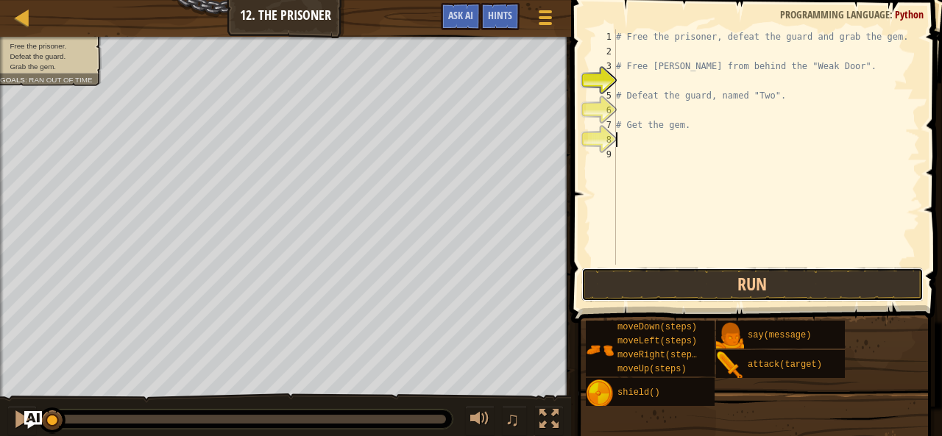
click at [673, 294] on button "Run" at bounding box center [752, 285] width 343 height 34
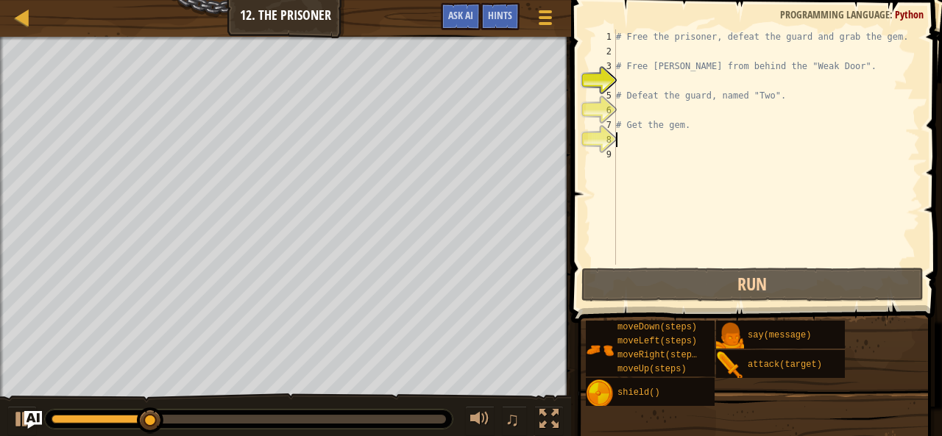
drag, startPoint x: 673, startPoint y: 294, endPoint x: 635, endPoint y: 142, distance: 156.4
click at [635, 142] on div "# Free the prisoner, defeat the guard and grab the gem. # Free [PERSON_NAME] fr…" at bounding box center [766, 161] width 307 height 265
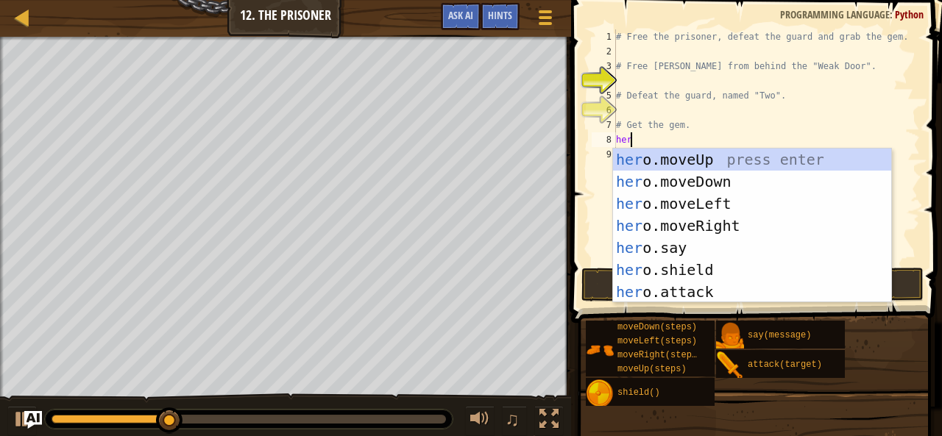
type textarea "hero"
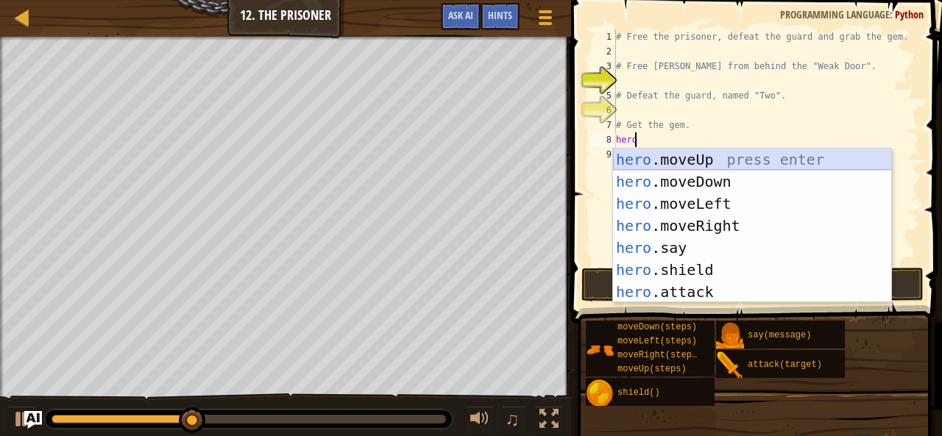
click at [658, 163] on div "hero .moveUp press enter hero .moveDown press enter hero .moveLeft press enter …" at bounding box center [752, 248] width 279 height 199
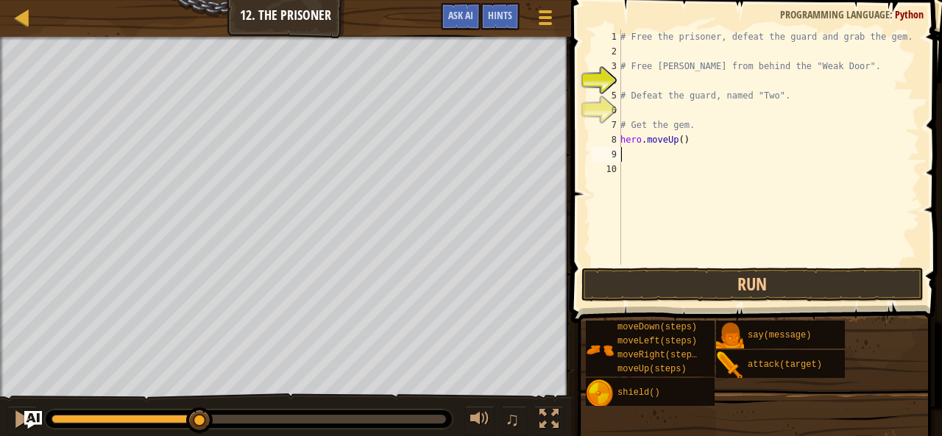
click at [676, 144] on div "# Free the prisoner, defeat the guard and grab the gem. # Free [PERSON_NAME] fr…" at bounding box center [769, 161] width 303 height 265
click at [698, 141] on div "# Free the prisoner, defeat the guard and grab the gem. # Free [PERSON_NAME] fr…" at bounding box center [769, 161] width 303 height 265
type textarea "hero.moveUp(1)"
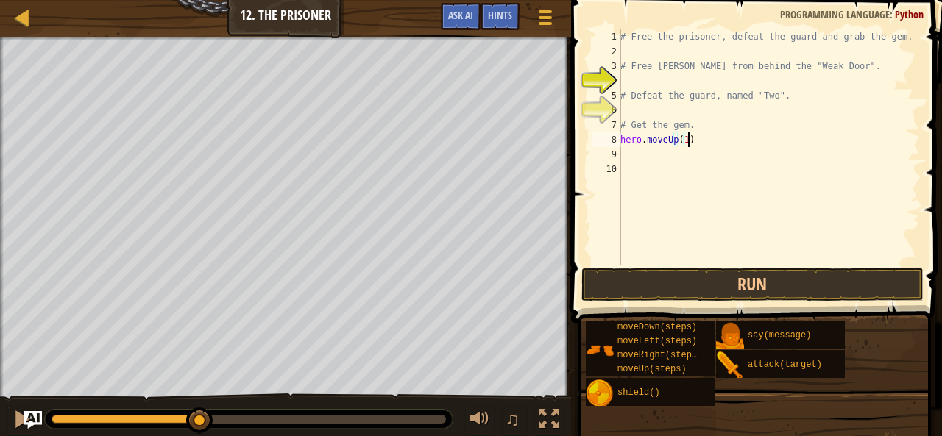
click at [664, 159] on div "# Free the prisoner, defeat the guard and grab the gem. # Free [PERSON_NAME] fr…" at bounding box center [769, 161] width 303 height 265
click at [706, 141] on div "# Free the prisoner, defeat the guard and grab the gem. # Free [PERSON_NAME] fr…" at bounding box center [769, 161] width 303 height 265
type textarea "h"
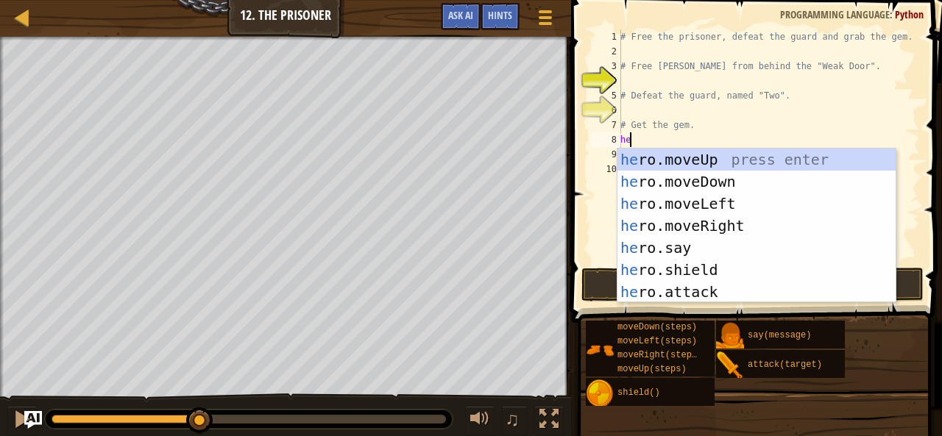
type textarea "hero"
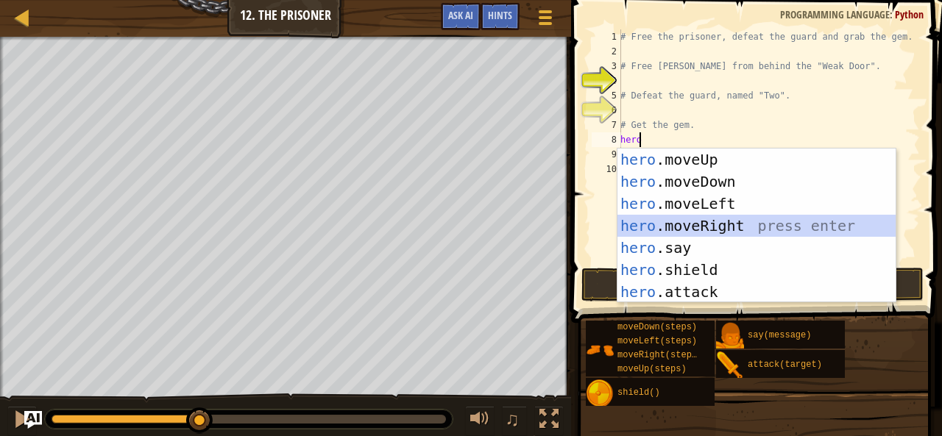
click at [690, 222] on div "hero .moveUp press enter hero .moveDown press enter hero .moveLeft press enter …" at bounding box center [757, 248] width 279 height 199
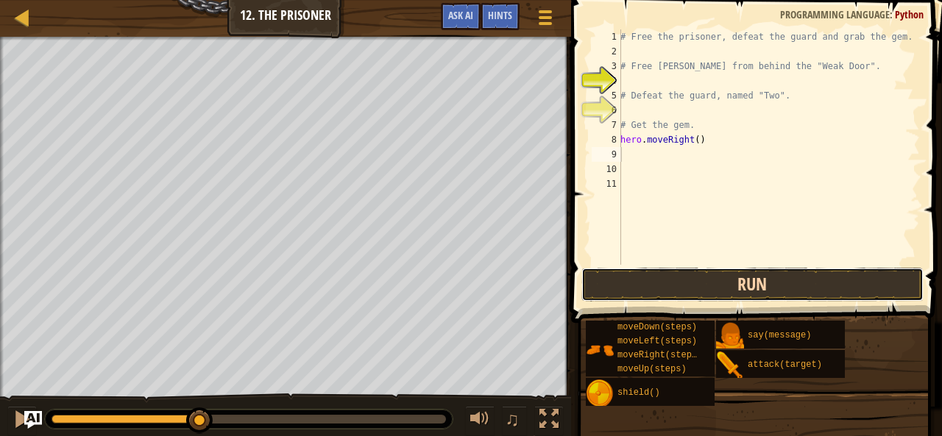
click at [705, 285] on button "Run" at bounding box center [752, 285] width 343 height 34
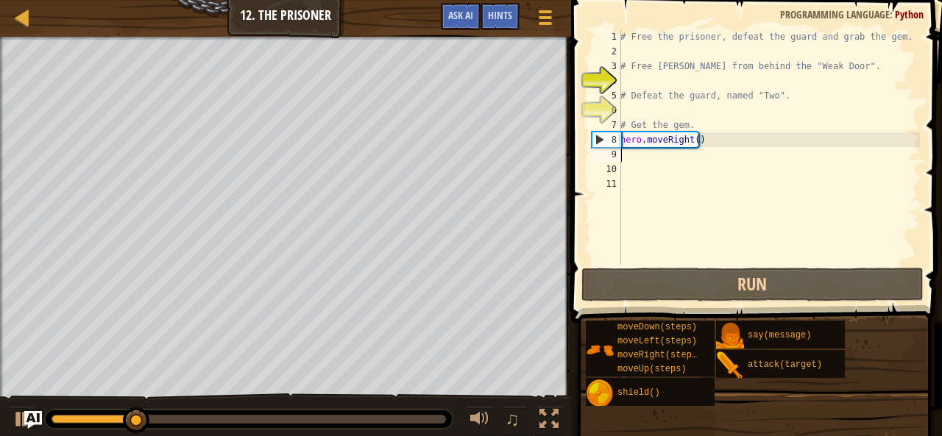
click at [689, 144] on div "# Free the prisoner, defeat the guard and grab the gem. # Free [PERSON_NAME] fr…" at bounding box center [769, 161] width 303 height 265
click at [696, 145] on div "# Free the prisoner, defeat the guard and grab the gem. # Free [PERSON_NAME] fr…" at bounding box center [769, 161] width 303 height 265
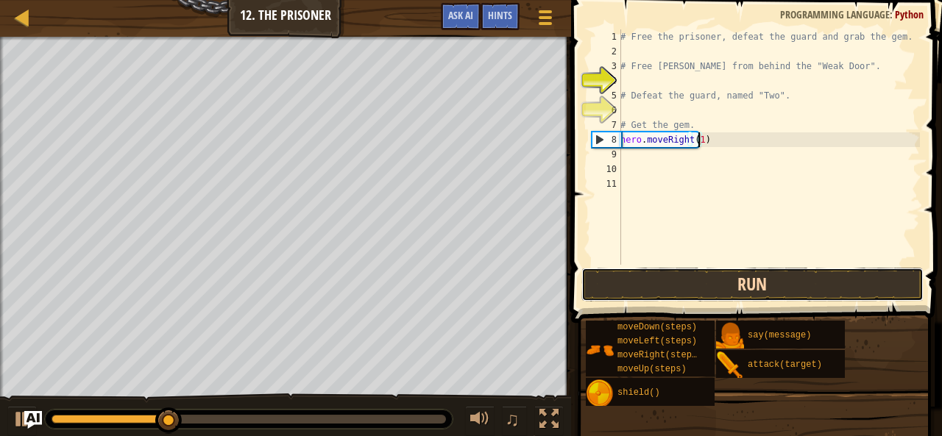
click at [718, 280] on button "Run" at bounding box center [752, 285] width 343 height 34
click at [718, 282] on button "Run" at bounding box center [752, 285] width 343 height 34
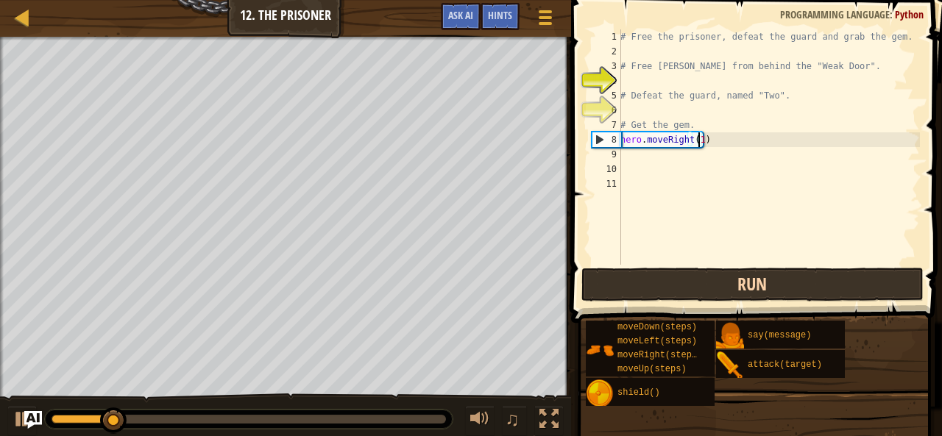
drag, startPoint x: 718, startPoint y: 282, endPoint x: 782, endPoint y: 283, distance: 63.3
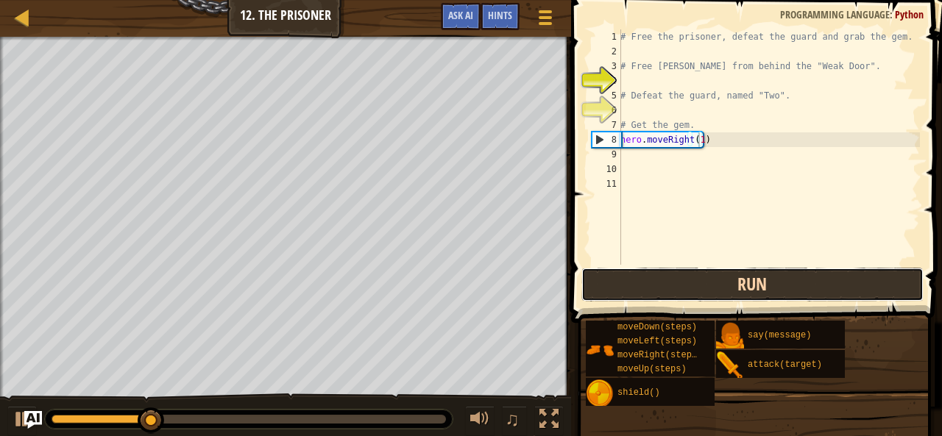
drag, startPoint x: 782, startPoint y: 283, endPoint x: 814, endPoint y: 283, distance: 32.4
click at [814, 283] on button "Run" at bounding box center [752, 285] width 343 height 34
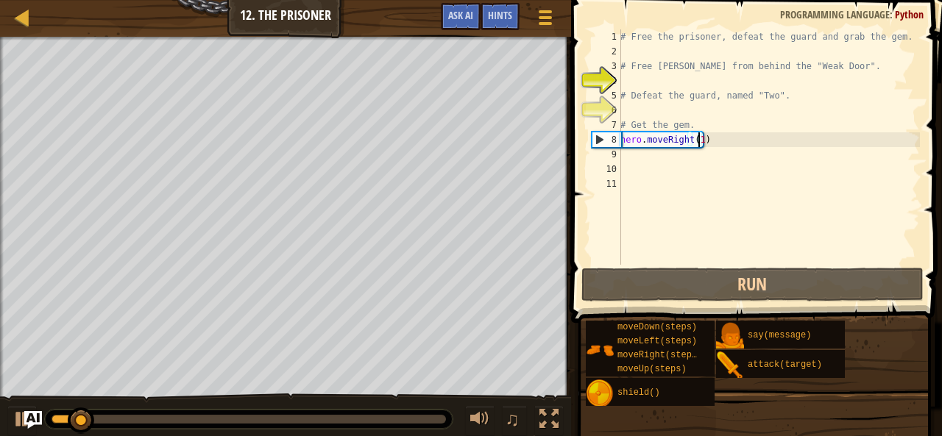
type textarea "hero.moveRight()"
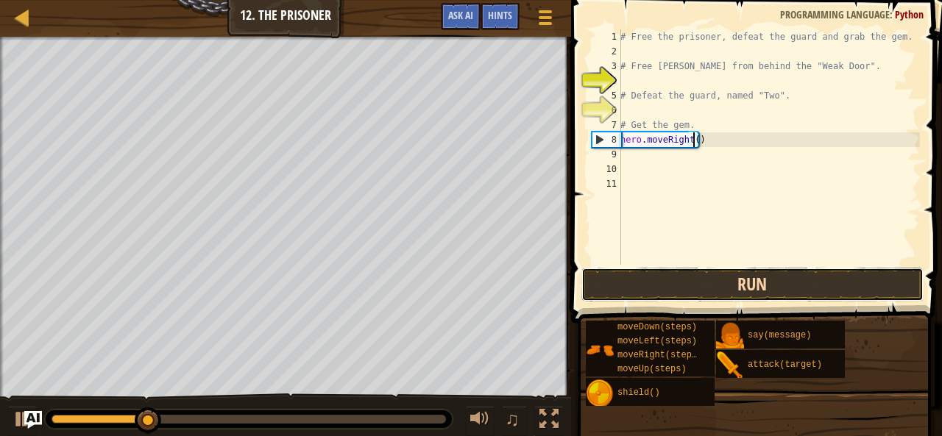
click at [668, 286] on button "Run" at bounding box center [752, 285] width 343 height 34
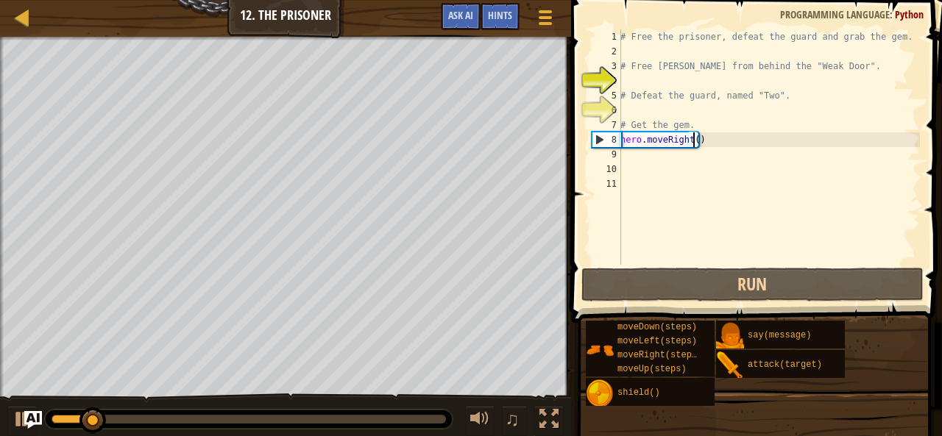
click at [668, 154] on div "# Free the prisoner, defeat the guard and grab the gem. # Free [PERSON_NAME] fr…" at bounding box center [769, 161] width 303 height 265
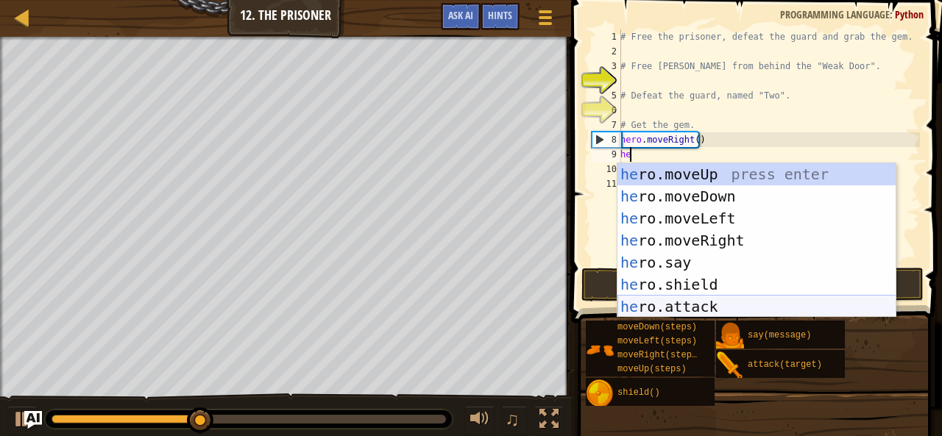
click at [696, 309] on div "he ro.moveUp press enter he ro.moveDown press enter he ro.moveLeft press enter …" at bounding box center [757, 262] width 279 height 199
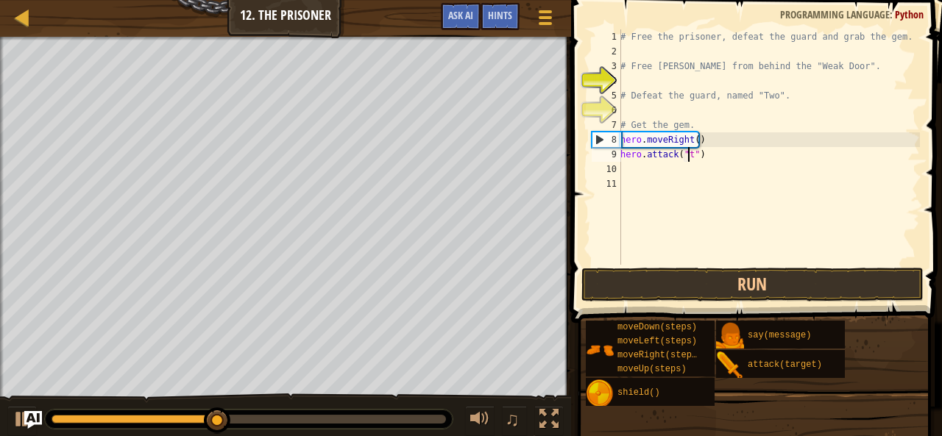
scroll to position [7, 6]
type textarea "hero.attack("Two")"
click at [651, 176] on div "# Free the prisoner, defeat the guard and grab the gem. # Free [PERSON_NAME] fr…" at bounding box center [769, 161] width 303 height 265
type textarea "h"
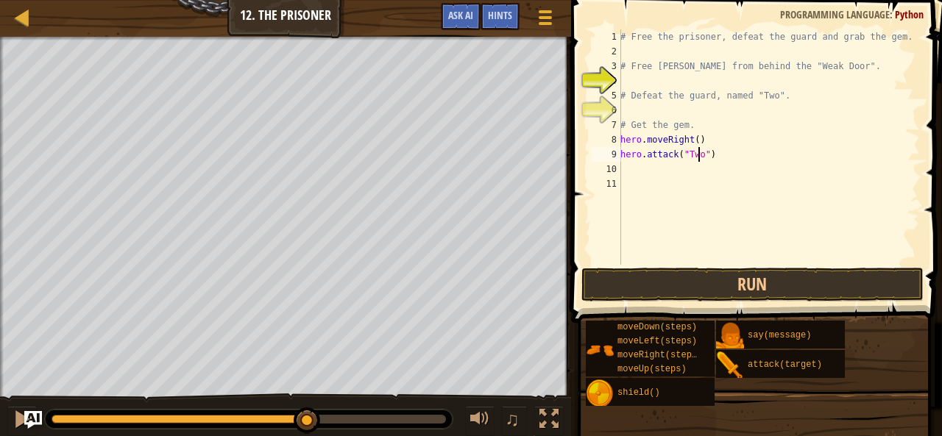
click at [697, 159] on div "# Free the prisoner, defeat the guard and grab the gem. # Free [PERSON_NAME] fr…" at bounding box center [769, 161] width 303 height 265
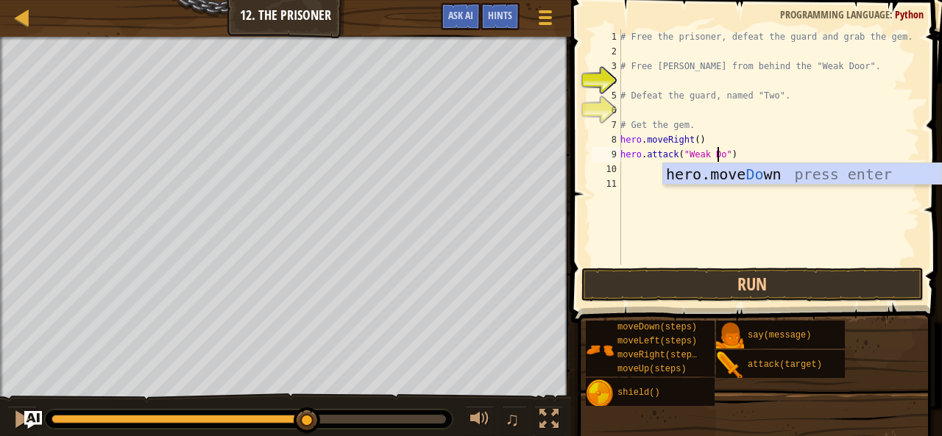
type textarea "hero.attack("Weak Door")"
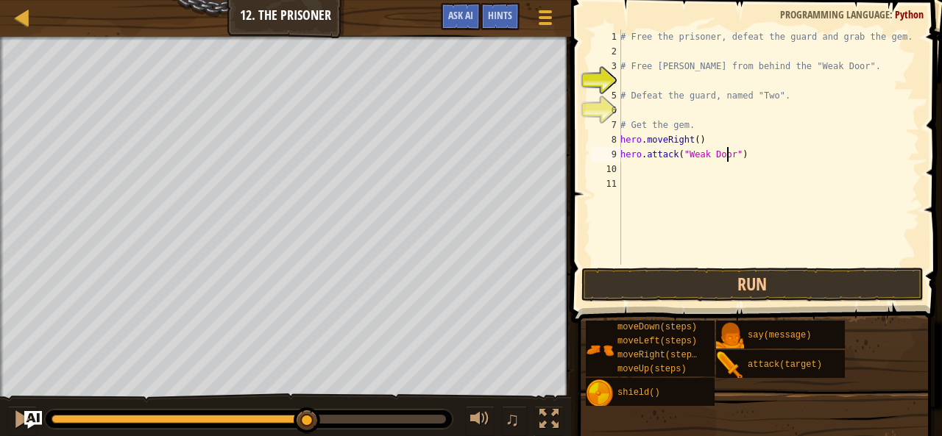
scroll to position [7, 9]
click at [684, 178] on div "# Free the prisoner, defeat the guard and grab the gem. # Free [PERSON_NAME] fr…" at bounding box center [769, 161] width 303 height 265
click at [660, 166] on div "# Free the prisoner, defeat the guard and grab the gem. # Free [PERSON_NAME] fr…" at bounding box center [769, 161] width 303 height 265
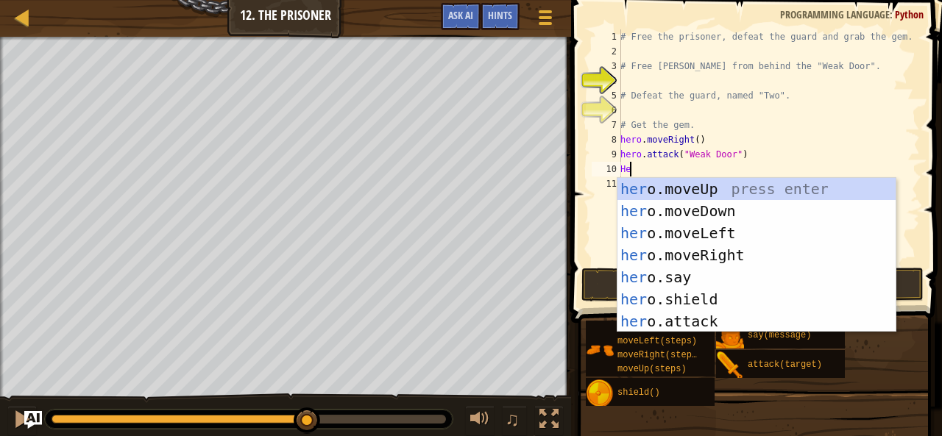
type textarea "H"
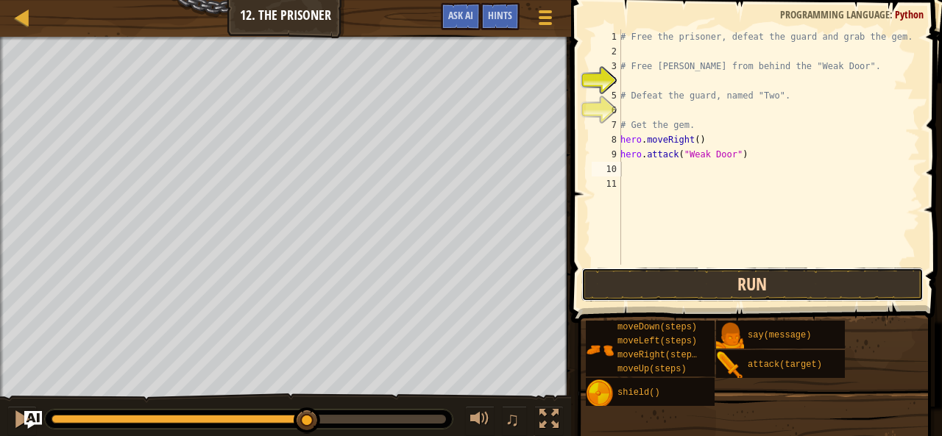
click at [652, 280] on button "Run" at bounding box center [752, 285] width 343 height 34
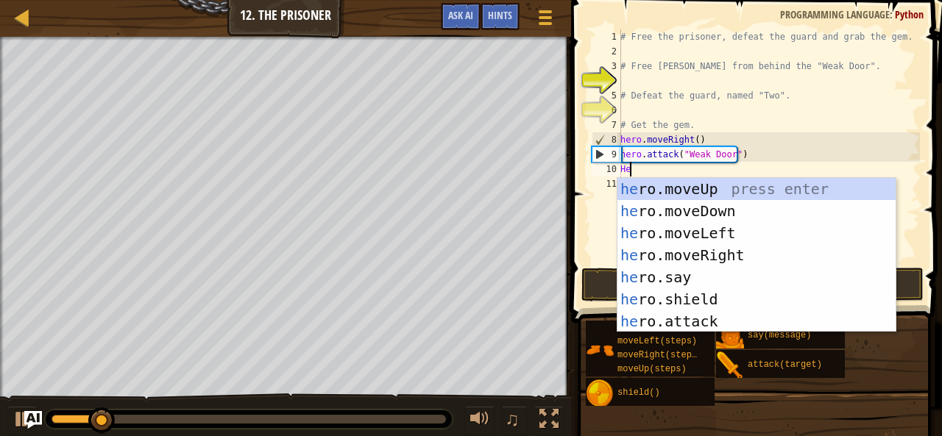
type textarea "Hero"
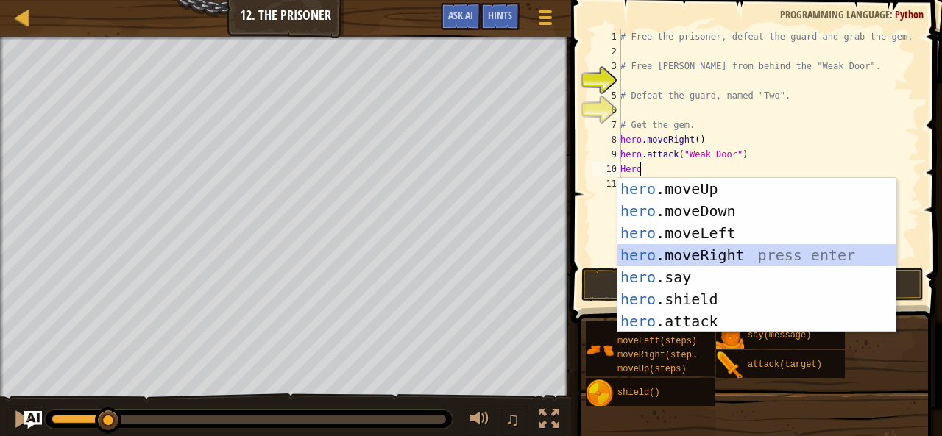
click at [712, 259] on div "hero .moveUp press enter hero .moveDown press enter hero .moveLeft press enter …" at bounding box center [757, 277] width 279 height 199
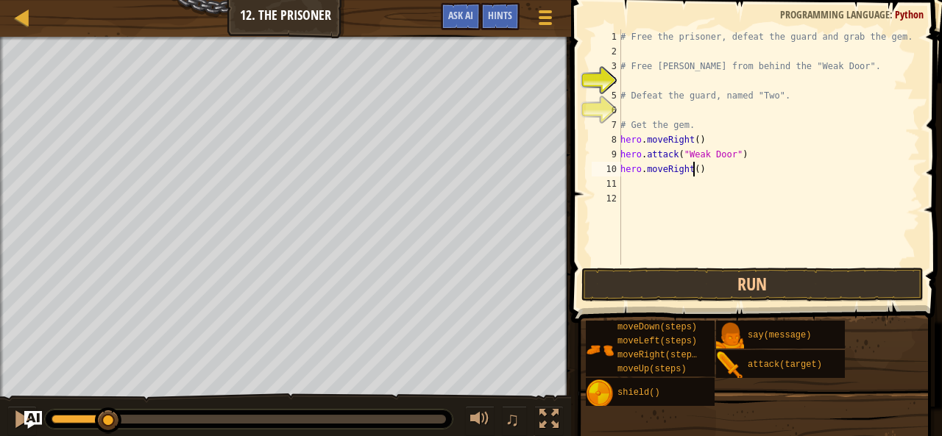
click at [693, 170] on div "# Free the prisoner, defeat the guard and grab the gem. # Free [PERSON_NAME] fr…" at bounding box center [769, 161] width 303 height 265
type textarea "hero.moveRight(3)"
click at [683, 188] on div "# Free the prisoner, defeat the guard and grab the gem. # Free [PERSON_NAME] fr…" at bounding box center [769, 161] width 303 height 265
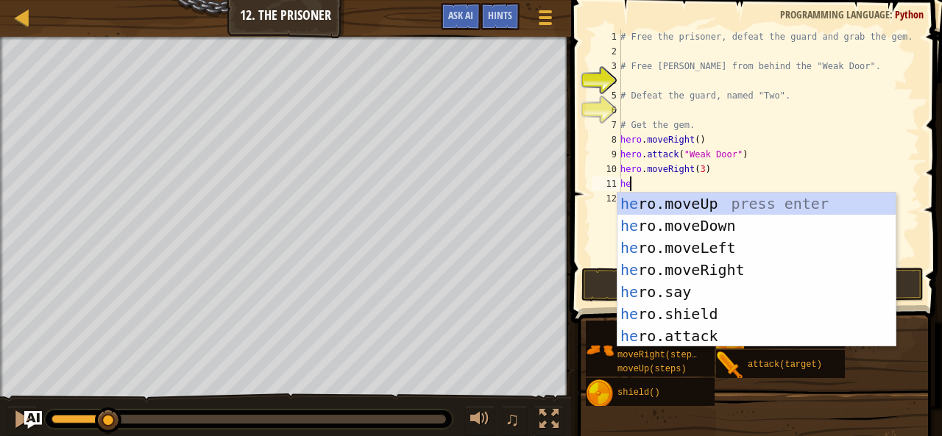
scroll to position [7, 0]
type textarea "hero"
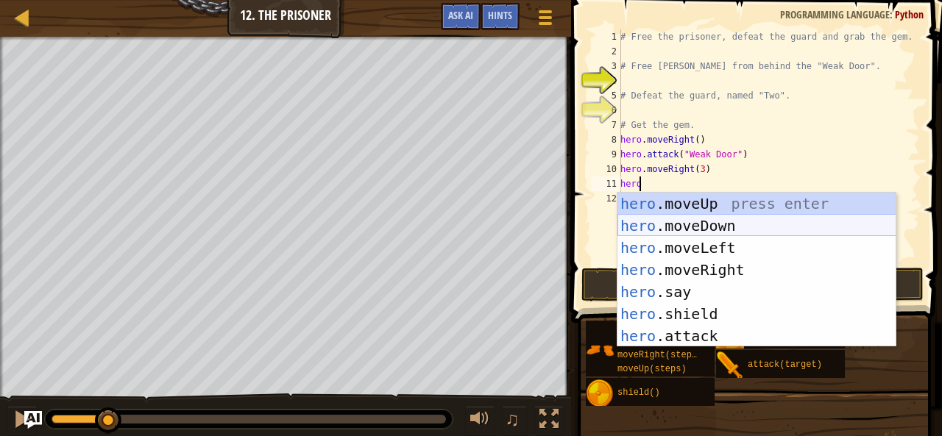
click at [686, 224] on div "hero .moveUp press enter hero .moveDown press enter hero .moveLeft press enter …" at bounding box center [757, 292] width 279 height 199
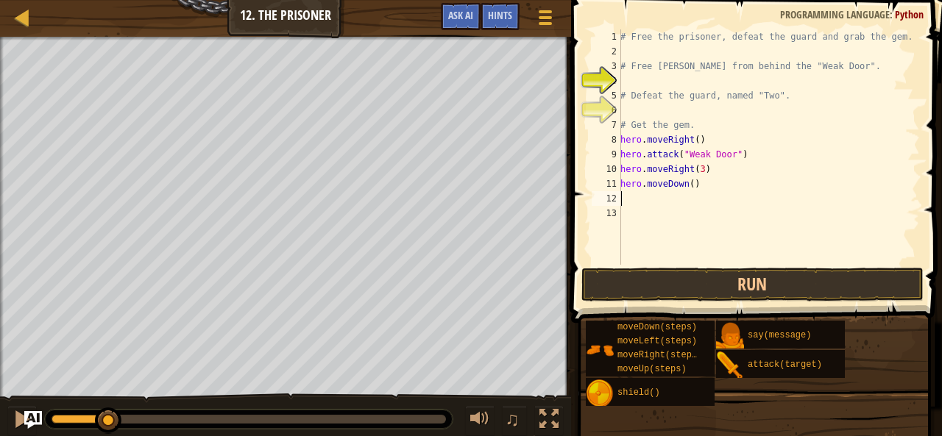
click at [686, 186] on div "# Free the prisoner, defeat the guard and grab the gem. # Free [PERSON_NAME] fr…" at bounding box center [769, 161] width 303 height 265
type textarea "hero.moveDown(3)"
click at [657, 207] on div "# Free the prisoner, defeat the guard and grab the gem. # Free [PERSON_NAME] fr…" at bounding box center [769, 161] width 303 height 265
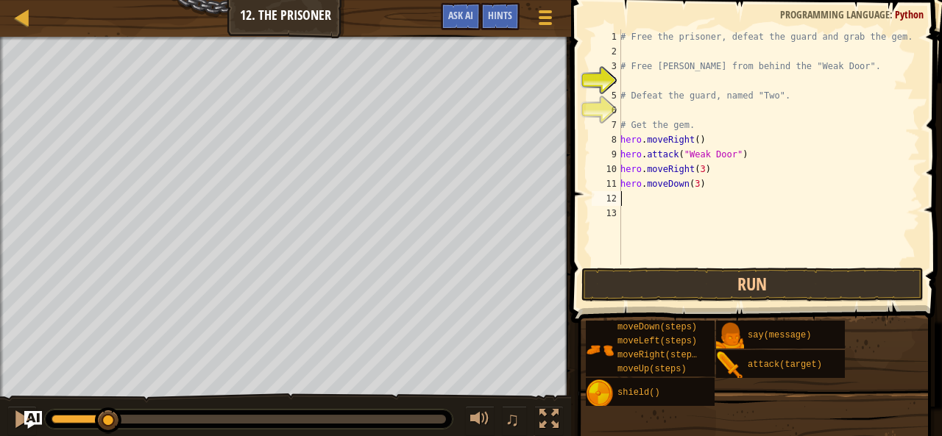
click at [655, 198] on div "# Free the prisoner, defeat the guard and grab the gem. # Free [PERSON_NAME] fr…" at bounding box center [769, 161] width 303 height 265
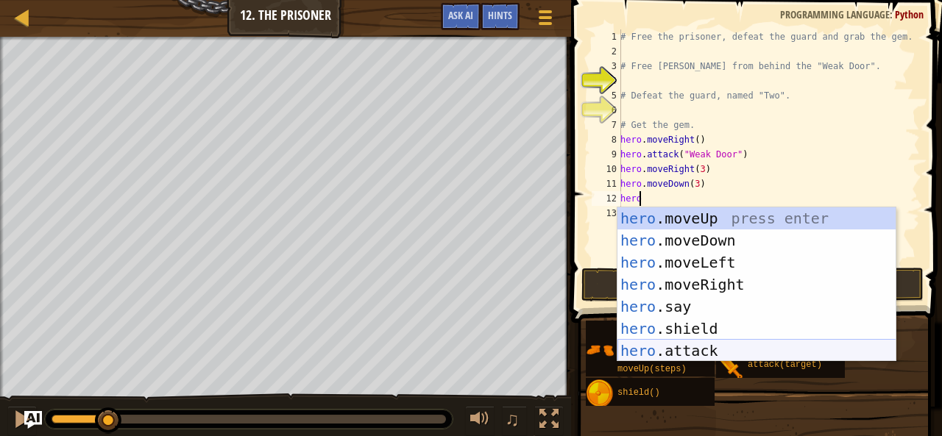
click at [677, 350] on div "hero .moveUp press enter hero .moveDown press enter hero .moveLeft press enter …" at bounding box center [757, 307] width 279 height 199
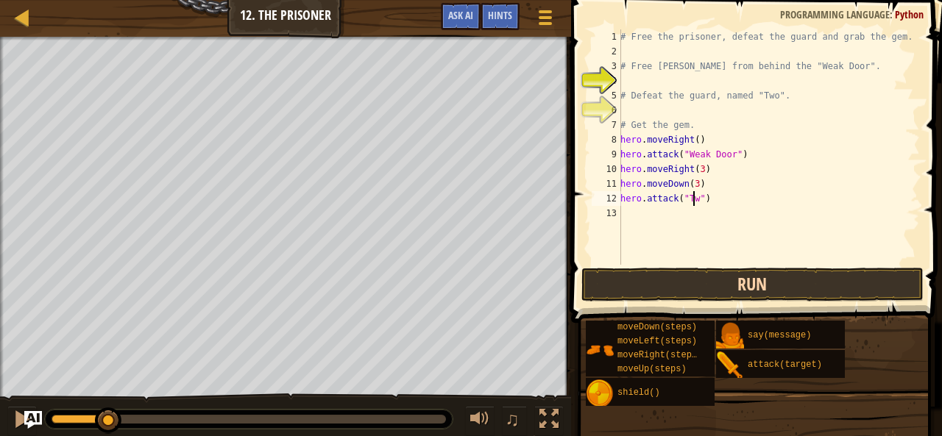
scroll to position [7, 6]
type textarea "hero.attack("Two")"
click at [702, 290] on button "Run" at bounding box center [752, 285] width 343 height 34
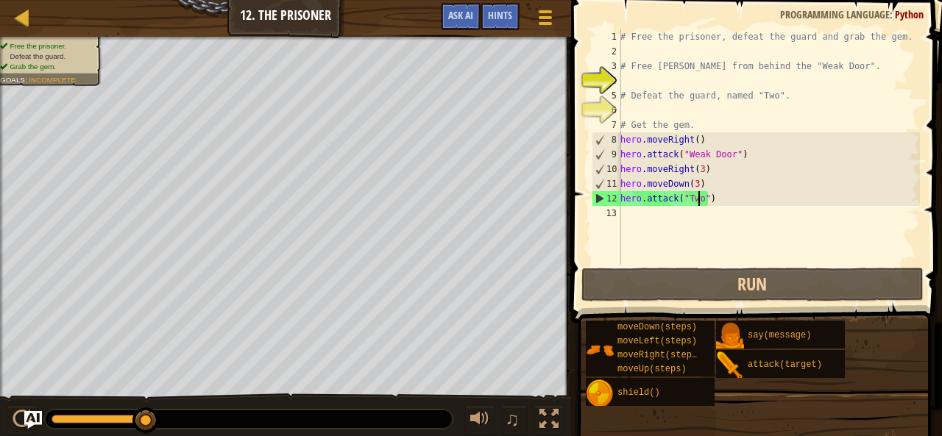
click at [668, 230] on div "# Free the prisoner, defeat the guard and grab the gem. # Free [PERSON_NAME] fr…" at bounding box center [769, 161] width 303 height 265
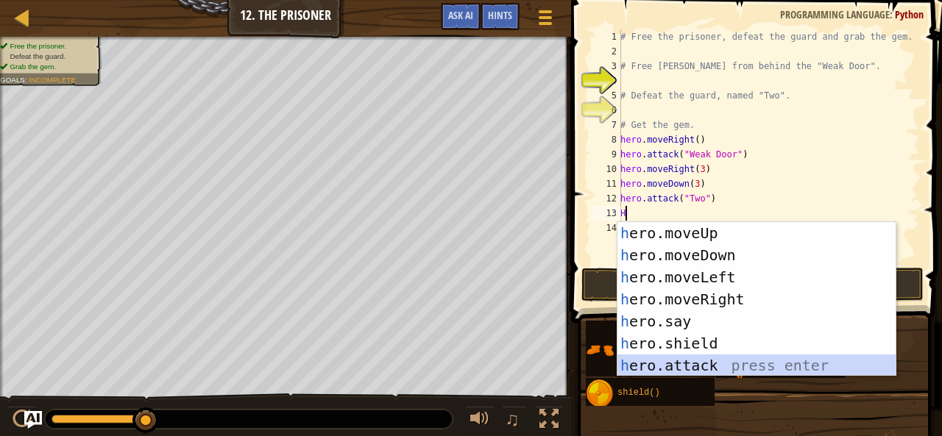
click at [701, 369] on div "h ero.moveUp press enter h ero.moveDown press enter h ero.moveLeft press enter …" at bounding box center [757, 321] width 279 height 199
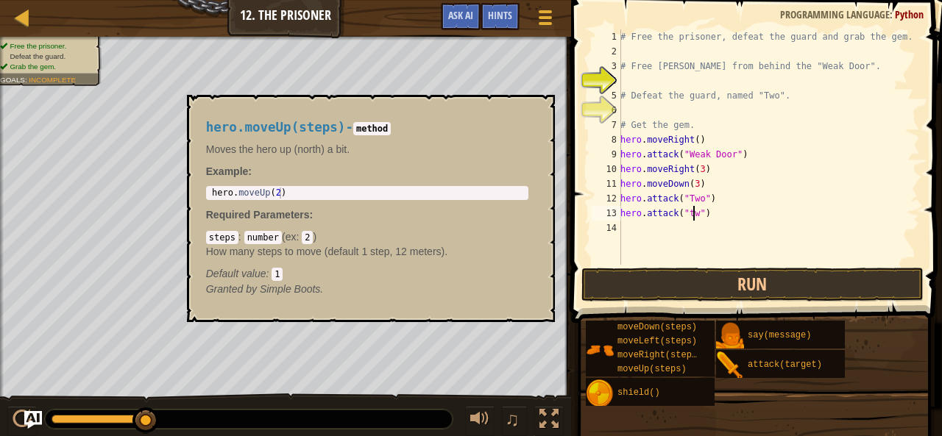
scroll to position [7, 6]
type textarea "hero.attack("Two")"
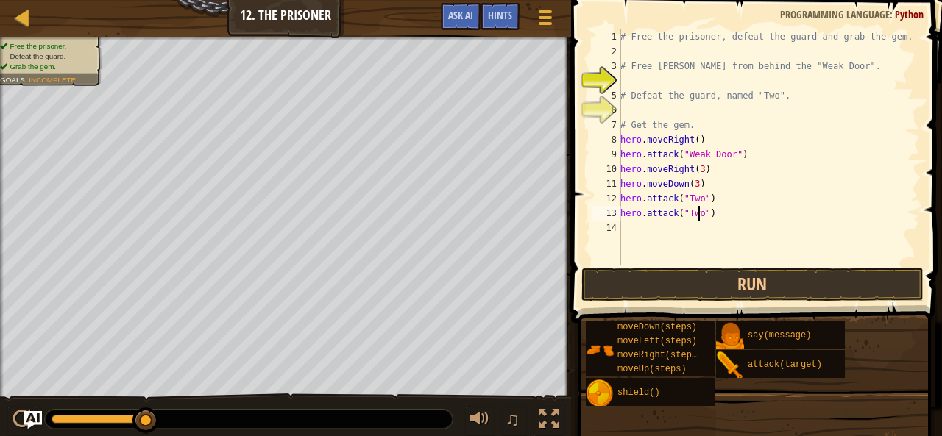
click at [684, 231] on div "# Free the prisoner, defeat the guard and grab the gem. # Free [PERSON_NAME] fr…" at bounding box center [769, 161] width 303 height 265
type textarea "H"
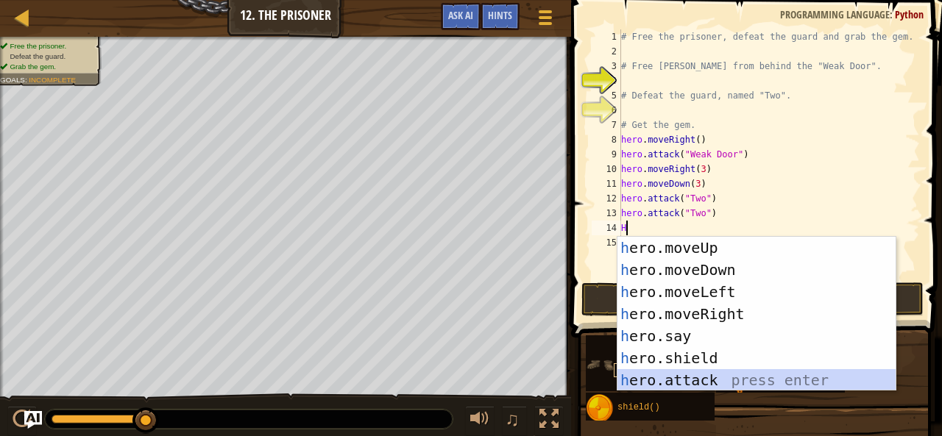
drag, startPoint x: 709, startPoint y: 378, endPoint x: 695, endPoint y: 375, distance: 14.5
click at [695, 375] on div "h ero.moveUp press enter h ero.moveDown press enter h ero.moveLeft press enter …" at bounding box center [757, 336] width 279 height 199
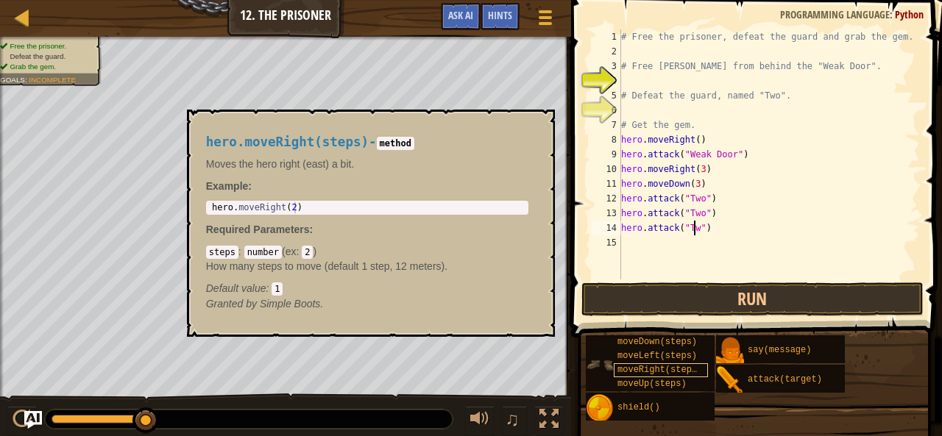
scroll to position [7, 6]
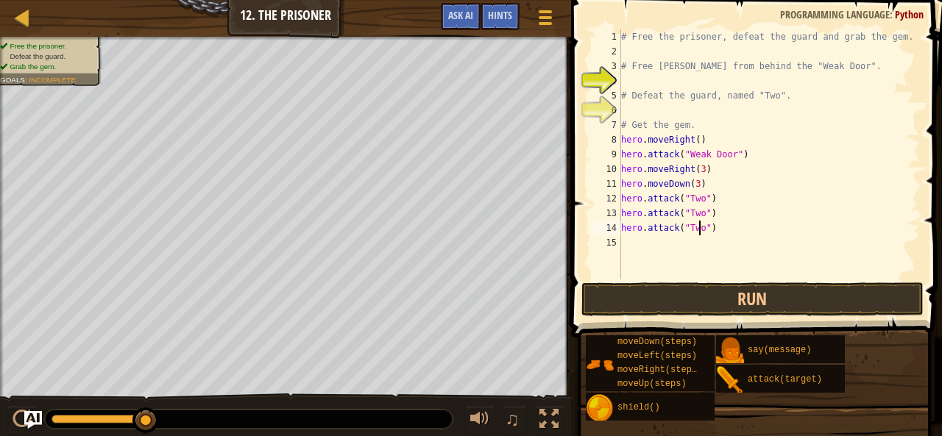
click at [735, 235] on div "# Free the prisoner, defeat the guard and grab the gem. # Free [PERSON_NAME] fr…" at bounding box center [769, 169] width 302 height 280
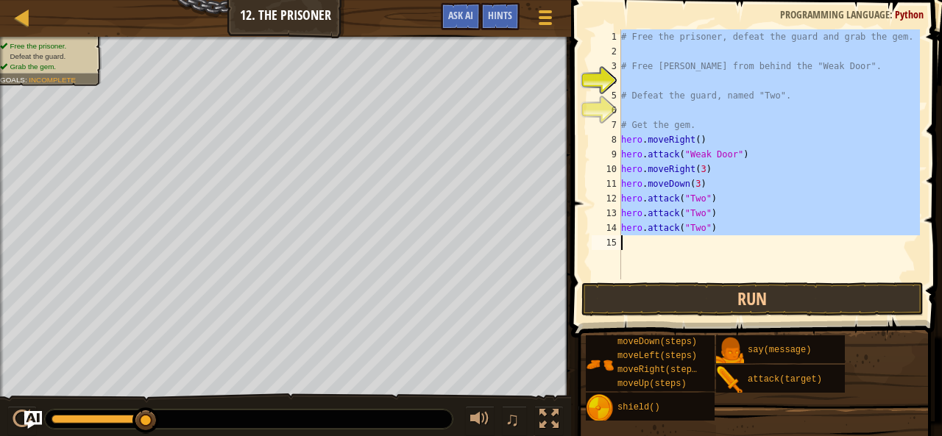
click at [735, 235] on div "# Free the prisoner, defeat the guard and grab the gem. # Free [PERSON_NAME] fr…" at bounding box center [769, 154] width 302 height 250
type textarea "hero.attack("Two")"
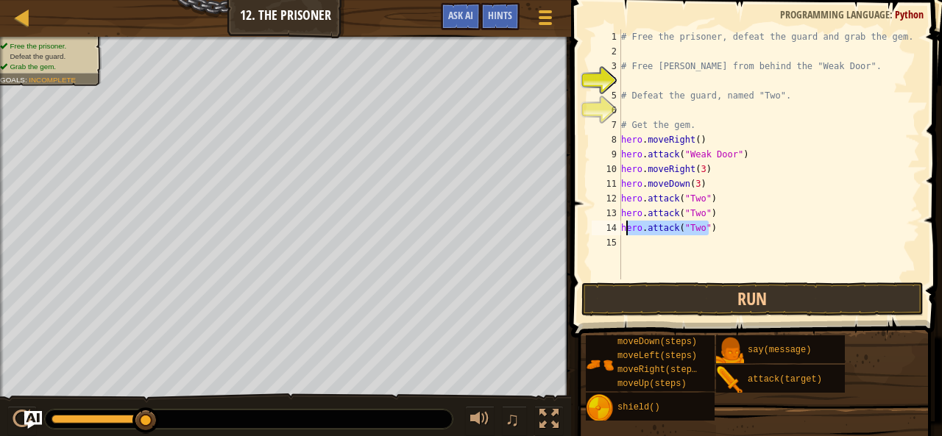
drag, startPoint x: 712, startPoint y: 224, endPoint x: 627, endPoint y: 230, distance: 85.6
click at [627, 230] on div "# Free the prisoner, defeat the guard and grab the gem. # Free [PERSON_NAME] fr…" at bounding box center [769, 169] width 302 height 280
click at [711, 234] on div "# Free the prisoner, defeat the guard and grab the gem. # Free [PERSON_NAME] fr…" at bounding box center [769, 154] width 302 height 250
drag, startPoint x: 710, startPoint y: 228, endPoint x: 623, endPoint y: 232, distance: 86.9
click at [623, 232] on div "# Free the prisoner, defeat the guard and grab the gem. # Free [PERSON_NAME] fr…" at bounding box center [769, 169] width 302 height 280
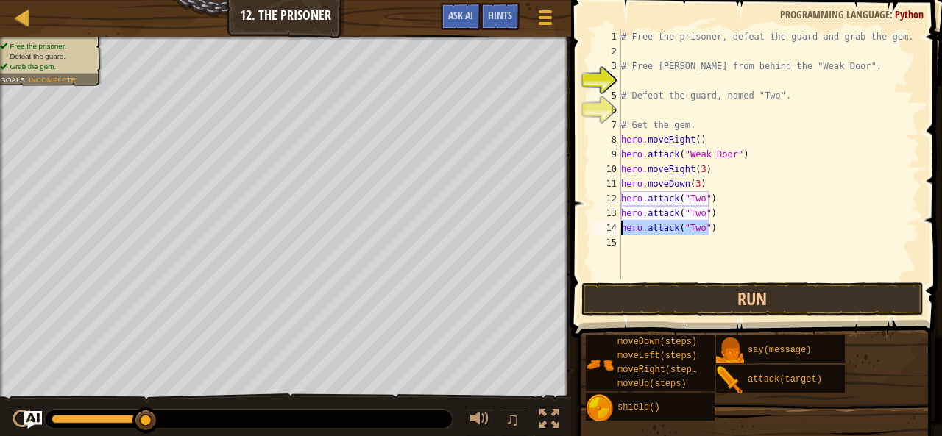
click at [634, 247] on div "# Free the prisoner, defeat the guard and grab the gem. # Free [PERSON_NAME] fr…" at bounding box center [769, 169] width 302 height 280
paste textarea "hero.attack("Two")"
type textarea "hero.attack("Two")"
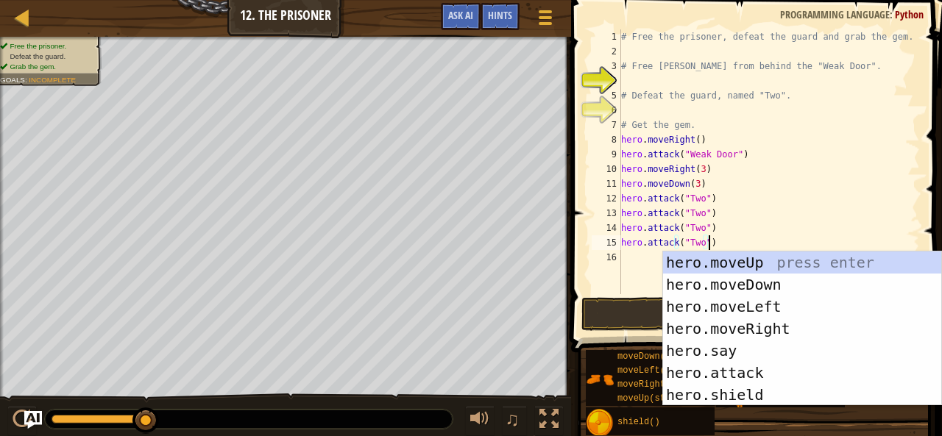
click at [628, 269] on div "# Free the prisoner, defeat the guard and grab the gem. # Free [PERSON_NAME] fr…" at bounding box center [769, 176] width 302 height 294
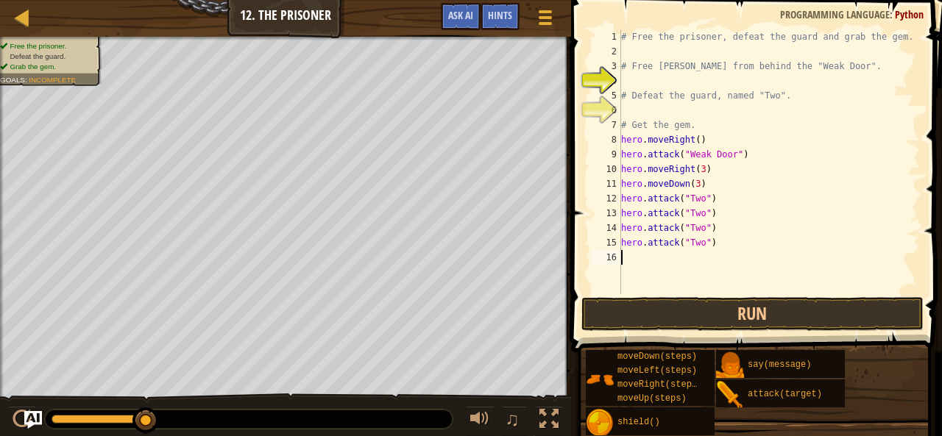
paste textarea "hero.attack("Two")"
type textarea "hero.attack("Two")"
click at [638, 276] on div "# Free the prisoner, defeat the guard and grab the gem. # Free [PERSON_NAME] fr…" at bounding box center [769, 176] width 302 height 294
paste textarea "hero.attack("Two")"
type textarea "hero.attack("Two")"
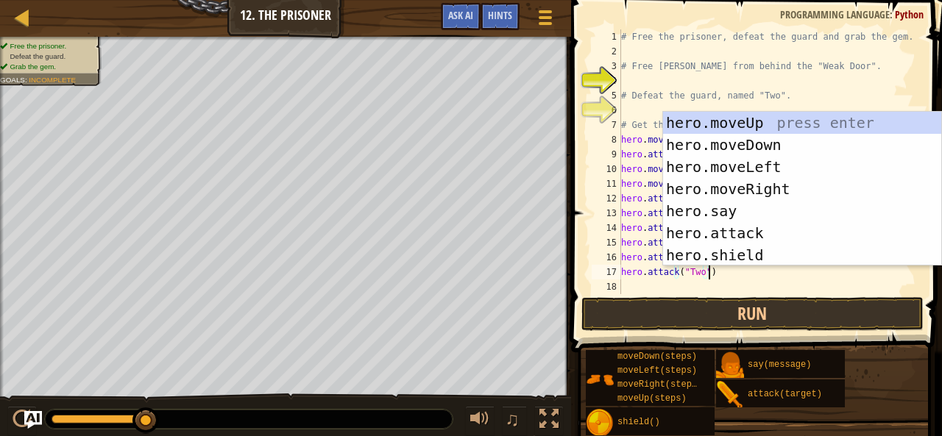
click at [638, 289] on div "# Free the prisoner, defeat the guard and grab the gem. # Free [PERSON_NAME] fr…" at bounding box center [769, 176] width 302 height 294
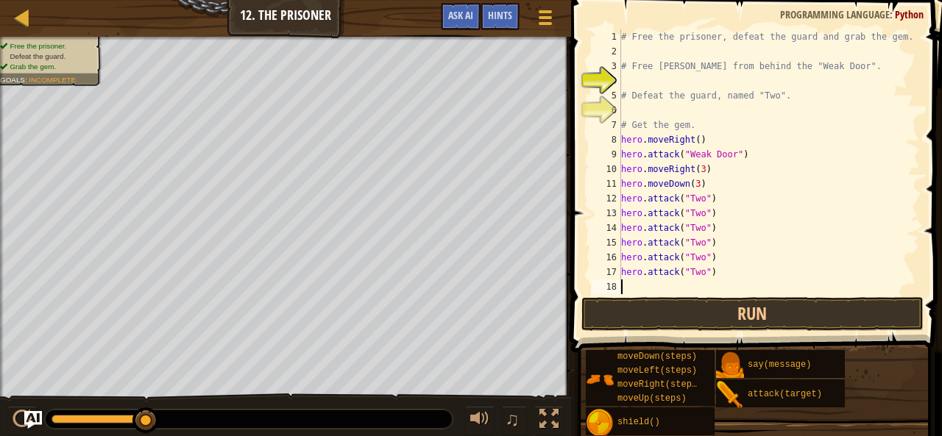
paste textarea "hero.attack("Two")"
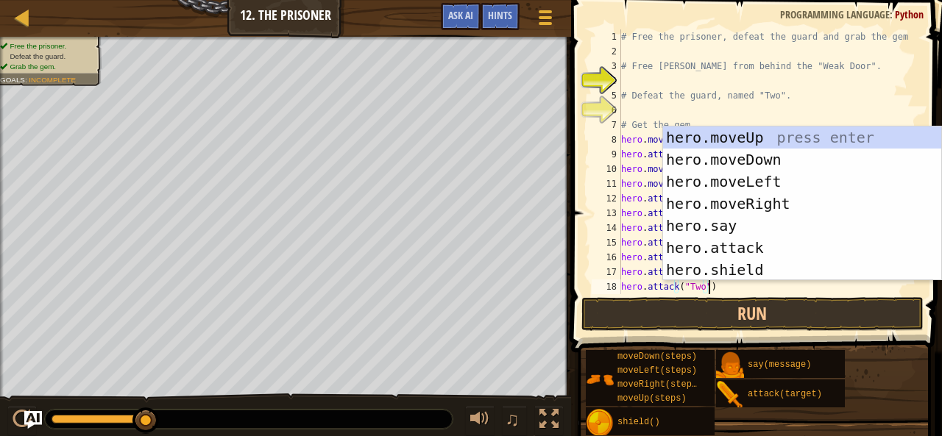
click at [599, 244] on div "15" at bounding box center [606, 243] width 29 height 15
type textarea "hero.attack("Two")"
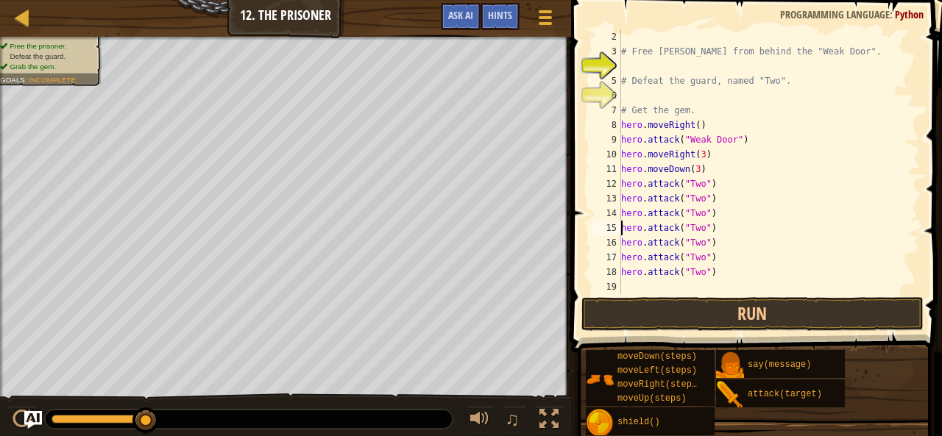
scroll to position [15, 0]
click at [704, 286] on div "# Free [PERSON_NAME] from behind the "Weak Door". # Defeat the guard, named "Tw…" at bounding box center [763, 176] width 291 height 294
paste textarea "hero.attack("Two")"
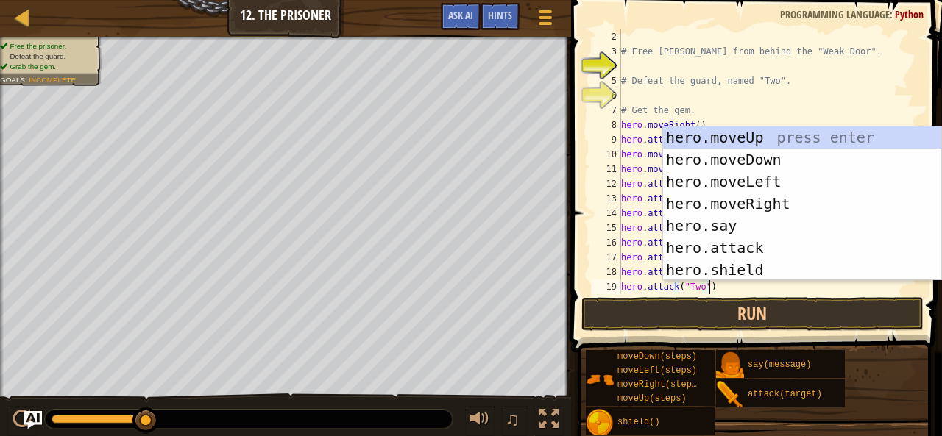
scroll to position [29, 0]
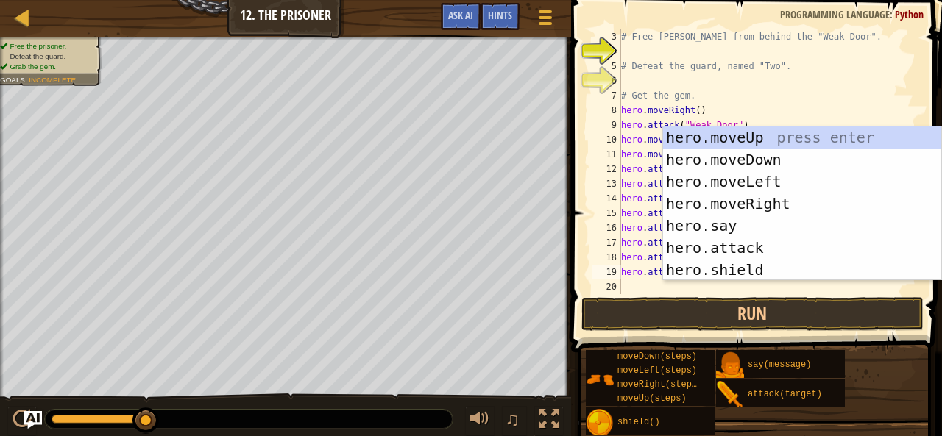
click at [623, 278] on div "# Free [PERSON_NAME] from behind the "Weak Door". # Defeat the guard, named "Tw…" at bounding box center [763, 176] width 291 height 294
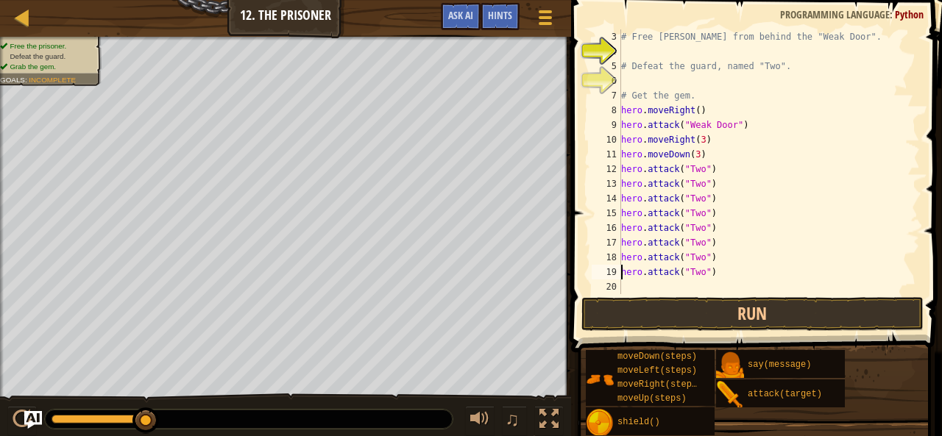
paste textarea "hero.attack("Two")"
type textarea "hero.attack("Two")"
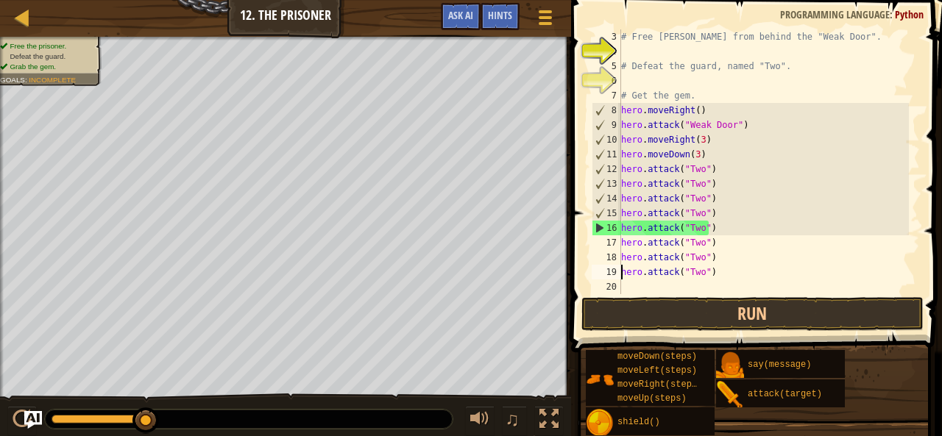
click at [631, 279] on div "# Free [PERSON_NAME] from behind the "Weak Door". # Defeat the guard, named "Tw…" at bounding box center [763, 176] width 291 height 294
click at [639, 288] on div "# Free [PERSON_NAME] from behind the "Weak Door". # Defeat the guard, named "Tw…" at bounding box center [763, 176] width 291 height 294
paste textarea "hero.attack("Two")"
type textarea "hero.attack("Two")"
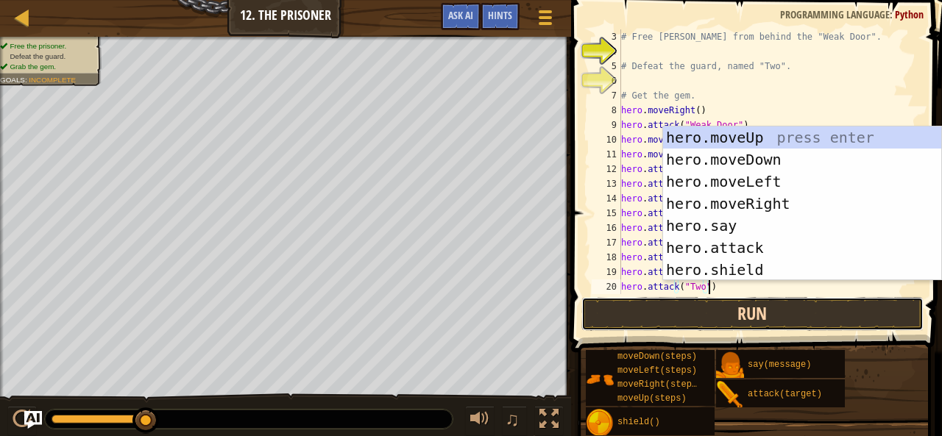
click at [770, 316] on button "Run" at bounding box center [752, 314] width 343 height 34
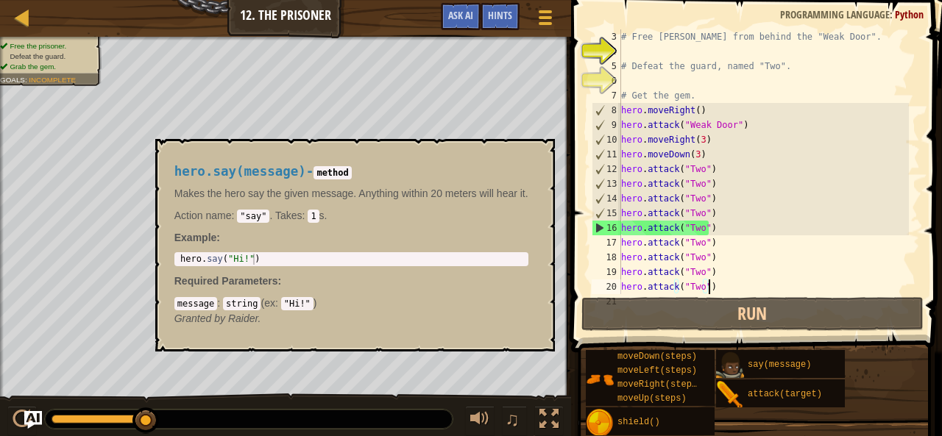
click at [737, 365] on img at bounding box center [730, 366] width 28 height 28
click at [733, 367] on img at bounding box center [730, 366] width 28 height 28
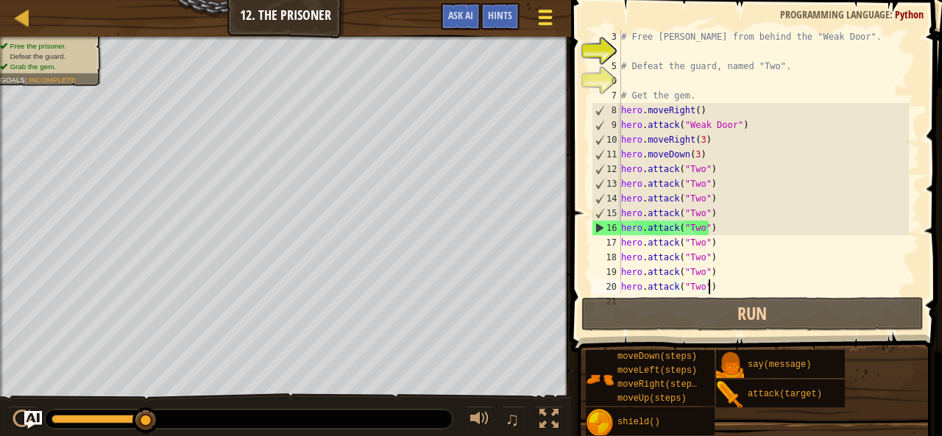
click at [543, 22] on span at bounding box center [545, 23] width 14 height 3
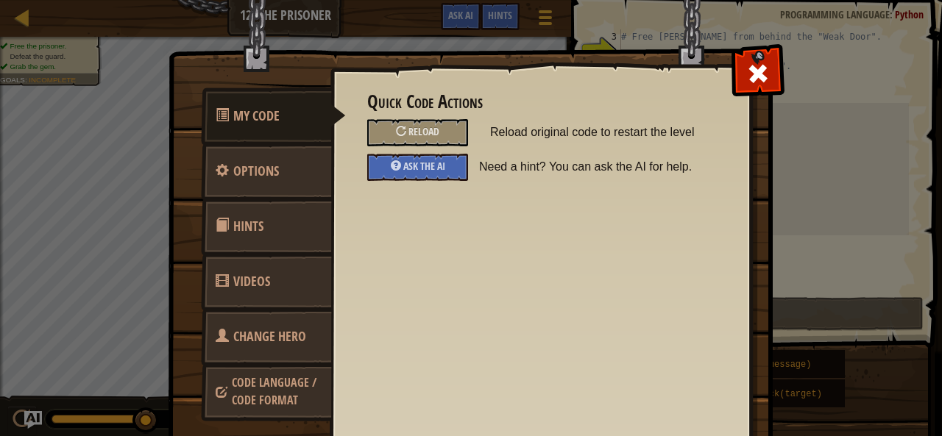
click at [297, 322] on link "Change Hero" at bounding box center [266, 336] width 131 height 57
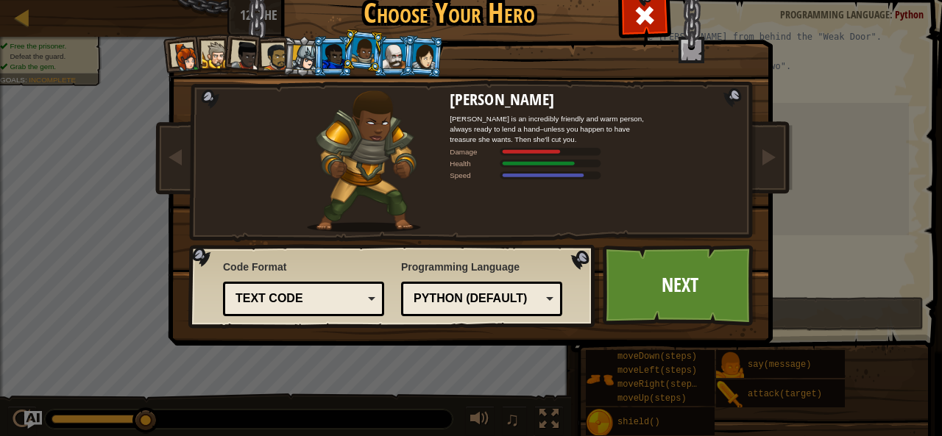
click at [383, 57] on div at bounding box center [394, 56] width 23 height 24
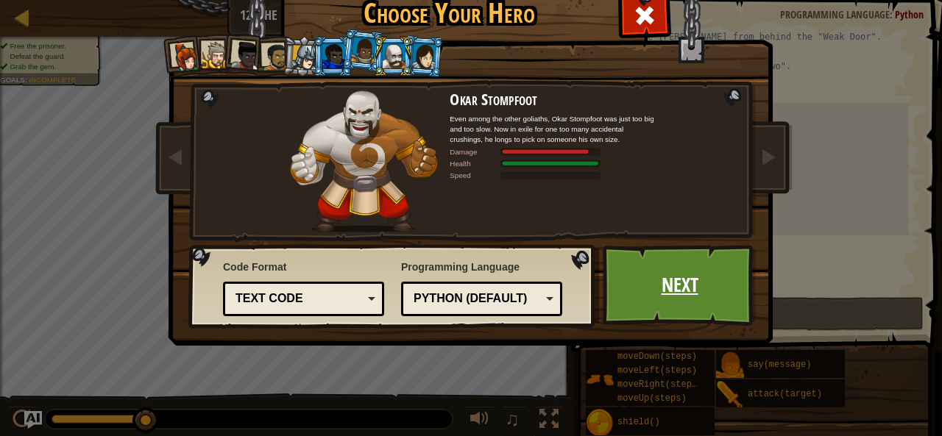
click at [683, 286] on link "Next" at bounding box center [680, 285] width 154 height 81
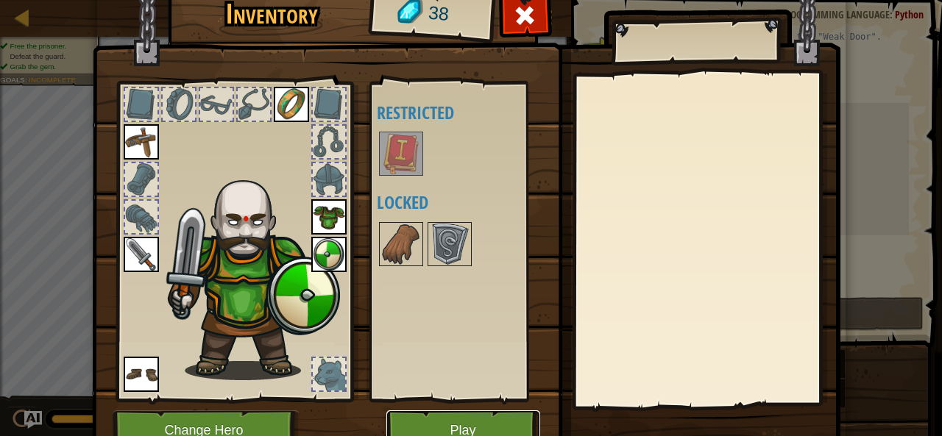
click at [478, 420] on button "Play" at bounding box center [463, 431] width 154 height 40
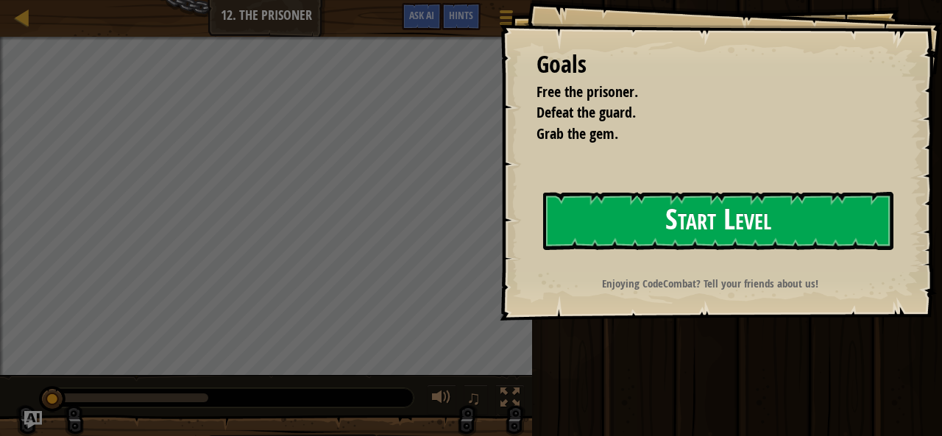
click at [668, 244] on button "Start Level" at bounding box center [718, 221] width 350 height 58
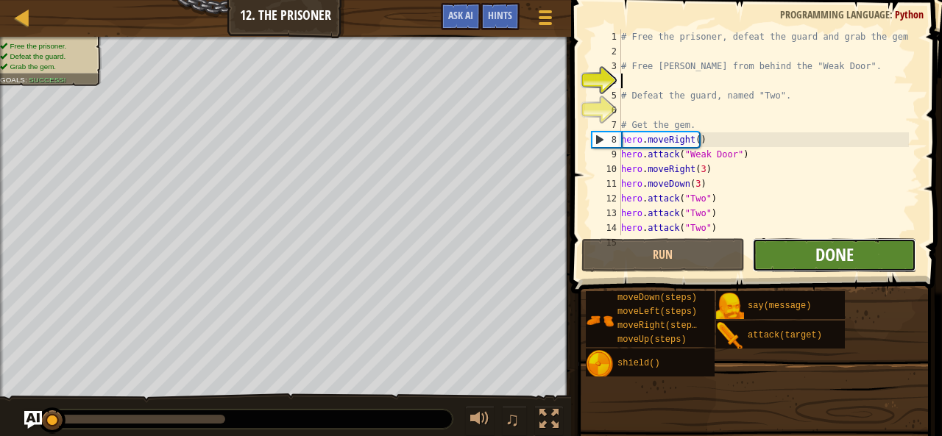
click at [820, 245] on div "1 2 3 4 5 6 7 8 9 10 11 12 13 14 15 # Free the prisoner, defeat the guard and g…" at bounding box center [754, 175] width 375 height 337
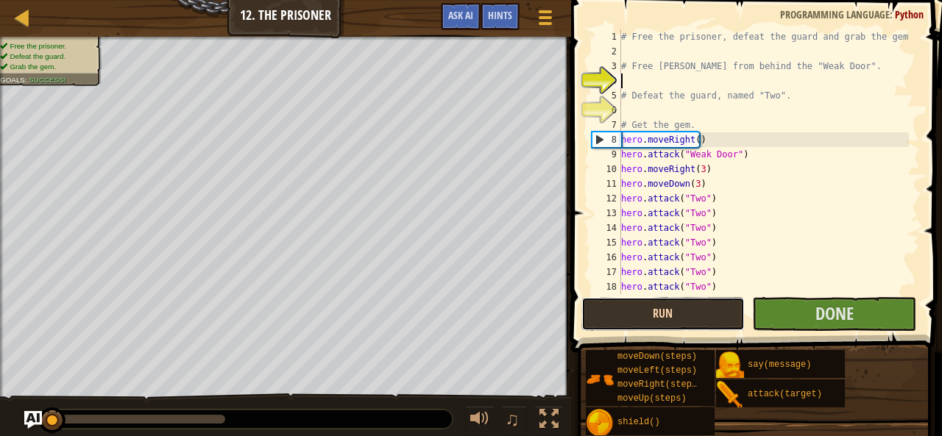
click at [721, 315] on button "Run" at bounding box center [663, 314] width 164 height 34
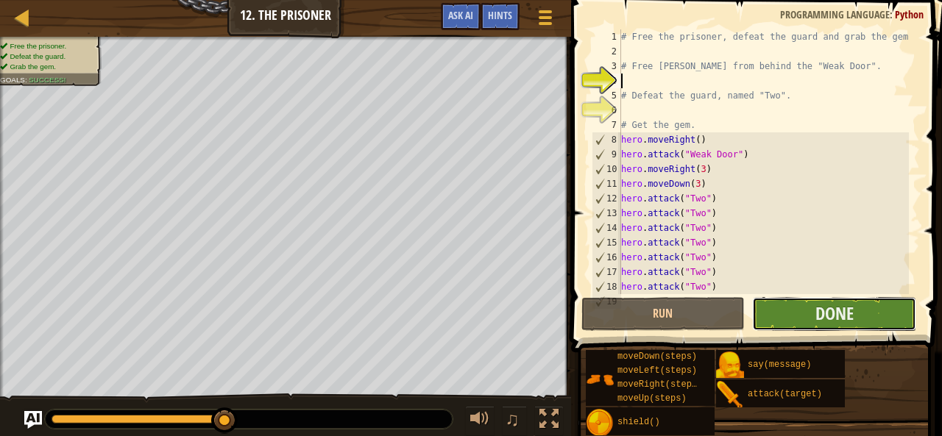
click at [781, 304] on button "Done" at bounding box center [834, 314] width 164 height 34
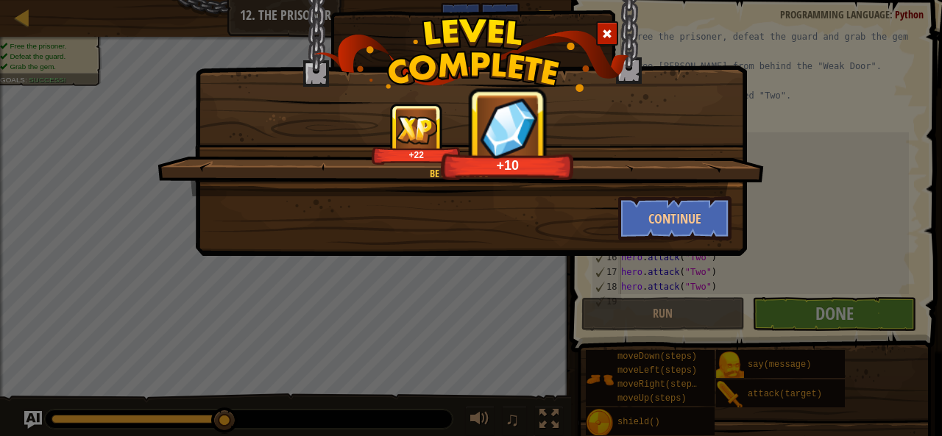
click at [585, 217] on div "Continue" at bounding box center [470, 219] width 543 height 44
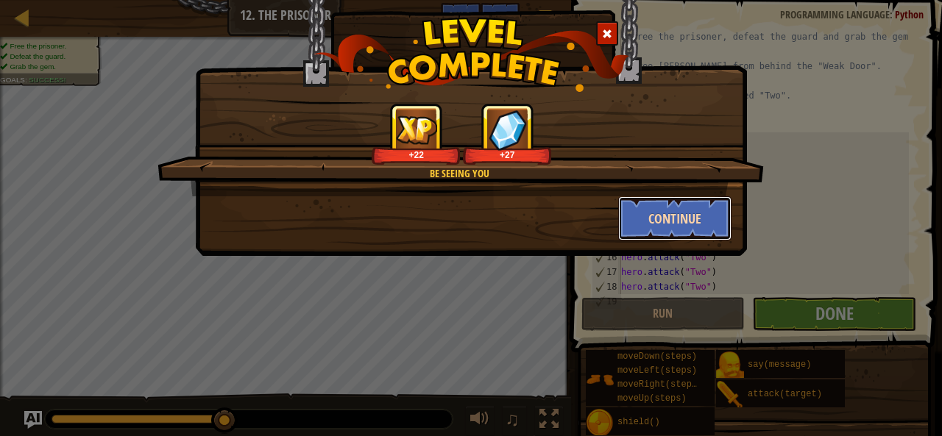
click at [648, 224] on button "Continue" at bounding box center [675, 219] width 114 height 44
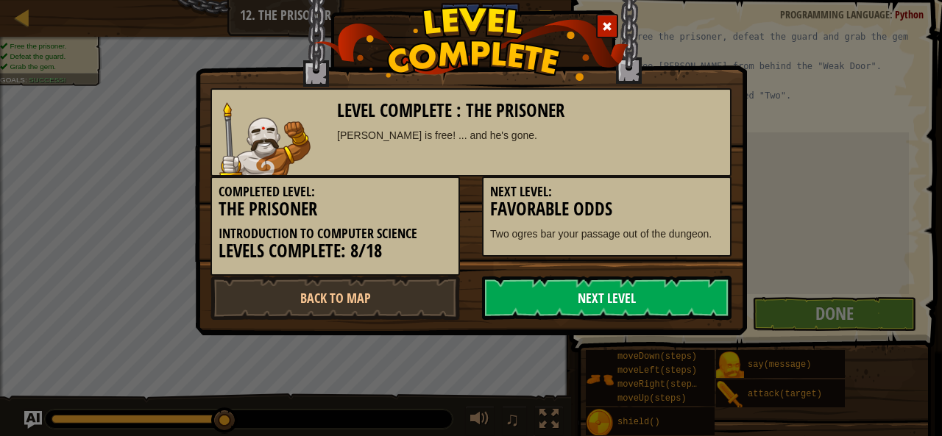
click at [662, 294] on link "Next Level" at bounding box center [607, 298] width 250 height 44
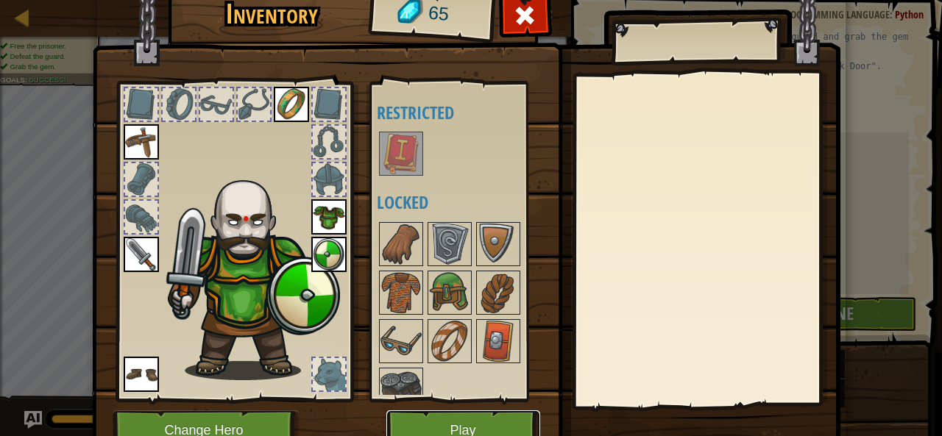
click at [445, 424] on button "Play" at bounding box center [463, 431] width 154 height 40
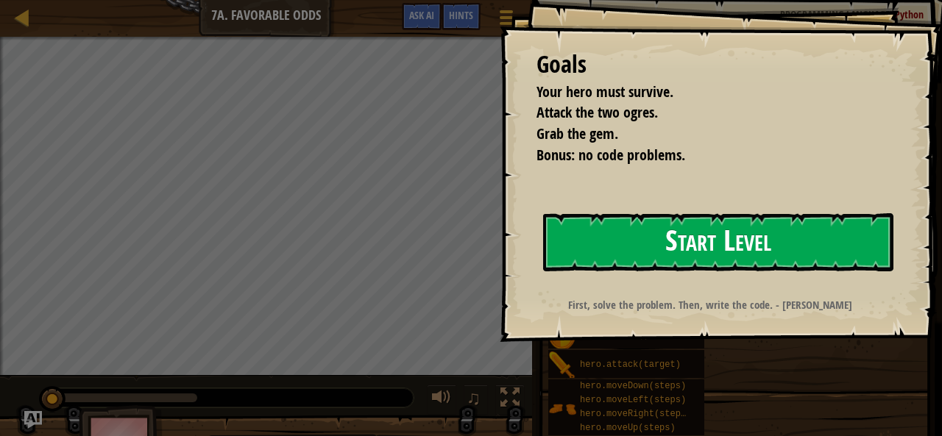
click at [692, 240] on button "Start Level" at bounding box center [718, 242] width 350 height 58
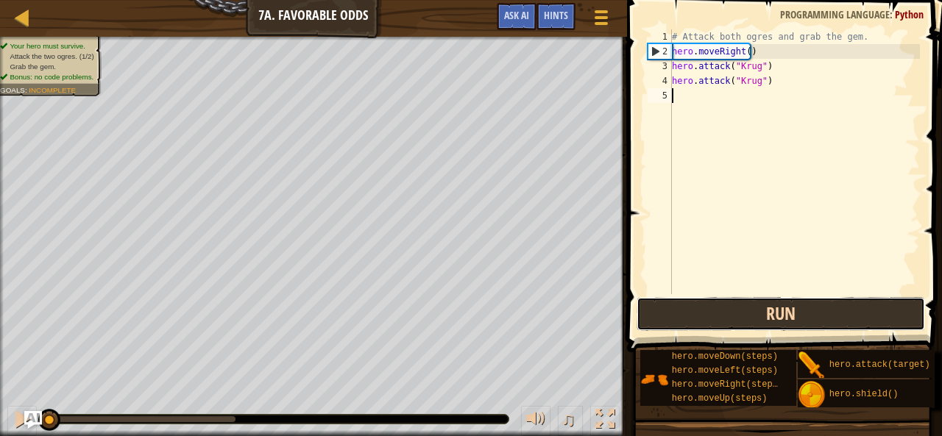
click at [723, 310] on button "Run" at bounding box center [781, 314] width 289 height 34
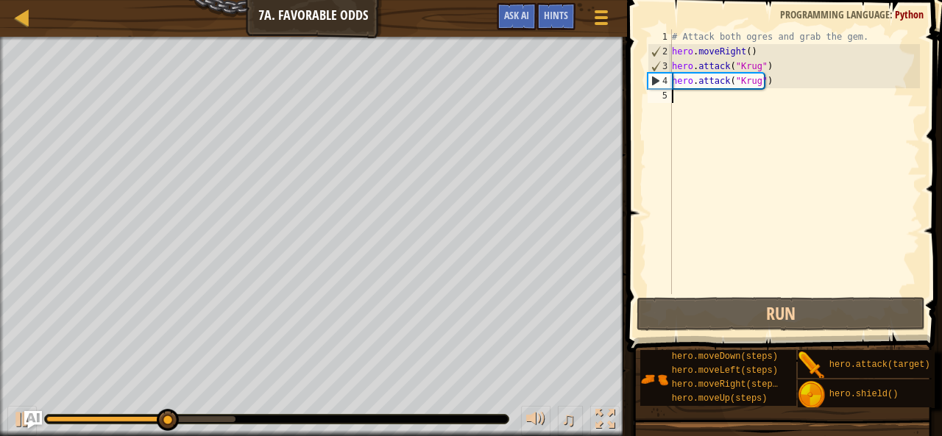
drag, startPoint x: 723, startPoint y: 310, endPoint x: 788, endPoint y: 169, distance: 155.5
click at [788, 169] on div "# Attack both ogres and grab the gem. hero . moveRight ( ) hero . attack ( "[PE…" at bounding box center [794, 176] width 251 height 294
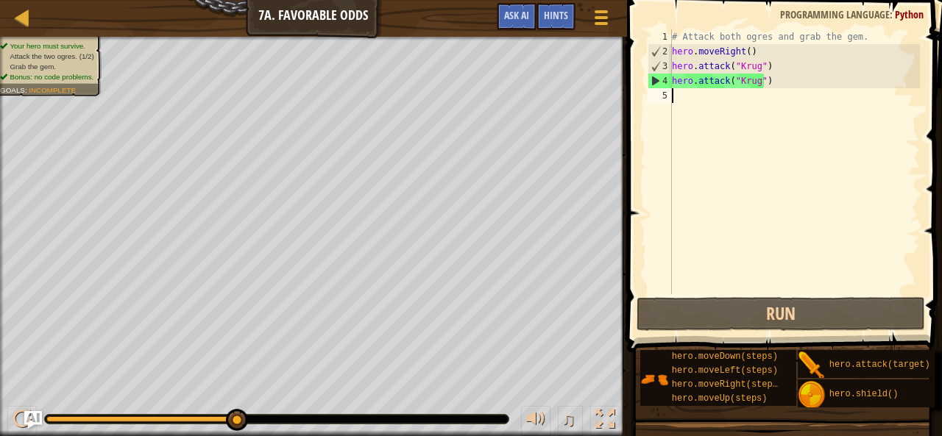
scroll to position [7, 0]
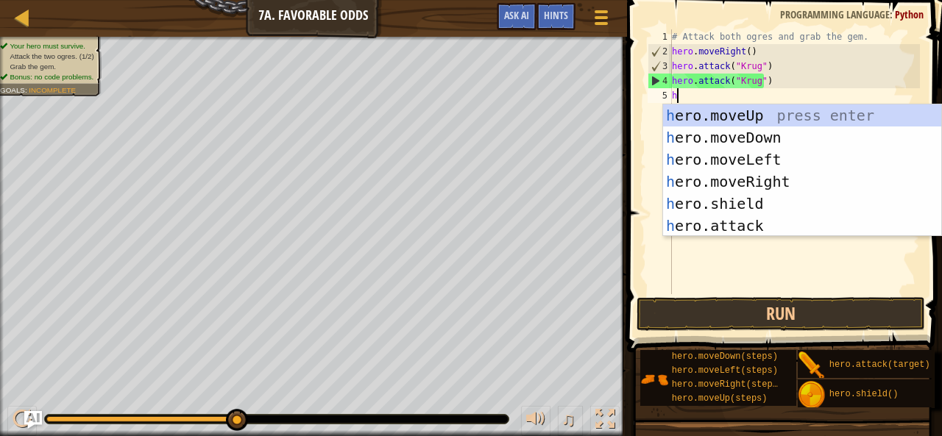
type textarea "he"
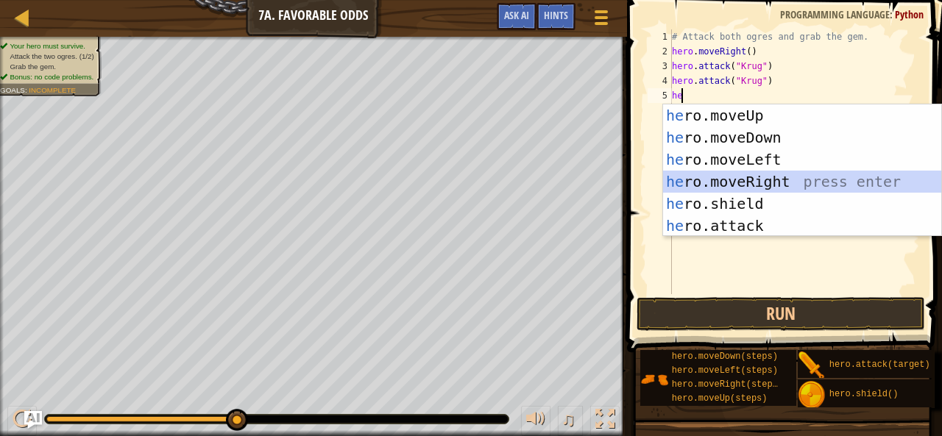
click at [757, 173] on div "he ro.moveUp press enter he ro.moveDown press enter he ro.moveLeft press enter …" at bounding box center [802, 193] width 279 height 177
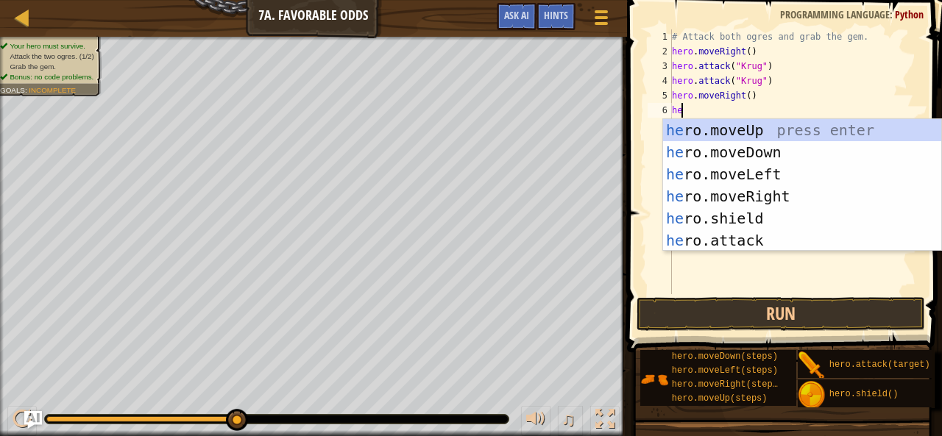
type textarea "her"
click at [757, 127] on div "her o.moveUp press enter her o.moveDown press enter her o.moveLeft press enter …" at bounding box center [802, 207] width 279 height 177
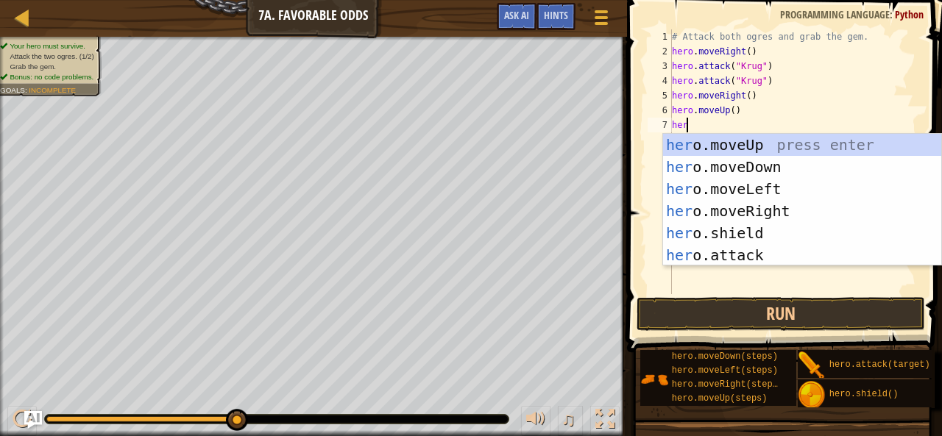
type textarea "hero"
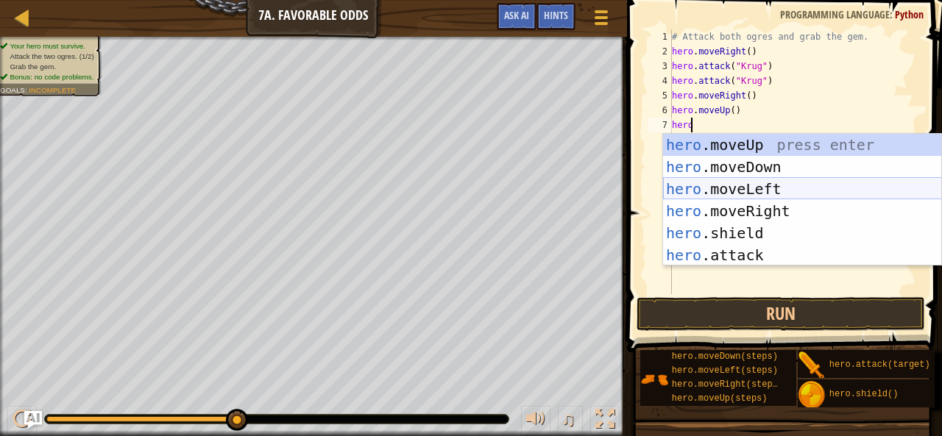
click at [732, 191] on div "hero .moveUp press enter hero .moveDown press enter hero .moveLeft press enter …" at bounding box center [802, 222] width 279 height 177
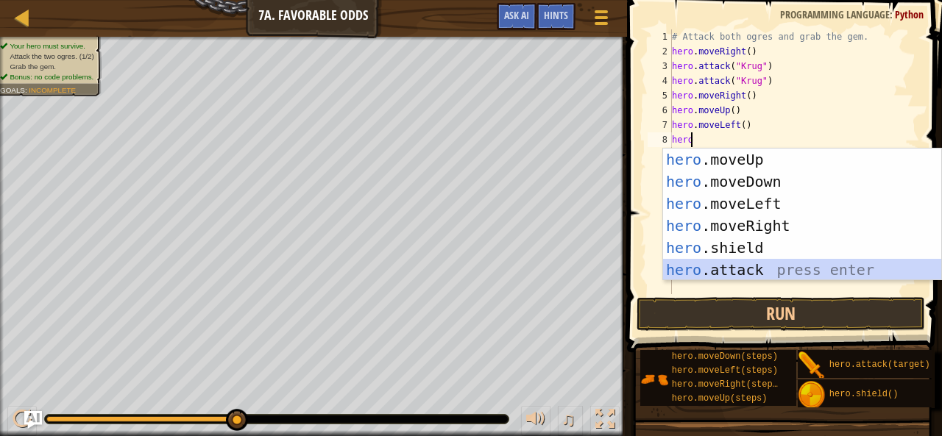
click at [741, 267] on div "hero .moveUp press enter hero .moveDown press enter hero .moveLeft press enter …" at bounding box center [802, 237] width 279 height 177
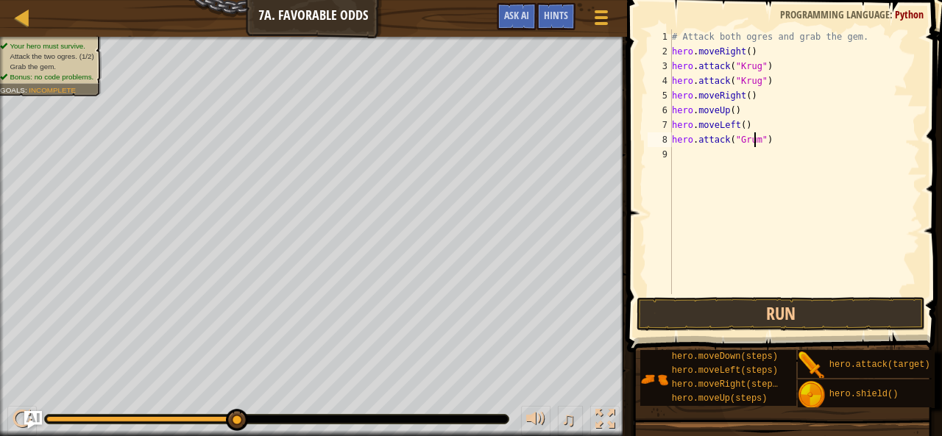
type textarea "hero.attack("Grump")"
click at [684, 159] on div "# Attack both ogres and grab the gem. hero . moveRight ( ) hero . attack ( "[PE…" at bounding box center [794, 176] width 251 height 294
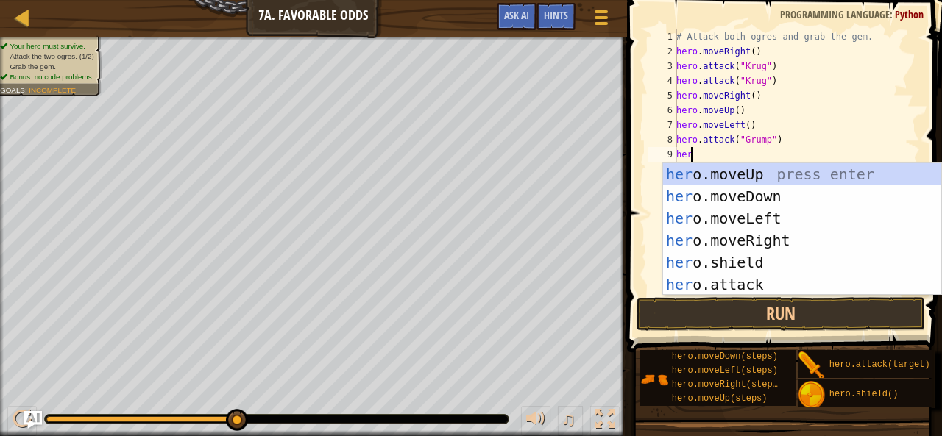
scroll to position [7, 0]
type textarea "hero"
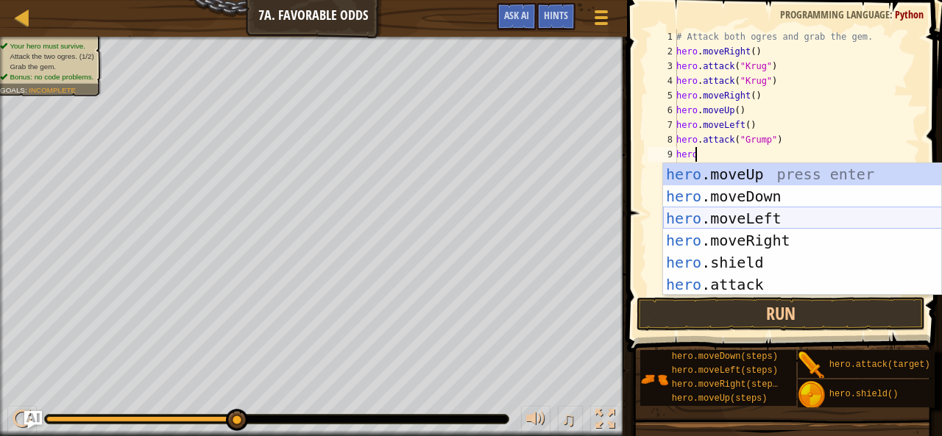
click at [704, 218] on div "hero .moveUp press enter hero .moveDown press enter hero .moveLeft press enter …" at bounding box center [802, 251] width 279 height 177
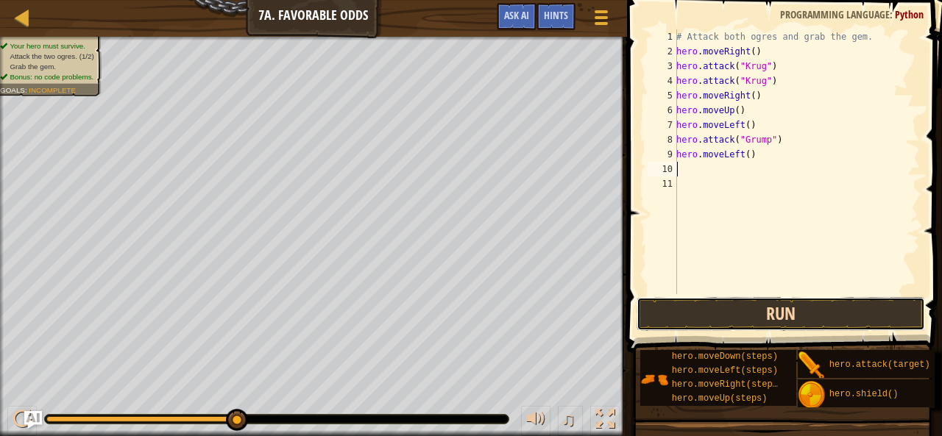
click at [751, 316] on button "Run" at bounding box center [781, 314] width 289 height 34
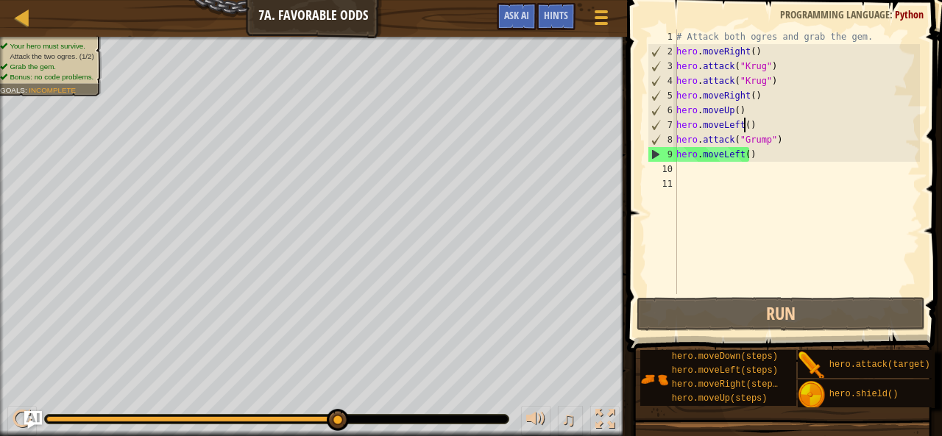
click at [746, 123] on div "# Attack both ogres and grab the gem. hero . moveRight ( ) hero . attack ( "[PE…" at bounding box center [796, 176] width 247 height 294
click at [751, 124] on div "# Attack both ogres and grab the gem. hero . moveRight ( ) hero . attack ( "[PE…" at bounding box center [796, 176] width 247 height 294
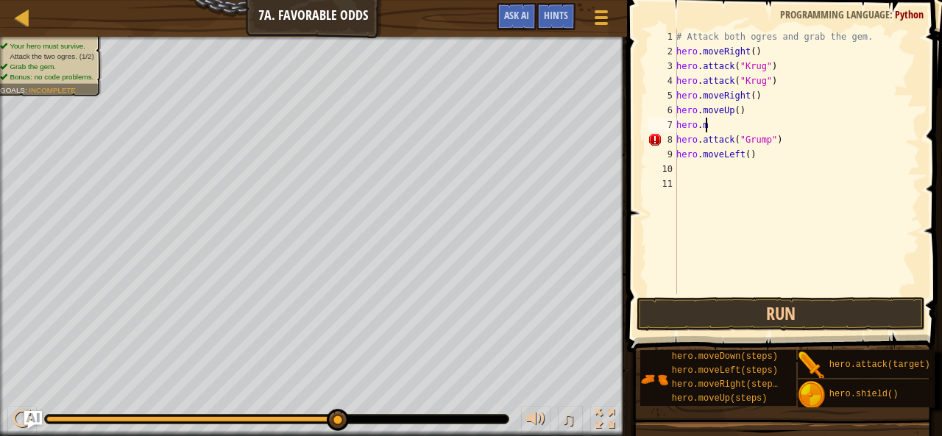
type textarea "h"
click at [701, 311] on button "Run" at bounding box center [781, 314] width 289 height 34
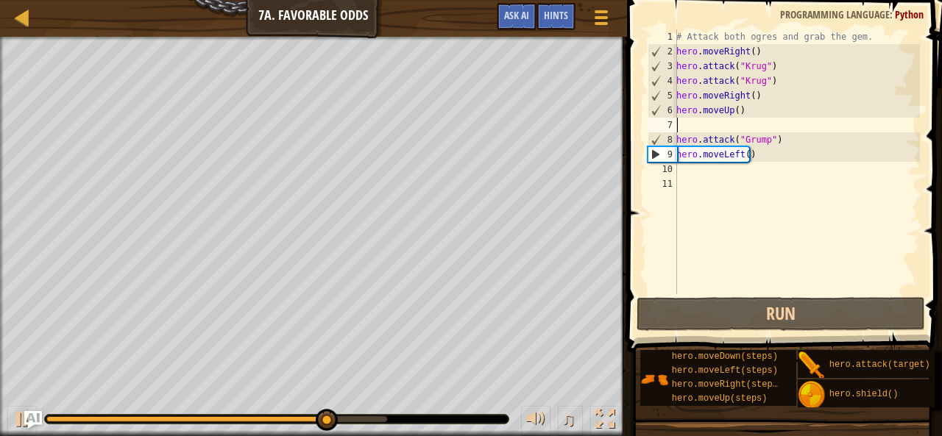
click at [729, 124] on div "# Attack both ogres and grab the gem. hero . moveRight ( ) hero . attack ( "[PE…" at bounding box center [796, 176] width 247 height 294
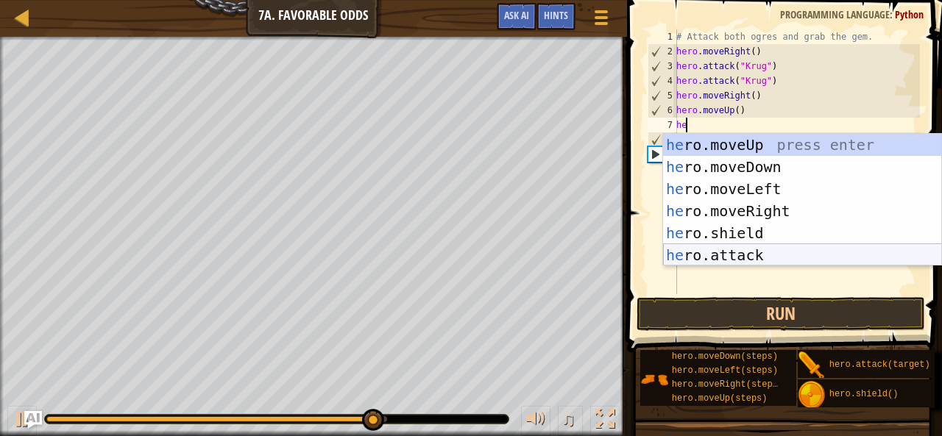
click at [721, 255] on div "he ro.moveUp press enter he ro.moveDown press enter he ro.moveLeft press enter …" at bounding box center [802, 222] width 279 height 177
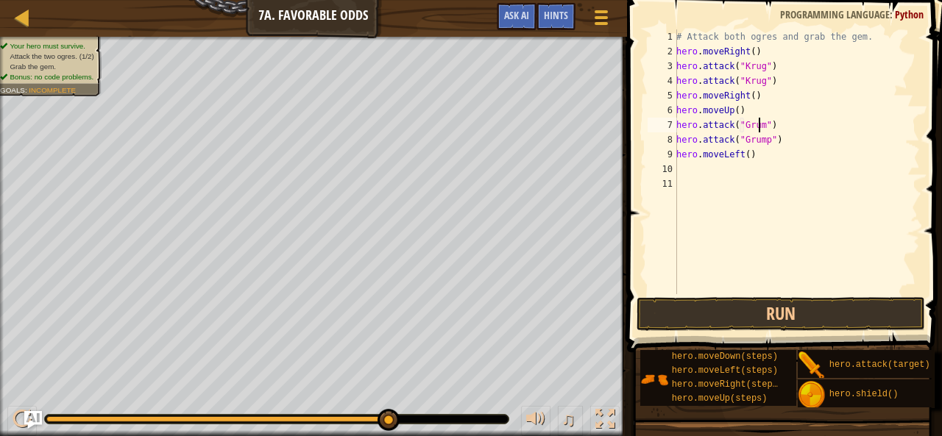
type textarea "hero.attack("Grump")"
click at [735, 169] on div "# Attack both ogres and grab the gem. hero . moveRight ( ) hero . attack ( "[PE…" at bounding box center [796, 176] width 247 height 294
type textarea "he"
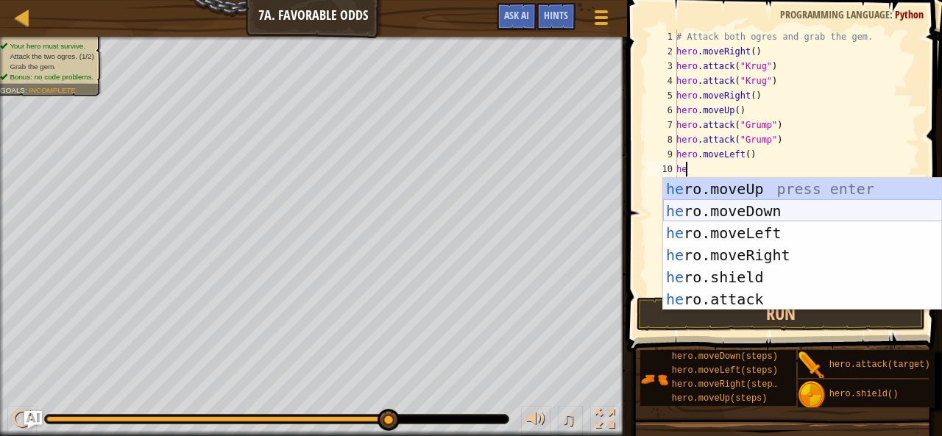
click at [730, 225] on div "he ro.moveUp press enter he ro.moveDown press enter he ro.moveLeft press enter …" at bounding box center [802, 266] width 279 height 177
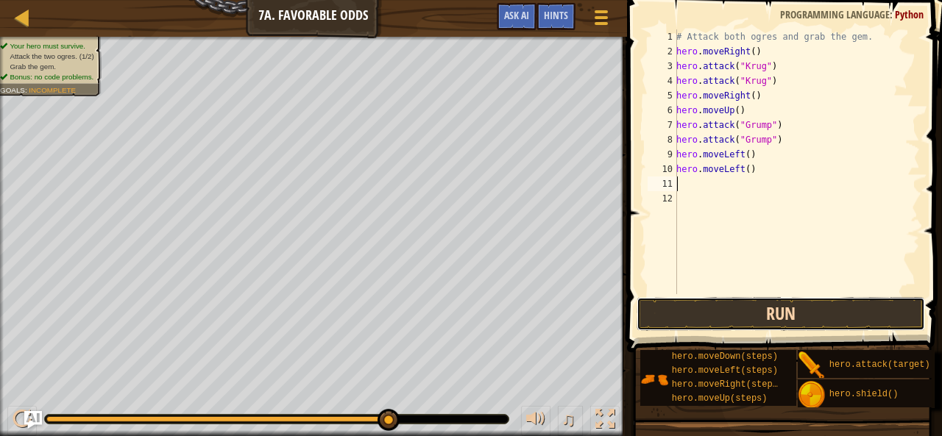
click at [776, 317] on button "Run" at bounding box center [781, 314] width 289 height 34
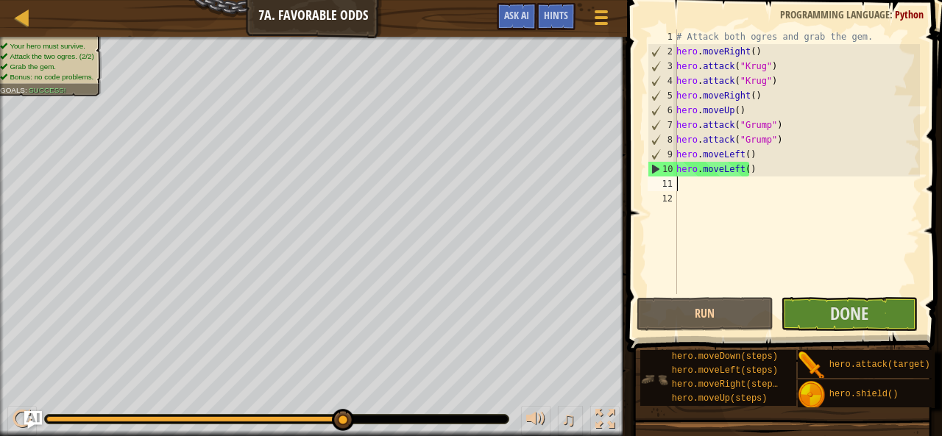
scroll to position [0, 0]
click at [871, 317] on button "Done" at bounding box center [849, 314] width 137 height 34
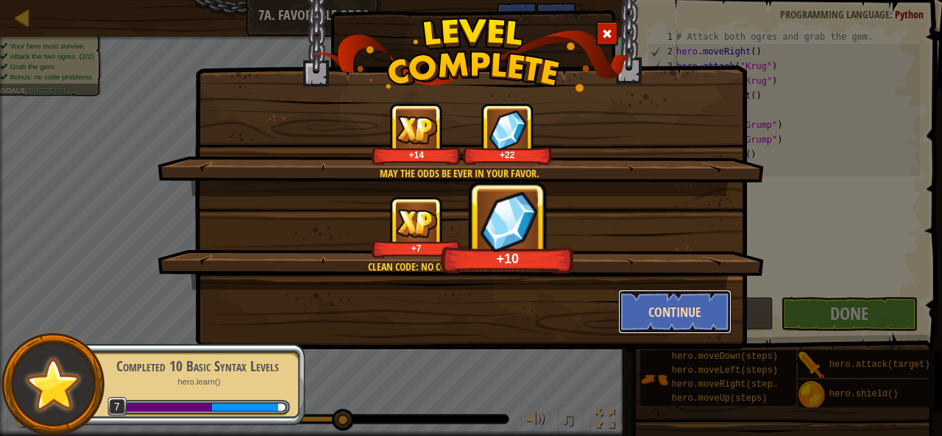
click at [698, 305] on button "Continue" at bounding box center [675, 312] width 114 height 44
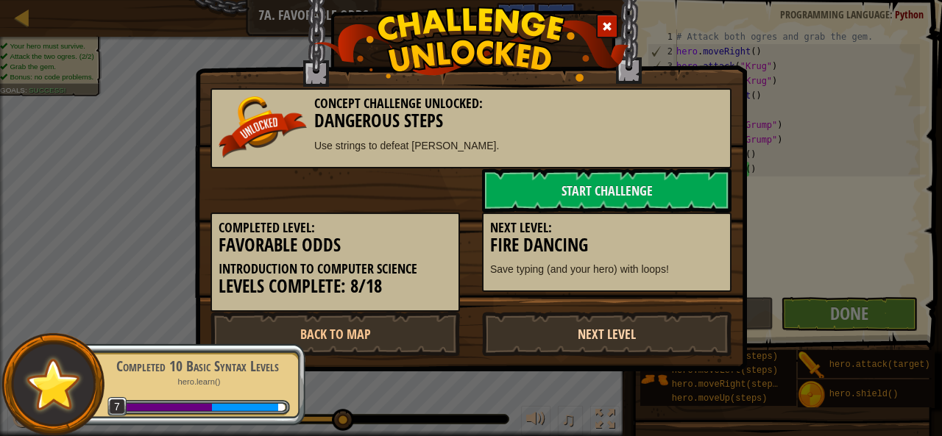
click at [665, 336] on link "Next Level" at bounding box center [607, 334] width 250 height 44
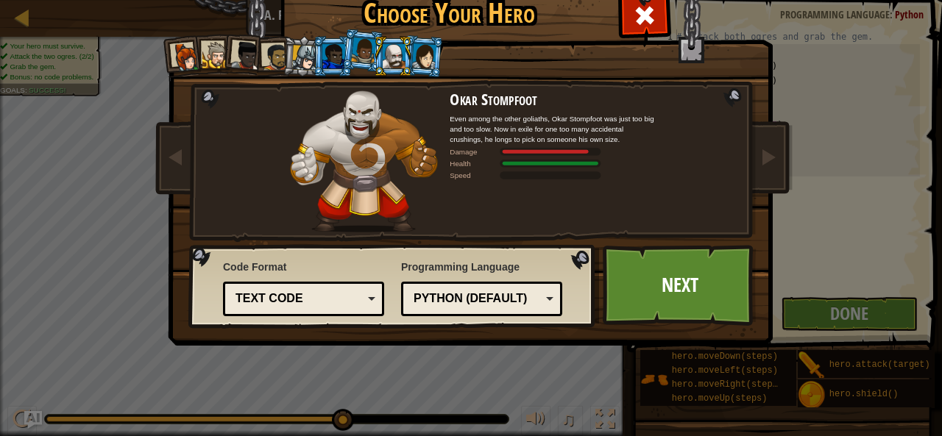
click at [296, 48] on div at bounding box center [304, 57] width 25 height 25
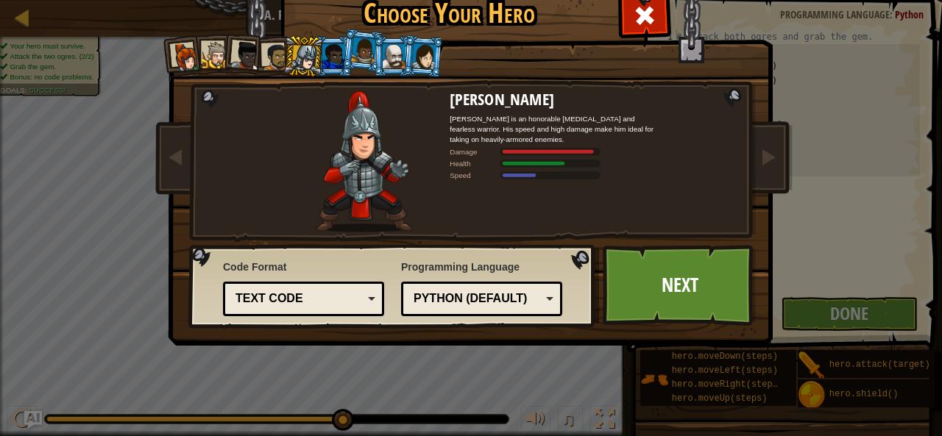
click at [266, 54] on div at bounding box center [275, 56] width 27 height 27
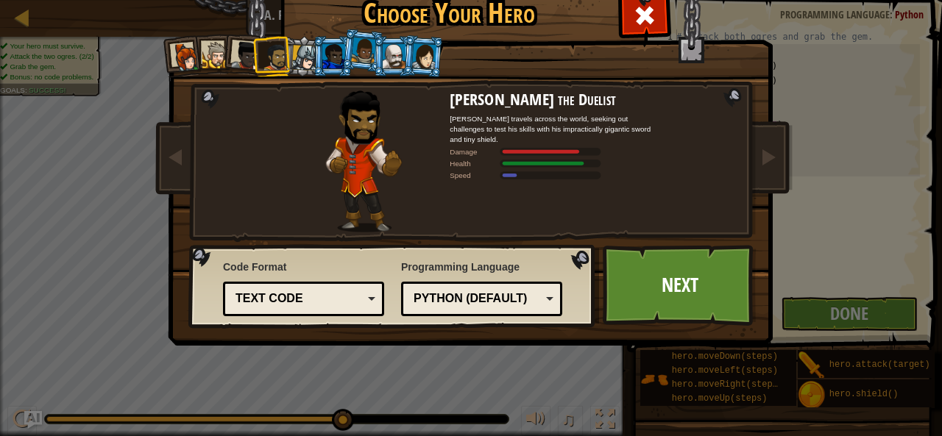
click at [233, 51] on div at bounding box center [245, 55] width 29 height 29
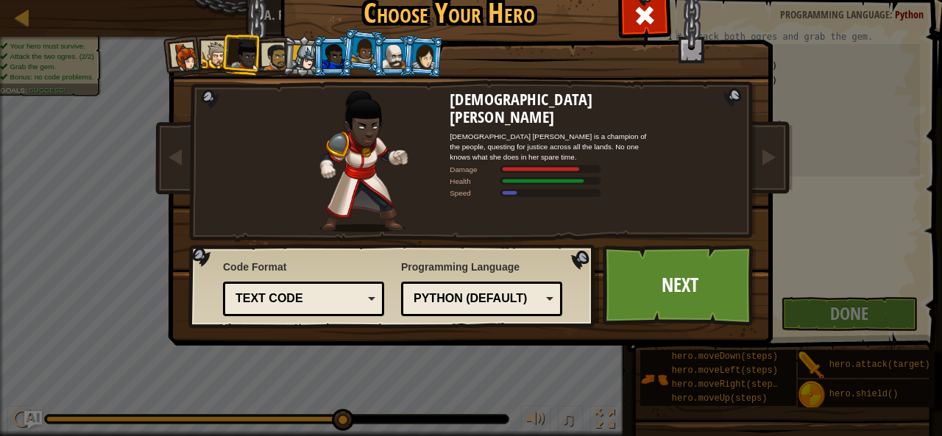
click at [210, 40] on li at bounding box center [213, 54] width 40 height 40
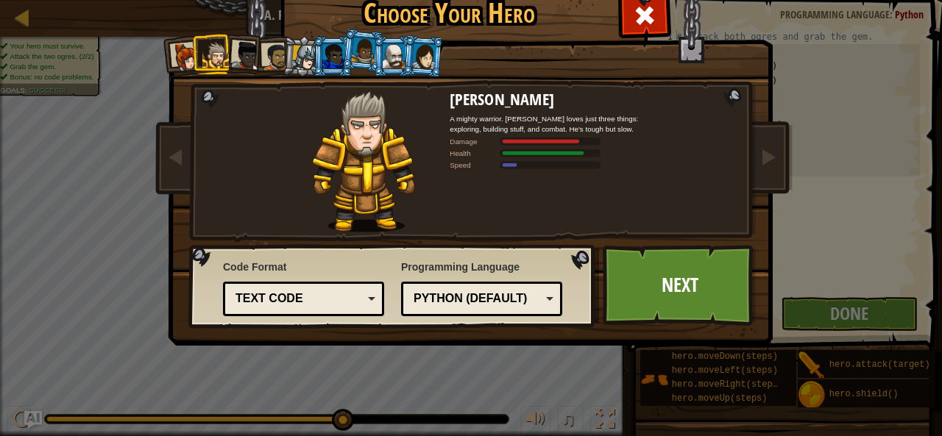
drag, startPoint x: 316, startPoint y: 66, endPoint x: 667, endPoint y: 111, distance: 353.3
click at [667, 111] on div "Captain [PERSON_NAME] Anya is a no-nonsense leader who isn't afraid to go in an…" at bounding box center [471, 189] width 552 height 321
click at [415, 50] on div at bounding box center [423, 55] width 24 height 25
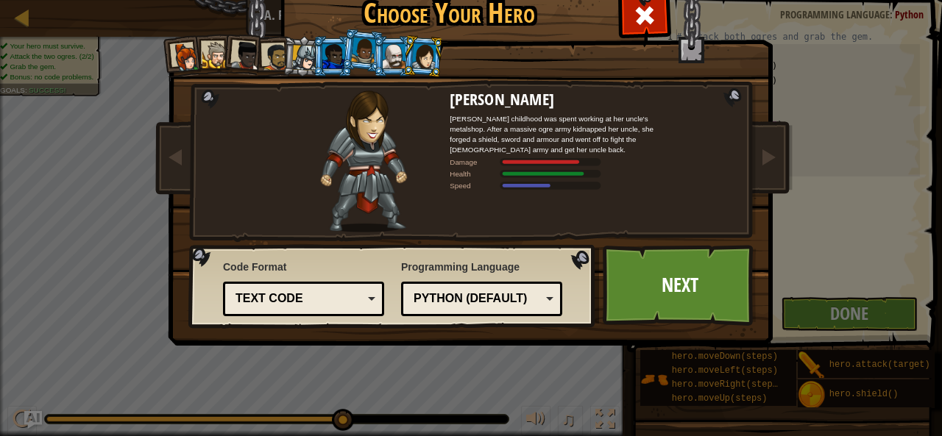
click at [392, 60] on div at bounding box center [394, 56] width 23 height 24
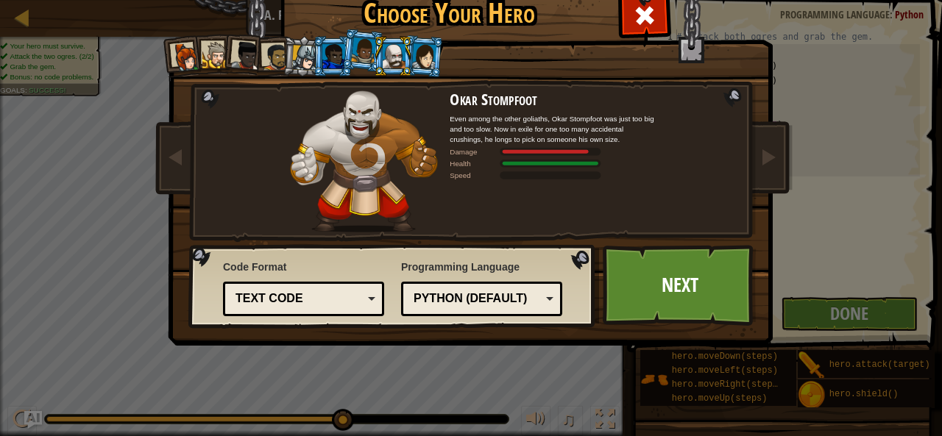
click at [422, 59] on div at bounding box center [423, 55] width 24 height 25
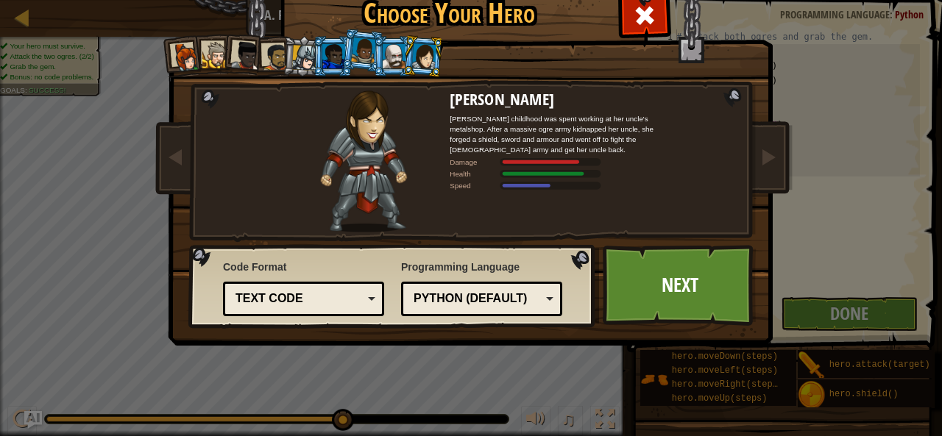
scroll to position [3, 0]
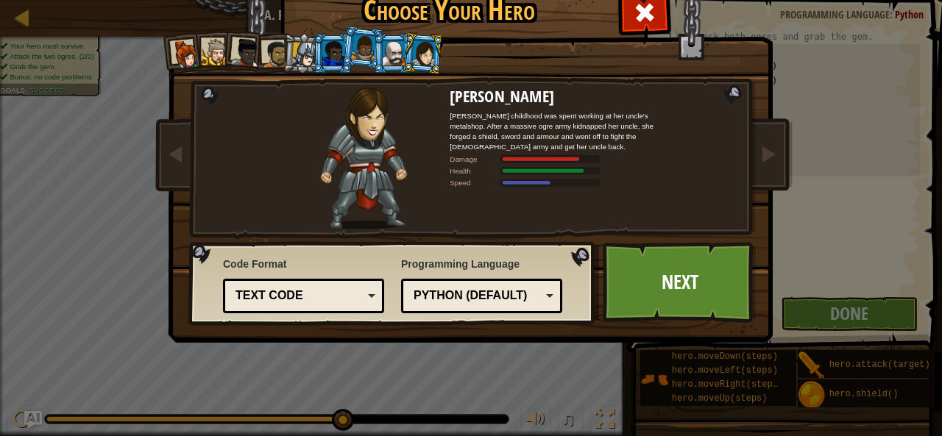
click at [460, 282] on div "Python (Default) JavaScript Lua C++ Java (Experimental) Python (Default)" at bounding box center [481, 296] width 161 height 35
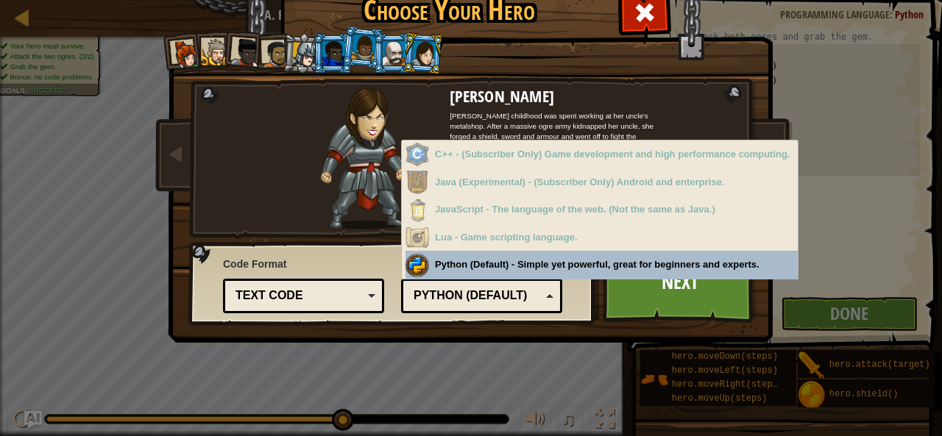
click at [470, 299] on div "Python (Default)" at bounding box center [477, 296] width 127 height 17
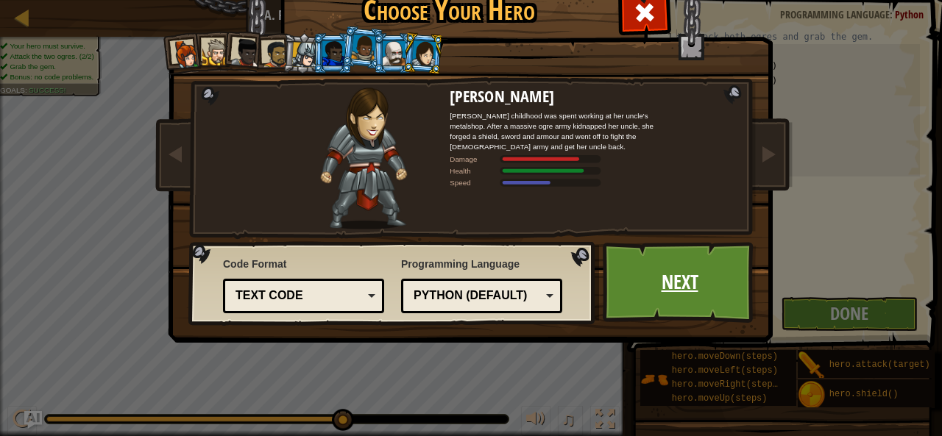
click at [631, 314] on link "Next" at bounding box center [680, 282] width 154 height 81
